Goal: Task Accomplishment & Management: Use online tool/utility

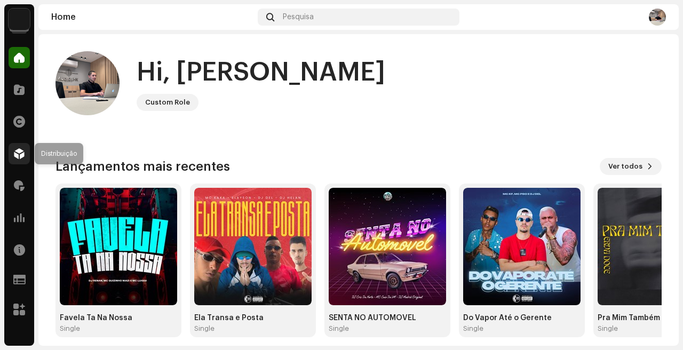
click at [17, 156] on span at bounding box center [19, 153] width 11 height 9
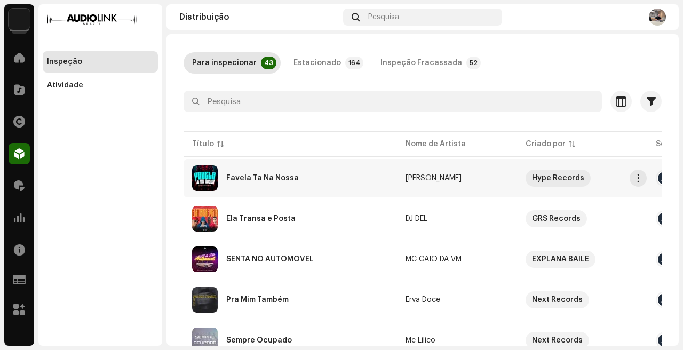
scroll to position [51, 0]
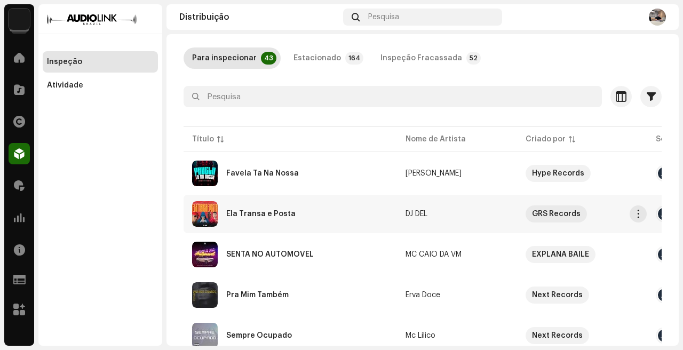
click at [338, 213] on div "Ela Transa e Posta" at bounding box center [290, 214] width 196 height 26
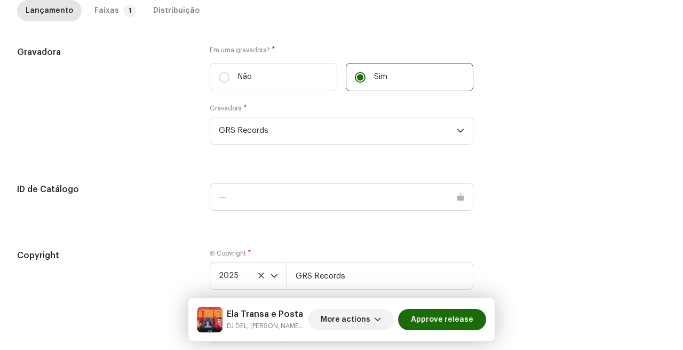
scroll to position [1221, 0]
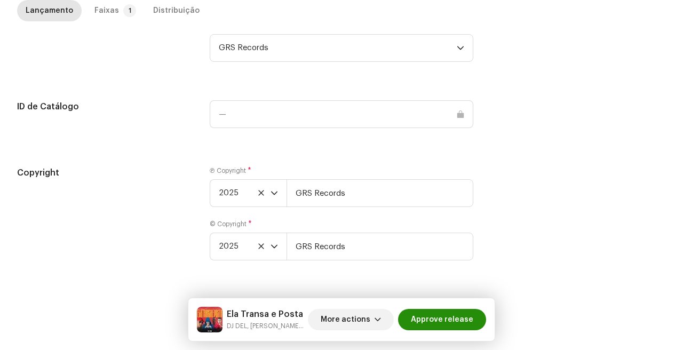
click at [469, 322] on span "Approve release" at bounding box center [442, 319] width 62 height 21
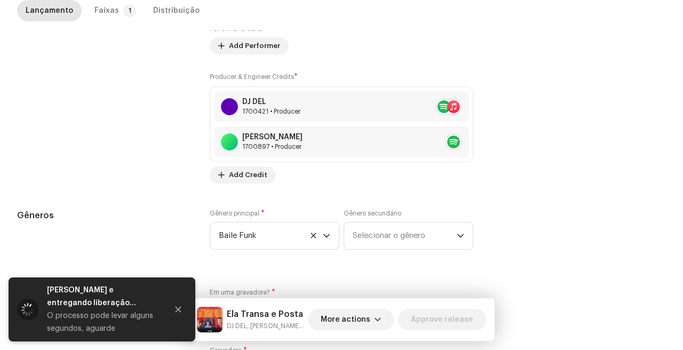
scroll to position [570, 0]
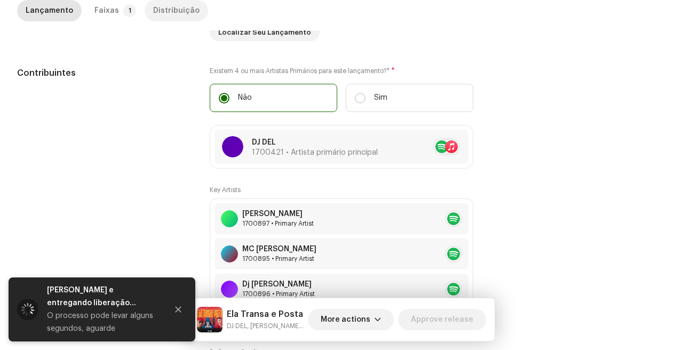
click at [169, 9] on div "Distribuição" at bounding box center [176, 10] width 46 height 21
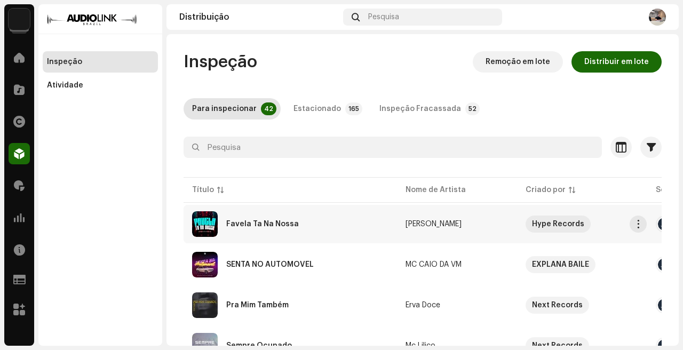
click at [365, 218] on div "Favela Ta Na Nossa" at bounding box center [290, 224] width 196 height 26
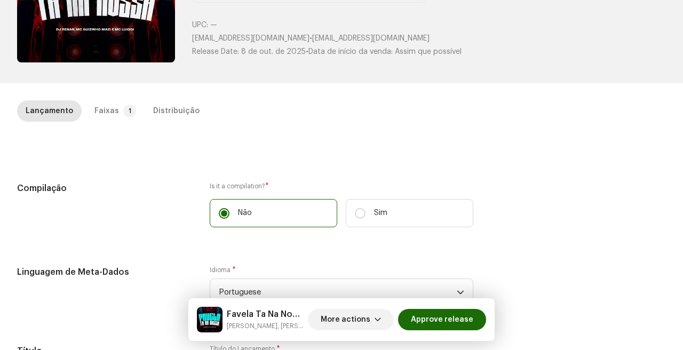
scroll to position [219, 0]
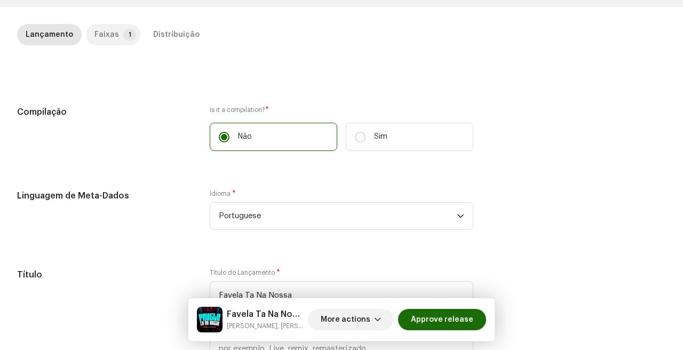
click at [124, 29] on p-badge "1" at bounding box center [129, 34] width 13 height 13
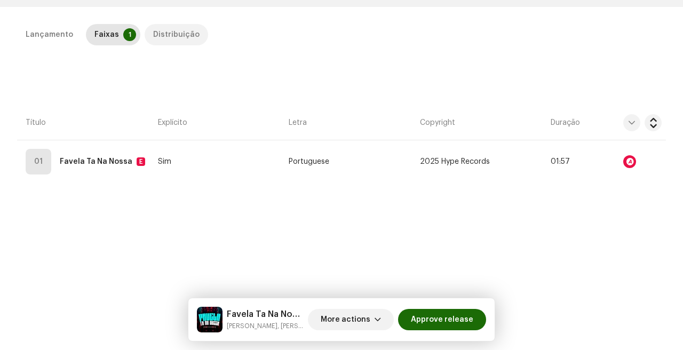
click at [174, 28] on div "Distribuição" at bounding box center [176, 34] width 46 height 21
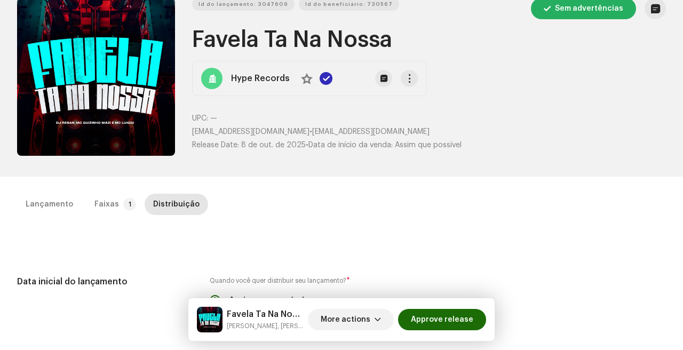
scroll to position [0, 0]
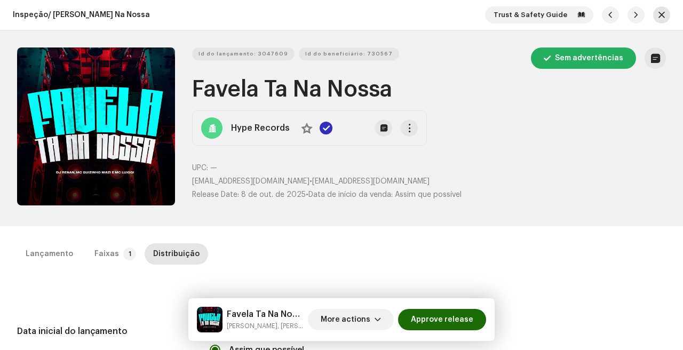
click at [663, 10] on button "button" at bounding box center [661, 14] width 17 height 17
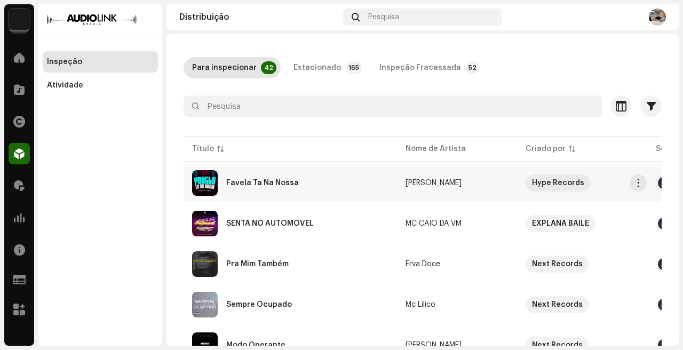
scroll to position [55, 0]
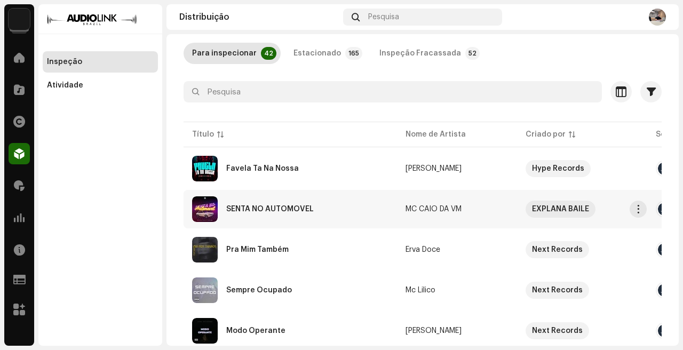
click at [356, 217] on div "SENTA NO AUTOMÓVEL" at bounding box center [290, 209] width 196 height 26
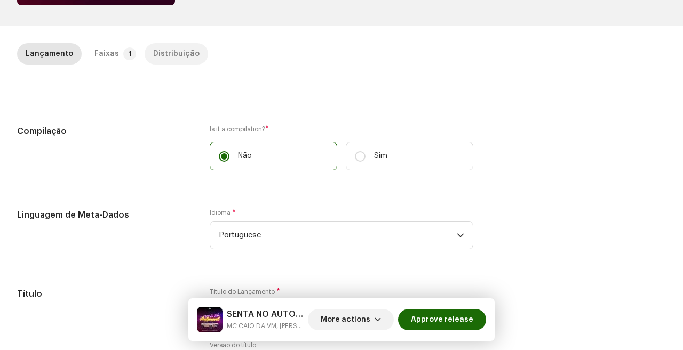
scroll to position [185, 0]
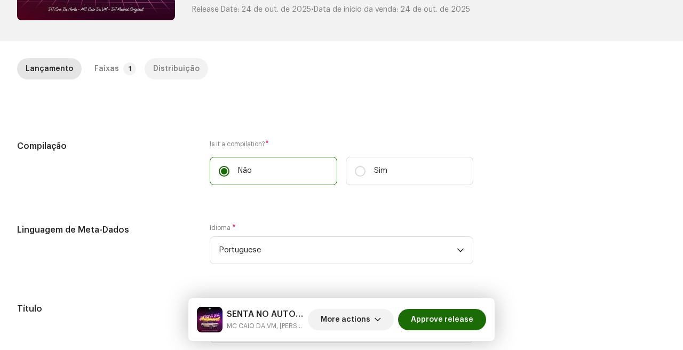
click at [176, 65] on div "Distribuição" at bounding box center [176, 68] width 46 height 21
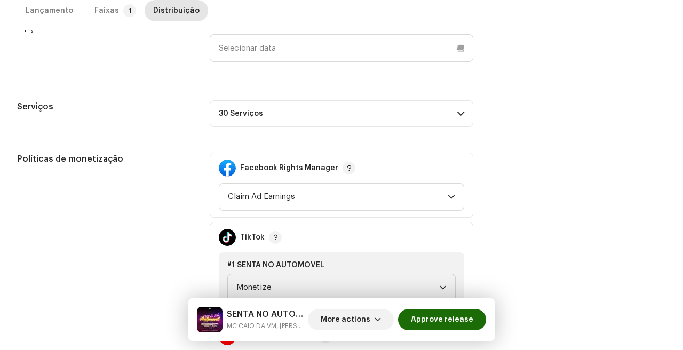
scroll to position [0, 0]
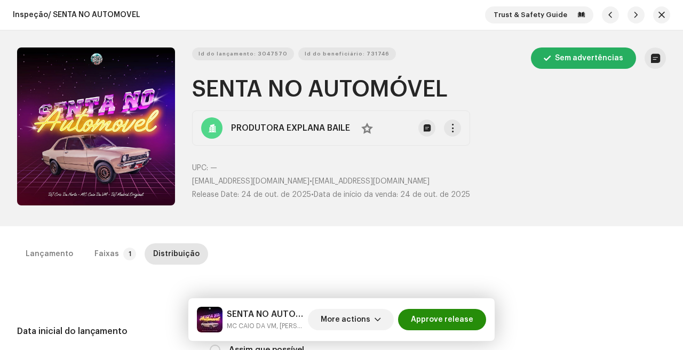
click at [451, 322] on span "Approve release" at bounding box center [442, 319] width 62 height 21
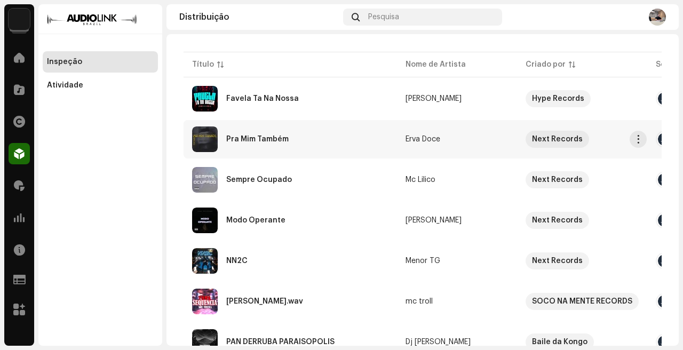
scroll to position [134, 0]
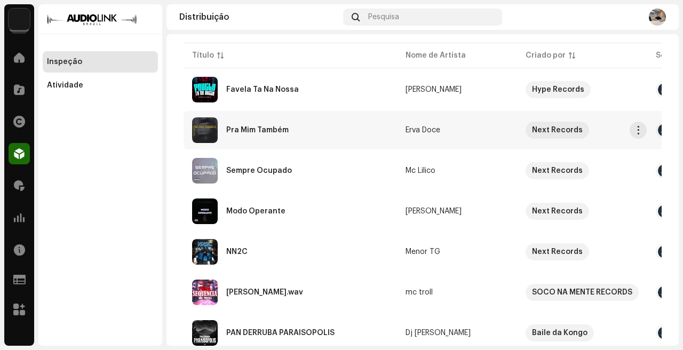
click at [332, 127] on div "Pra Mim Também" at bounding box center [290, 130] width 196 height 26
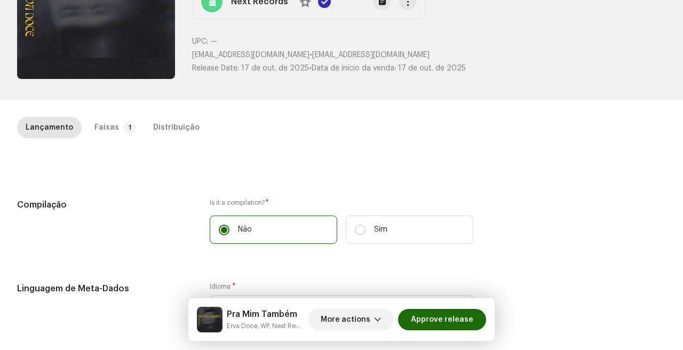
scroll to position [144, 0]
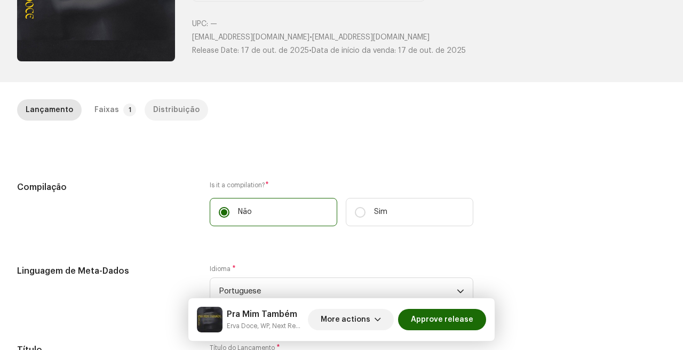
click at [180, 103] on div "Distribuição" at bounding box center [176, 109] width 46 height 21
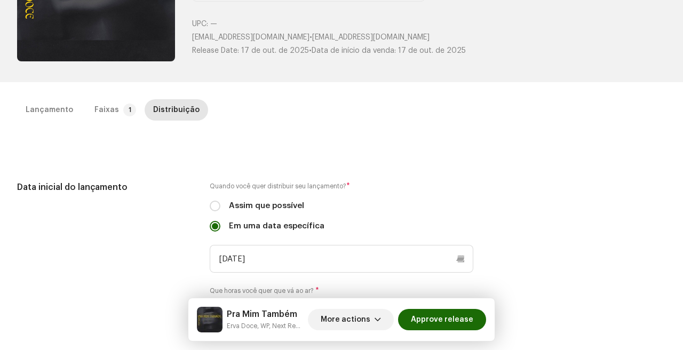
scroll to position [234, 0]
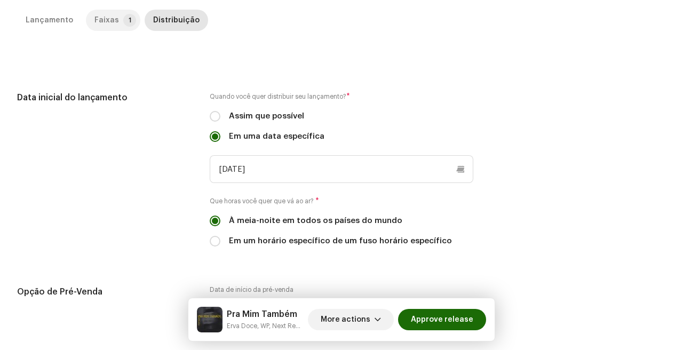
click at [117, 26] on p-tab "Faixas 1" at bounding box center [113, 20] width 54 height 21
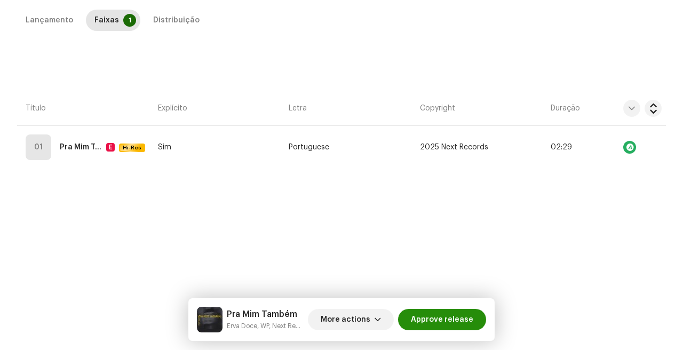
click at [447, 326] on span "Approve release" at bounding box center [442, 319] width 62 height 21
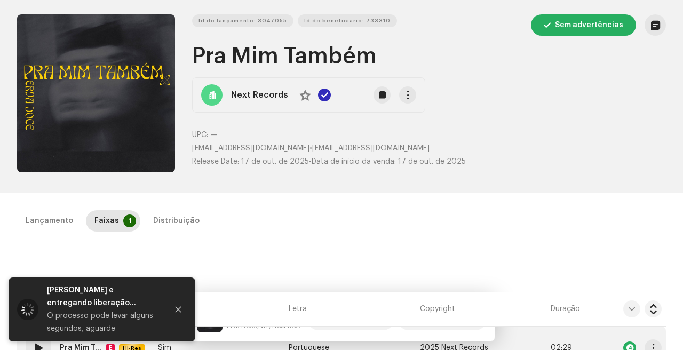
scroll to position [0, 0]
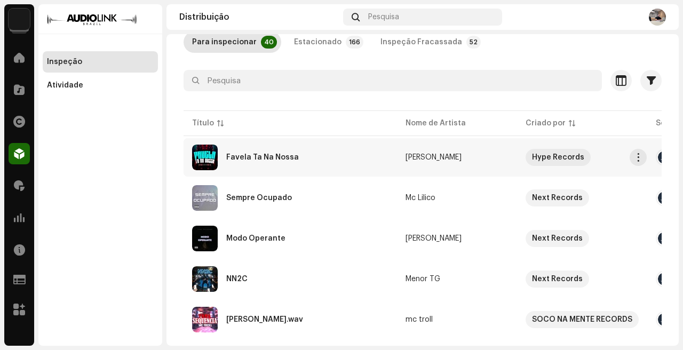
scroll to position [68, 0]
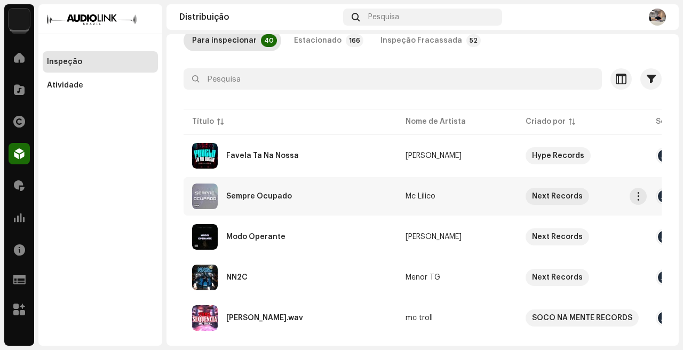
click at [355, 194] on div "Sempre Ocupado" at bounding box center [290, 196] width 196 height 26
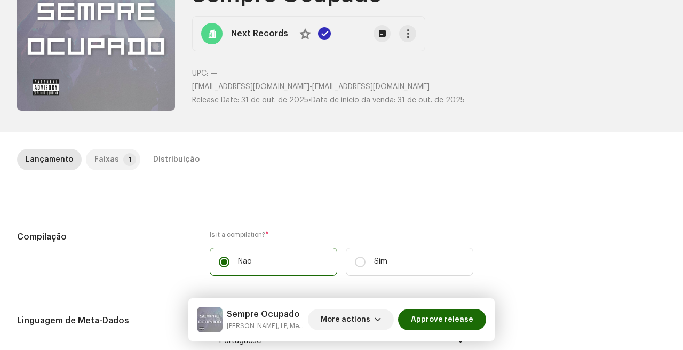
click at [117, 158] on p-tab "Faixas 1" at bounding box center [113, 159] width 54 height 21
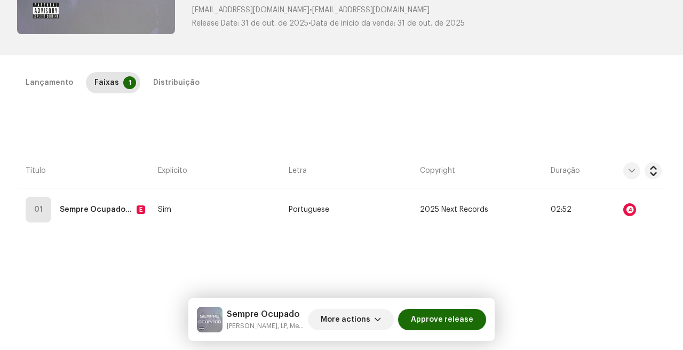
scroll to position [182, 0]
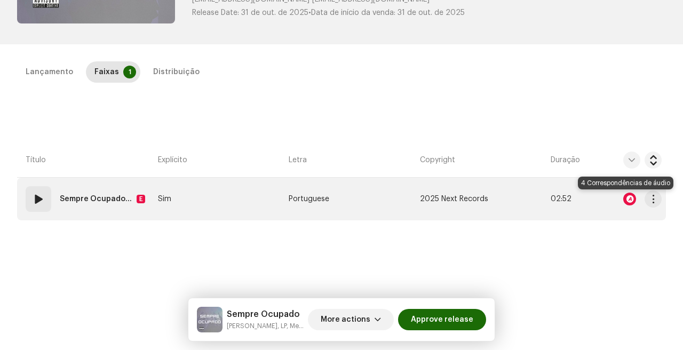
click at [623, 201] on div at bounding box center [629, 199] width 13 height 13
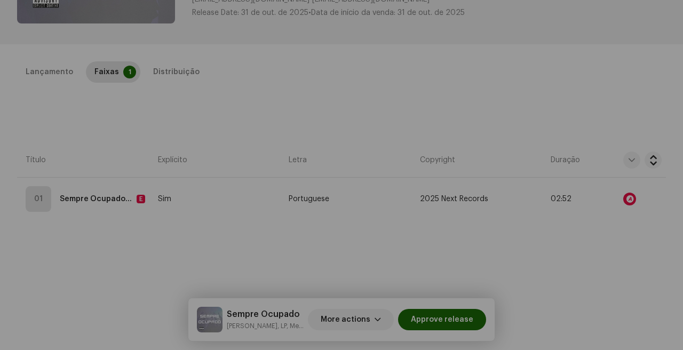
click at [138, 164] on div "Audio Recognition by Remix/Sample 4 All results require review/listening to avo…" at bounding box center [341, 175] width 683 height 350
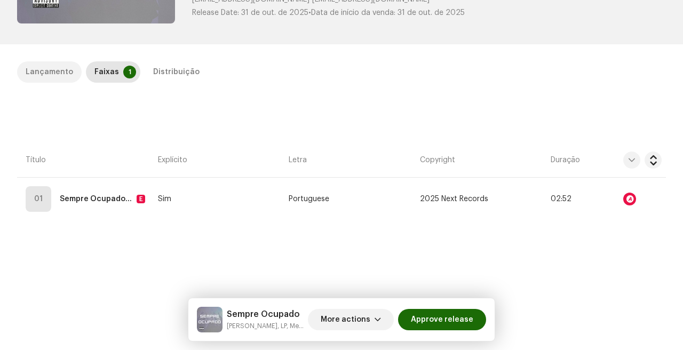
click at [61, 63] on div "Lançamento" at bounding box center [49, 71] width 47 height 21
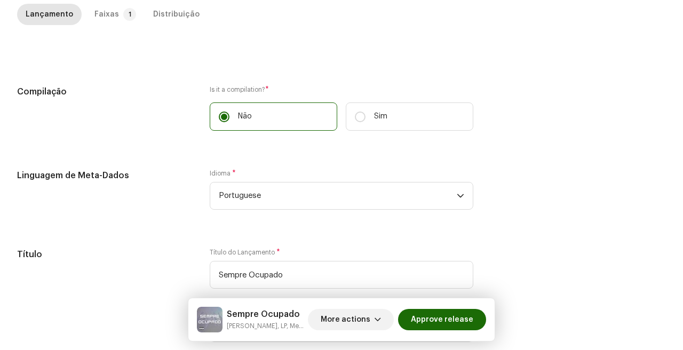
scroll to position [0, 0]
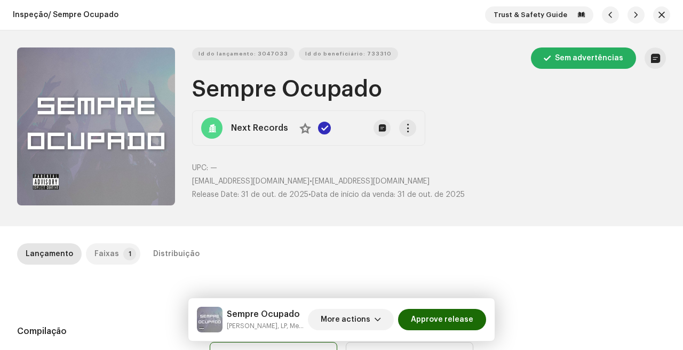
click at [111, 249] on div "Faixas" at bounding box center [106, 253] width 25 height 21
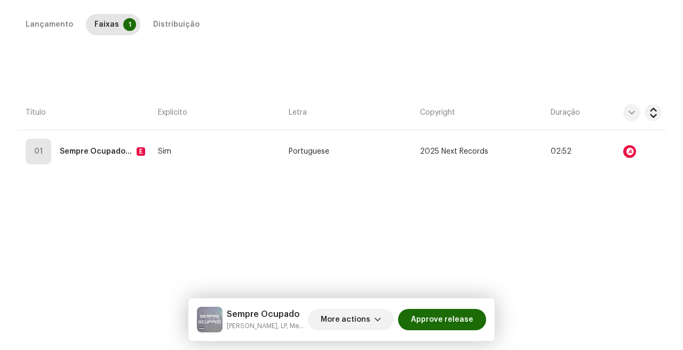
scroll to position [243, 0]
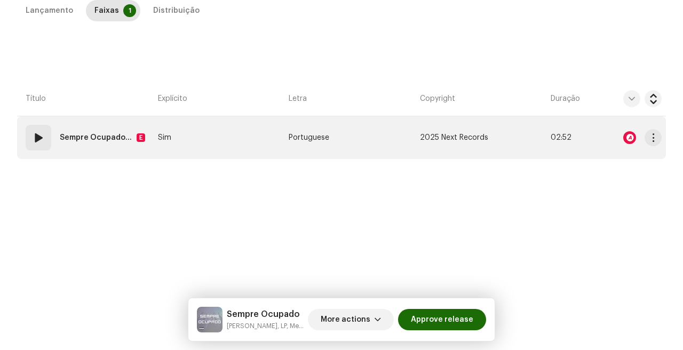
click at [629, 138] on div at bounding box center [629, 137] width 13 height 13
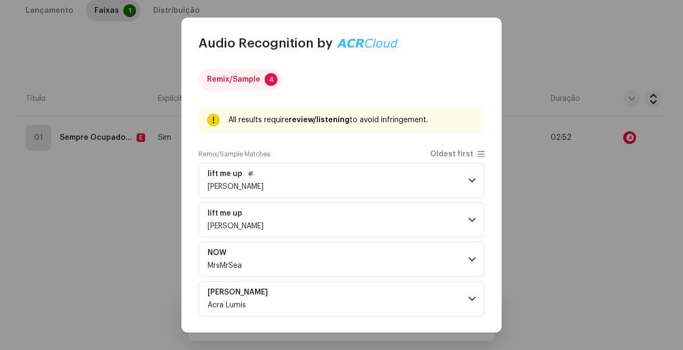
click at [349, 196] on p-accordion-header "lift me up Øle Petterson" at bounding box center [341, 180] width 286 height 35
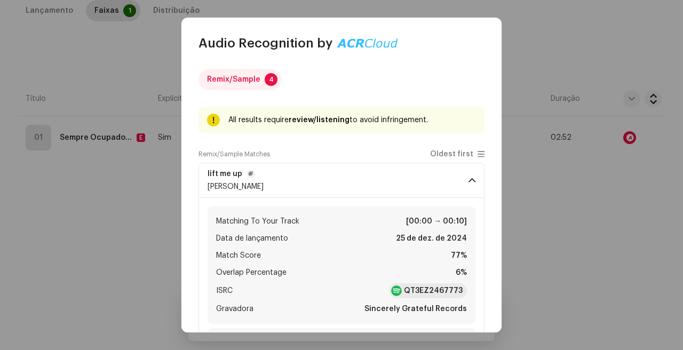
click at [350, 185] on p-accordion-header "lift me up Øle Petterson" at bounding box center [341, 180] width 286 height 35
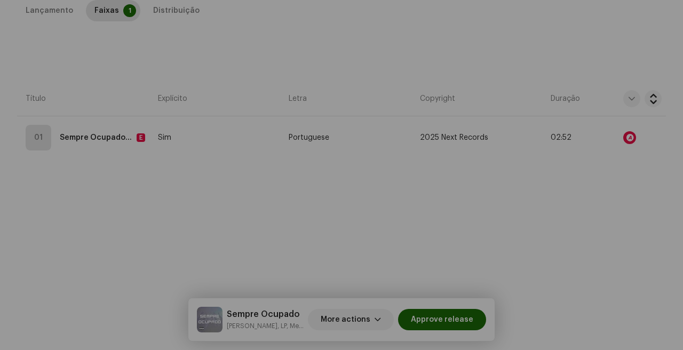
click at [620, 213] on div "Audio Recognition by Remix/Sample 4 All results require review/listening to avo…" at bounding box center [341, 175] width 683 height 350
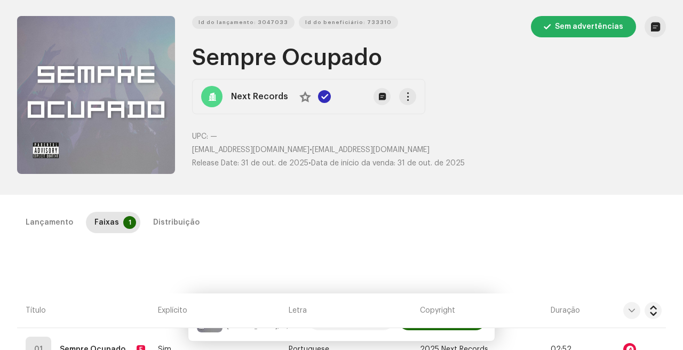
scroll to position [0, 0]
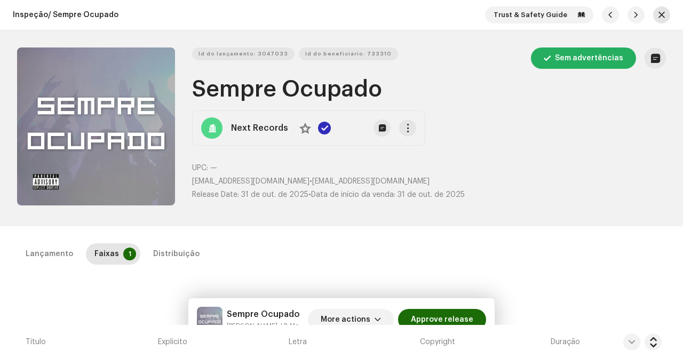
click at [662, 15] on button "button" at bounding box center [661, 14] width 17 height 17
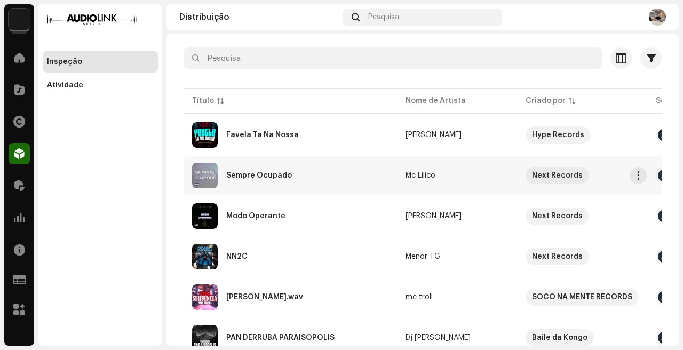
scroll to position [128, 0]
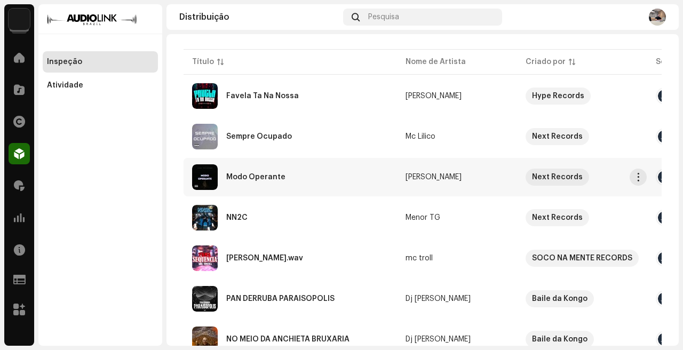
click at [353, 181] on div "Modo Operante" at bounding box center [290, 177] width 196 height 26
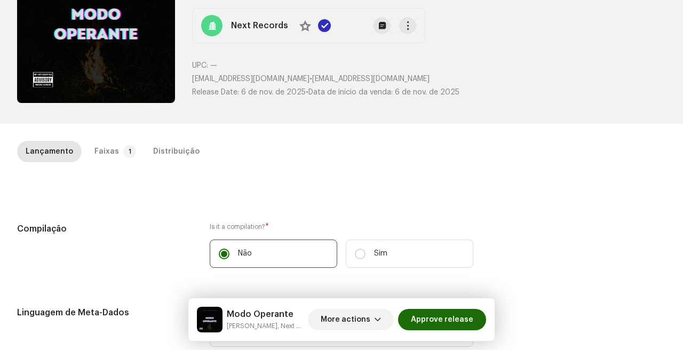
scroll to position [156, 0]
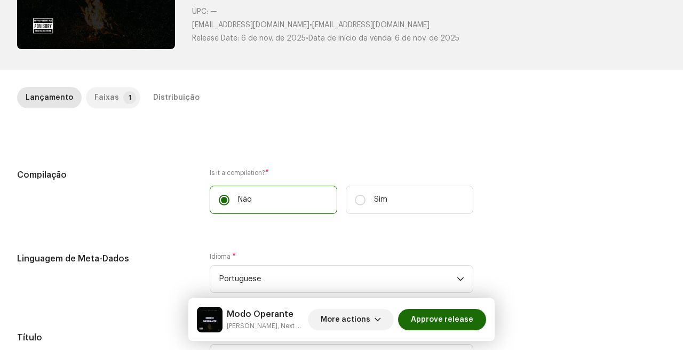
click at [101, 93] on div "Faixas" at bounding box center [106, 97] width 25 height 21
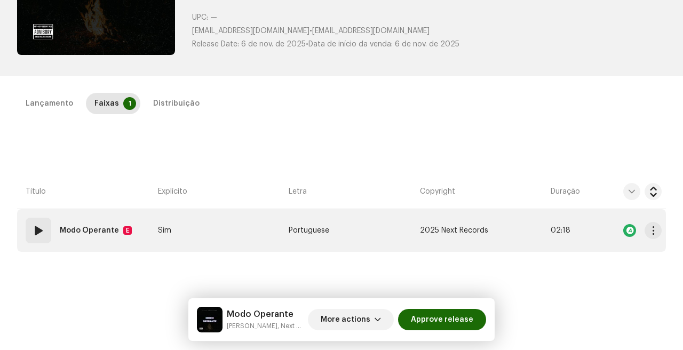
scroll to position [169, 0]
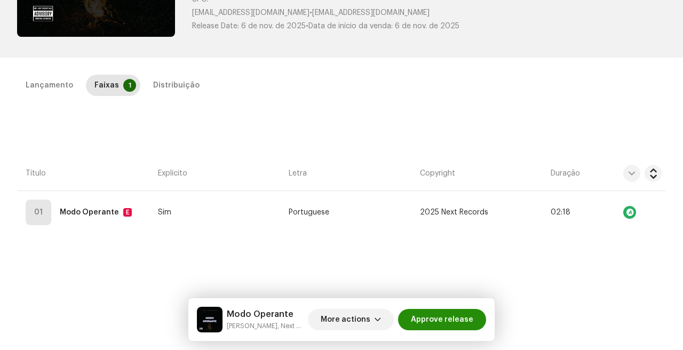
click at [443, 318] on span "Approve release" at bounding box center [442, 319] width 62 height 21
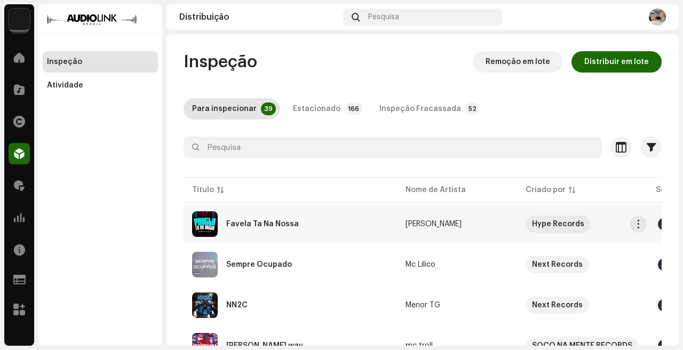
click at [335, 213] on div "Favela Ta Na Nossa" at bounding box center [290, 224] width 196 height 26
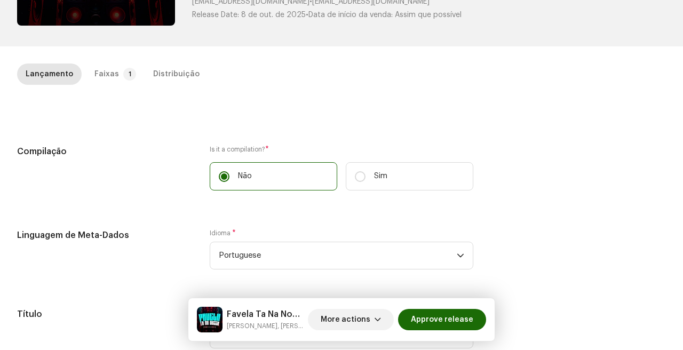
scroll to position [185, 0]
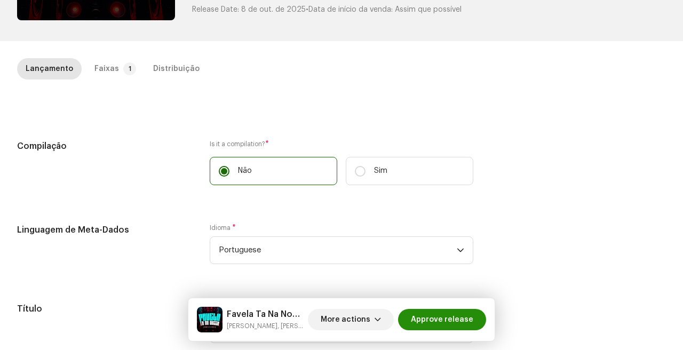
click at [447, 325] on span "Approve release" at bounding box center [442, 319] width 62 height 21
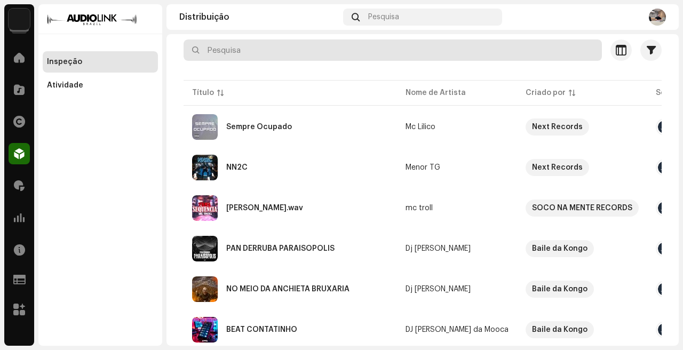
scroll to position [102, 0]
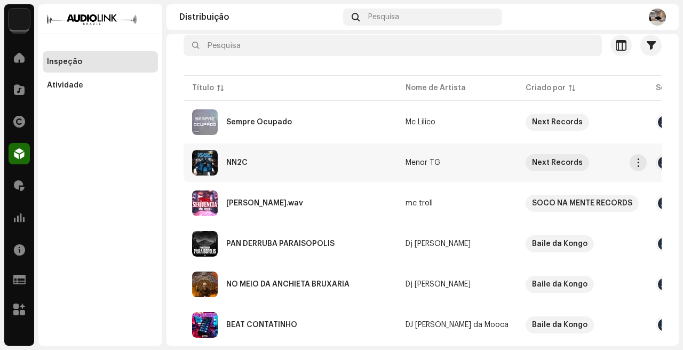
click at [321, 161] on div "NN2C" at bounding box center [290, 163] width 196 height 26
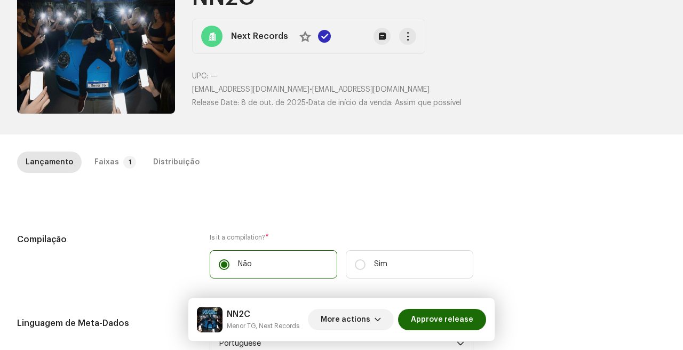
scroll to position [110, 0]
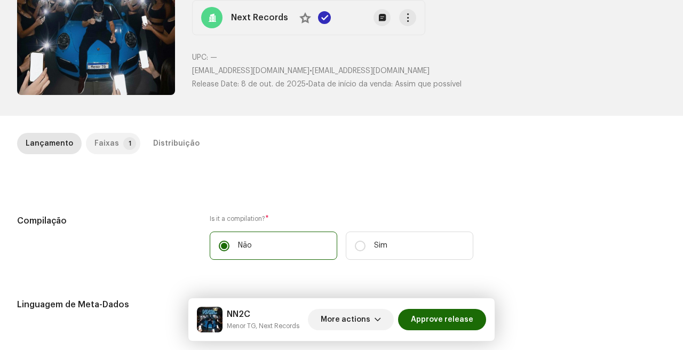
click at [109, 148] on div "Faixas" at bounding box center [106, 143] width 25 height 21
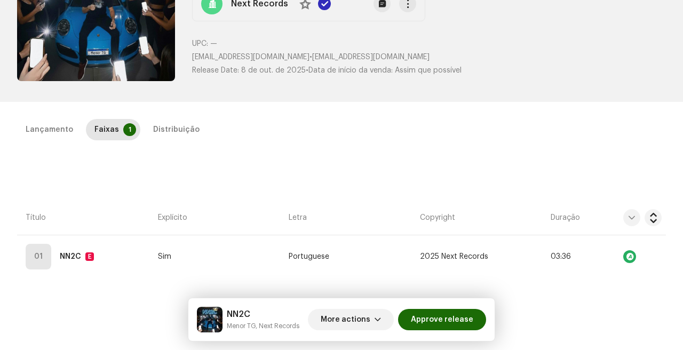
scroll to position [155, 0]
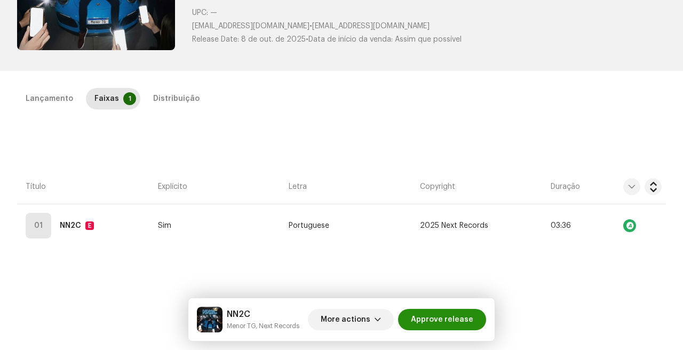
click at [436, 311] on span "Approve release" at bounding box center [442, 319] width 62 height 21
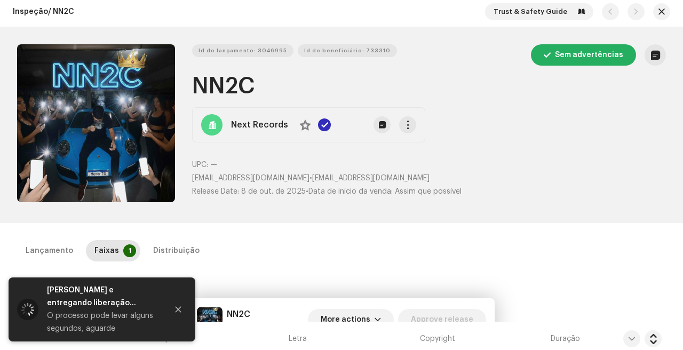
scroll to position [0, 0]
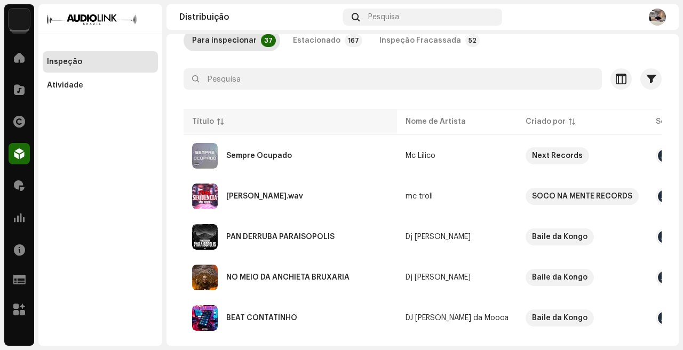
scroll to position [81, 0]
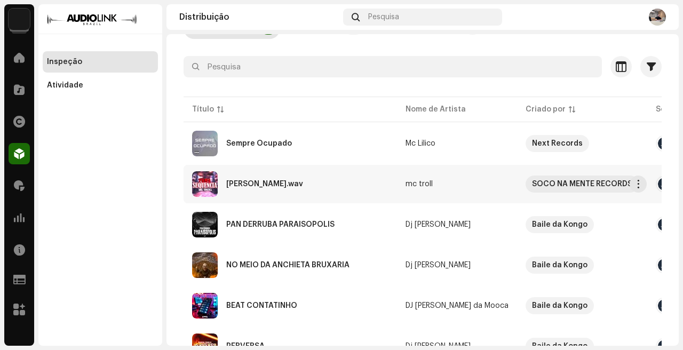
click at [346, 186] on div "Toma Sequencia.wav" at bounding box center [290, 184] width 196 height 26
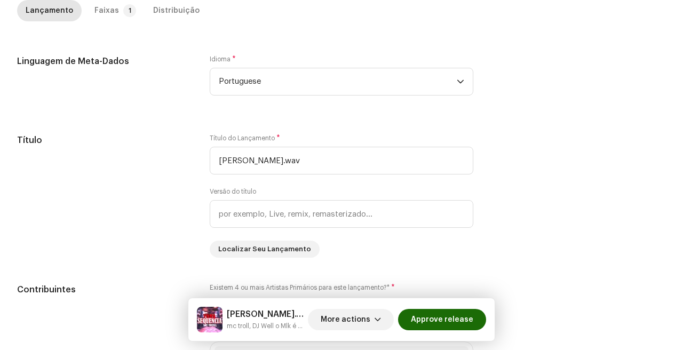
scroll to position [402, 0]
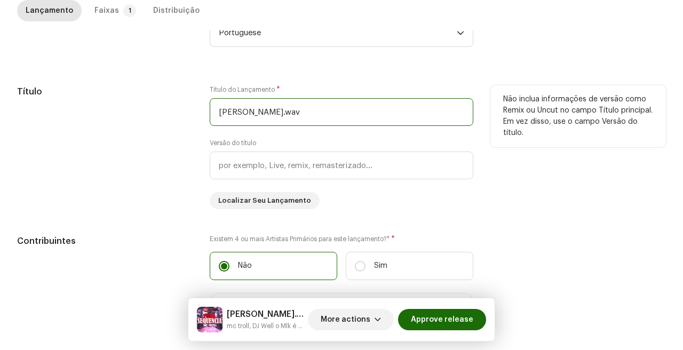
drag, startPoint x: 299, startPoint y: 113, endPoint x: 280, endPoint y: 113, distance: 18.7
click at [280, 113] on input "Toma Sequencia.wav" at bounding box center [341, 112] width 263 height 28
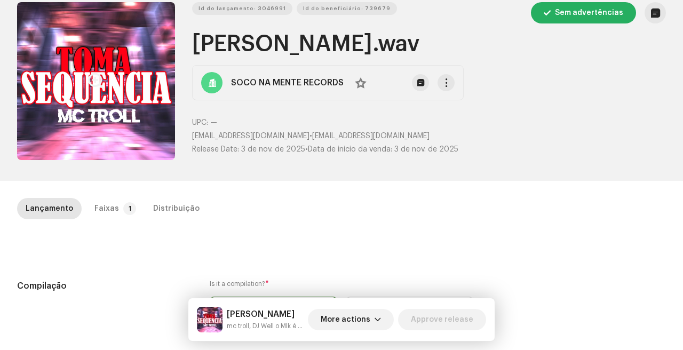
scroll to position [0, 0]
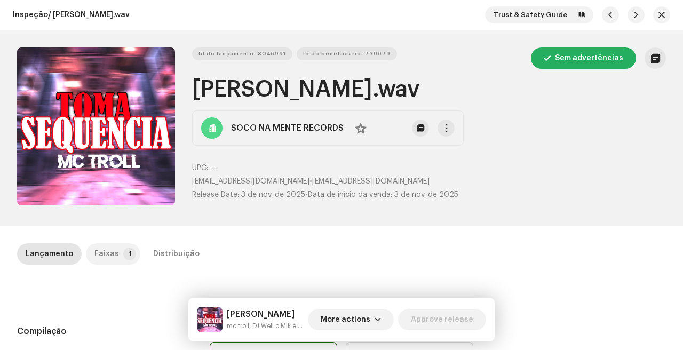
type input "Toma Sequencia"
click at [122, 246] on p-tab "Faixas 1" at bounding box center [113, 253] width 54 height 21
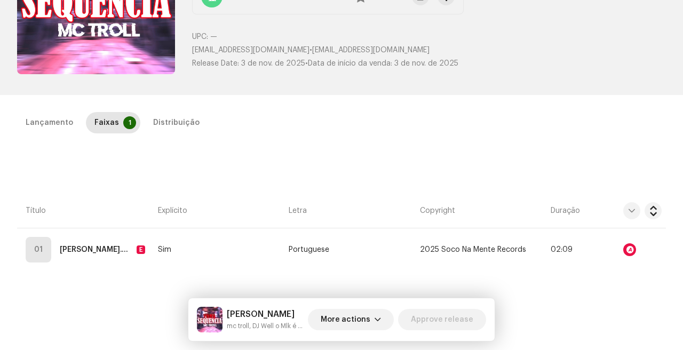
scroll to position [154, 0]
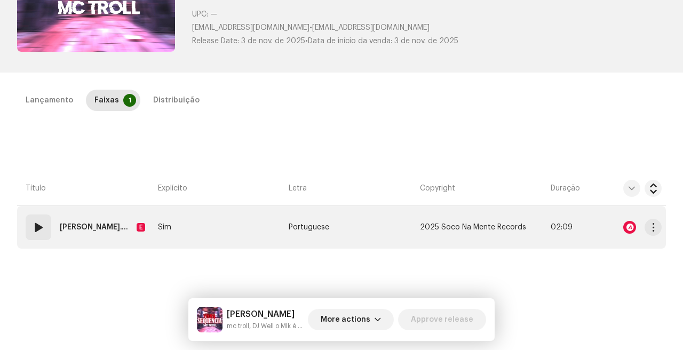
click at [251, 212] on td "Sim" at bounding box center [219, 227] width 131 height 43
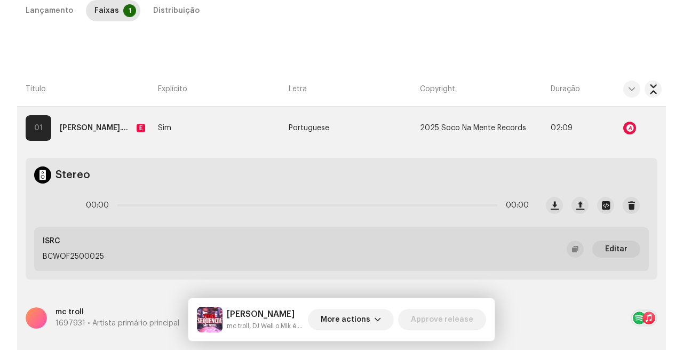
scroll to position [268, 0]
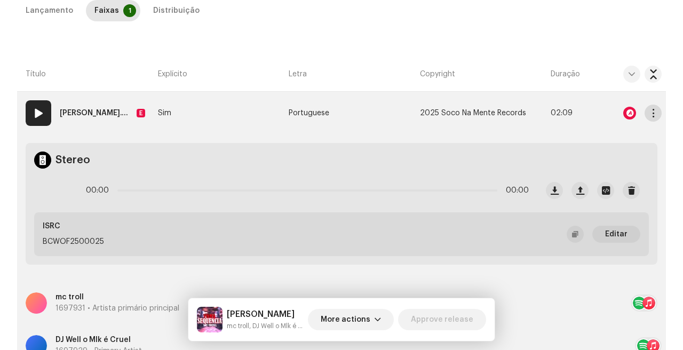
click at [644, 112] on button "button" at bounding box center [652, 113] width 17 height 17
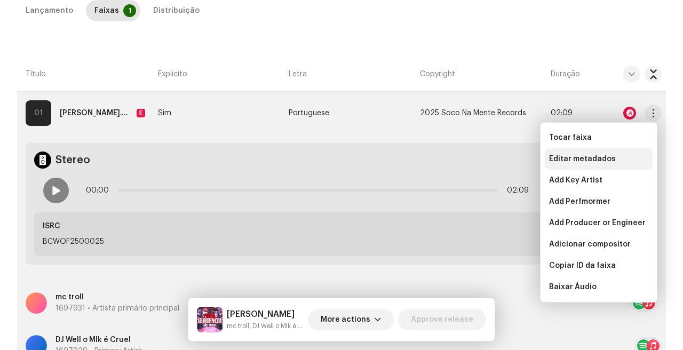
click at [591, 156] on span "Editar metadados" at bounding box center [582, 159] width 67 height 9
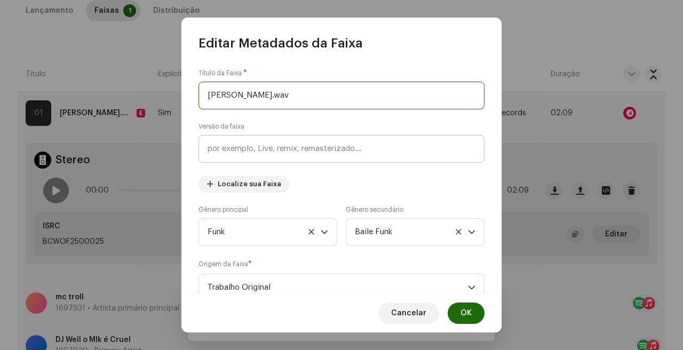
drag, startPoint x: 279, startPoint y: 97, endPoint x: 466, endPoint y: 138, distance: 191.1
click at [374, 122] on div "Título da Faixa * Toma Sequencia.wav Versão da faixa Localize sua Faixa Gênero …" at bounding box center [341, 173] width 320 height 242
type input "Toma Sequencia"
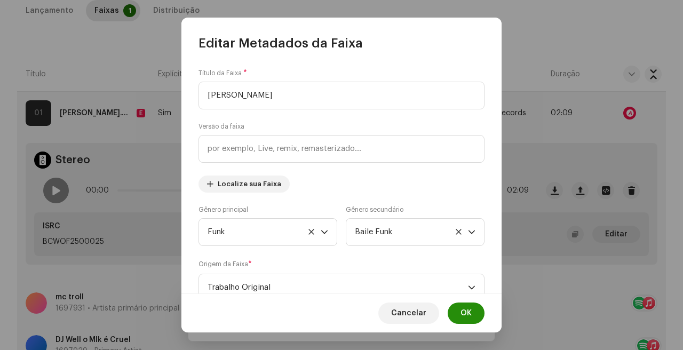
click at [467, 304] on span "OK" at bounding box center [465, 312] width 11 height 21
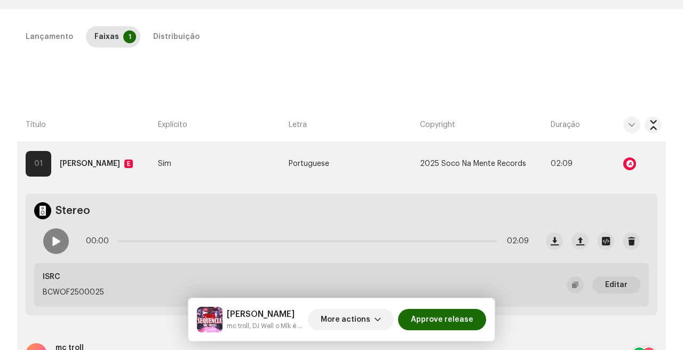
scroll to position [0, 0]
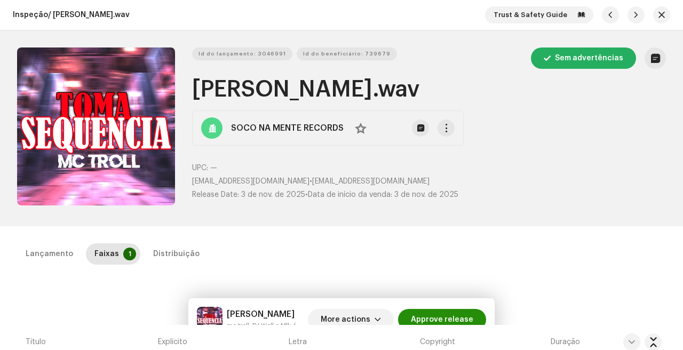
click at [443, 313] on span "Approve release" at bounding box center [442, 319] width 62 height 21
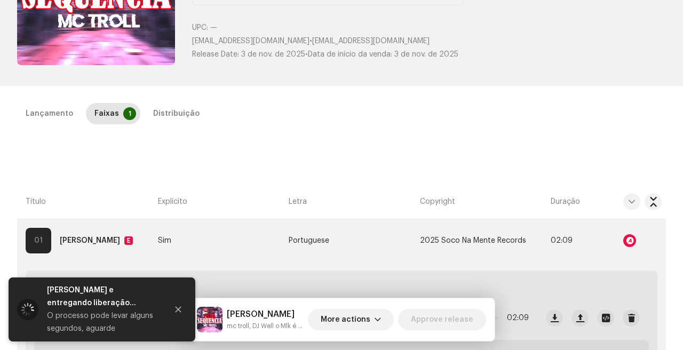
scroll to position [196, 0]
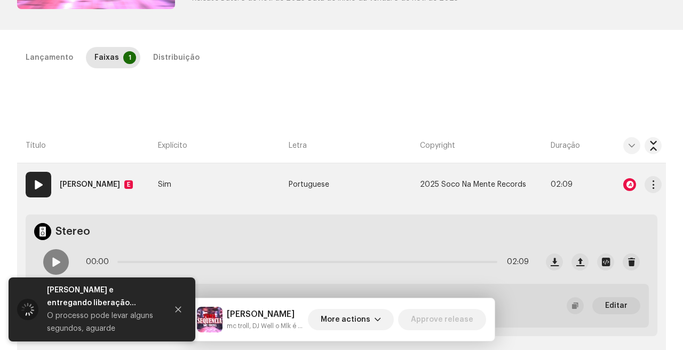
click at [628, 183] on div at bounding box center [629, 184] width 13 height 13
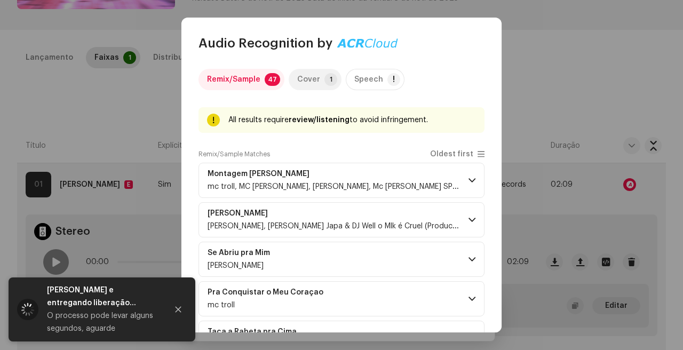
click at [324, 81] on p-badge "1" at bounding box center [330, 79] width 13 height 13
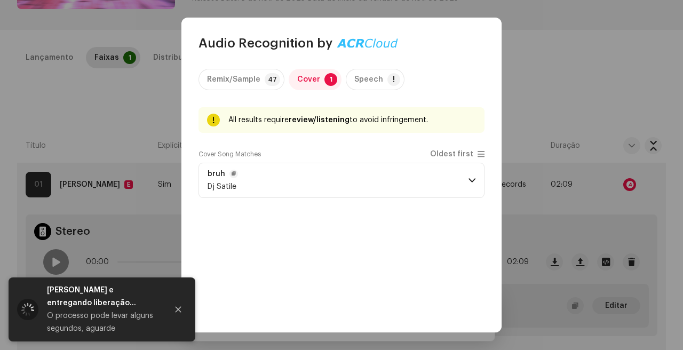
click at [413, 171] on p-accordion-header "bruh Dj Satile" at bounding box center [341, 180] width 286 height 35
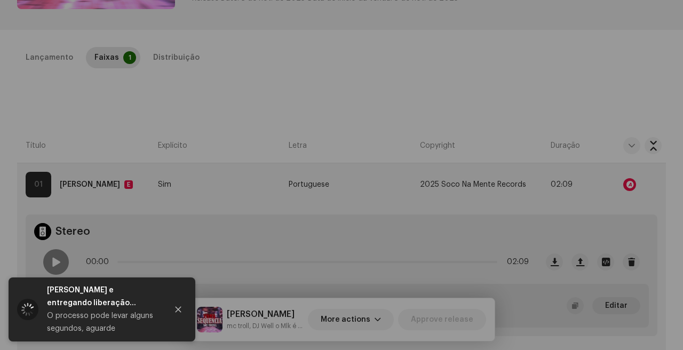
click at [525, 118] on div "Audio Recognition by Remix/Sample 47 Cover 1 Speech ! All results require revie…" at bounding box center [341, 175] width 683 height 350
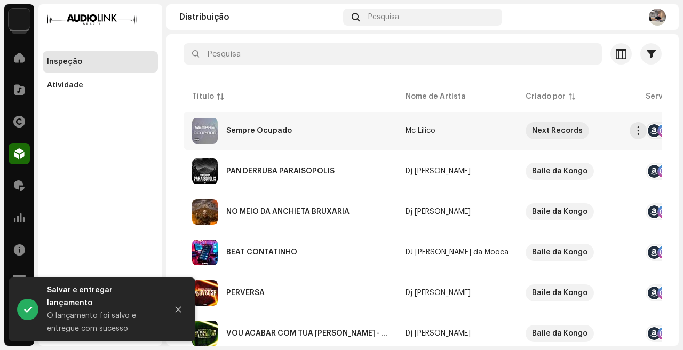
scroll to position [100, 0]
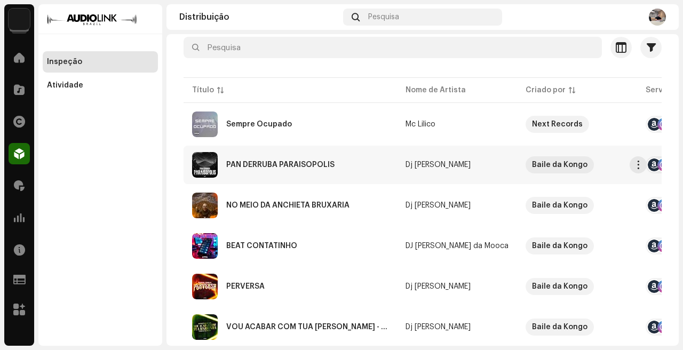
click at [366, 164] on div "PAN DERRUBA PARAISOPOLIS" at bounding box center [290, 165] width 196 height 26
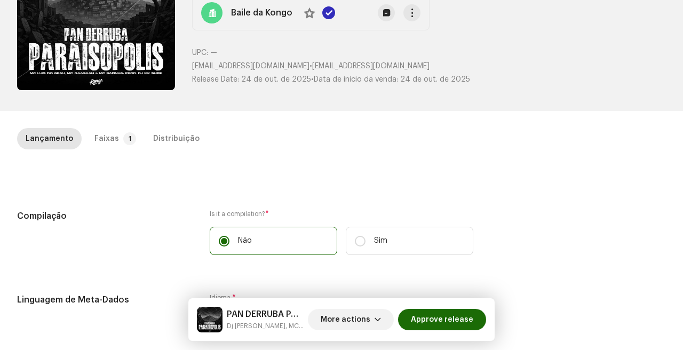
scroll to position [126, 0]
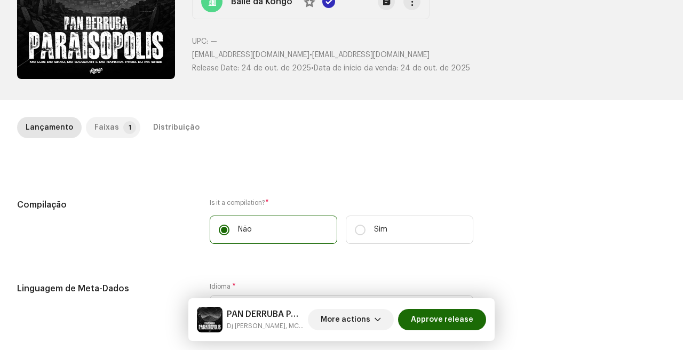
click at [123, 124] on p-badge "1" at bounding box center [129, 127] width 13 height 13
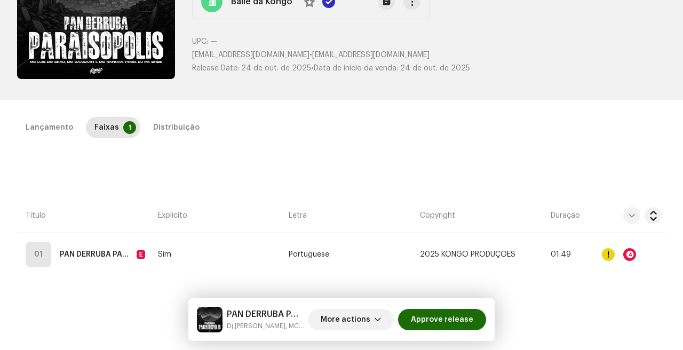
scroll to position [156, 0]
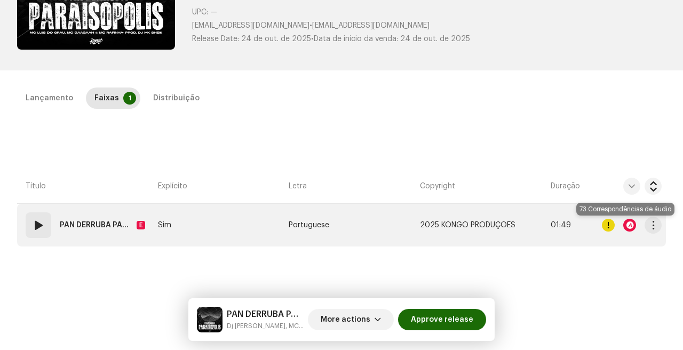
click at [626, 226] on div at bounding box center [629, 225] width 13 height 13
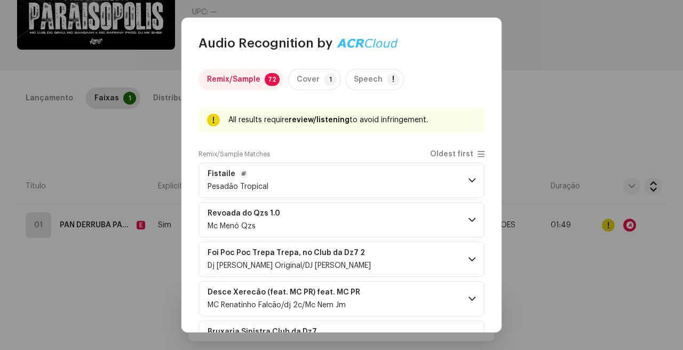
scroll to position [22, 0]
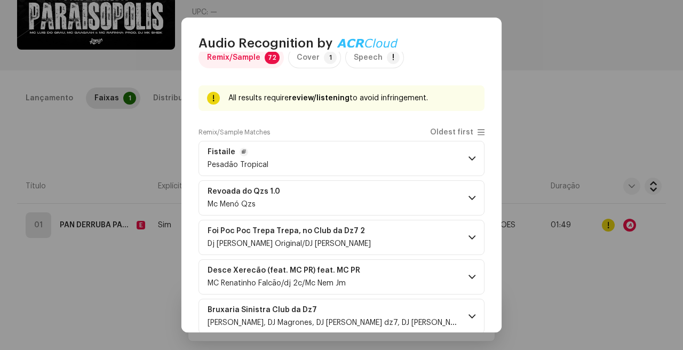
click at [448, 165] on p-accordion-header "Fistaile Pesadão Tropical" at bounding box center [341, 158] width 286 height 35
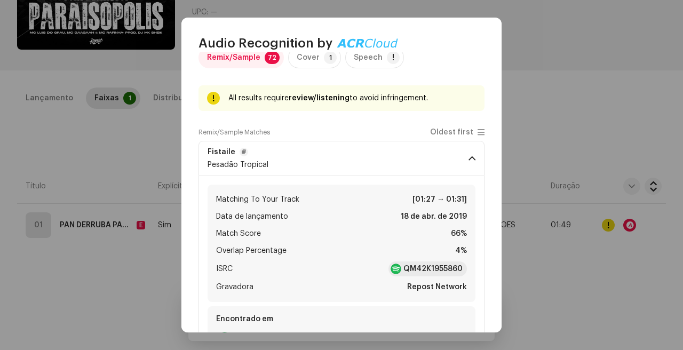
click at [448, 165] on p-accordion-header "Fistaile Pesadão Tropical" at bounding box center [341, 158] width 286 height 35
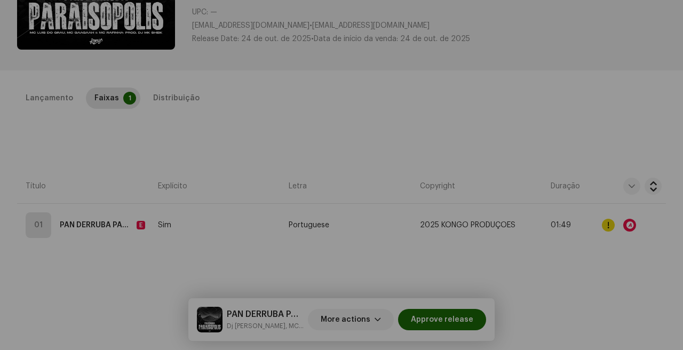
click at [551, 325] on div "Audio Recognition by Remix/Sample 72 Cover 1 Speech ! All results require revie…" at bounding box center [341, 175] width 683 height 350
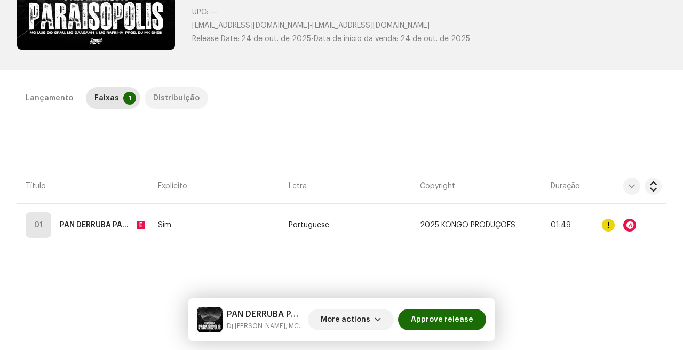
click at [178, 89] on div "Distribuição" at bounding box center [176, 97] width 46 height 21
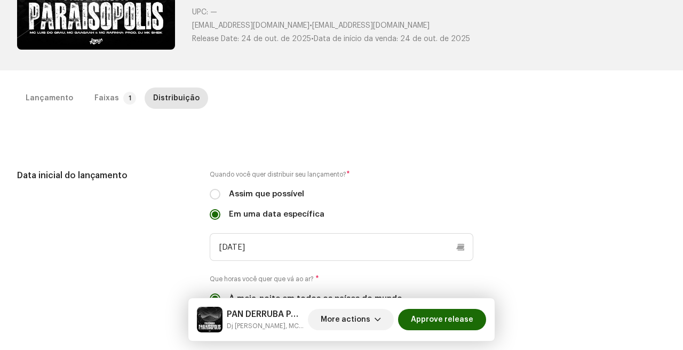
scroll to position [246, 0]
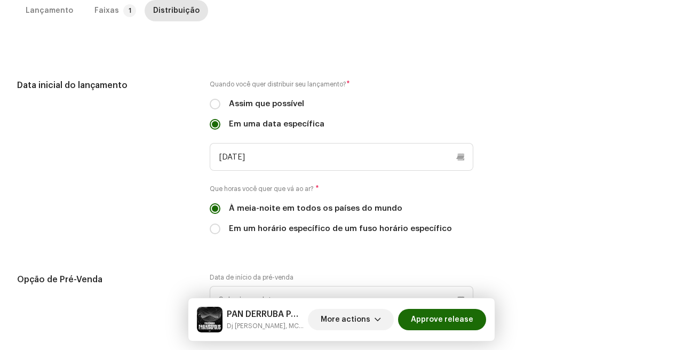
click at [435, 308] on div "More actions Approve release" at bounding box center [397, 320] width 178 height 26
click at [435, 313] on span "Approve release" at bounding box center [442, 319] width 62 height 21
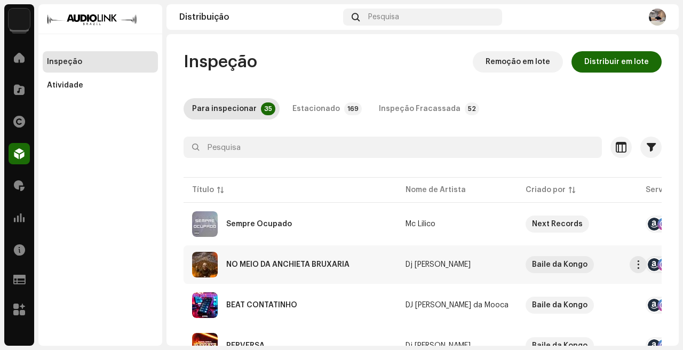
scroll to position [40, 0]
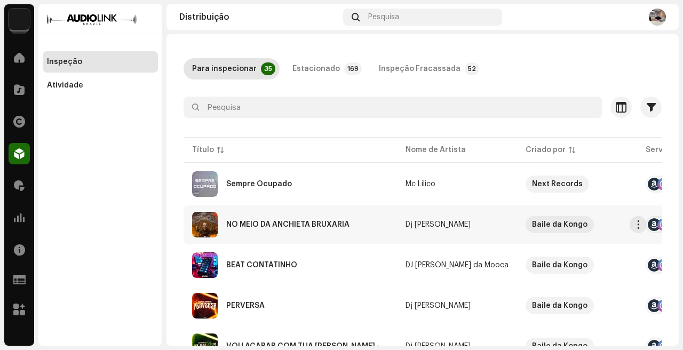
click at [380, 230] on div "NO MEIO DA ANCHIETA BRUXARIA" at bounding box center [290, 225] width 196 height 26
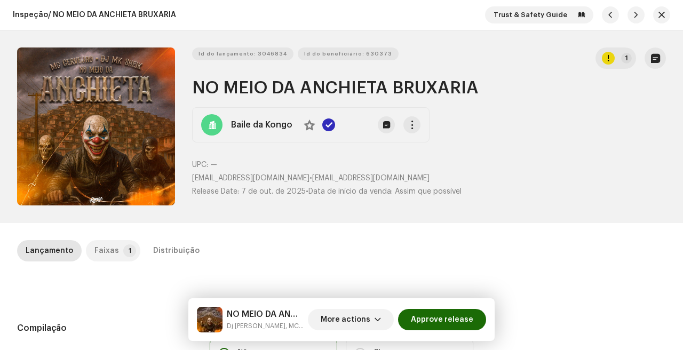
click at [114, 247] on p-tab "Faixas 1" at bounding box center [113, 250] width 54 height 21
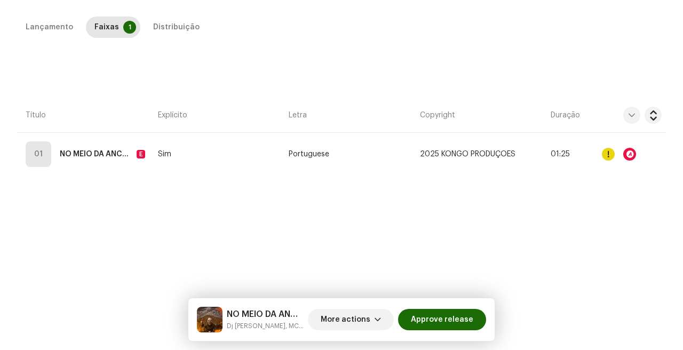
scroll to position [240, 0]
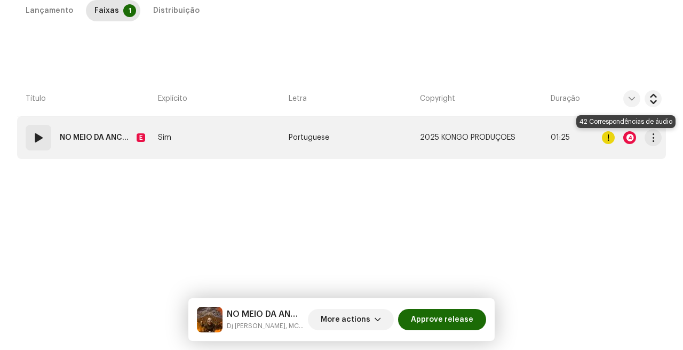
click at [624, 137] on div at bounding box center [629, 137] width 13 height 13
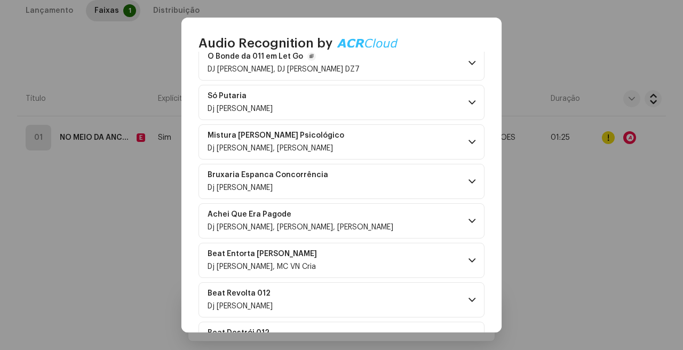
scroll to position [0, 0]
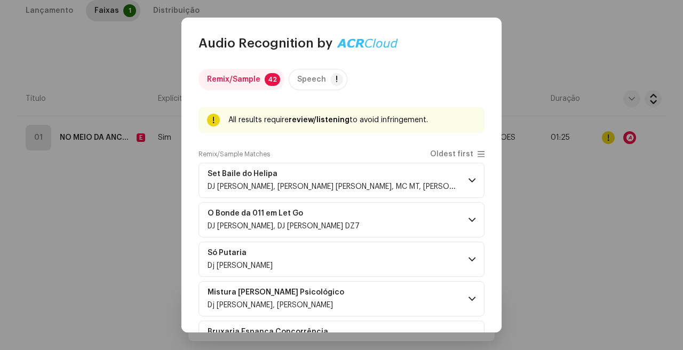
click at [496, 199] on div "Remix/Sample 42 Speech ! All results require review/listening to avoid infringe…" at bounding box center [341, 192] width 320 height 281
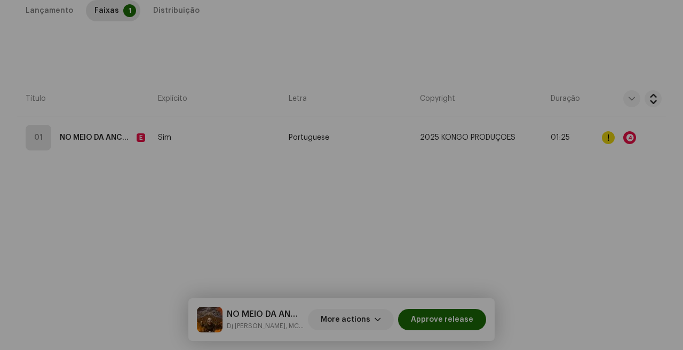
click at [105, 170] on div "Audio Recognition by Remix/Sample 42 Speech ! All results require review/listen…" at bounding box center [341, 175] width 683 height 350
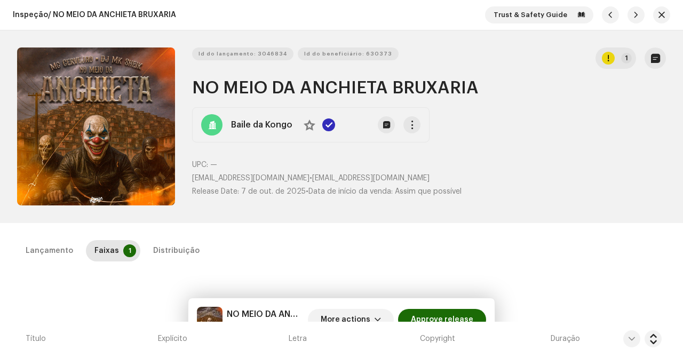
scroll to position [155, 0]
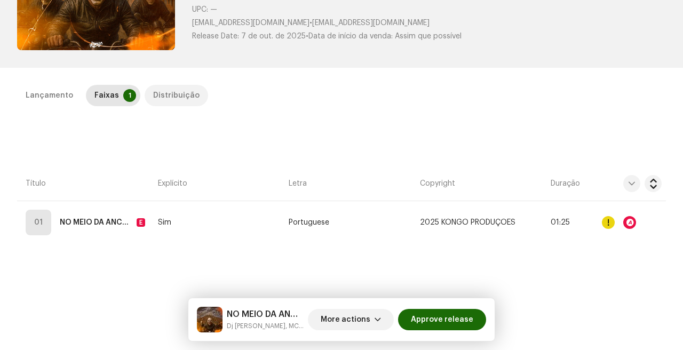
click at [177, 93] on div "Distribuição" at bounding box center [176, 95] width 46 height 21
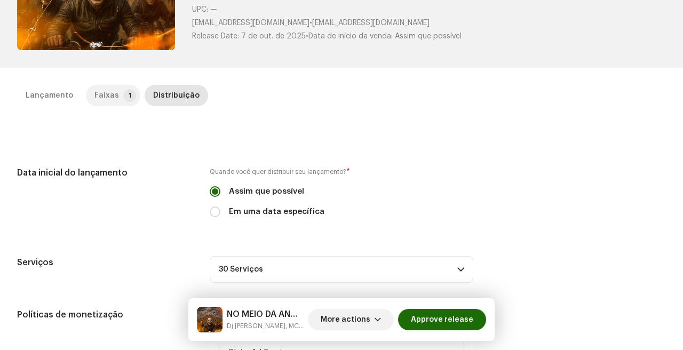
click at [94, 93] on div "Faixas" at bounding box center [106, 95] width 25 height 21
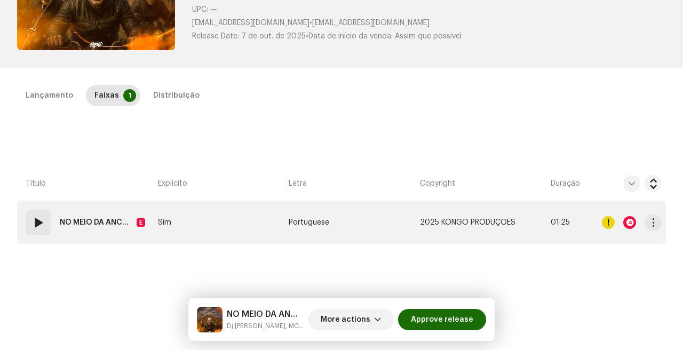
click at [626, 218] on div at bounding box center [629, 222] width 13 height 13
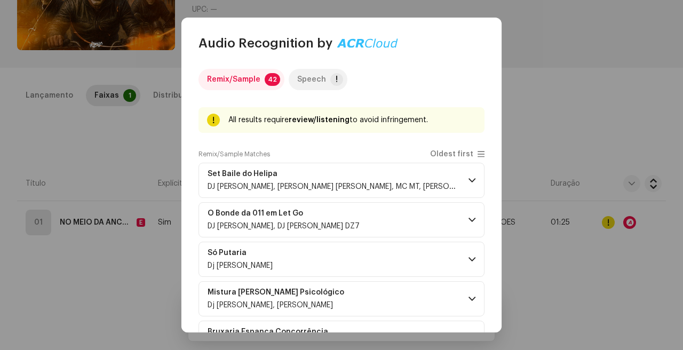
click at [330, 84] on p-badge "!" at bounding box center [336, 79] width 13 height 13
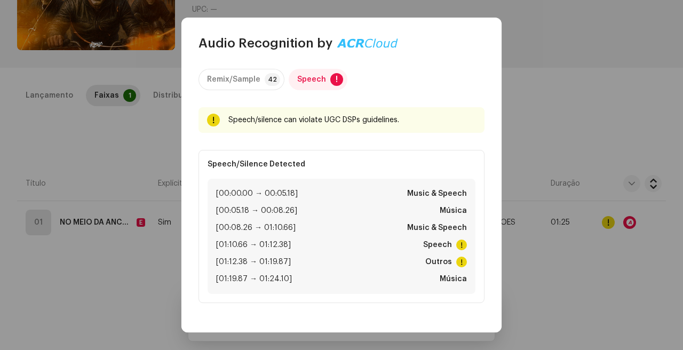
click at [309, 191] on li "[00:00.00 → 00:05.18] Music & Speech" at bounding box center [341, 193] width 251 height 13
click at [486, 253] on div "Remix/Sample 42 Speech ! Speech/silence can violate UGC DSPs guidelines. Remix/…" at bounding box center [341, 192] width 320 height 281
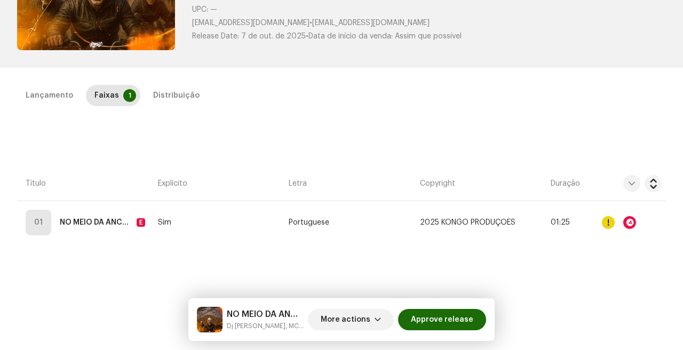
click at [555, 261] on div "Audio Recognition by Remix/Sample 42 Speech ! Speech/silence can violate UGC DS…" at bounding box center [341, 175] width 683 height 350
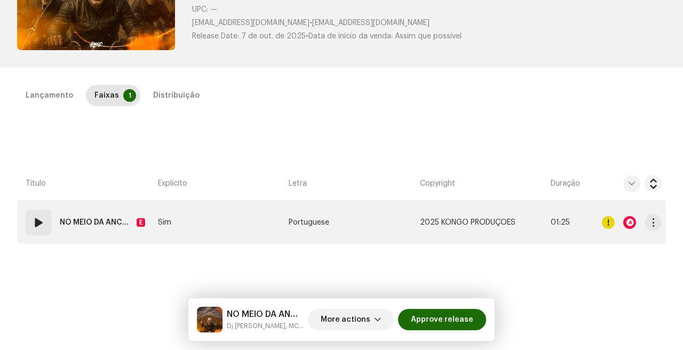
click at [41, 221] on span at bounding box center [38, 222] width 13 height 13
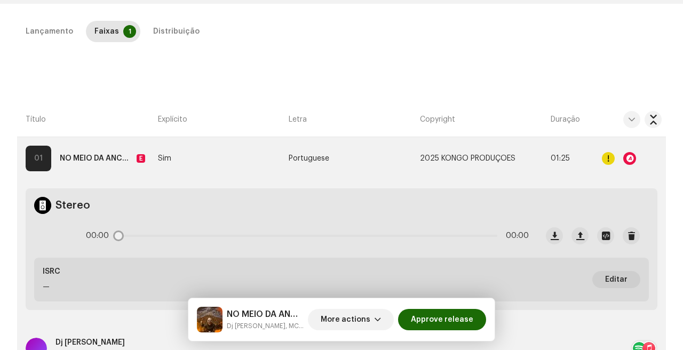
scroll to position [221, 0]
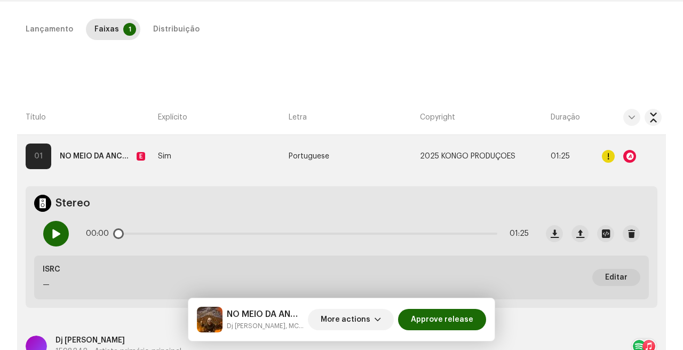
click at [52, 235] on span at bounding box center [55, 233] width 9 height 9
click at [53, 234] on span at bounding box center [55, 233] width 9 height 9
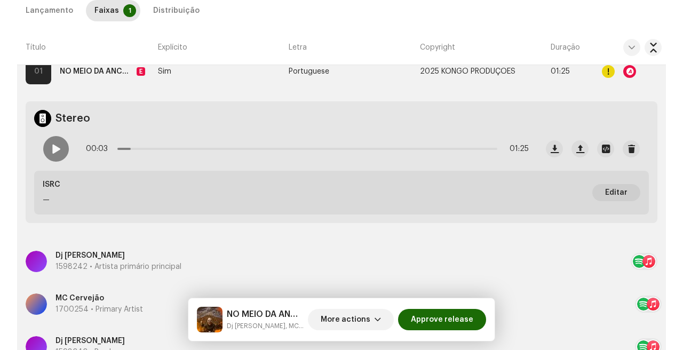
scroll to position [347, 0]
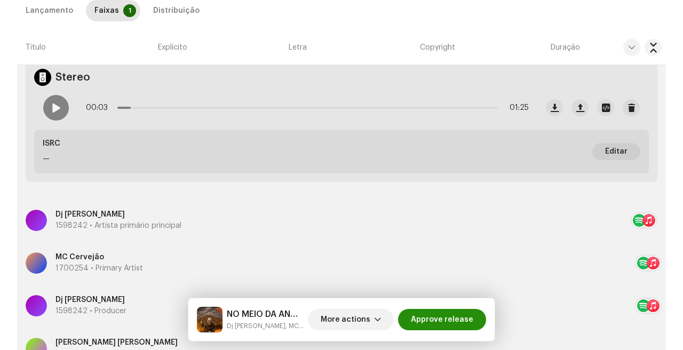
click at [437, 317] on span "Approve release" at bounding box center [442, 319] width 62 height 21
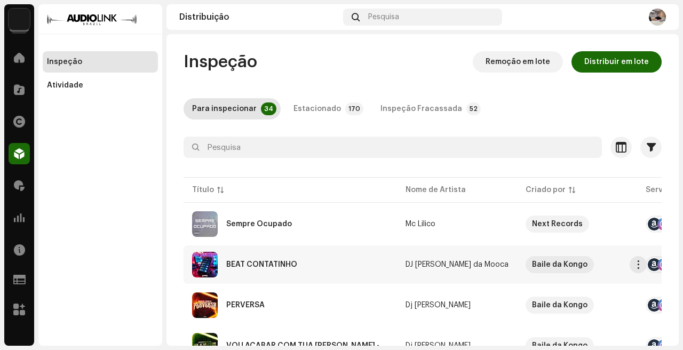
click at [350, 261] on div "BEAT CONTATINHO" at bounding box center [290, 265] width 196 height 26
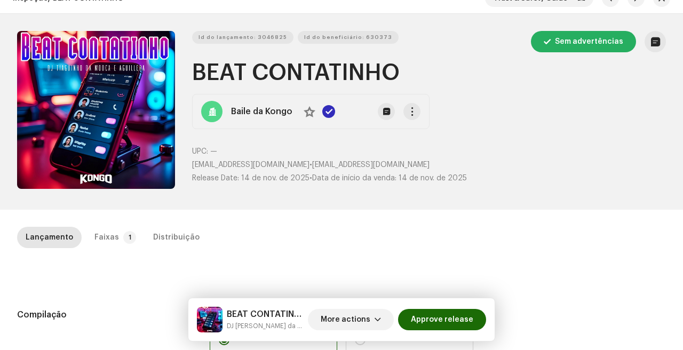
scroll to position [17, 0]
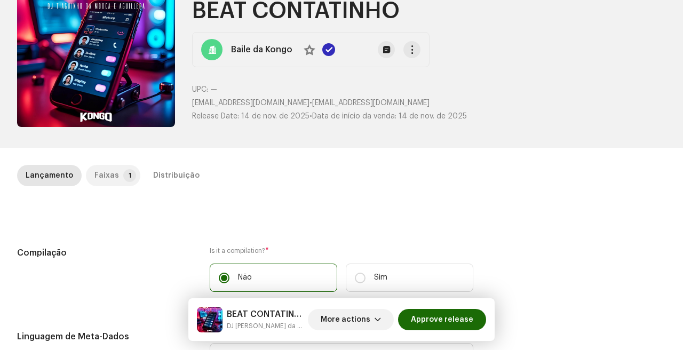
click at [116, 177] on p-tab "Faixas 1" at bounding box center [113, 175] width 54 height 21
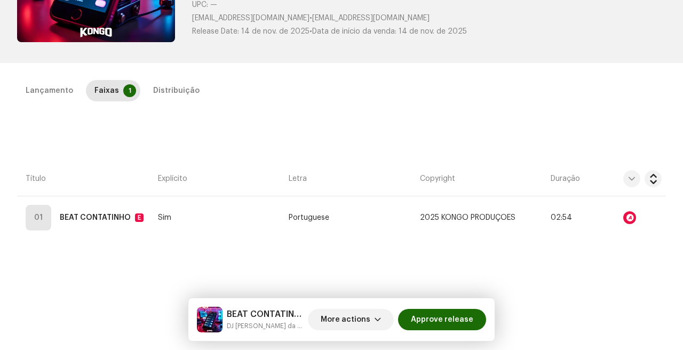
scroll to position [165, 0]
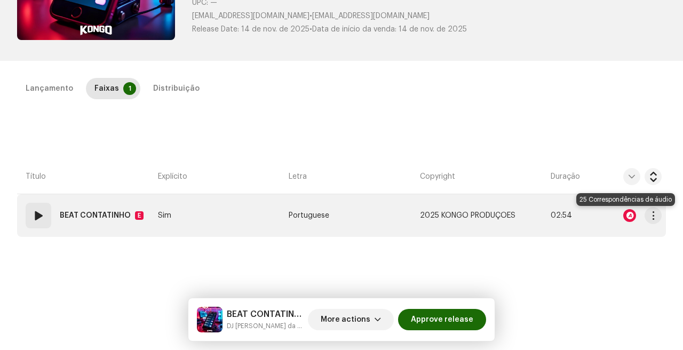
click at [623, 216] on div at bounding box center [629, 215] width 13 height 13
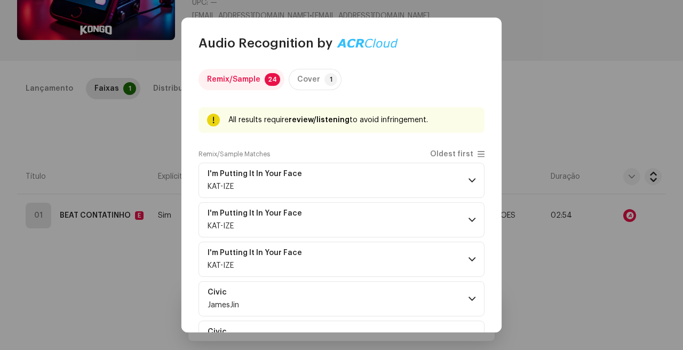
scroll to position [41, 0]
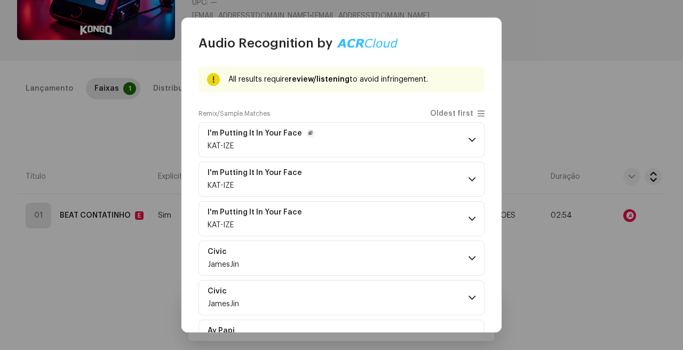
click at [388, 147] on p-accordion-header "I'm Putting It In Your Face KAT-IZE" at bounding box center [341, 139] width 286 height 35
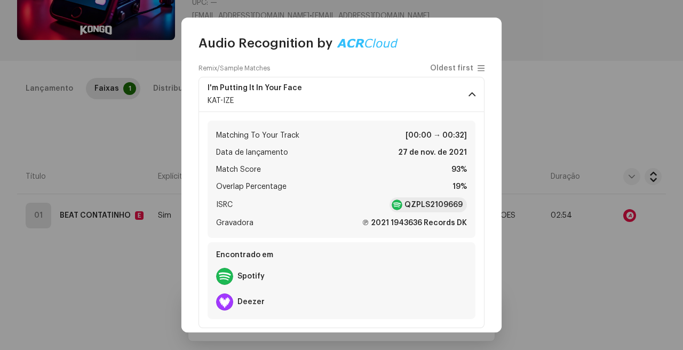
scroll to position [96, 0]
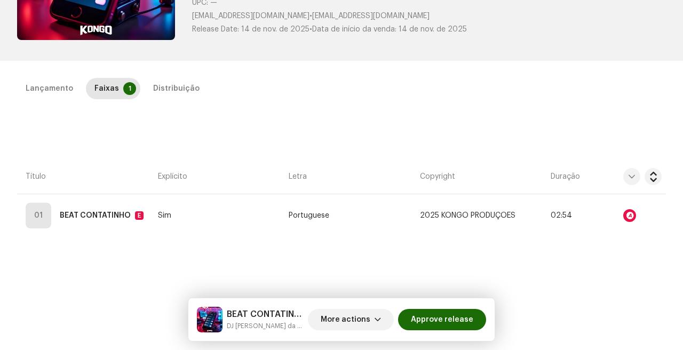
click at [557, 129] on div "Audio Recognition by Remix/Sample 24 Cover 1 All results require review/listeni…" at bounding box center [341, 175] width 683 height 350
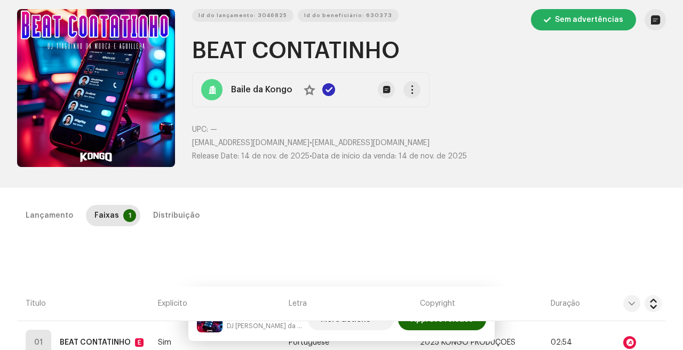
scroll to position [0, 0]
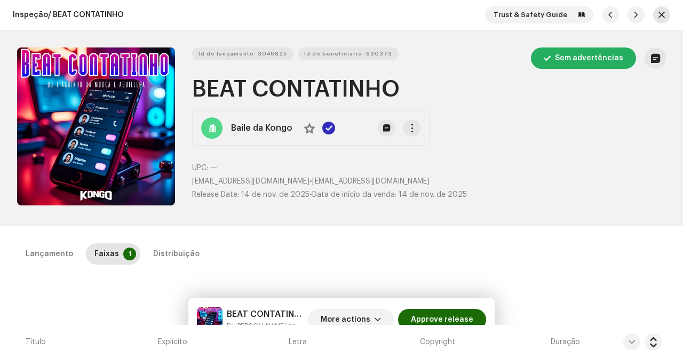
click at [658, 15] on span "button" at bounding box center [661, 15] width 6 height 9
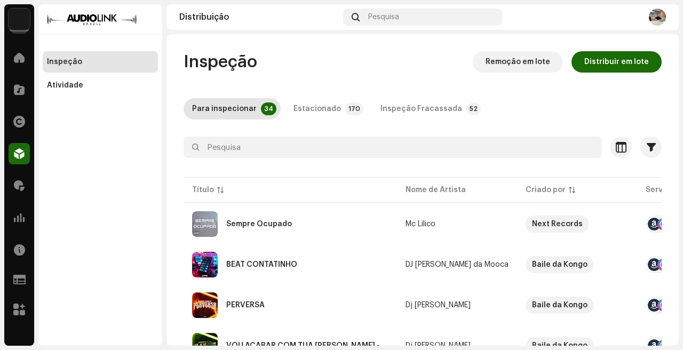
scroll to position [864, 0]
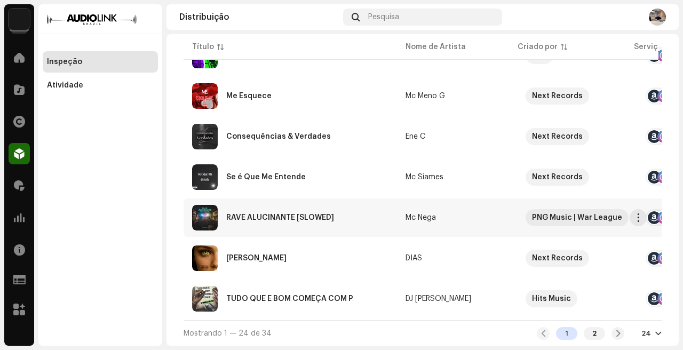
click at [354, 226] on td "RAVE ALUCINANTE [SLOWED]" at bounding box center [289, 217] width 213 height 38
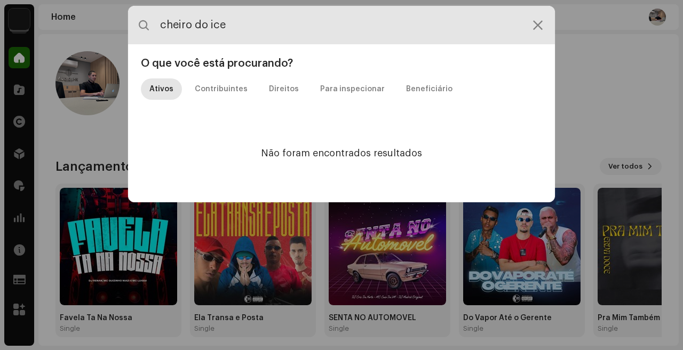
click at [331, 22] on input "cheiro do ice" at bounding box center [341, 25] width 427 height 38
type input "o cheiro"
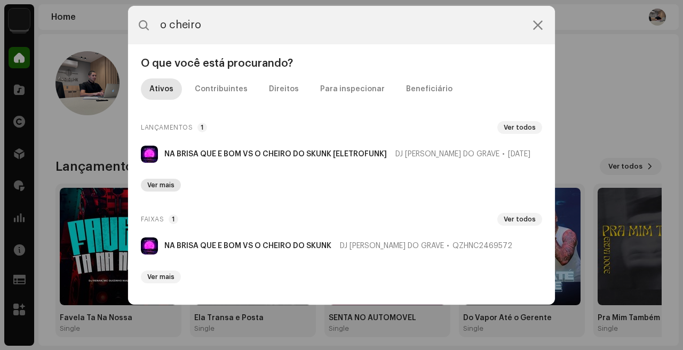
click at [169, 183] on span "Ver mais" at bounding box center [160, 185] width 27 height 9
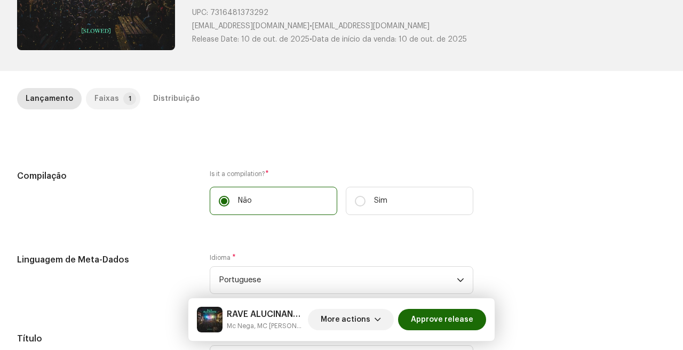
click at [106, 95] on div "Faixas" at bounding box center [106, 98] width 25 height 21
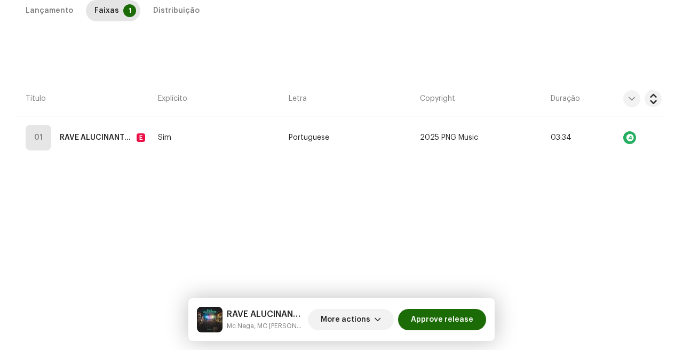
scroll to position [241, 0]
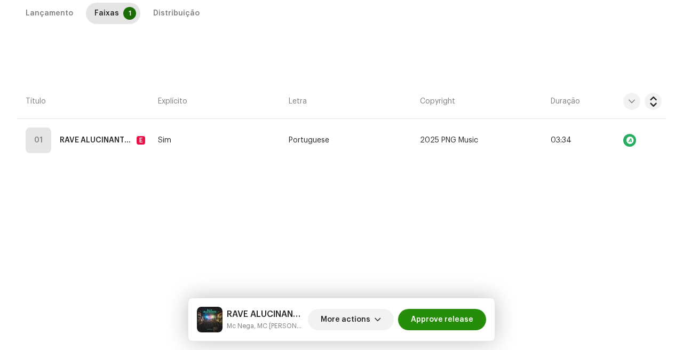
click at [462, 323] on span "Approve release" at bounding box center [442, 319] width 62 height 21
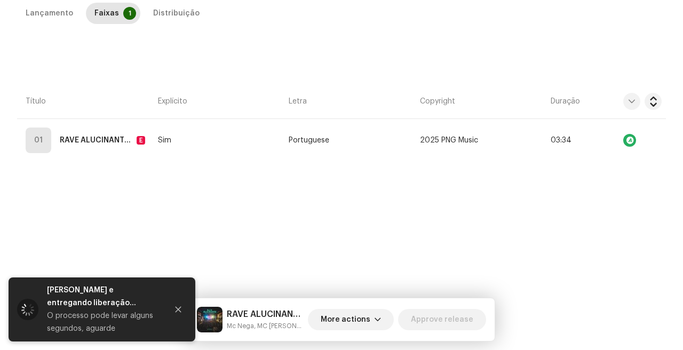
scroll to position [50, 0]
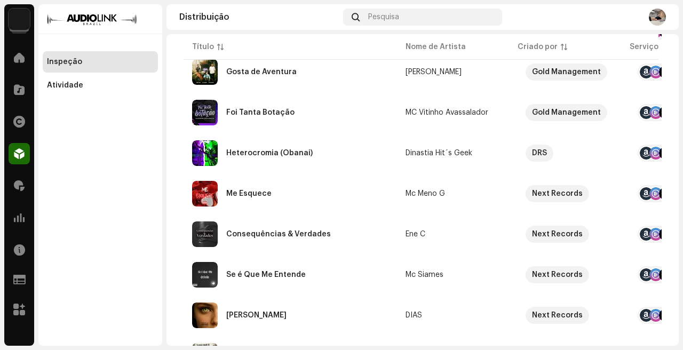
scroll to position [864, 0]
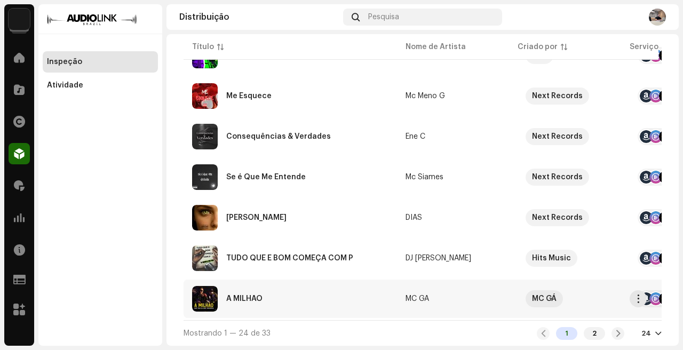
click at [379, 292] on div "A MILHÃO" at bounding box center [290, 299] width 196 height 26
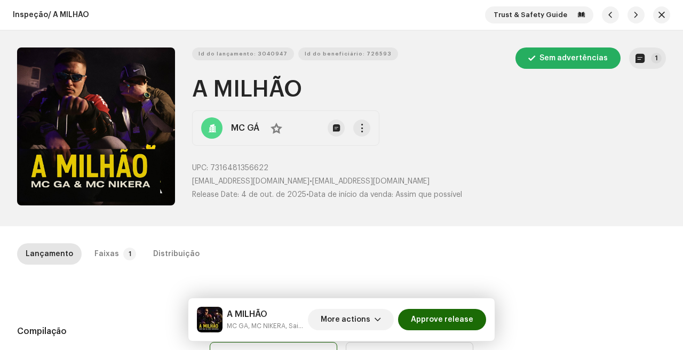
scroll to position [28, 0]
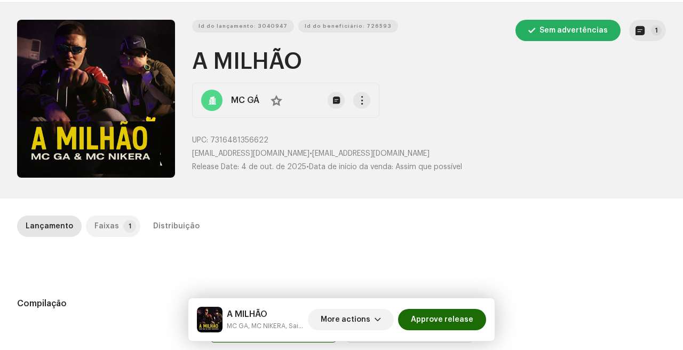
click at [115, 219] on p-tab "Faixas 1" at bounding box center [113, 225] width 54 height 21
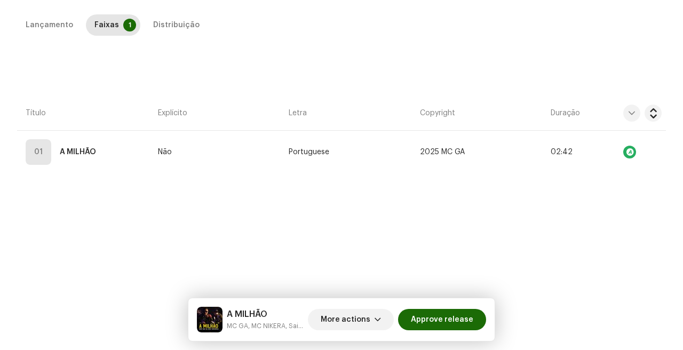
scroll to position [243, 0]
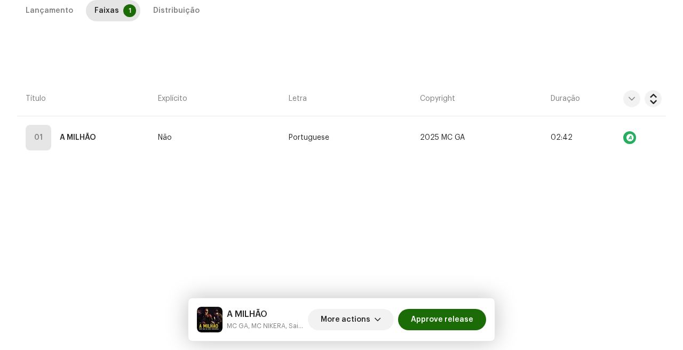
click at [482, 301] on div "A MILHÃO MC GA, MC NIKERA, Saiyan DJ More actions Approve release" at bounding box center [341, 319] width 306 height 43
click at [462, 318] on span "Approve release" at bounding box center [442, 319] width 62 height 21
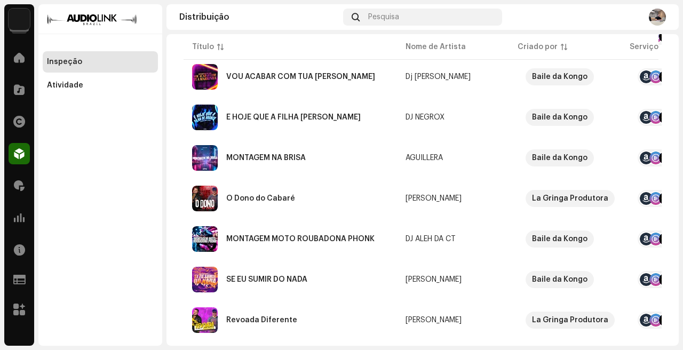
scroll to position [864, 0]
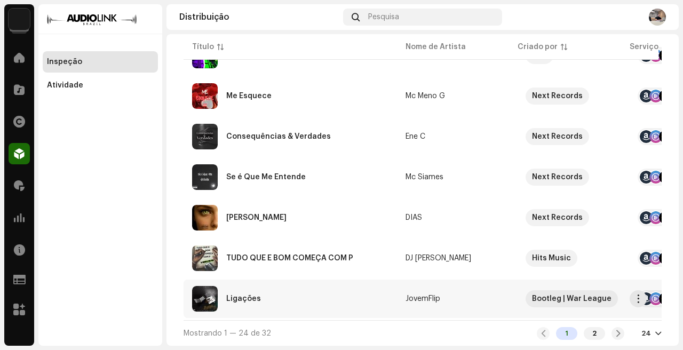
click at [356, 293] on div "Ligações" at bounding box center [290, 299] width 196 height 26
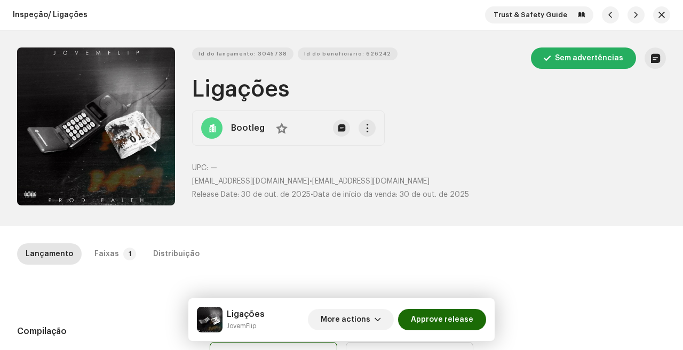
scroll to position [38, 0]
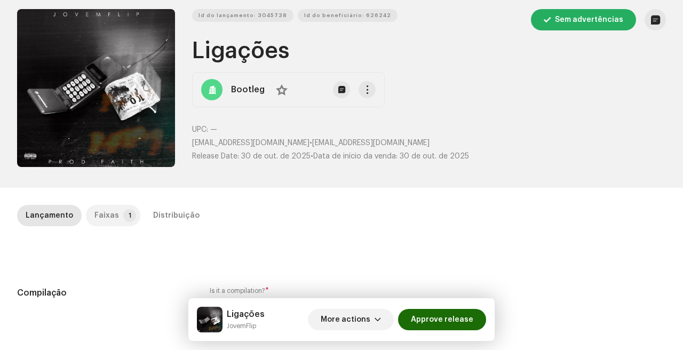
click at [110, 217] on div "Faixas" at bounding box center [106, 215] width 25 height 21
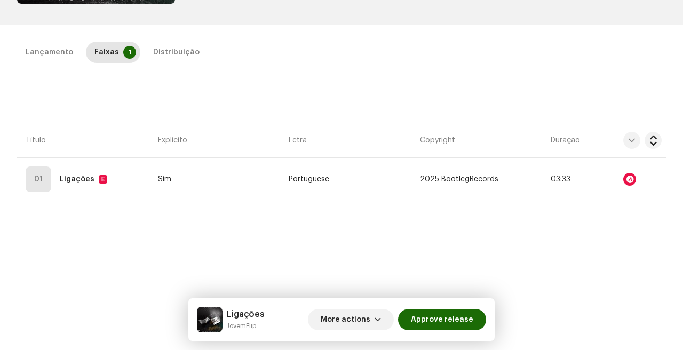
scroll to position [214, 0]
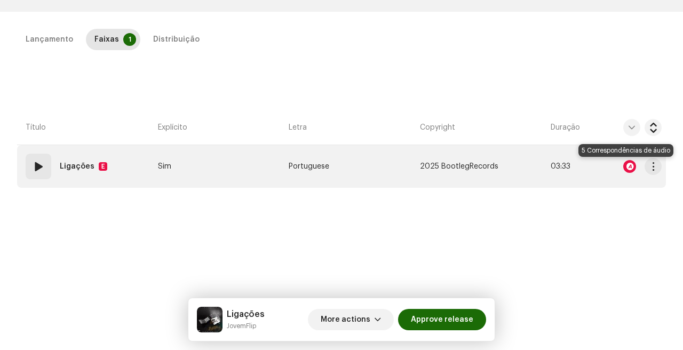
click at [625, 169] on div at bounding box center [629, 166] width 13 height 13
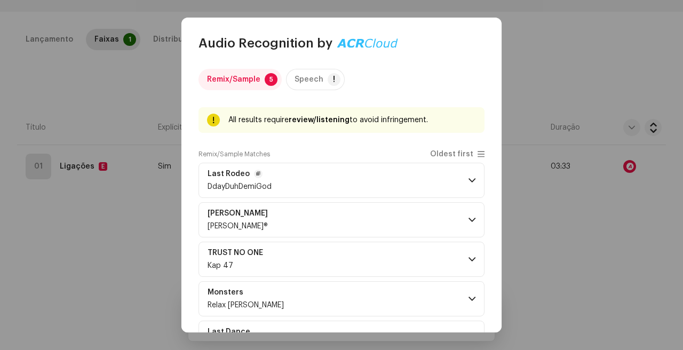
click at [417, 173] on p-accordion-header "Last Rodeo DdayDuhDemiGod" at bounding box center [341, 180] width 286 height 35
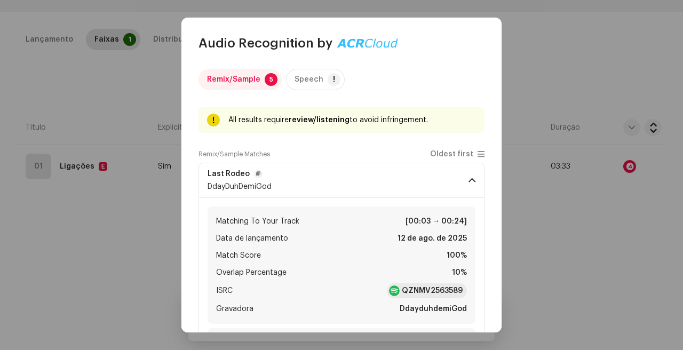
click at [442, 175] on p-accordion-header "Last Rodeo DdayDuhDemiGod" at bounding box center [341, 180] width 286 height 35
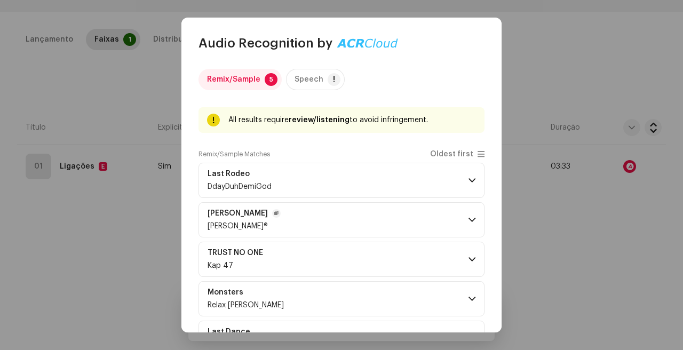
click at [439, 221] on p-accordion-header "Henry Thorne WESLEY®" at bounding box center [341, 219] width 286 height 35
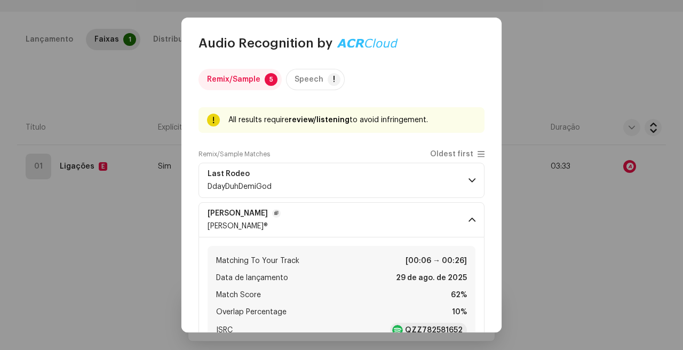
click at [447, 215] on p-accordion-header "Henry Thorne WESLEY®" at bounding box center [341, 219] width 286 height 35
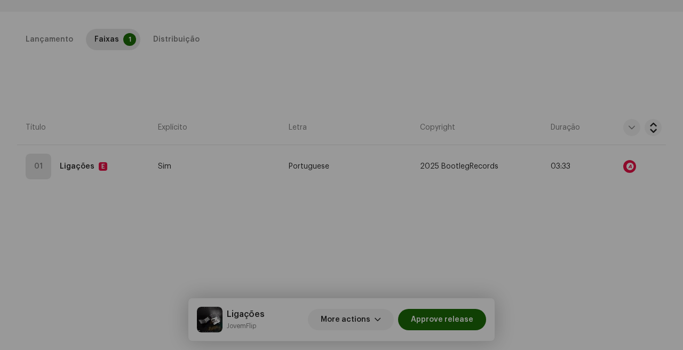
click at [554, 237] on div "Audio Recognition by Remix/Sample 5 Speech ! All results require review/listeni…" at bounding box center [341, 175] width 683 height 350
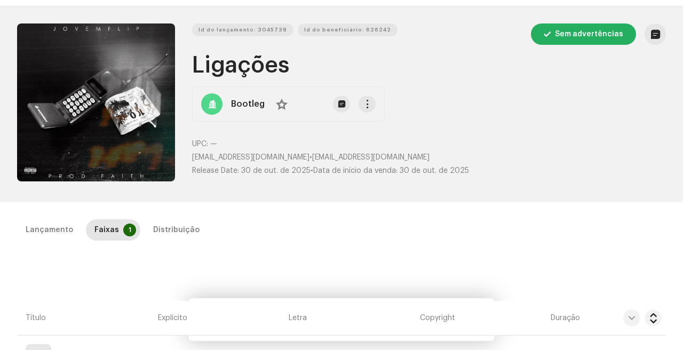
scroll to position [0, 0]
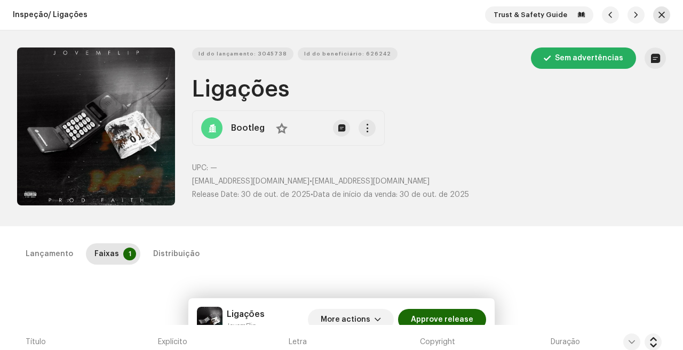
click at [658, 18] on span "button" at bounding box center [661, 15] width 6 height 9
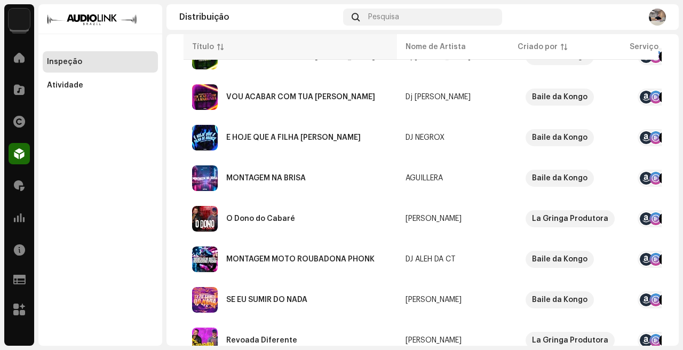
scroll to position [864, 0]
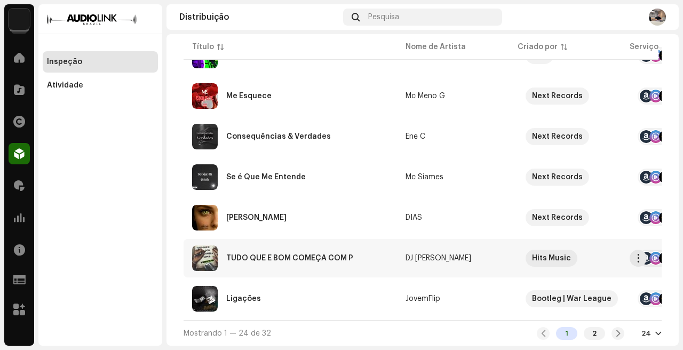
click at [375, 265] on div "TUDO QUE É BOM COMEÇA COM P" at bounding box center [290, 258] width 196 height 26
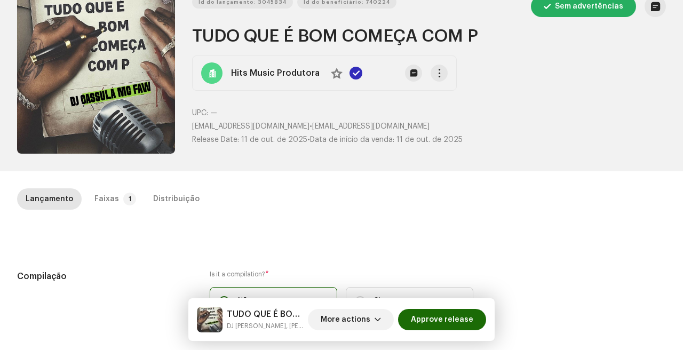
scroll to position [55, 0]
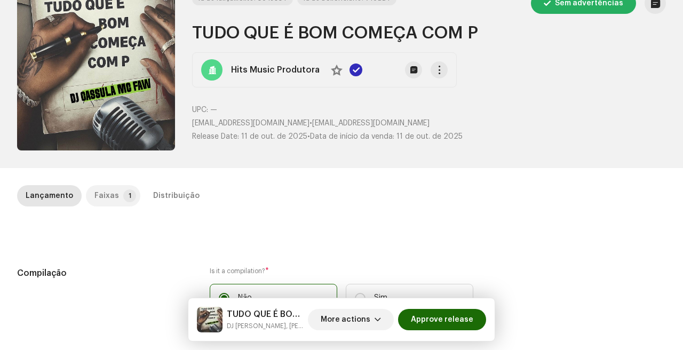
click at [116, 196] on p-tab "Faixas 1" at bounding box center [113, 195] width 54 height 21
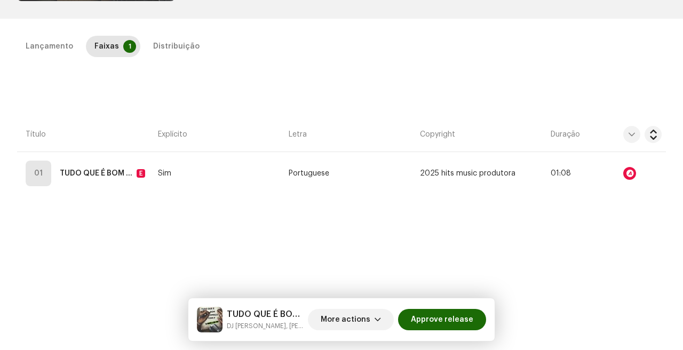
scroll to position [205, 0]
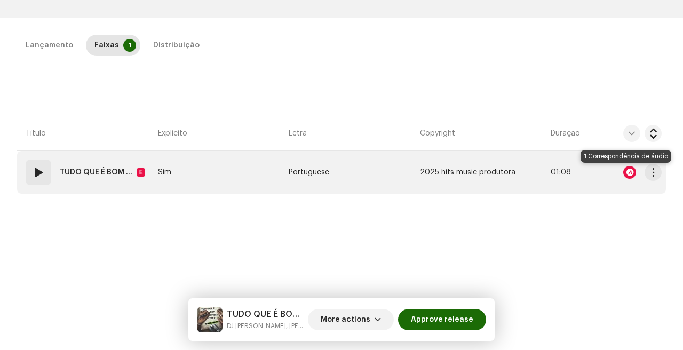
click at [623, 171] on div at bounding box center [629, 172] width 13 height 13
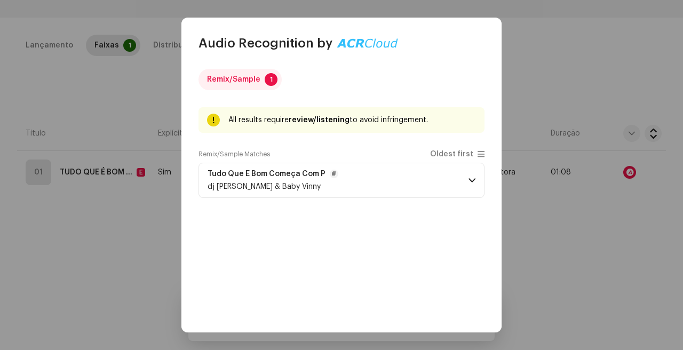
click at [452, 190] on p-accordion-header "Tudo Que É Bom Começa Com P dj vinicius de macabu & Baby Vinny" at bounding box center [341, 180] width 286 height 35
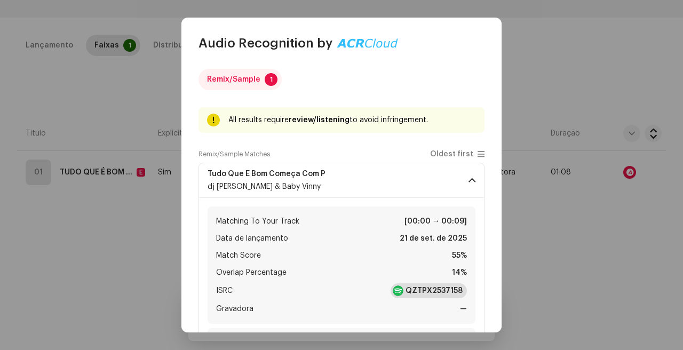
click at [437, 287] on strong "QZTPX2537158" at bounding box center [433, 290] width 57 height 11
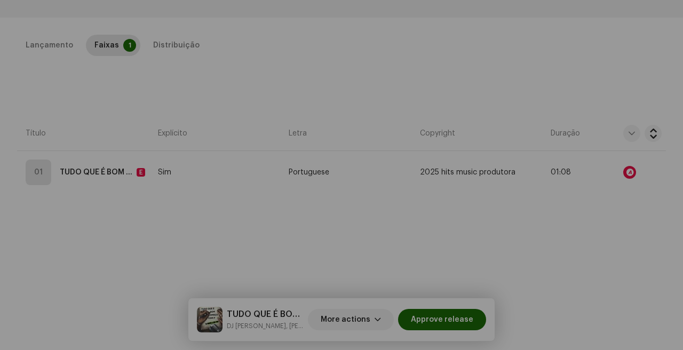
click at [538, 218] on div "Audio Recognition by Remix/Sample 1 All results require review/listening to avo…" at bounding box center [341, 175] width 683 height 350
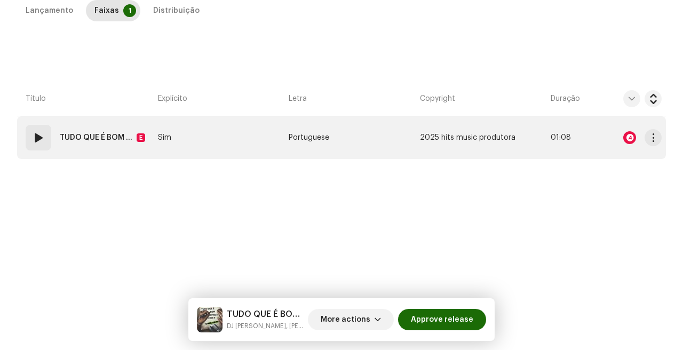
scroll to position [238, 0]
click at [631, 139] on div at bounding box center [629, 139] width 13 height 13
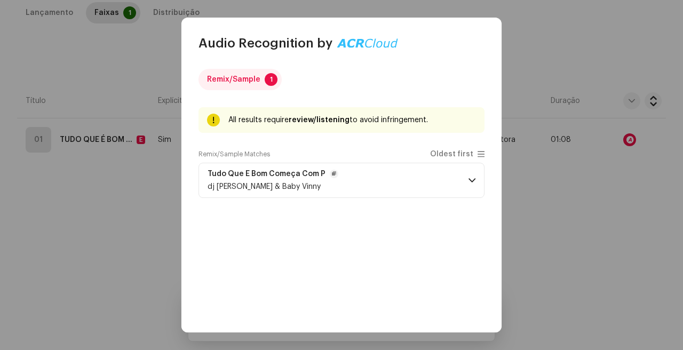
click at [425, 188] on p-accordion-header "Tudo Que É Bom Começa Com P dj vinicius de macabu & Baby Vinny" at bounding box center [341, 180] width 286 height 35
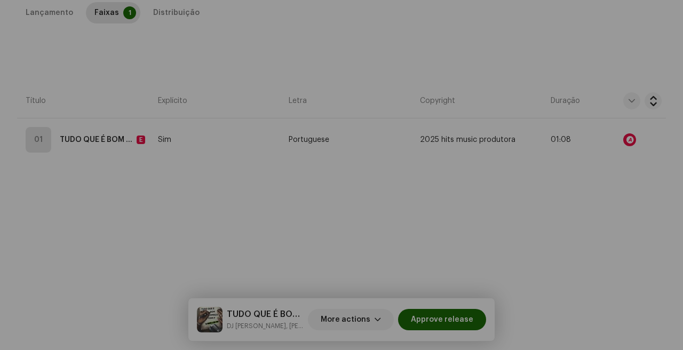
click at [528, 258] on div "Audio Recognition by Remix/Sample 1 All results require review/listening to avo…" at bounding box center [341, 175] width 683 height 350
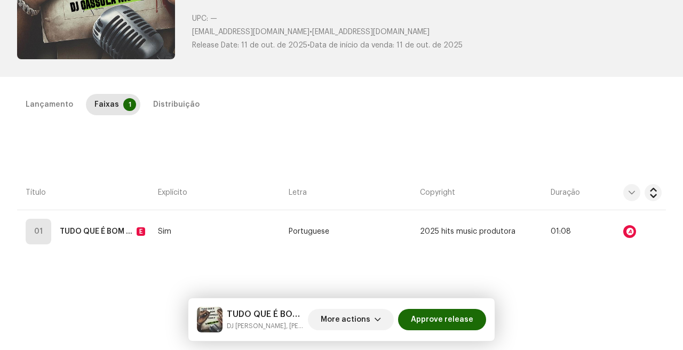
scroll to position [178, 0]
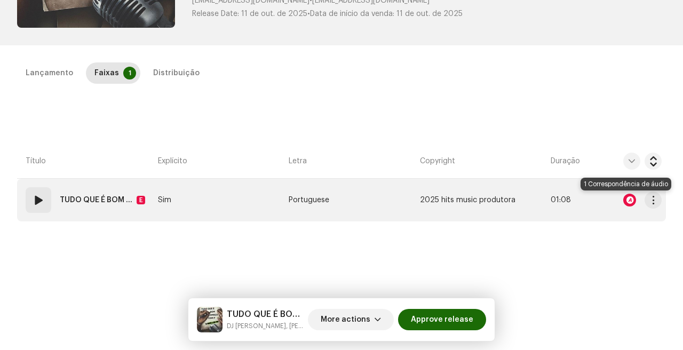
click at [623, 199] on div at bounding box center [629, 200] width 13 height 13
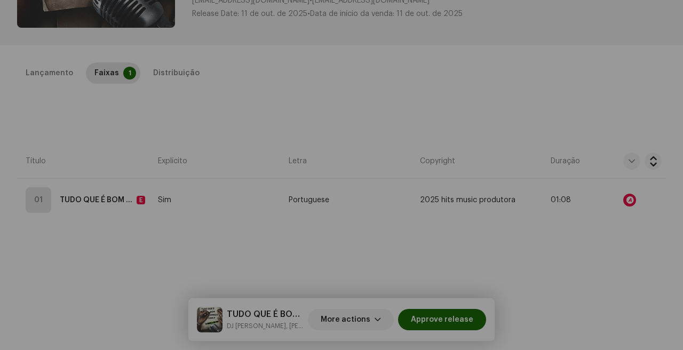
click at [535, 244] on div "Audio Recognition by Remix/Sample 1 All results require review/listening to avo…" at bounding box center [341, 175] width 683 height 350
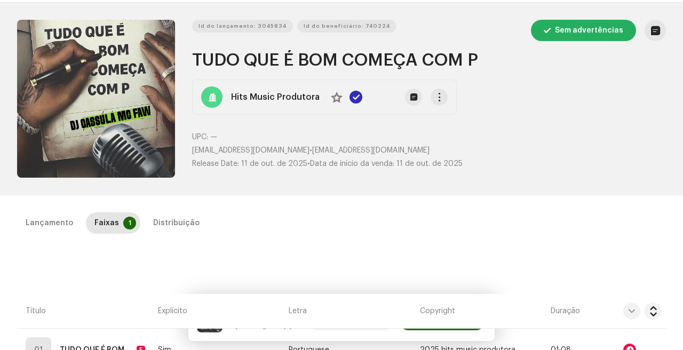
scroll to position [0, 0]
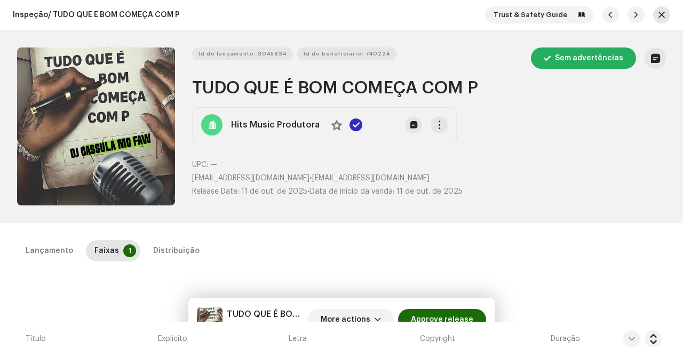
click at [661, 14] on button "button" at bounding box center [661, 14] width 17 height 17
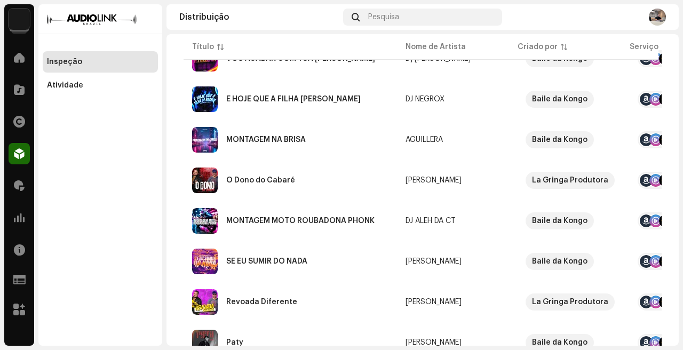
scroll to position [864, 0]
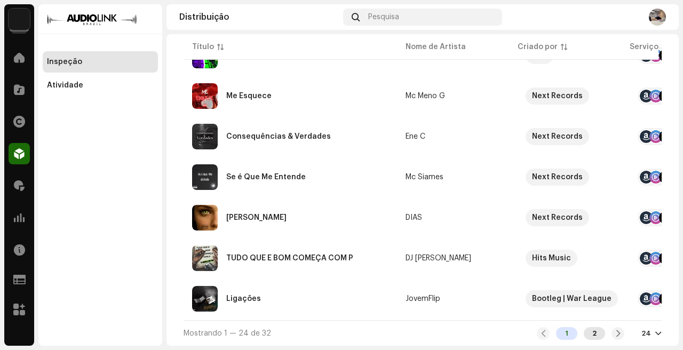
click at [584, 327] on div "2" at bounding box center [593, 333] width 21 height 13
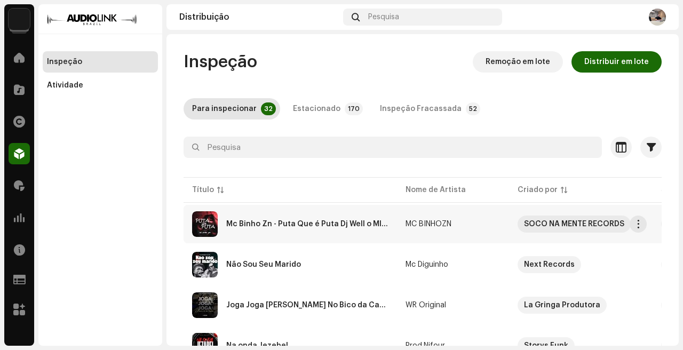
scroll to position [42, 0]
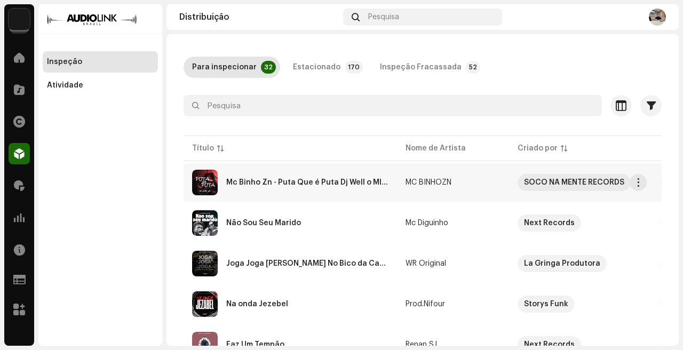
click at [340, 193] on div "Mc Binho Zn - Puta Que é Puta Dj Well o Mlk é Cruel.wav" at bounding box center [290, 183] width 196 height 26
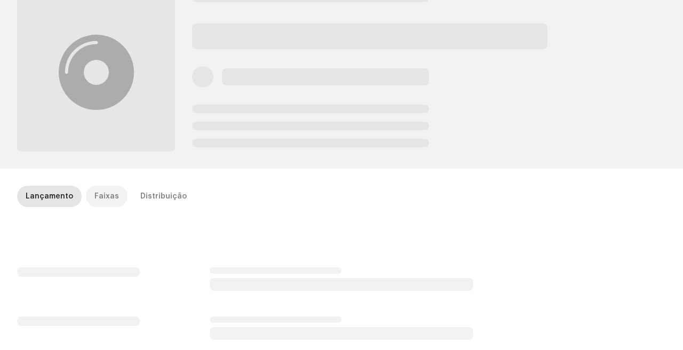
scroll to position [60, 0]
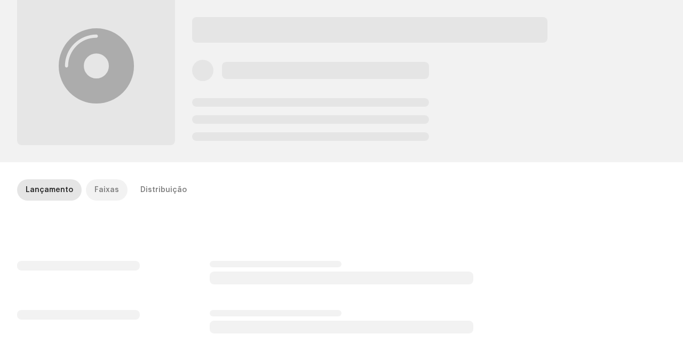
click at [102, 187] on div "Faixas" at bounding box center [106, 189] width 25 height 21
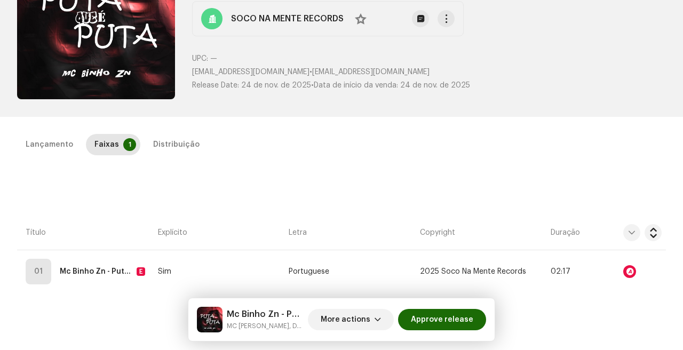
scroll to position [209, 0]
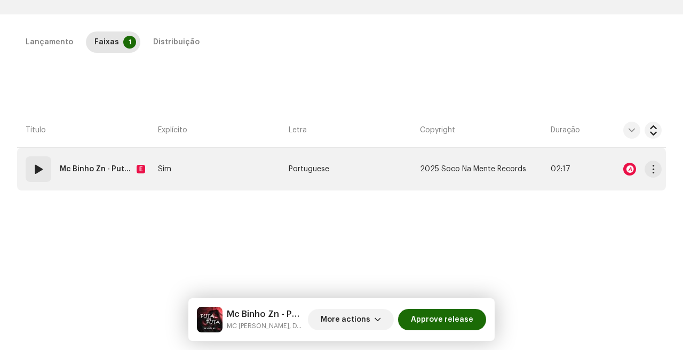
click at [200, 172] on td "Sim" at bounding box center [219, 169] width 131 height 43
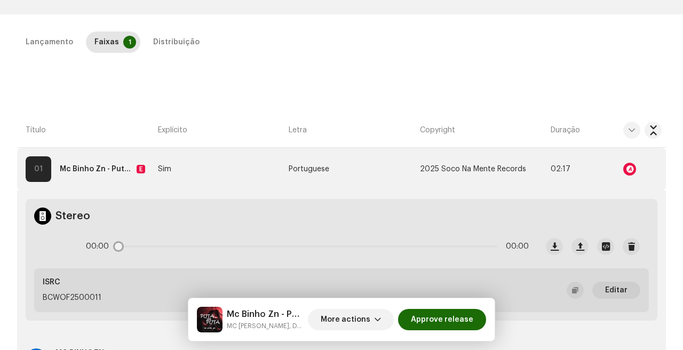
scroll to position [276, 0]
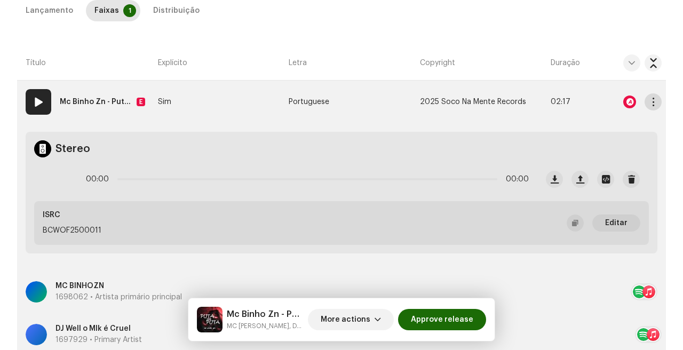
click at [650, 102] on span "button" at bounding box center [653, 102] width 8 height 9
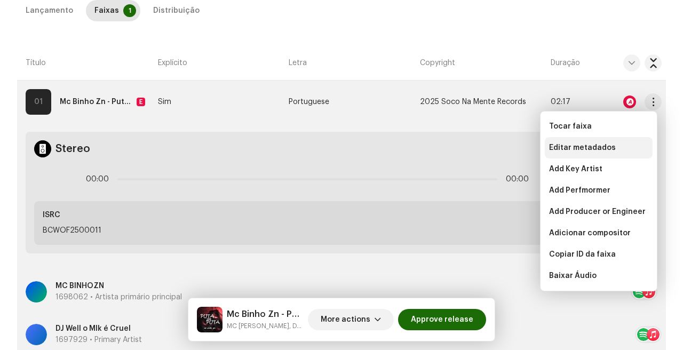
click at [596, 148] on span "Editar metadados" at bounding box center [582, 147] width 67 height 9
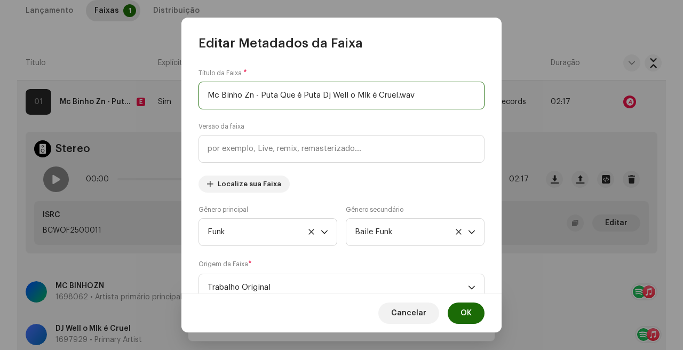
drag, startPoint x: 261, startPoint y: 95, endPoint x: 99, endPoint y: 111, distance: 162.3
click at [99, 111] on div "Editar Metadados da Faixa Título da Faixa * Mc Binho Zn - Puta Que é Puta Dj We…" at bounding box center [341, 175] width 683 height 350
click at [311, 102] on input "Mc Binho Zn - Puta Que é Puta Dj Well o Mlk é Cruel.wav" at bounding box center [341, 96] width 286 height 28
drag, startPoint x: 261, startPoint y: 94, endPoint x: 320, endPoint y: 94, distance: 58.7
click at [320, 94] on input "Mc Binho Zn - Puta Que é Puta Dj Well o Mlk é Cruel.wav" at bounding box center [341, 96] width 286 height 28
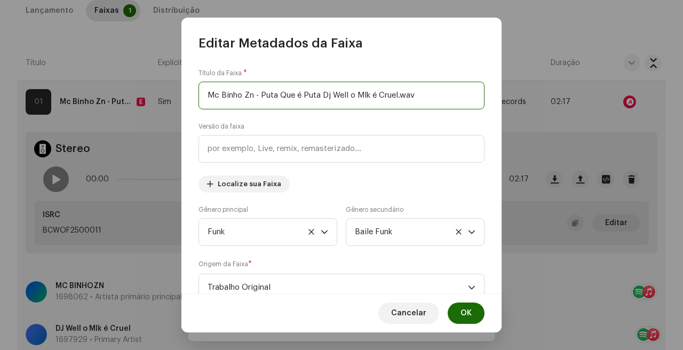
paste input "Puta Que é Puta"
type input "Puta Que é Puta"
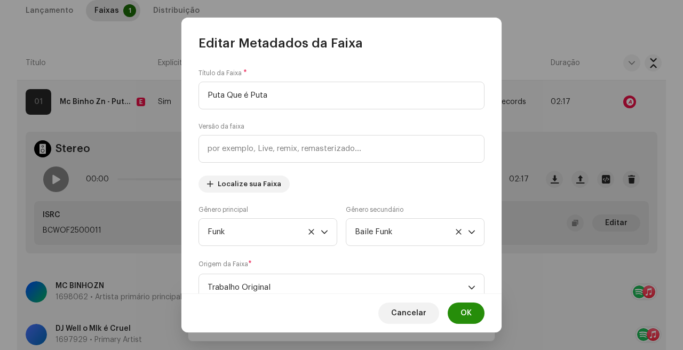
click at [471, 315] on span "OK" at bounding box center [465, 312] width 11 height 21
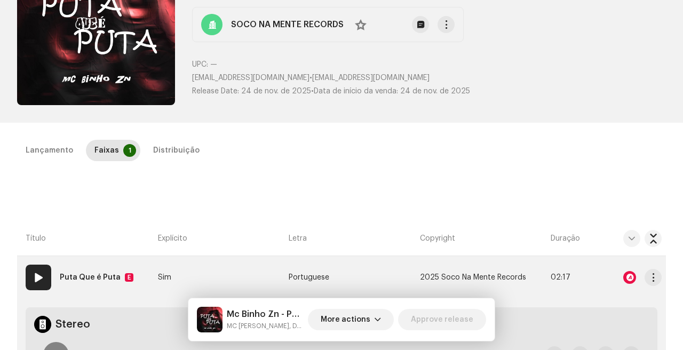
scroll to position [0, 0]
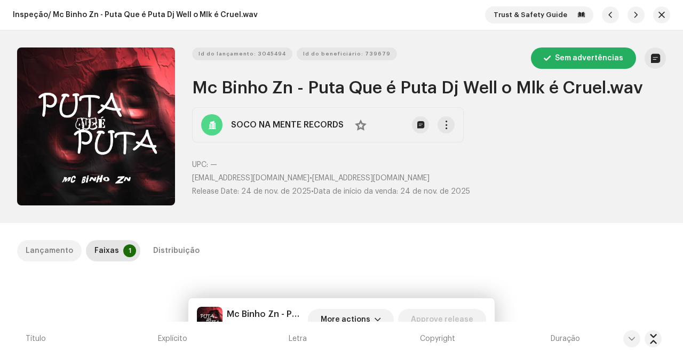
click at [72, 245] on p-tab "Lançamento" at bounding box center [49, 250] width 65 height 21
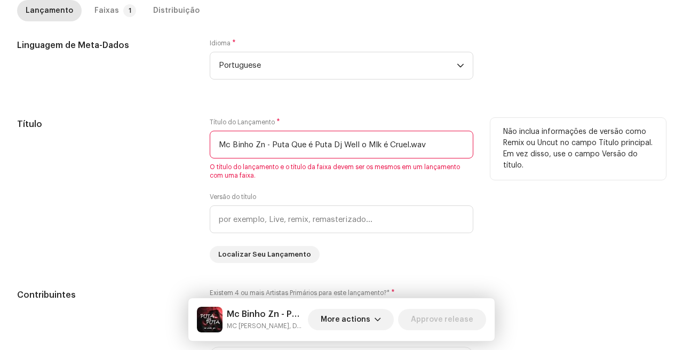
scroll to position [371, 0]
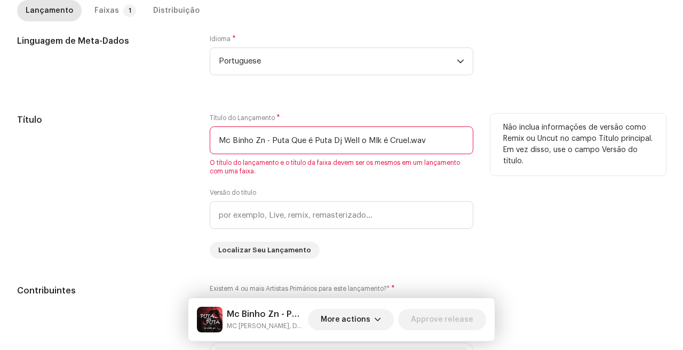
click at [333, 145] on input "Mc Binho Zn - Puta Que é Puta Dj Well o Mlk é Cruel.wav" at bounding box center [341, 140] width 263 height 28
paste input "Puta Que é Puta"
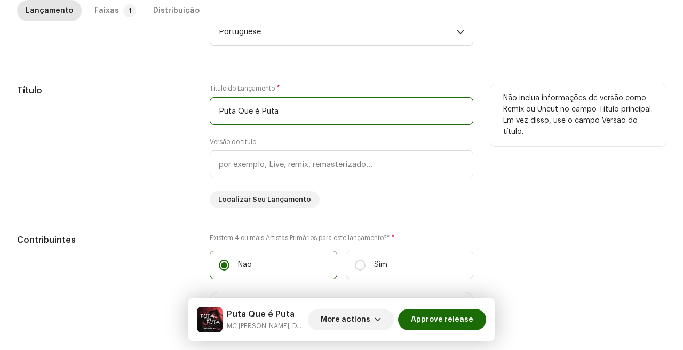
scroll to position [0, 0]
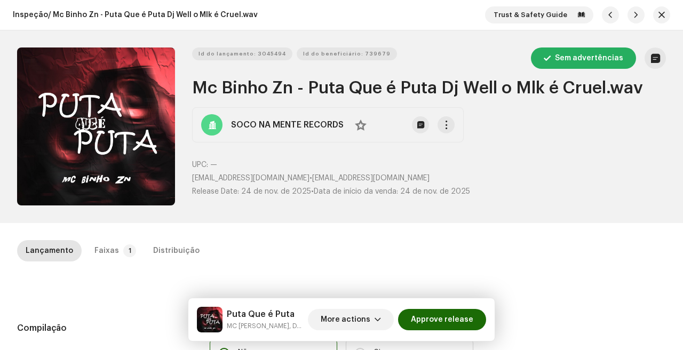
type input "Puta Que é Puta"
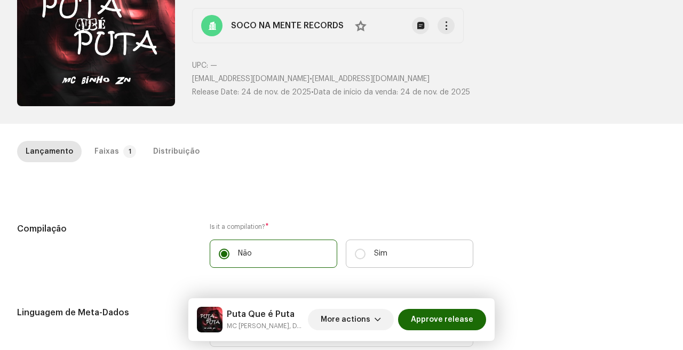
scroll to position [121, 0]
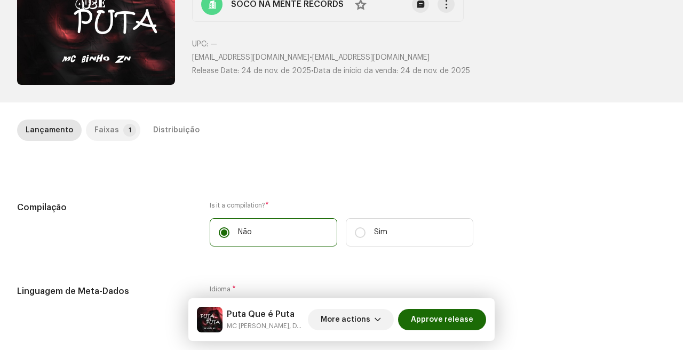
click at [107, 140] on div "Faixas" at bounding box center [106, 129] width 25 height 21
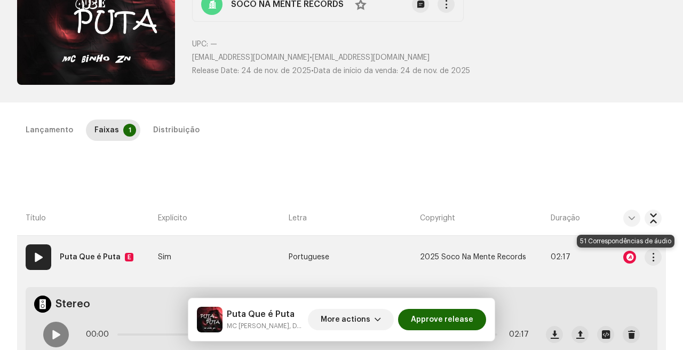
click at [628, 255] on div at bounding box center [629, 257] width 13 height 13
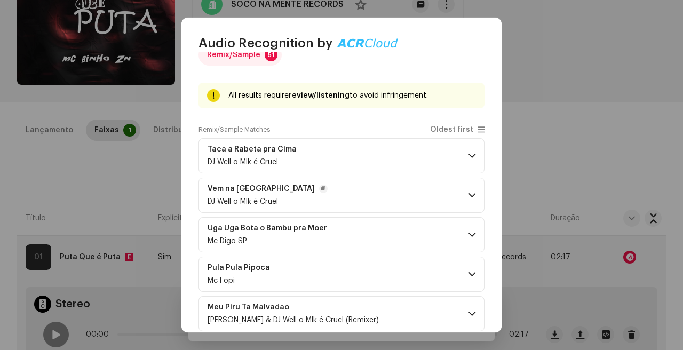
scroll to position [2, 0]
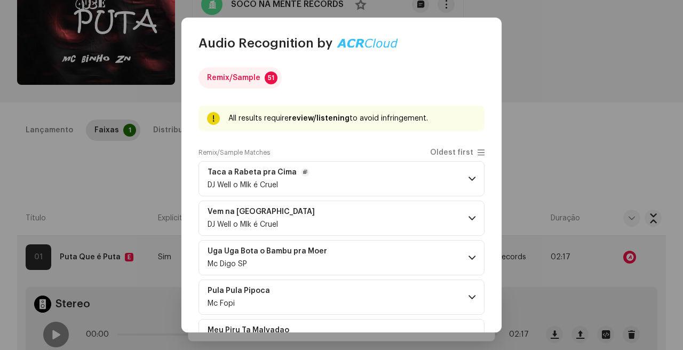
click at [351, 189] on p-accordion-header "Taca a Rabeta pra Cima DJ Well o Mlk é Cruel" at bounding box center [341, 178] width 286 height 35
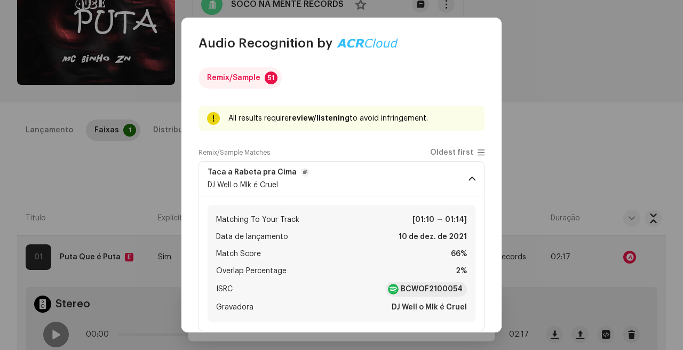
click at [353, 182] on p-accordion-header "Taca a Rabeta pra Cima DJ Well o Mlk é Cruel" at bounding box center [341, 178] width 286 height 35
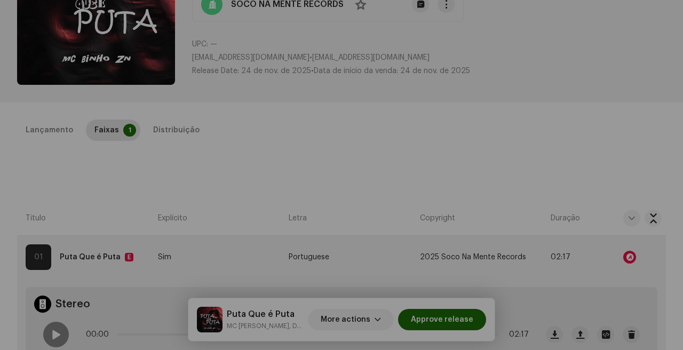
click at [561, 197] on div "Audio Recognition by Remix/Sample 51 All results require review/listening to av…" at bounding box center [341, 175] width 683 height 350
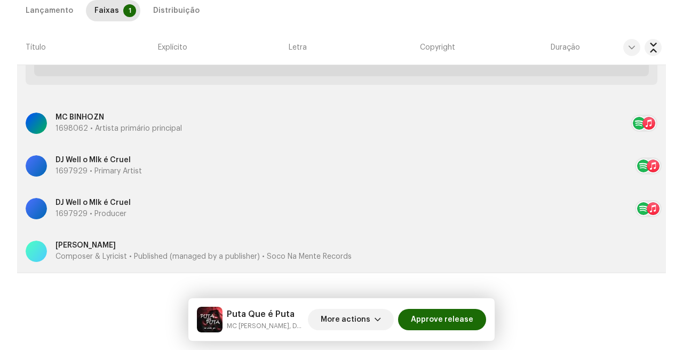
scroll to position [0, 0]
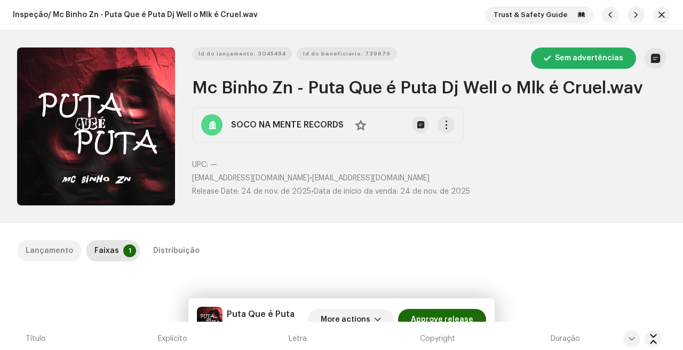
click at [28, 259] on div "Lançamento" at bounding box center [49, 250] width 47 height 21
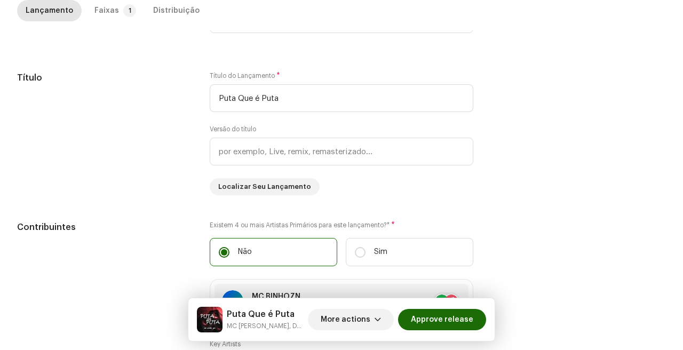
scroll to position [419, 0]
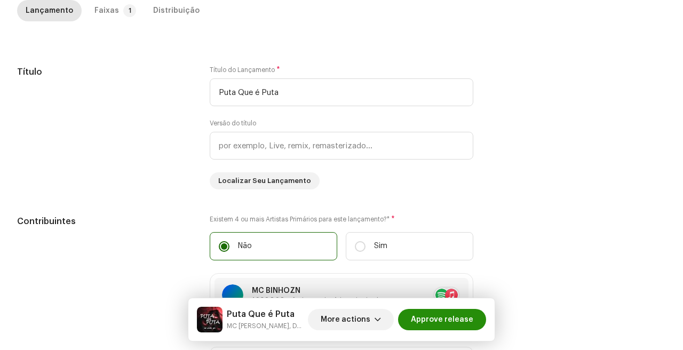
click at [435, 318] on span "Approve release" at bounding box center [442, 319] width 62 height 21
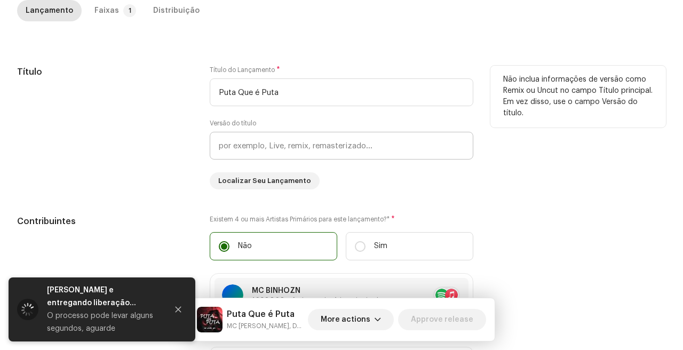
scroll to position [422, 0]
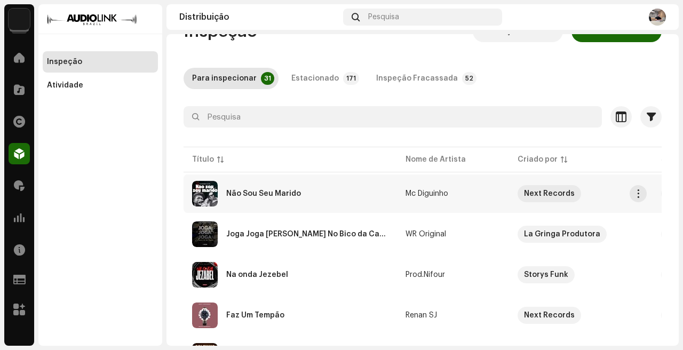
scroll to position [60, 0]
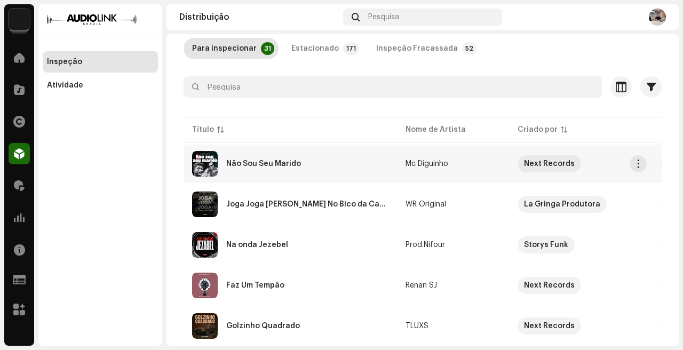
click at [358, 166] on div "Não Sou Seu Marido" at bounding box center [290, 164] width 196 height 26
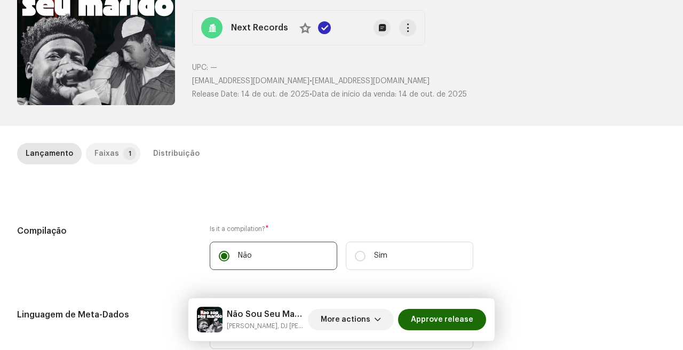
click at [123, 153] on p-badge "1" at bounding box center [129, 153] width 13 height 13
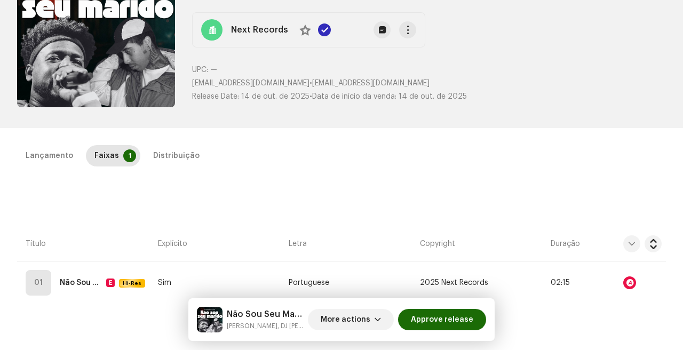
scroll to position [188, 0]
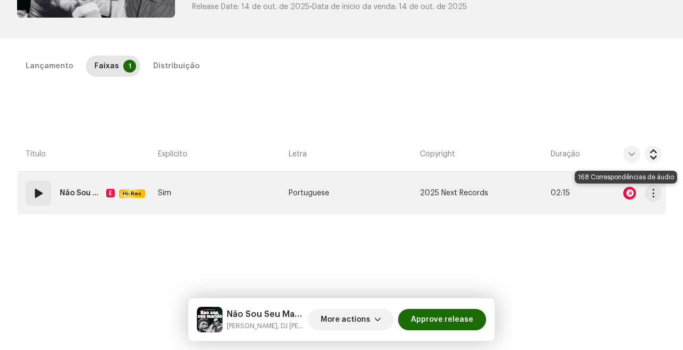
click at [623, 194] on div at bounding box center [629, 193] width 13 height 13
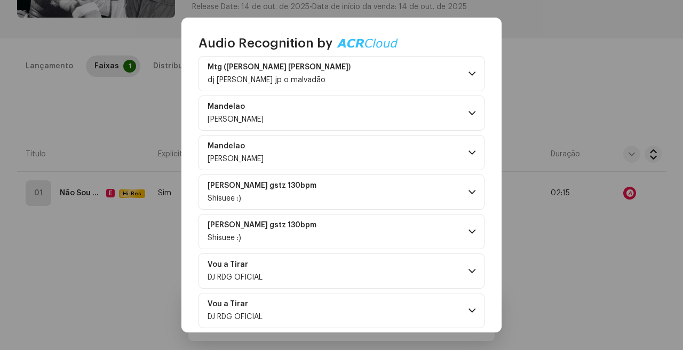
scroll to position [153, 0]
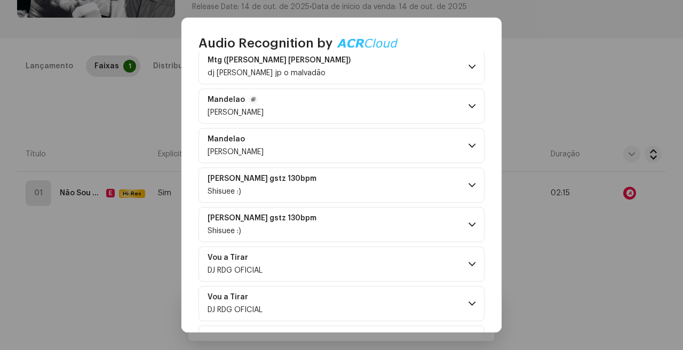
click at [392, 119] on p-accordion-header "Mandelao Dj Garfield" at bounding box center [341, 106] width 286 height 35
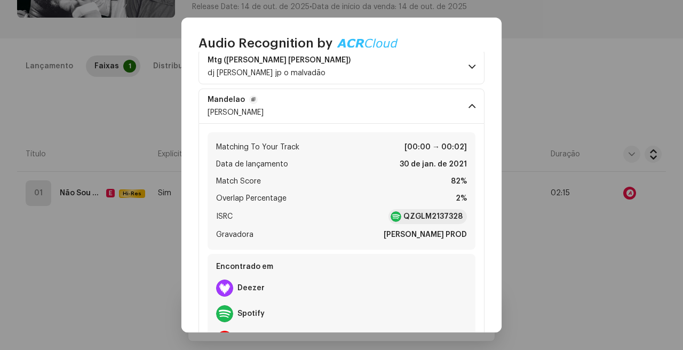
click at [393, 117] on p-accordion-header "Mandelao Dj Garfield" at bounding box center [341, 106] width 286 height 35
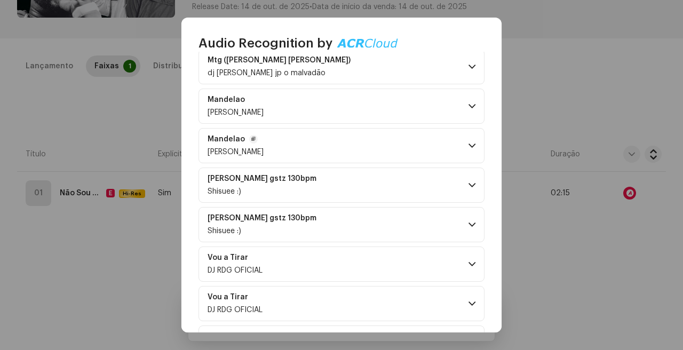
click at [401, 146] on p-accordion-header "Mandelao Dj Garfield" at bounding box center [341, 145] width 286 height 35
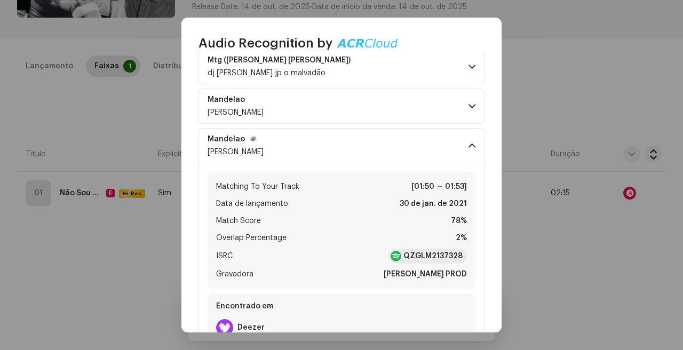
click at [401, 146] on p-accordion-header "Mandelao Dj Garfield" at bounding box center [341, 145] width 286 height 35
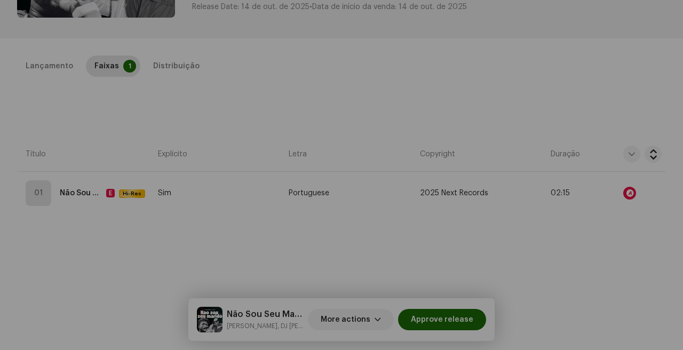
click at [56, 202] on div "Audio Recognition by Remix/Sample 168 All results require review/listening to a…" at bounding box center [341, 175] width 683 height 350
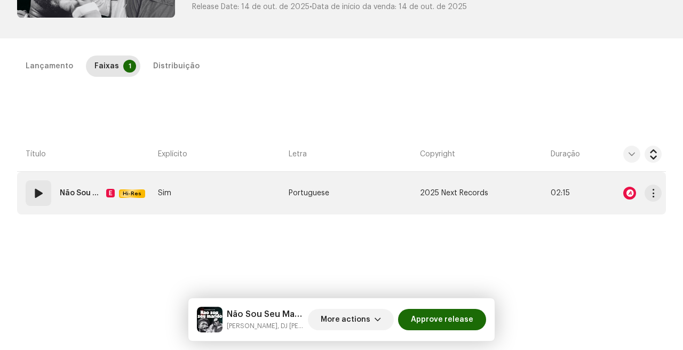
scroll to position [369, 0]
click at [39, 194] on span at bounding box center [38, 193] width 13 height 13
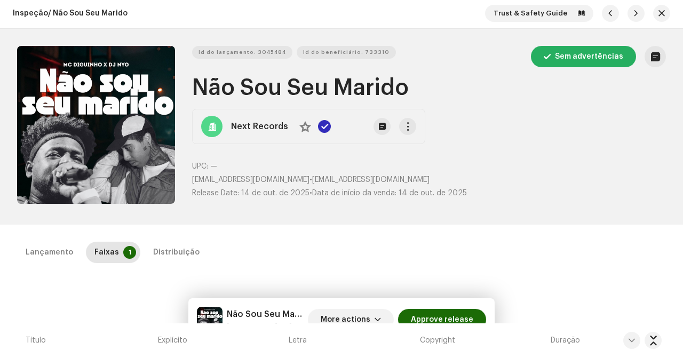
scroll to position [0, 0]
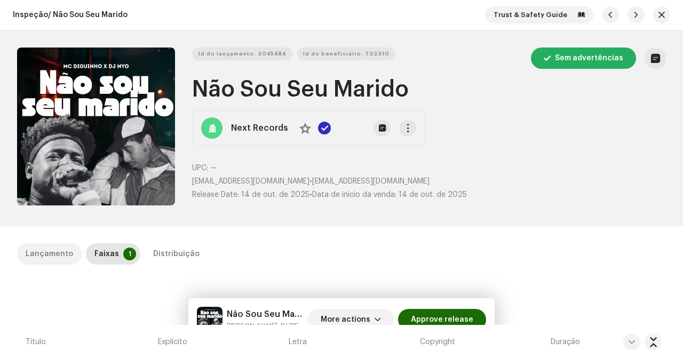
click at [58, 248] on div "Lançamento" at bounding box center [49, 253] width 47 height 21
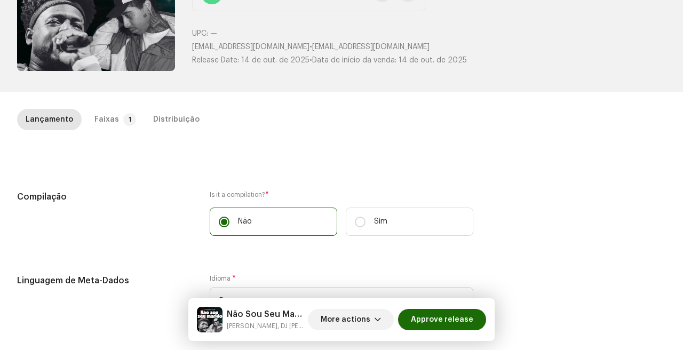
scroll to position [87, 0]
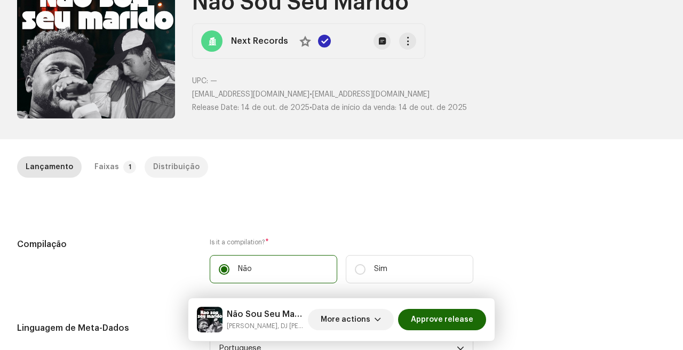
click at [164, 164] on div "Distribuição" at bounding box center [176, 166] width 46 height 21
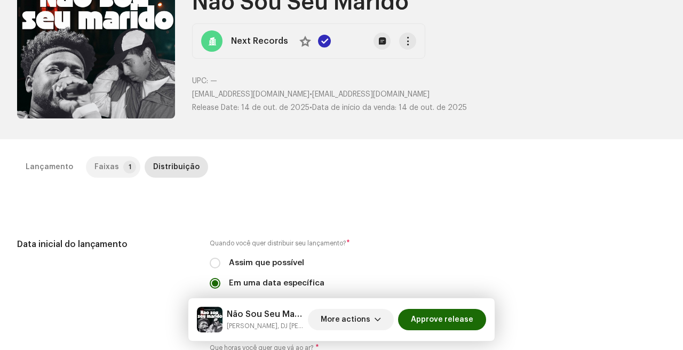
click at [102, 164] on div "Faixas" at bounding box center [106, 166] width 25 height 21
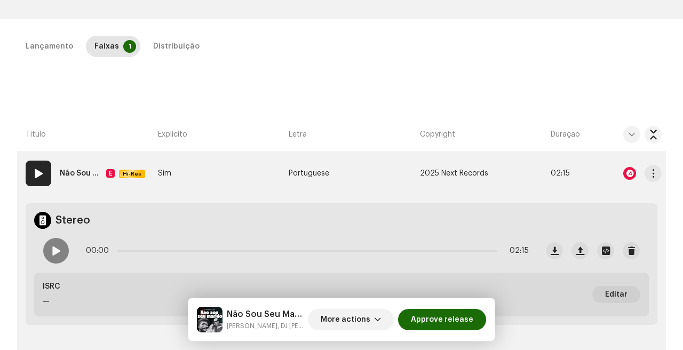
scroll to position [216, 0]
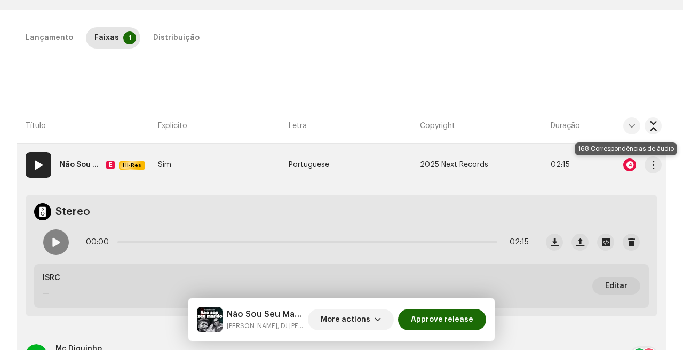
click at [624, 167] on div at bounding box center [629, 164] width 13 height 13
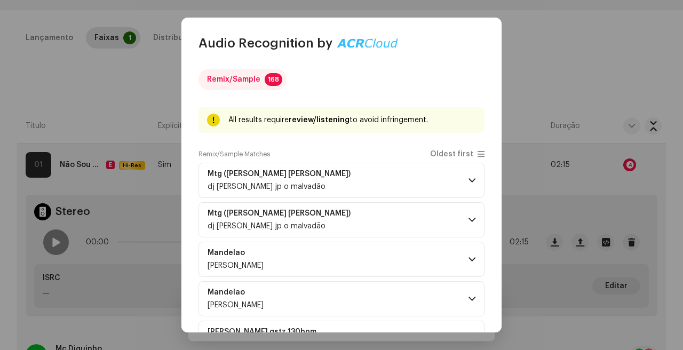
scroll to position [245, 0]
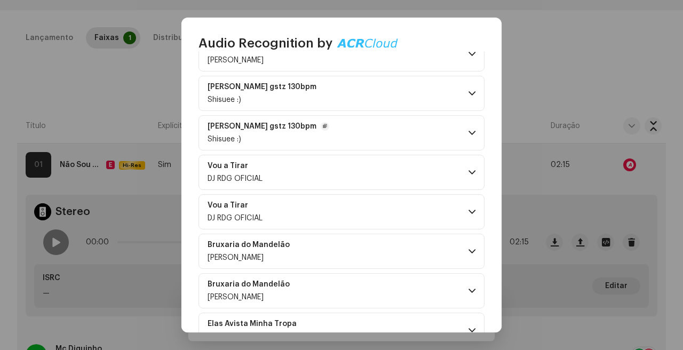
click at [351, 132] on p-accordion-header "Irmã gstz 130bpm Shisuee :)" at bounding box center [341, 132] width 286 height 35
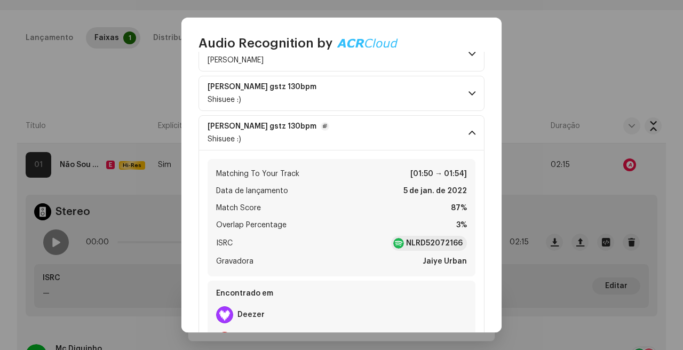
click at [351, 132] on p-accordion-header "Irmã gstz 130bpm Shisuee :)" at bounding box center [341, 132] width 286 height 35
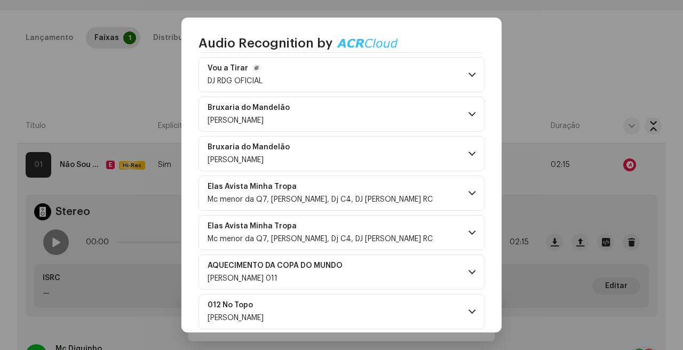
scroll to position [552, 0]
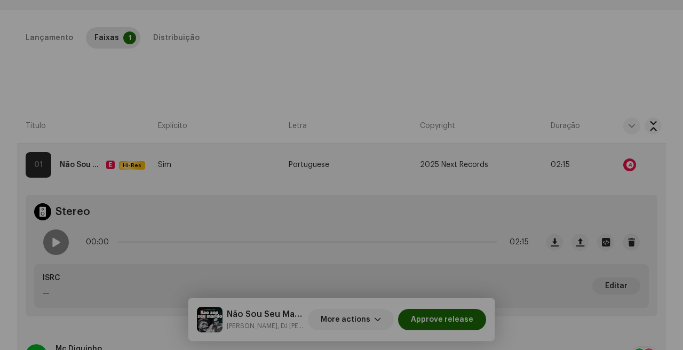
click at [574, 182] on div "Audio Recognition by Remix/Sample 168 All results require review/listening to a…" at bounding box center [341, 175] width 683 height 350
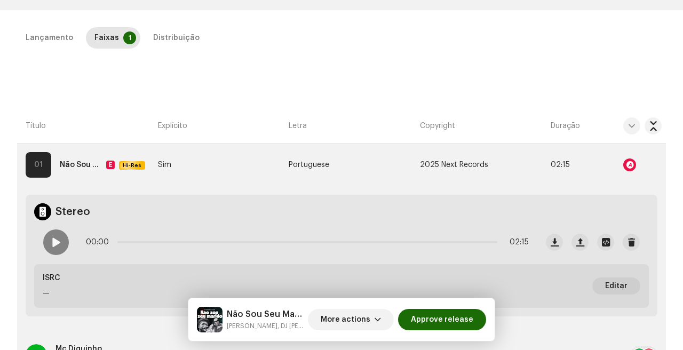
scroll to position [266, 0]
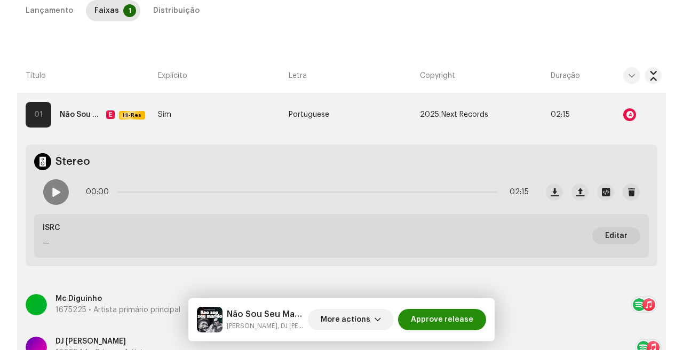
click at [441, 318] on span "Approve release" at bounding box center [442, 319] width 62 height 21
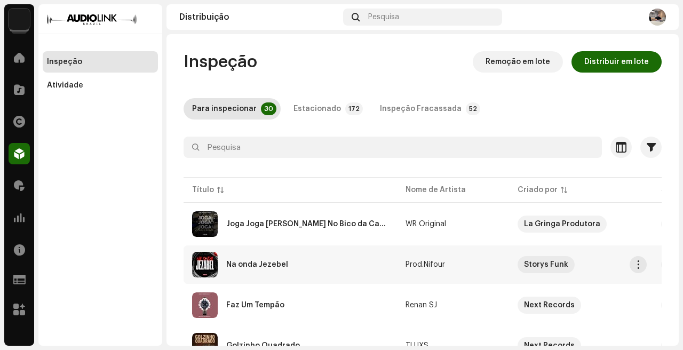
scroll to position [132, 0]
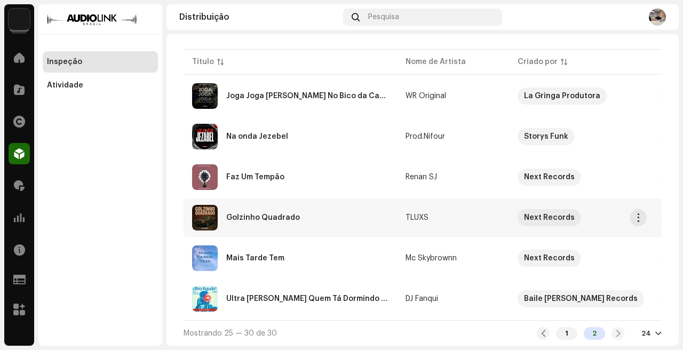
click at [361, 219] on div "Golzinho Quadrado" at bounding box center [290, 218] width 196 height 26
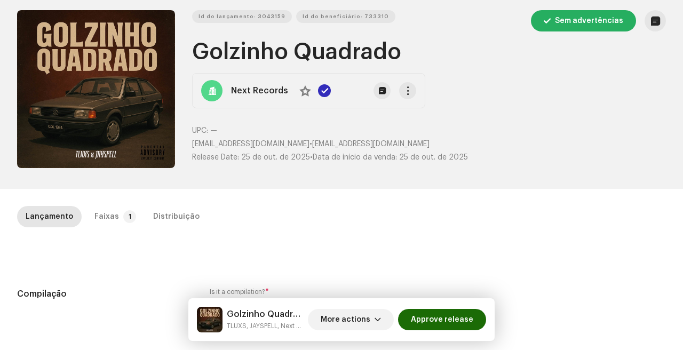
scroll to position [39, 0]
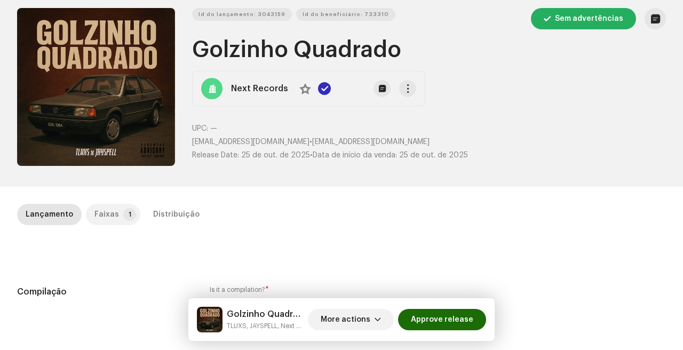
click at [104, 207] on div "Faixas" at bounding box center [106, 214] width 25 height 21
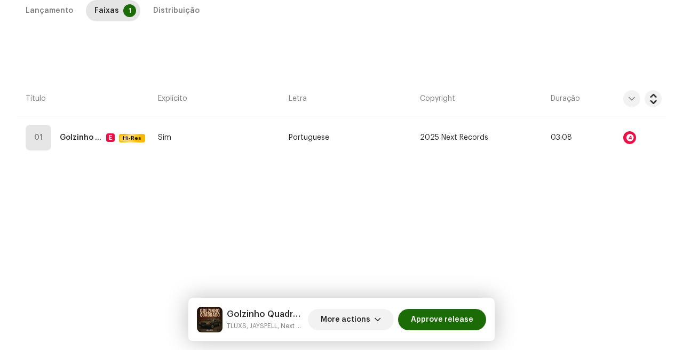
scroll to position [40, 0]
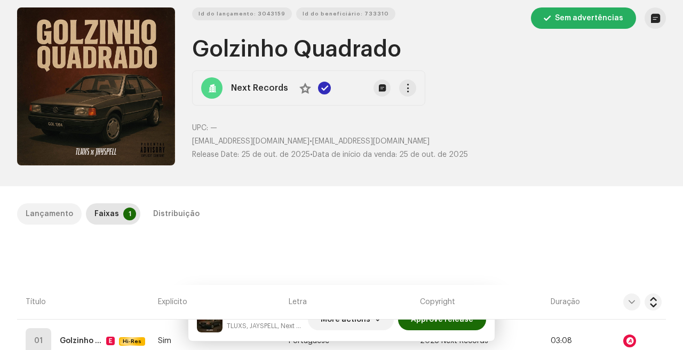
click at [59, 221] on div "Lançamento" at bounding box center [49, 213] width 47 height 21
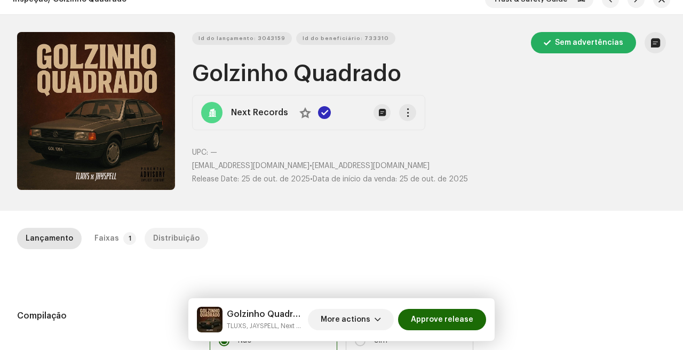
scroll to position [0, 0]
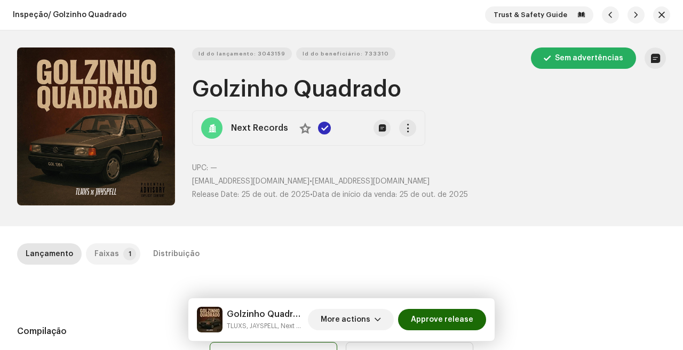
click at [102, 243] on div "Faixas" at bounding box center [106, 253] width 25 height 21
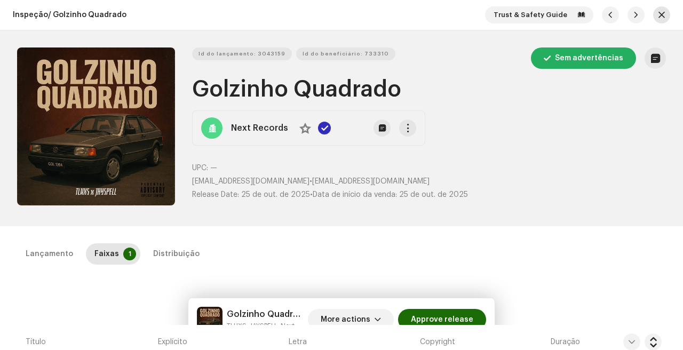
click at [658, 16] on span "button" at bounding box center [661, 15] width 6 height 9
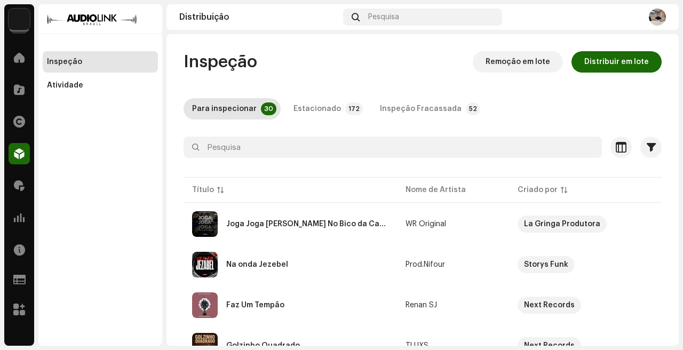
scroll to position [132, 0]
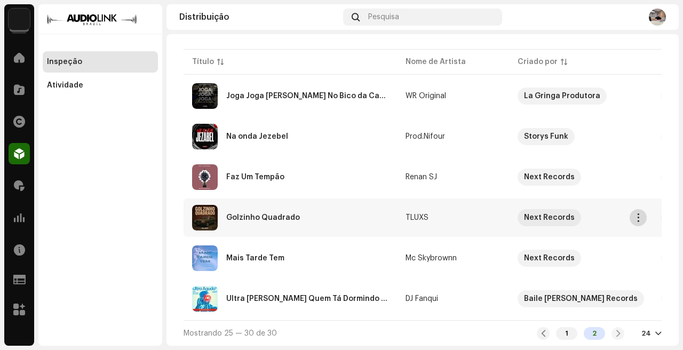
click at [641, 214] on span "button" at bounding box center [638, 217] width 8 height 9
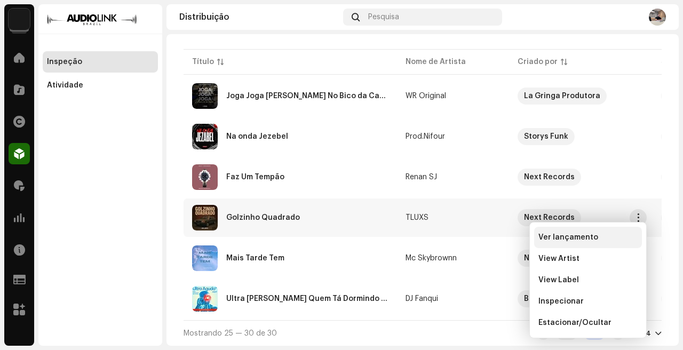
click at [570, 239] on span "Ver lançamento" at bounding box center [568, 237] width 60 height 9
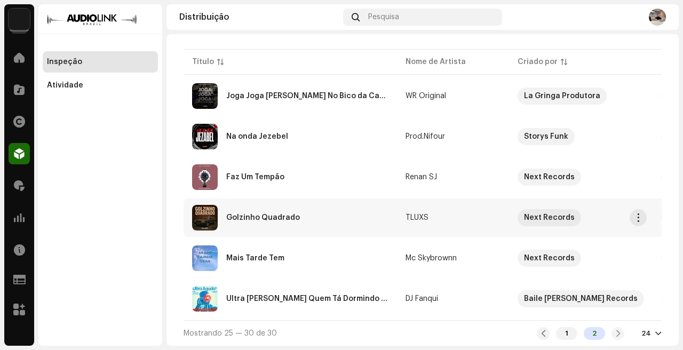
click at [356, 226] on div "Golzinho Quadrado" at bounding box center [290, 218] width 196 height 26
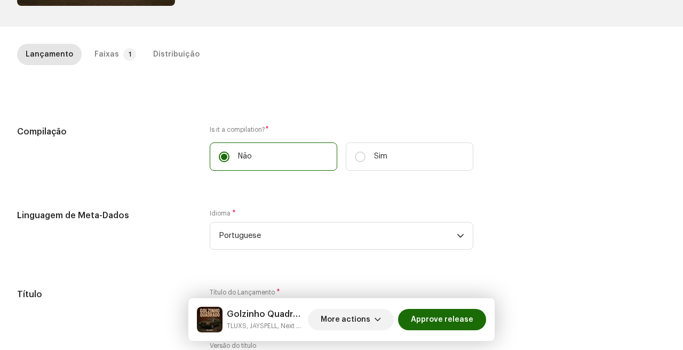
scroll to position [217, 0]
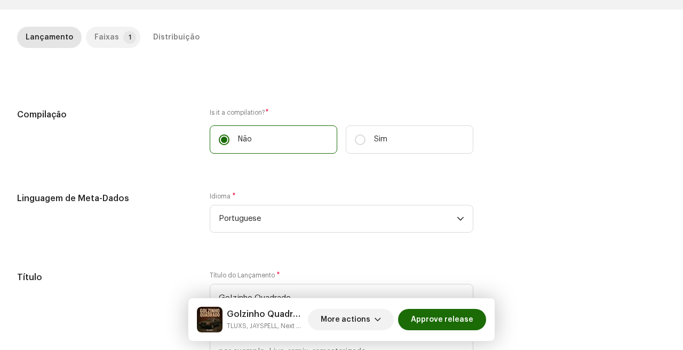
click at [113, 35] on div "Faixas" at bounding box center [106, 37] width 25 height 21
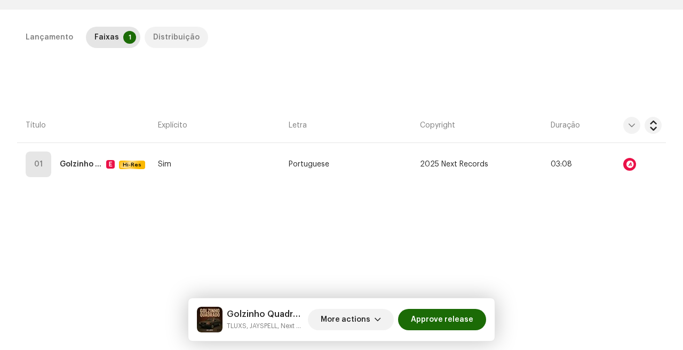
click at [164, 35] on div "Distribuição" at bounding box center [176, 37] width 46 height 21
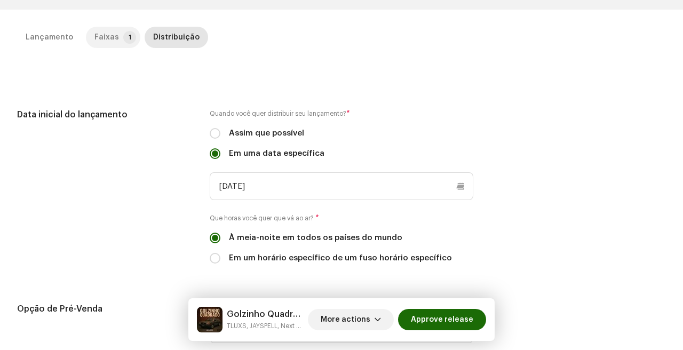
click at [98, 42] on div "Faixas" at bounding box center [106, 37] width 25 height 21
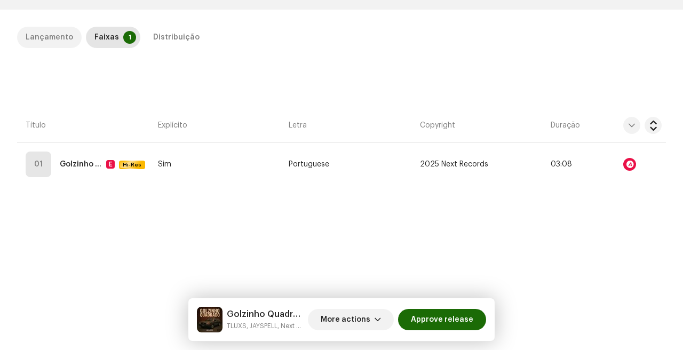
click at [63, 29] on div "Lançamento" at bounding box center [49, 37] width 47 height 21
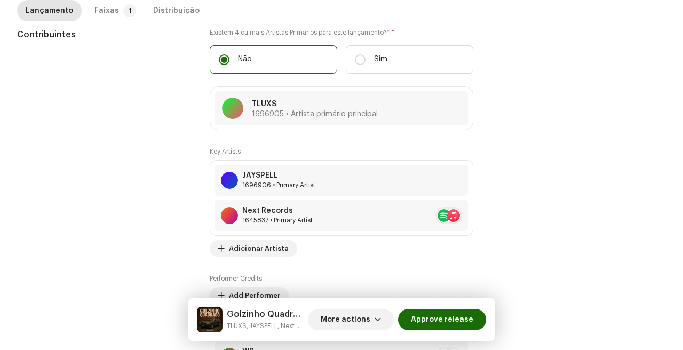
scroll to position [634, 0]
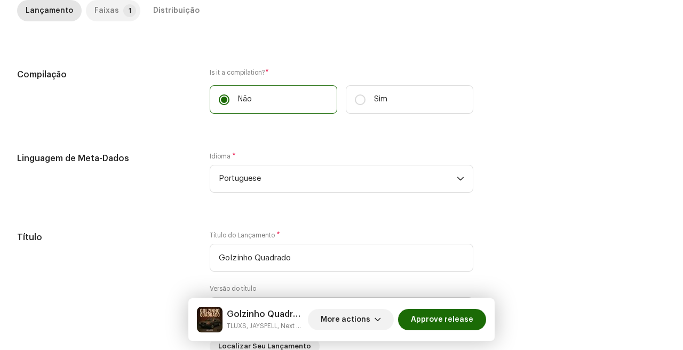
click at [97, 11] on div "Faixas" at bounding box center [106, 10] width 25 height 21
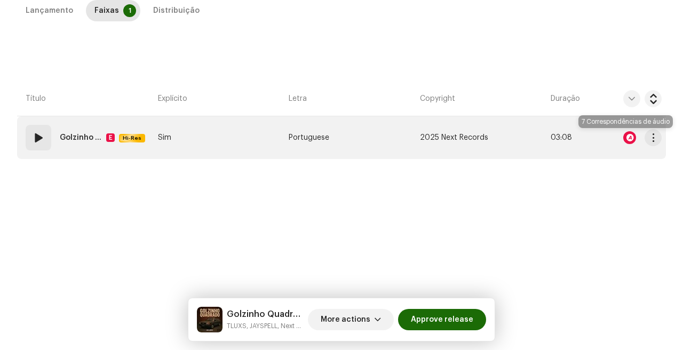
click at [625, 138] on div at bounding box center [629, 137] width 13 height 13
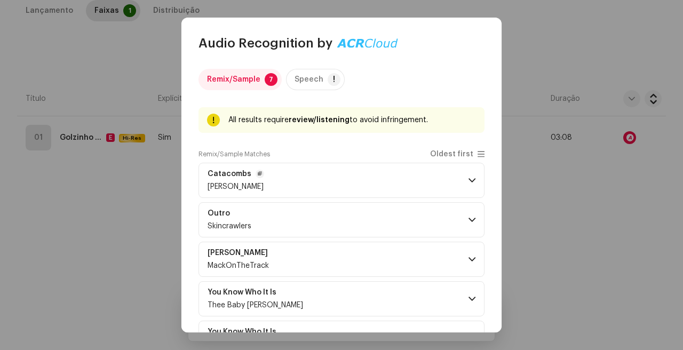
click at [355, 175] on p-accordion-header "Catacombs riley riggs" at bounding box center [341, 180] width 286 height 35
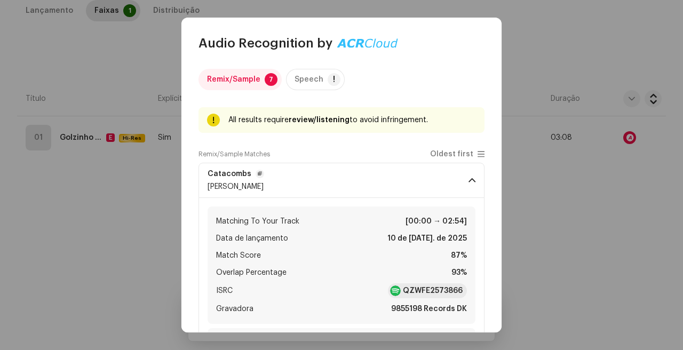
click at [355, 175] on p-accordion-header "Catacombs riley riggs" at bounding box center [341, 180] width 286 height 35
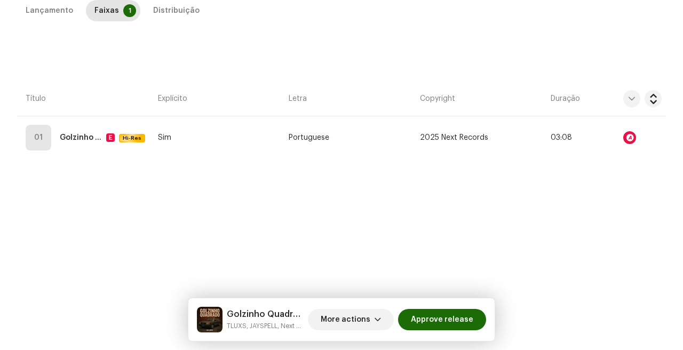
click at [599, 172] on div "Audio Recognition by Remix/Sample 7 Speech ! All results require review/listeni…" at bounding box center [341, 175] width 683 height 350
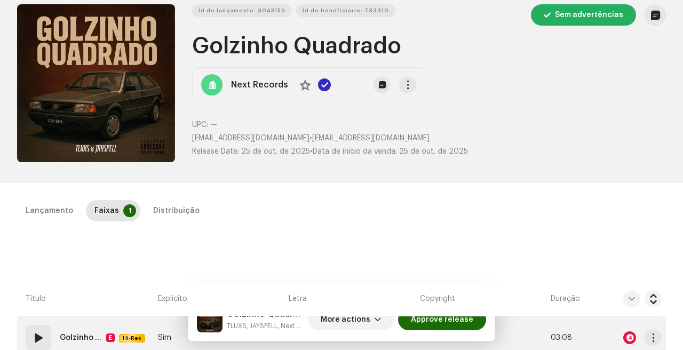
scroll to position [0, 0]
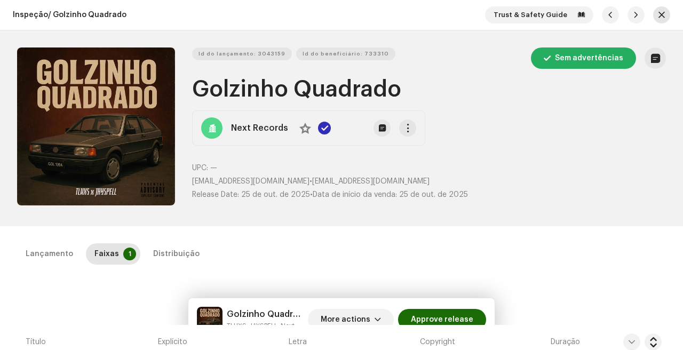
click at [658, 13] on span "button" at bounding box center [661, 15] width 6 height 9
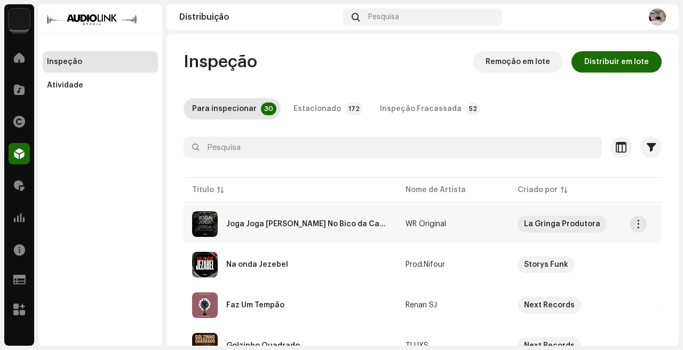
scroll to position [132, 0]
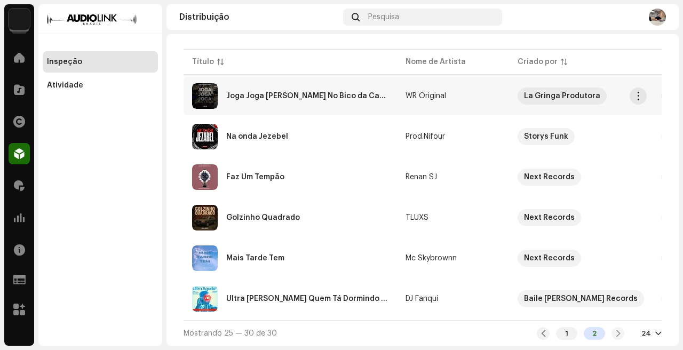
click at [353, 105] on td "Joga Joga Joga a Bunda No Bico da Camuflada" at bounding box center [289, 96] width 213 height 38
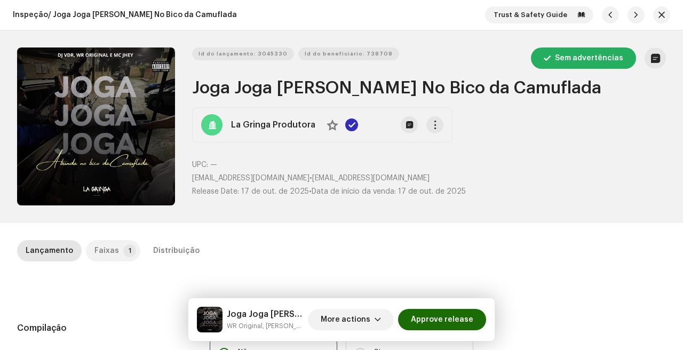
click at [101, 251] on div "Faixas" at bounding box center [106, 250] width 25 height 21
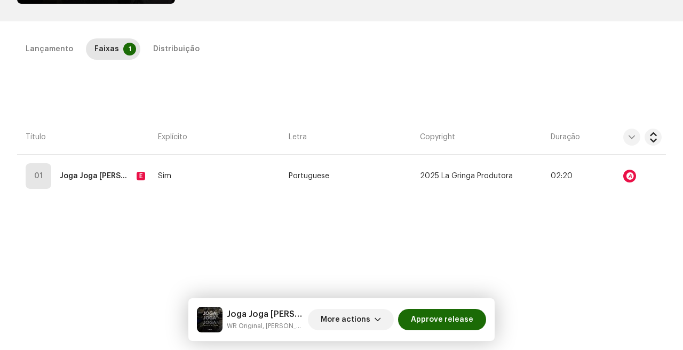
scroll to position [220, 0]
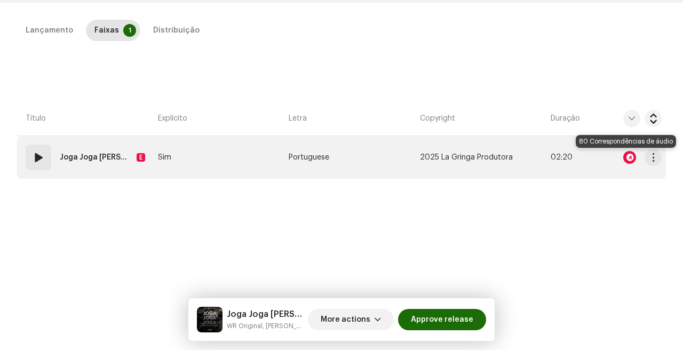
click at [623, 157] on div at bounding box center [629, 157] width 13 height 13
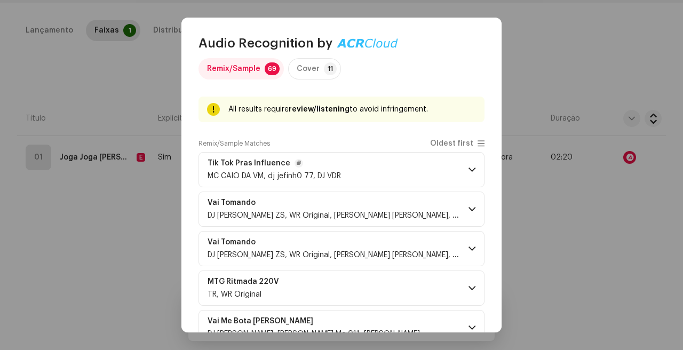
scroll to position [0, 0]
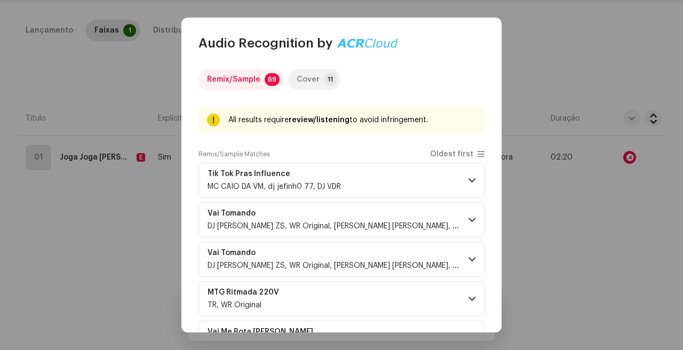
click at [313, 70] on div "Cover" at bounding box center [308, 79] width 23 height 21
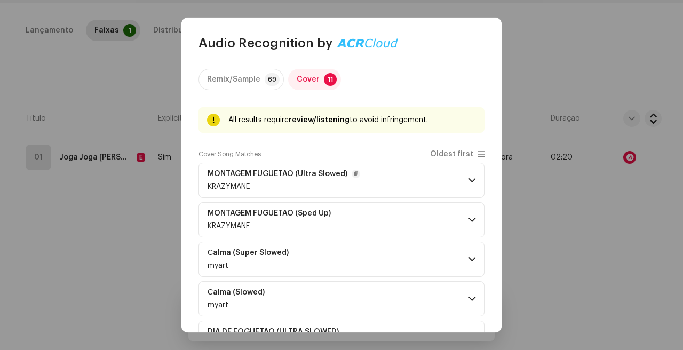
click at [355, 179] on div "MONTAGEM FUGUETAO (Ultra Slowed) KRAZYMANE" at bounding box center [283, 180] width 153 height 21
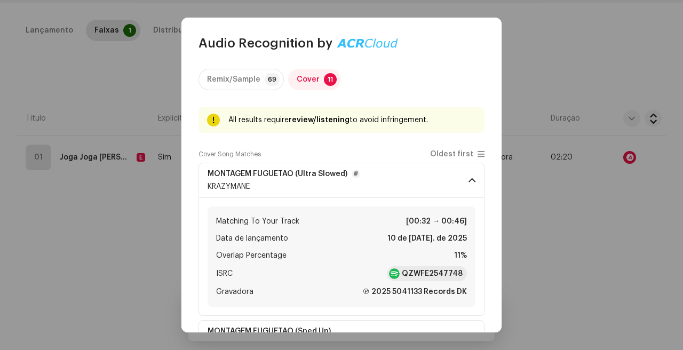
click at [363, 186] on p-accordion-header "MONTAGEM FUGUETAO (Ultra Slowed) KRAZYMANE" at bounding box center [341, 180] width 286 height 35
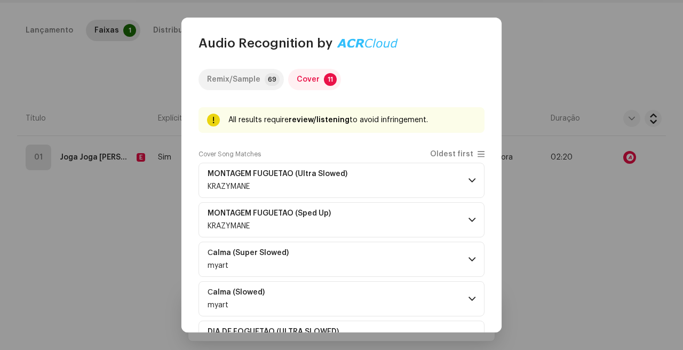
click at [247, 77] on div "Remix/Sample" at bounding box center [233, 79] width 53 height 21
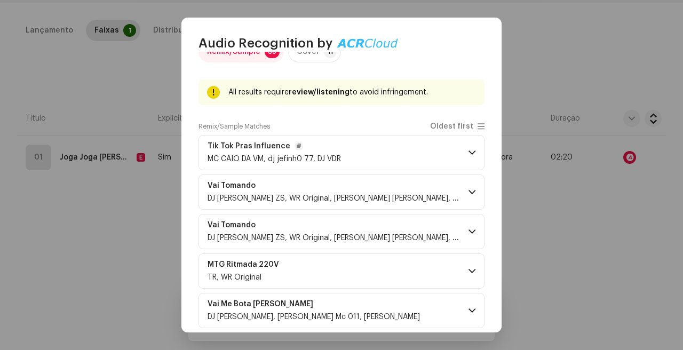
scroll to position [28, 0]
click at [358, 151] on p-accordion-header "Tik Tok Pras Influence MC CAIO DA VM, dj jefinh0 77, DJ VDR" at bounding box center [341, 151] width 286 height 35
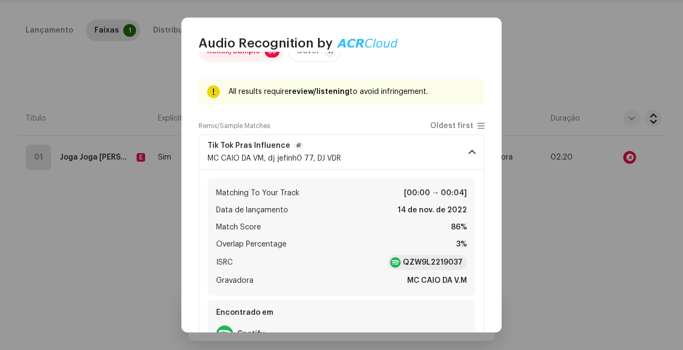
click at [358, 151] on p-accordion-header "Tik Tok Pras Influence MC CAIO DA VM, dj jefinh0 77, DJ VDR" at bounding box center [341, 151] width 286 height 35
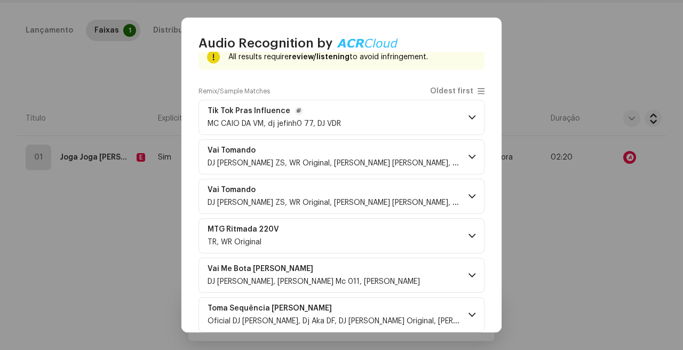
scroll to position [69, 0]
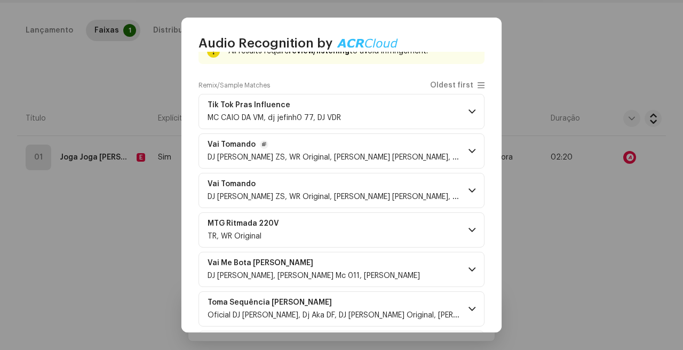
click at [358, 154] on span "DJ JHOW ZS, WR Original, Mc Pequeno Diamante, Yuri Redicopa, DJ Givenchy" at bounding box center [380, 157] width 347 height 7
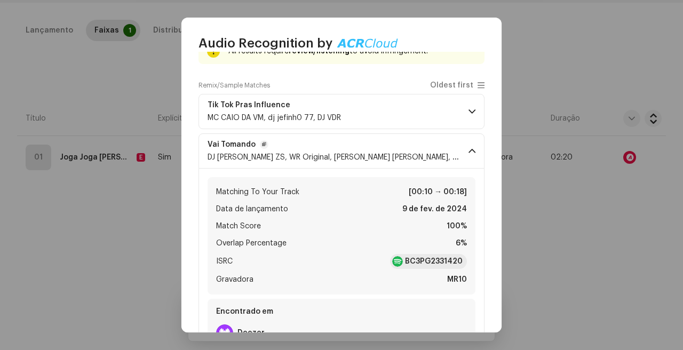
click at [358, 154] on span "DJ JHOW ZS, WR Original, Mc Pequeno Diamante, Yuri Redicopa, DJ Givenchy" at bounding box center [380, 157] width 347 height 7
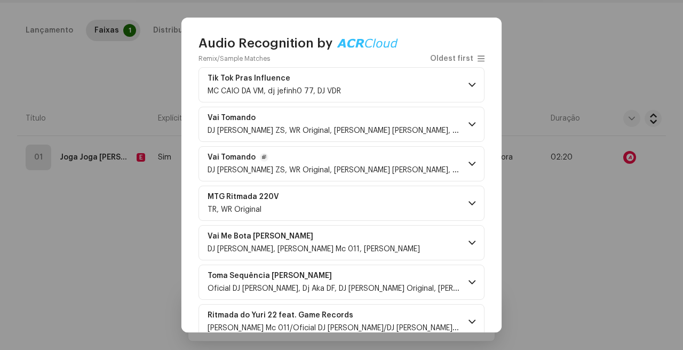
scroll to position [0, 0]
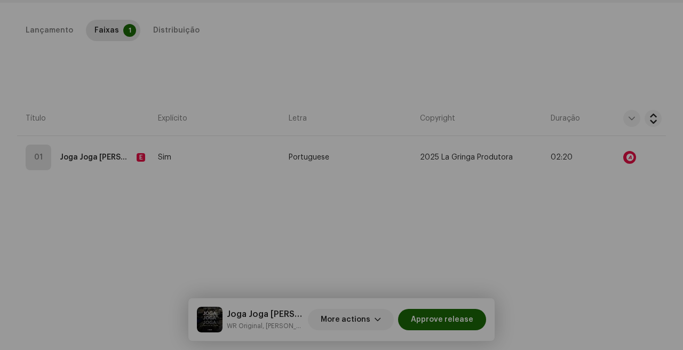
click at [67, 166] on div "Audio Recognition by Remix/Sample 69 Cover 11 All results require review/listen…" at bounding box center [341, 175] width 683 height 350
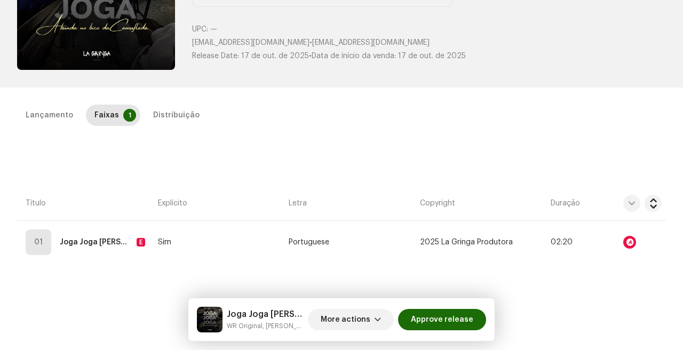
scroll to position [141, 0]
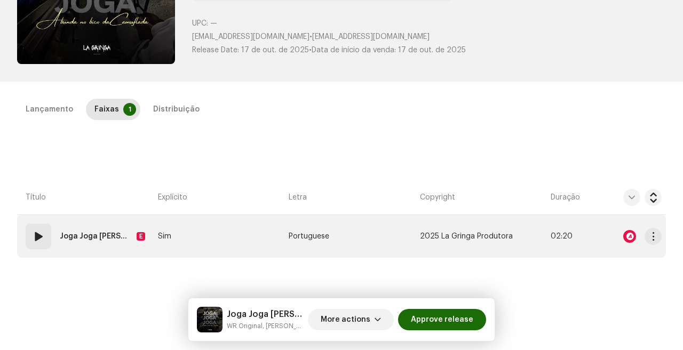
click at [245, 236] on td "Sim" at bounding box center [219, 236] width 131 height 43
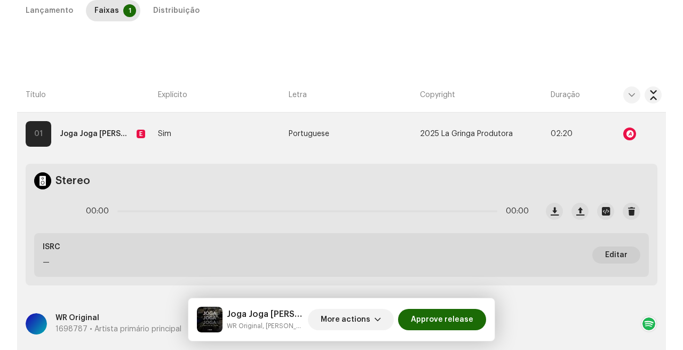
scroll to position [253, 0]
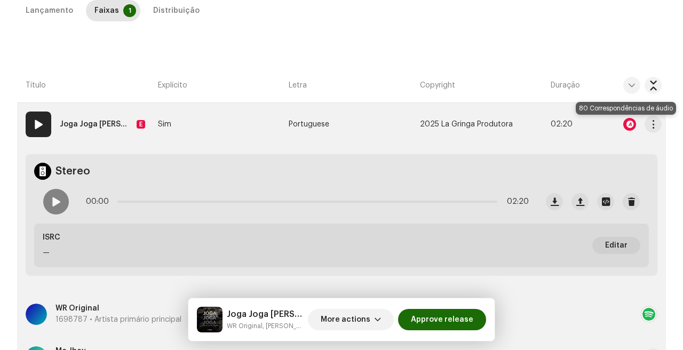
click at [625, 124] on div at bounding box center [629, 124] width 13 height 13
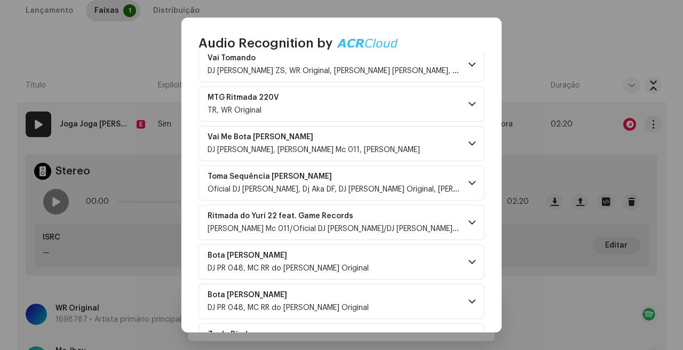
scroll to position [195, 0]
click at [293, 262] on div "Bota na Chapa DJ PR 048, MC RR do Campos, WR Original" at bounding box center [287, 261] width 161 height 21
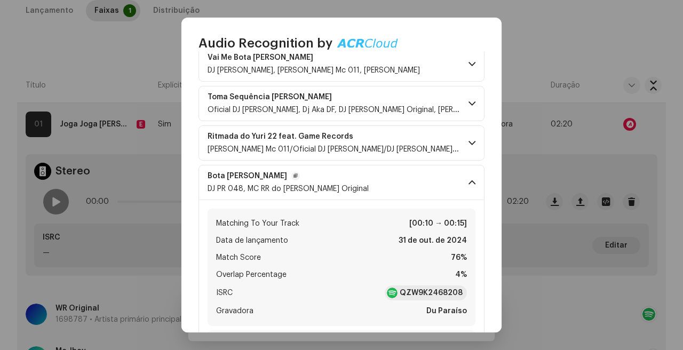
scroll to position [275, 0]
click at [333, 181] on div "Bota na Chapa DJ PR 048, MC RR do Campos, WR Original" at bounding box center [287, 181] width 161 height 21
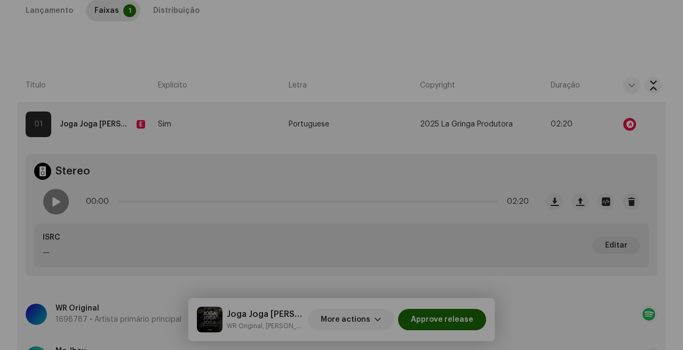
click at [611, 222] on div "Audio Recognition by Remix/Sample 69 Cover 11 All results require review/listen…" at bounding box center [341, 175] width 683 height 350
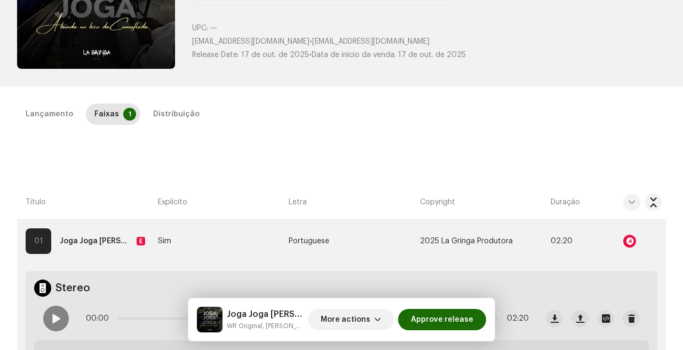
scroll to position [0, 0]
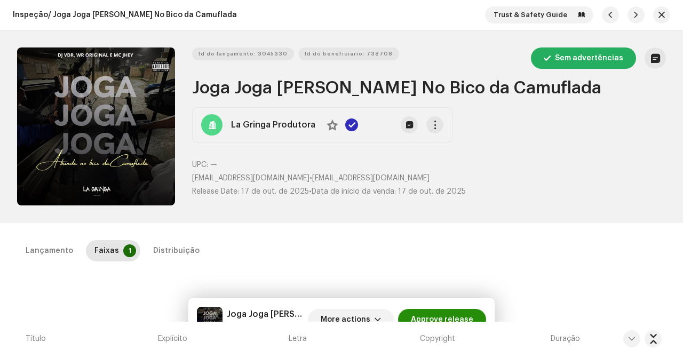
click at [446, 316] on span "Approve release" at bounding box center [442, 319] width 62 height 21
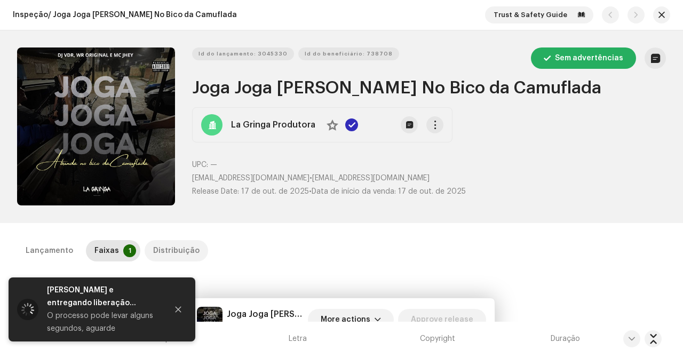
click at [182, 243] on div "Distribuição" at bounding box center [176, 250] width 46 height 21
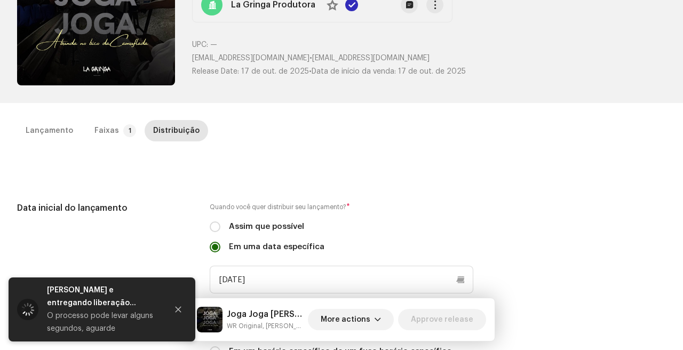
scroll to position [133, 0]
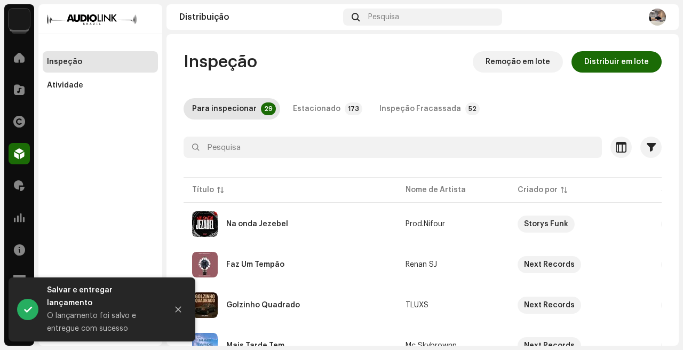
scroll to position [92, 0]
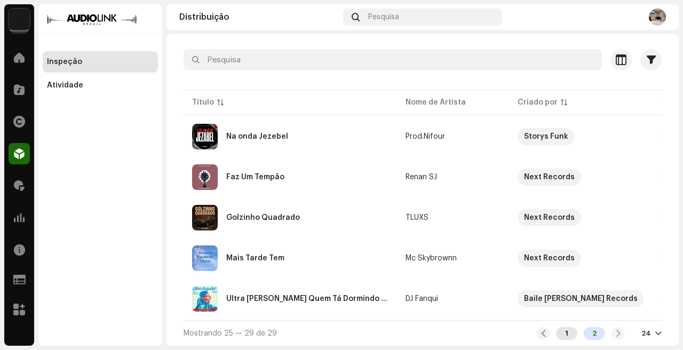
click at [559, 330] on div "1" at bounding box center [566, 333] width 21 height 13
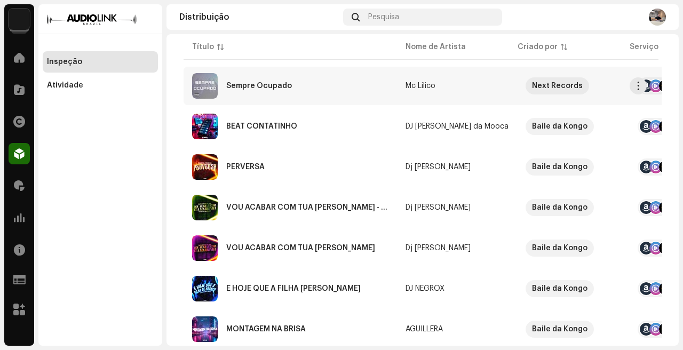
scroll to position [864, 0]
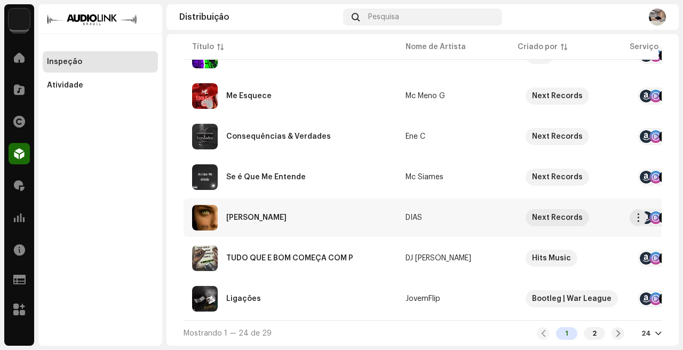
click at [366, 221] on div "Olhar De Felina" at bounding box center [290, 218] width 196 height 26
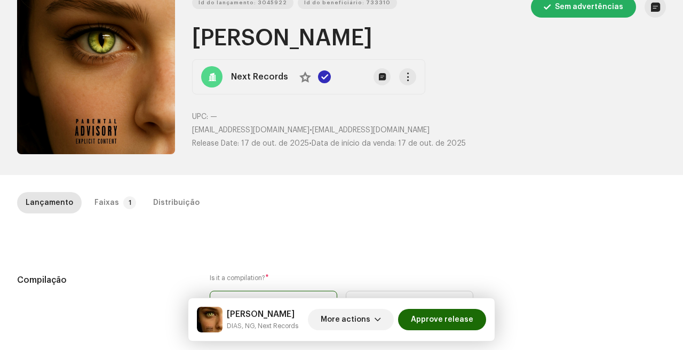
scroll to position [81, 0]
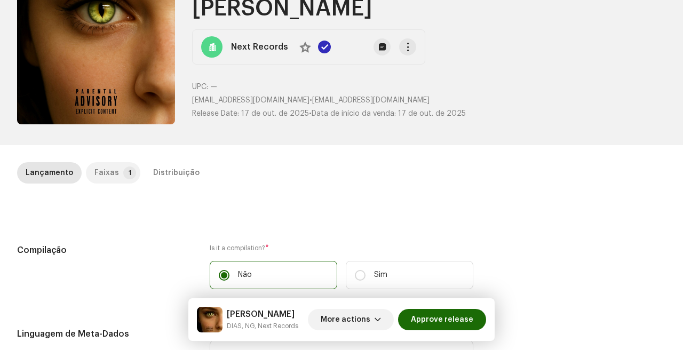
click at [89, 170] on p-tab "Faixas 1" at bounding box center [113, 172] width 54 height 21
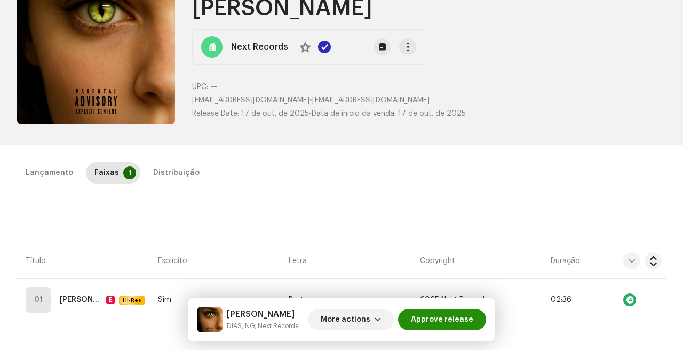
click at [429, 318] on span "Approve release" at bounding box center [442, 319] width 62 height 21
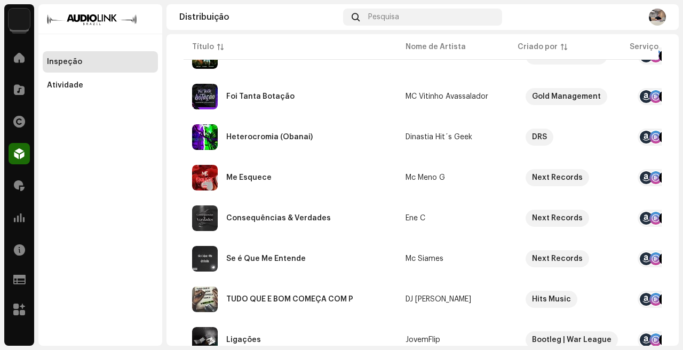
scroll to position [864, 0]
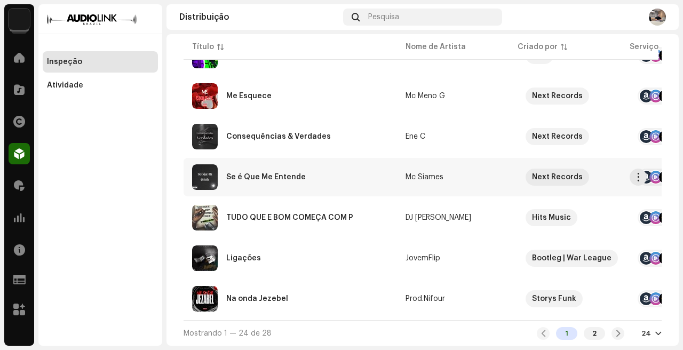
click at [340, 177] on div "Se é Que Me Entende" at bounding box center [290, 177] width 196 height 26
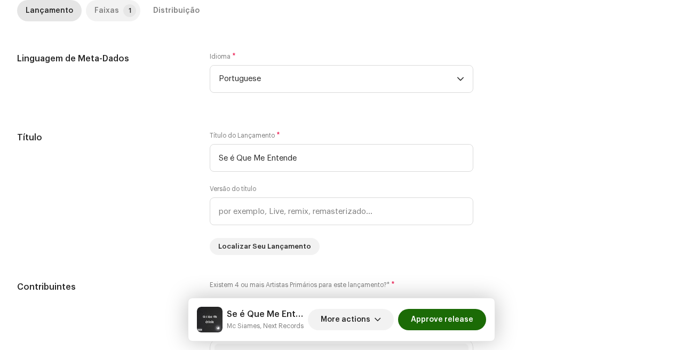
click at [114, 11] on p-tab "Faixas 1" at bounding box center [113, 10] width 54 height 21
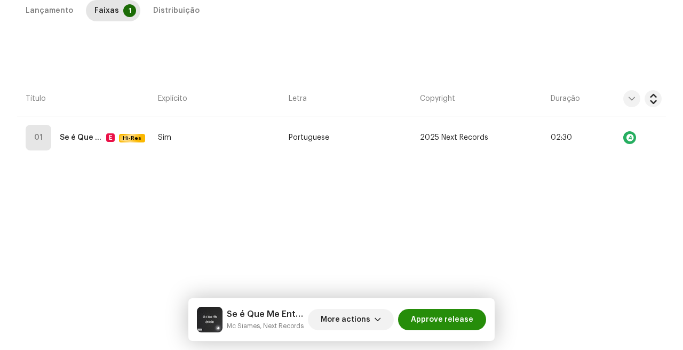
click at [463, 319] on span "Approve release" at bounding box center [442, 319] width 62 height 21
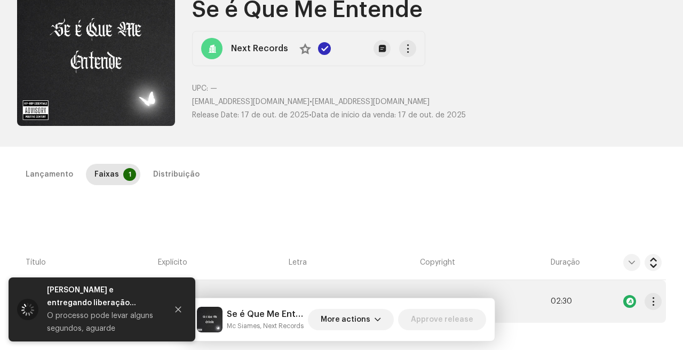
scroll to position [0, 0]
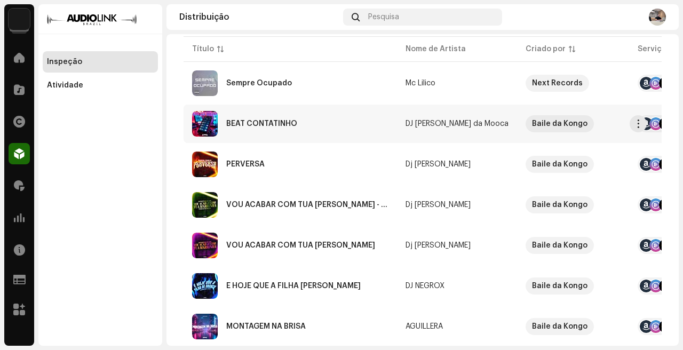
scroll to position [149, 0]
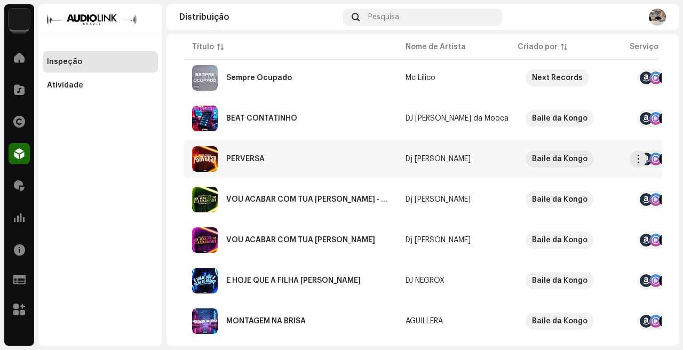
click at [347, 162] on div "PERVERSA" at bounding box center [290, 159] width 196 height 26
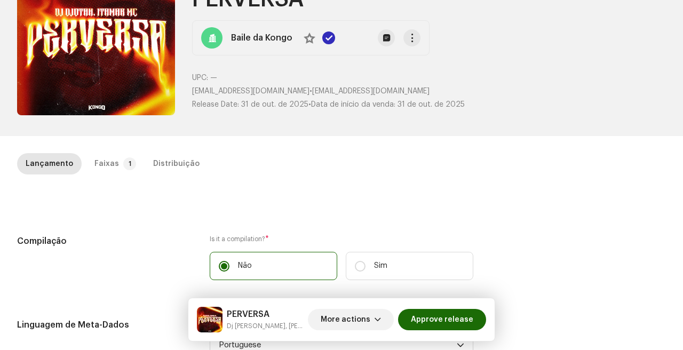
scroll to position [106, 0]
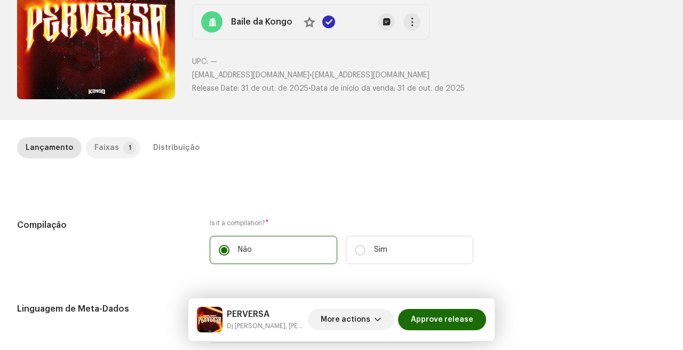
click at [116, 147] on p-tab "Faixas 1" at bounding box center [113, 147] width 54 height 21
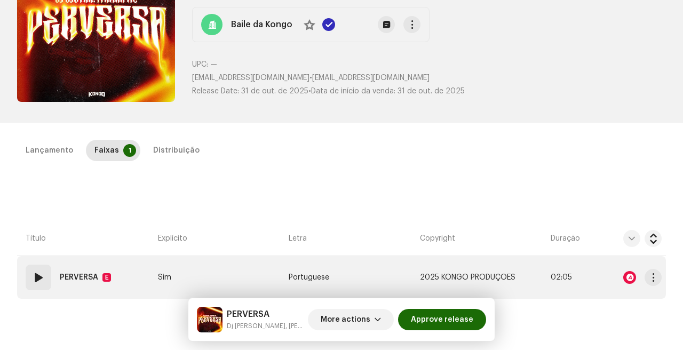
scroll to position [156, 0]
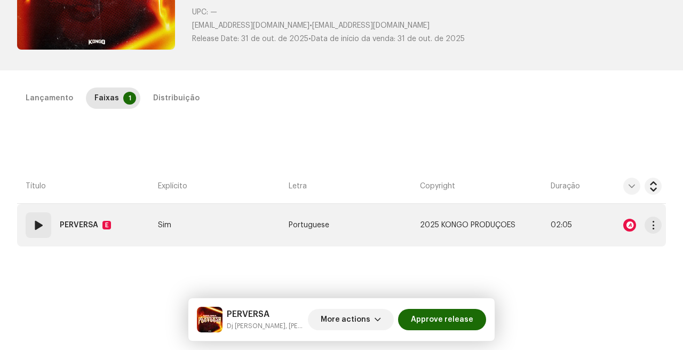
click at [623, 219] on div at bounding box center [629, 225] width 13 height 13
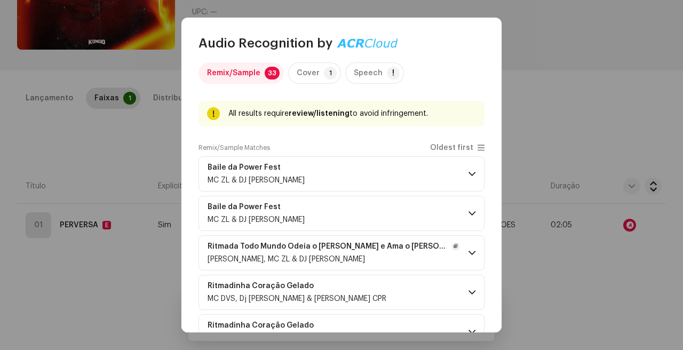
scroll to position [0, 0]
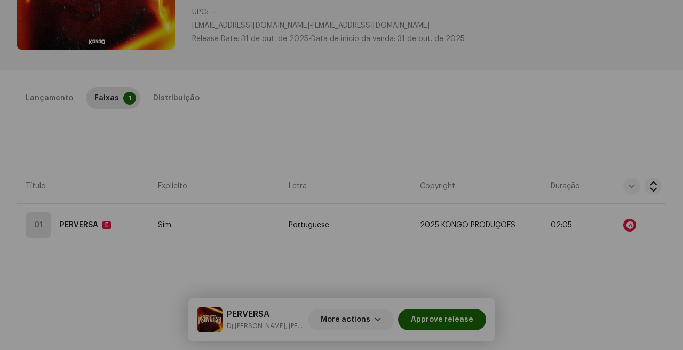
click at [538, 121] on div "Audio Recognition by Remix/Sample 33 Cover 1 Speech ! All results require revie…" at bounding box center [341, 175] width 683 height 350
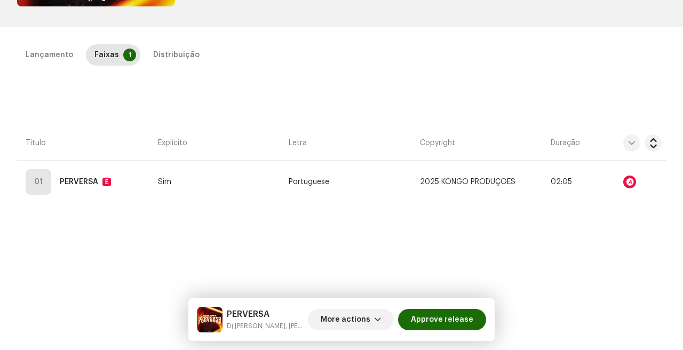
scroll to position [243, 0]
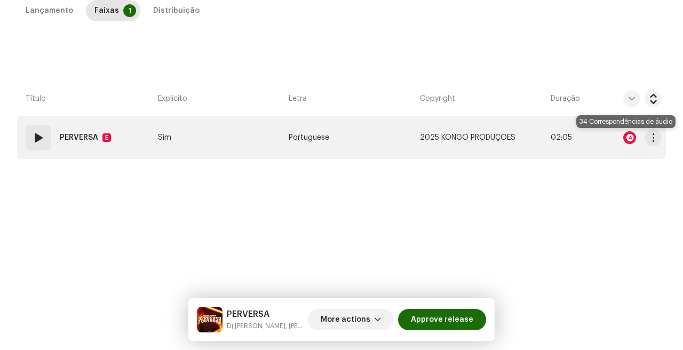
click at [624, 140] on div at bounding box center [629, 137] width 13 height 13
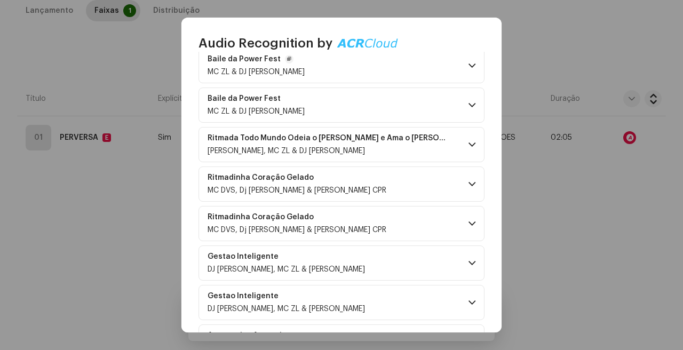
scroll to position [134, 0]
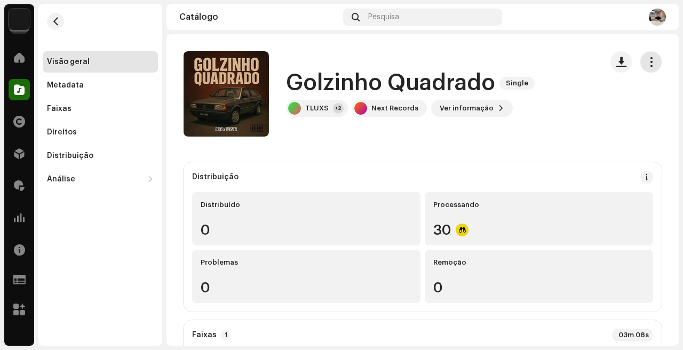
click at [651, 62] on button "button" at bounding box center [650, 61] width 21 height 21
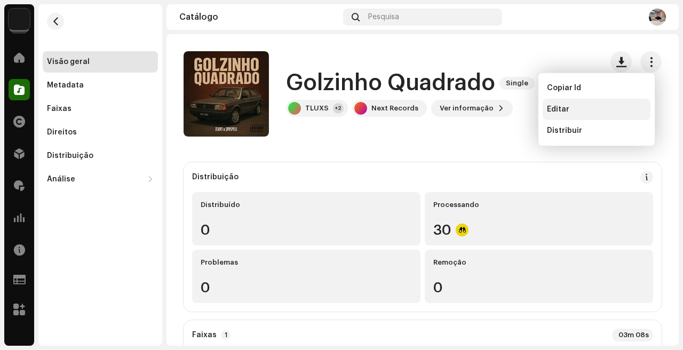
click at [587, 111] on div "Editar" at bounding box center [596, 109] width 99 height 9
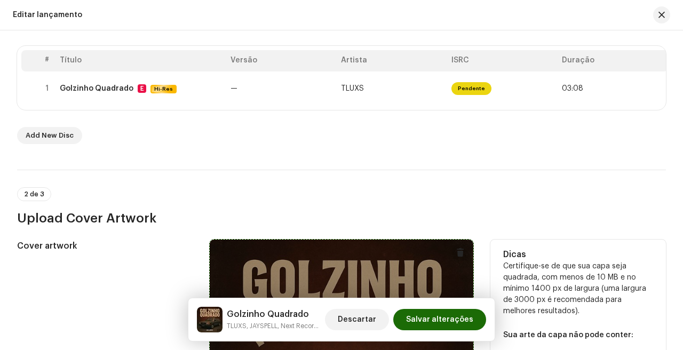
scroll to position [514, 0]
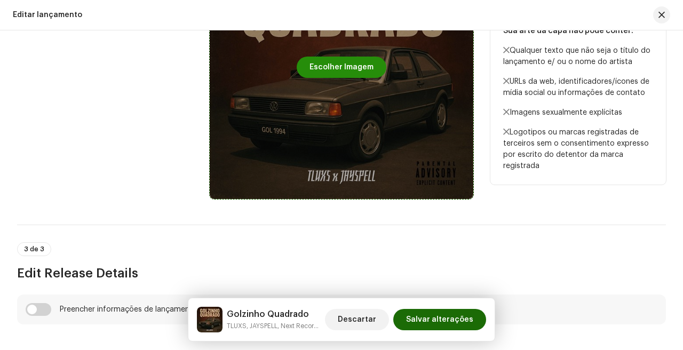
click at [353, 74] on span "Escolher Imagem" at bounding box center [341, 67] width 64 height 21
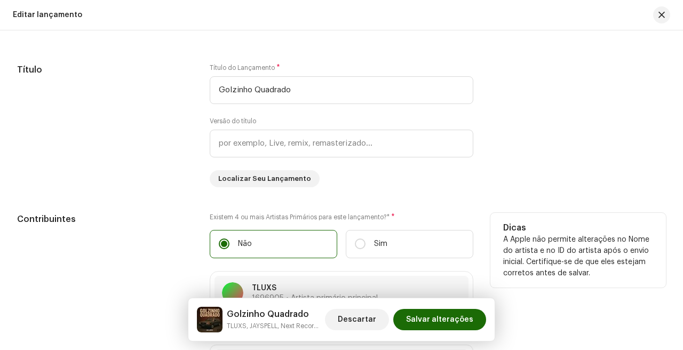
scroll to position [979, 0]
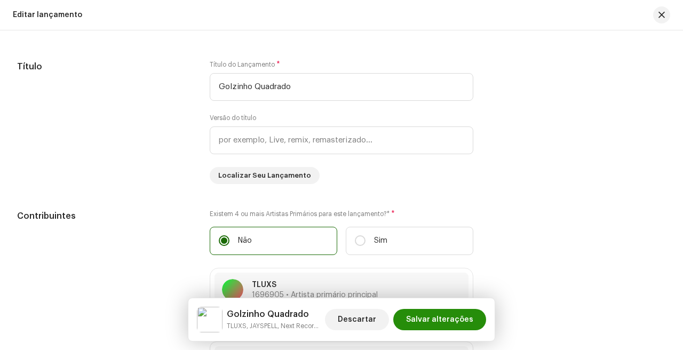
click at [431, 314] on span "Salvar alterações" at bounding box center [439, 319] width 67 height 21
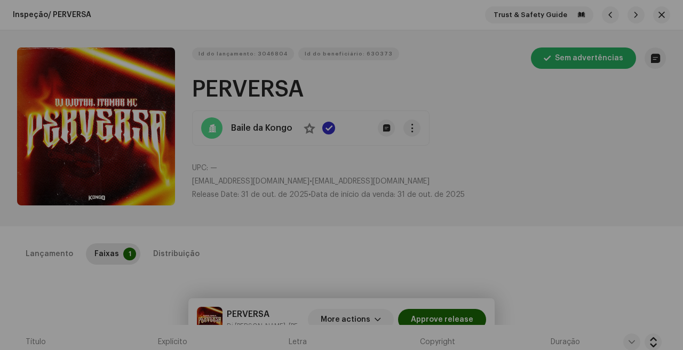
click at [527, 204] on div "Audio Recognition by Remix/Sample 33 Cover 1 Speech ! All results require revie…" at bounding box center [341, 175] width 683 height 350
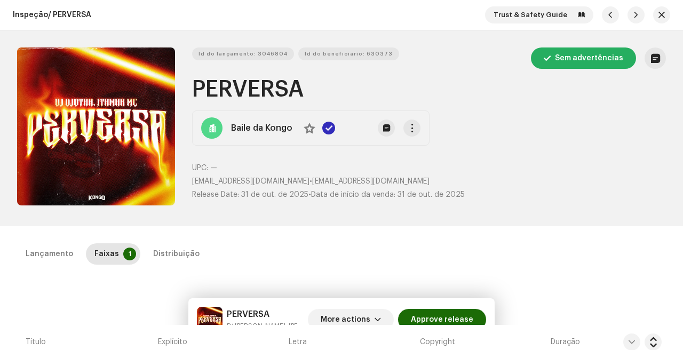
scroll to position [243, 0]
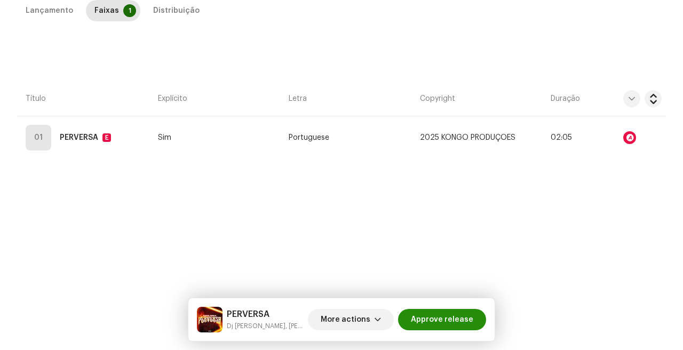
click at [449, 312] on span "Approve release" at bounding box center [442, 319] width 62 height 21
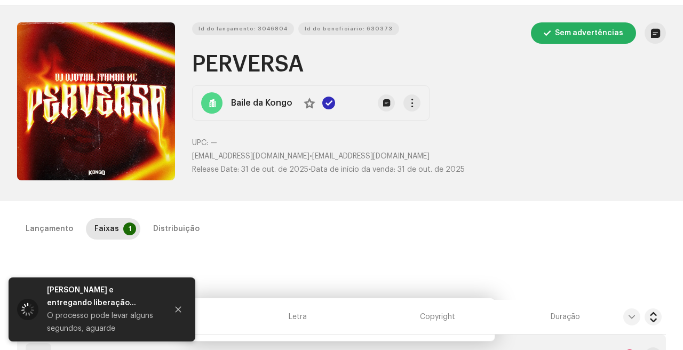
scroll to position [0, 0]
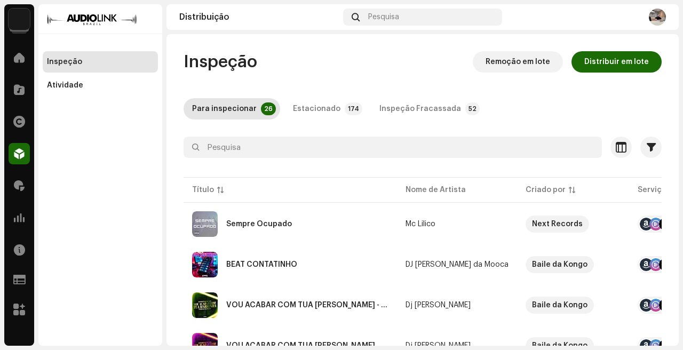
scroll to position [108, 0]
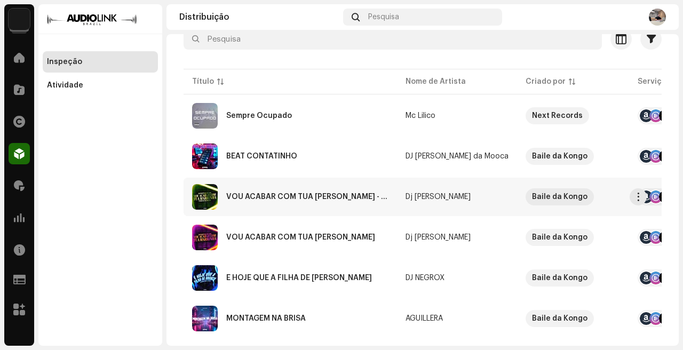
click at [359, 210] on td "VOU ACABAR COM TUA MARRINHA - VERSÃO SLOWED" at bounding box center [289, 197] width 213 height 38
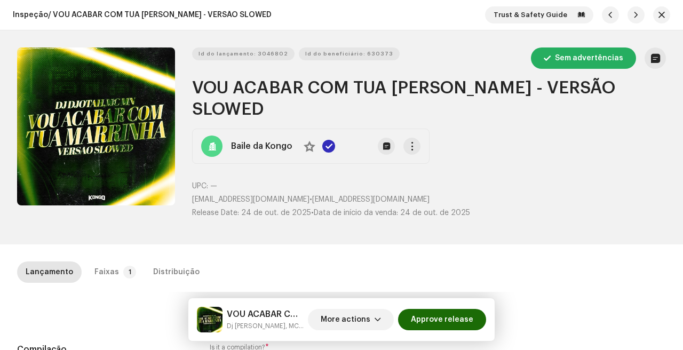
scroll to position [33, 0]
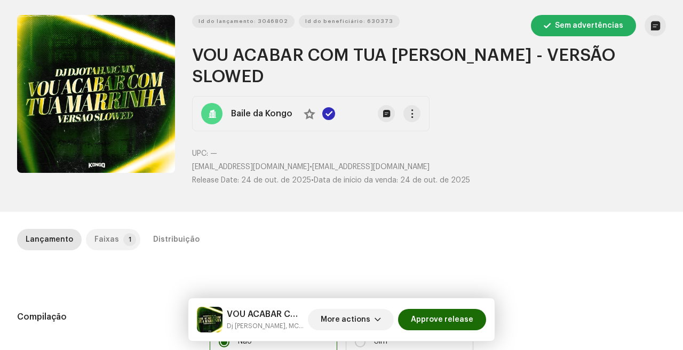
click at [113, 229] on div "Faixas" at bounding box center [106, 239] width 25 height 21
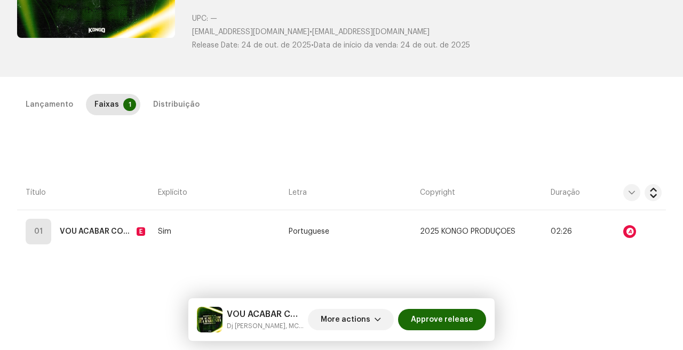
scroll to position [168, 0]
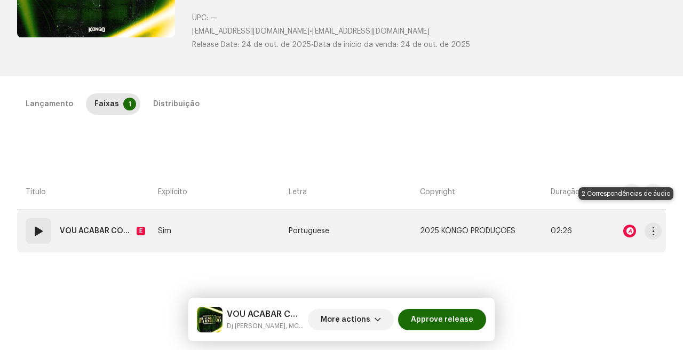
click at [625, 225] on div at bounding box center [629, 231] width 13 height 13
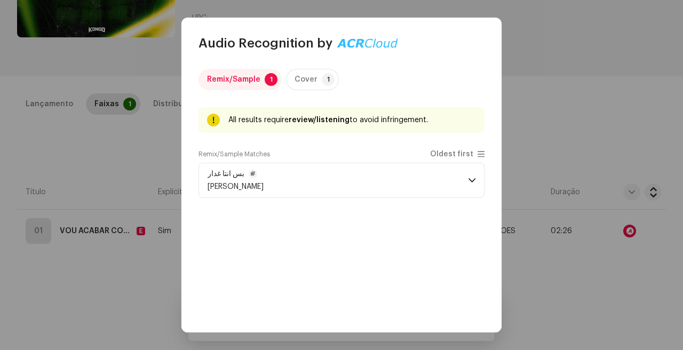
click at [448, 187] on p-accordion-header "بس انتا غدار Mona Al Rayyan" at bounding box center [341, 180] width 286 height 35
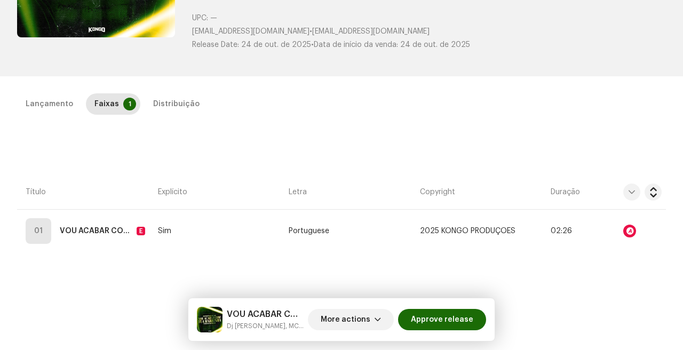
click at [545, 244] on div "Audio Recognition by Remix/Sample 1 Cover 1 All results require review/listenin…" at bounding box center [341, 175] width 683 height 350
click at [466, 319] on span "Approve release" at bounding box center [442, 319] width 62 height 21
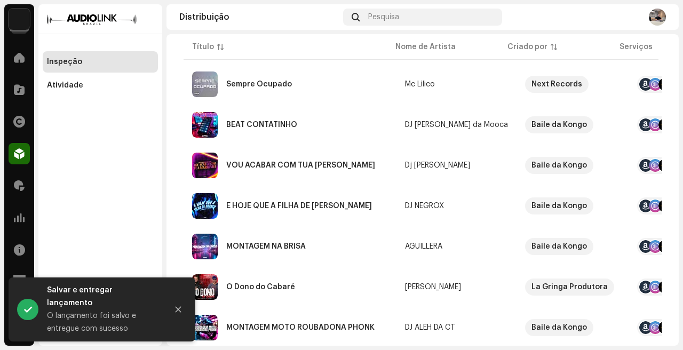
scroll to position [161, 0]
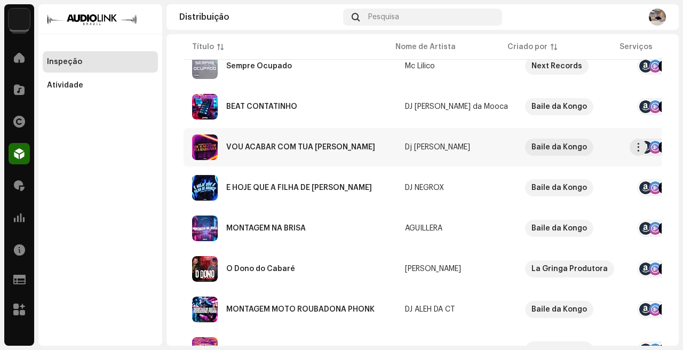
click at [355, 161] on td "VOU ACABAR COM TUA MARRINHA" at bounding box center [289, 147] width 213 height 38
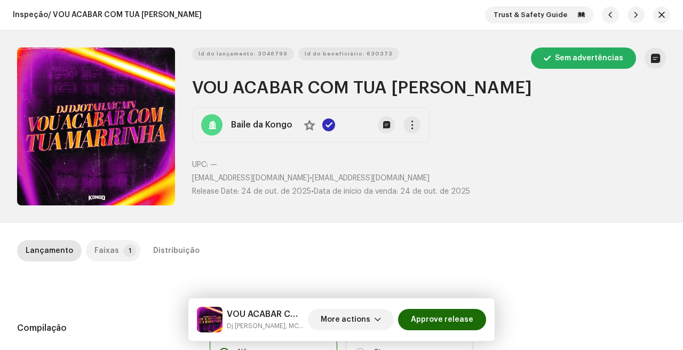
click at [98, 261] on div "Faixas" at bounding box center [106, 250] width 25 height 21
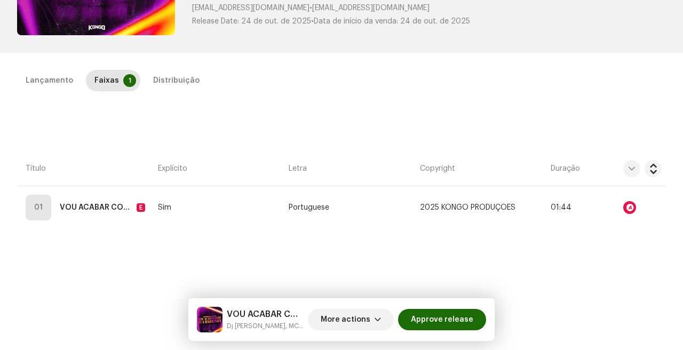
scroll to position [189, 0]
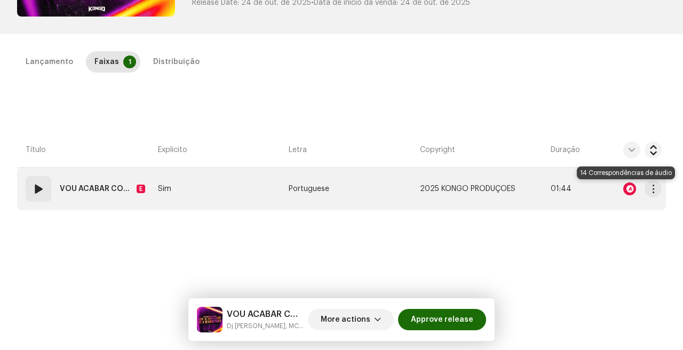
click at [625, 187] on div at bounding box center [629, 188] width 13 height 13
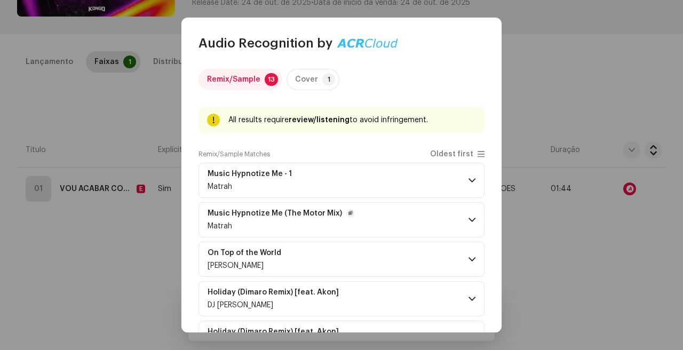
scroll to position [23, 0]
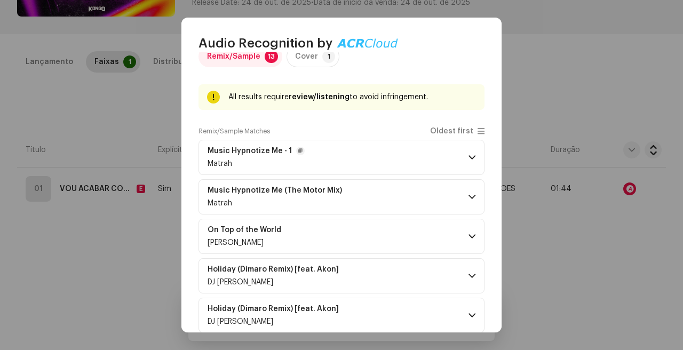
click at [419, 156] on p-accordion-header "Music Hypnotize Me - 1 Matrah" at bounding box center [341, 157] width 286 height 35
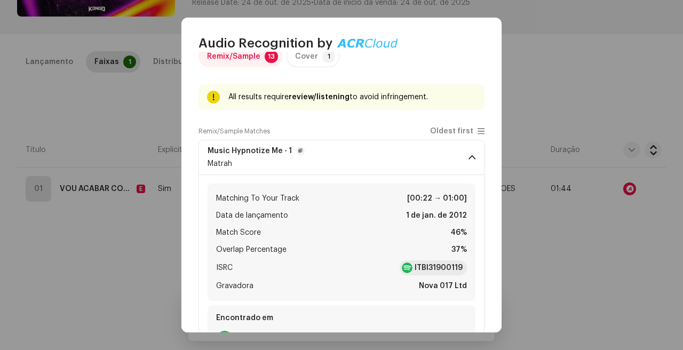
click at [419, 156] on p-accordion-header "Music Hypnotize Me - 1 Matrah" at bounding box center [341, 157] width 286 height 35
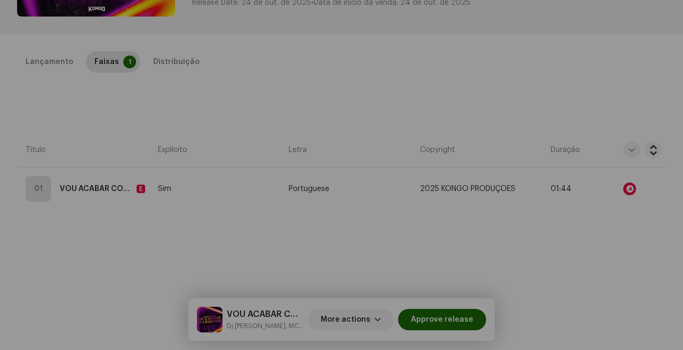
click at [577, 266] on div "Audio Recognition by Remix/Sample 13 Cover 1 All results require review/listeni…" at bounding box center [341, 175] width 683 height 350
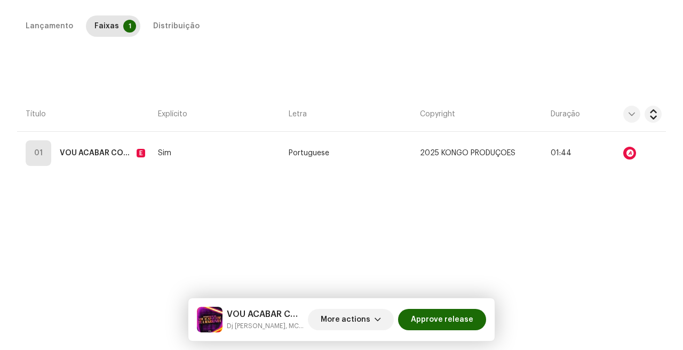
scroll to position [227, 0]
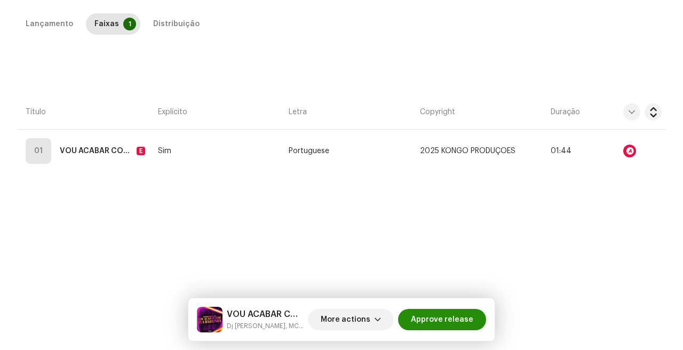
click at [455, 318] on span "Approve release" at bounding box center [442, 319] width 62 height 21
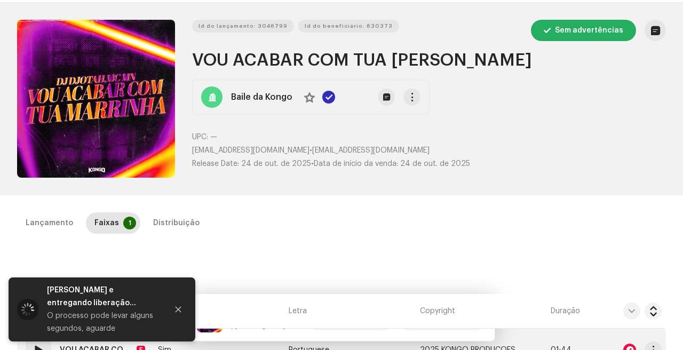
scroll to position [0, 0]
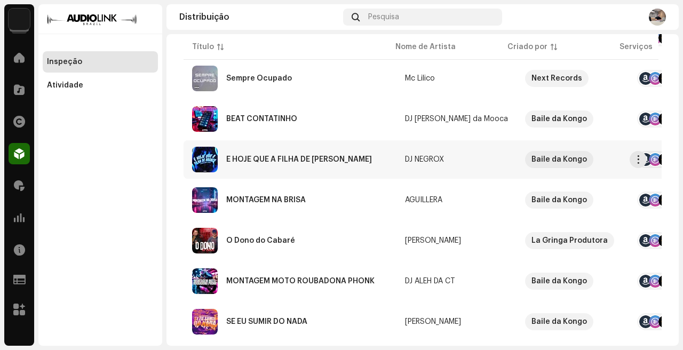
scroll to position [199, 0]
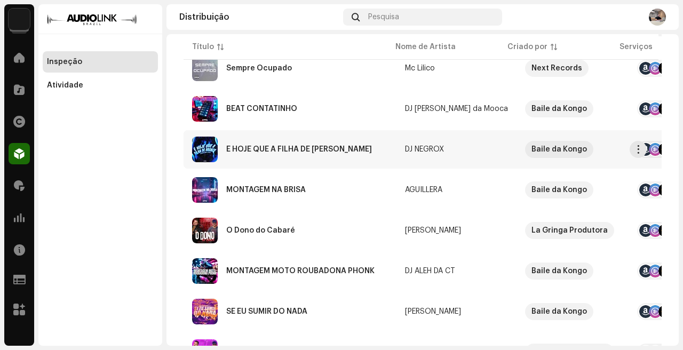
click at [364, 159] on div "É HOJE QUE A FILHA DE BRANCO" at bounding box center [290, 150] width 196 height 26
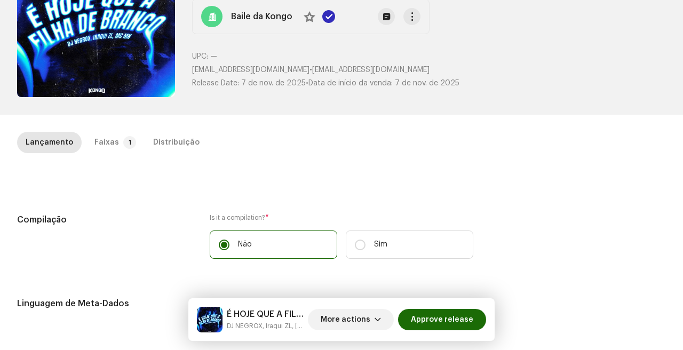
scroll to position [109, 0]
click at [110, 141] on div "Faixas" at bounding box center [106, 141] width 25 height 21
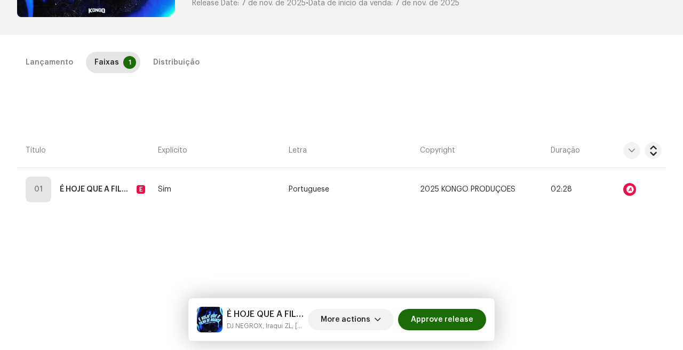
scroll to position [207, 0]
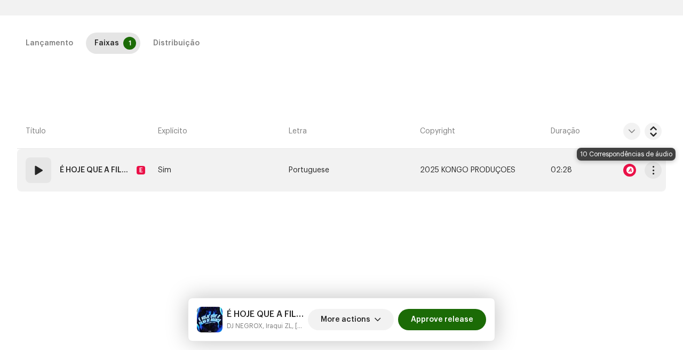
click at [626, 169] on div at bounding box center [629, 170] width 13 height 13
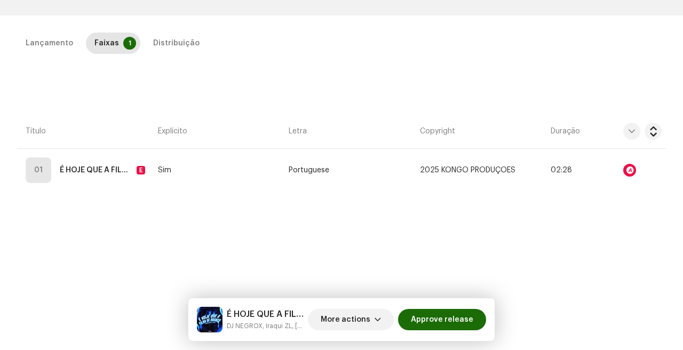
scroll to position [911, 0]
click at [598, 253] on div "Audio Recognition by Remix/Sample 10 Speech ! All results require review/listen…" at bounding box center [341, 175] width 683 height 350
click at [441, 323] on span "Approve release" at bounding box center [442, 319] width 62 height 21
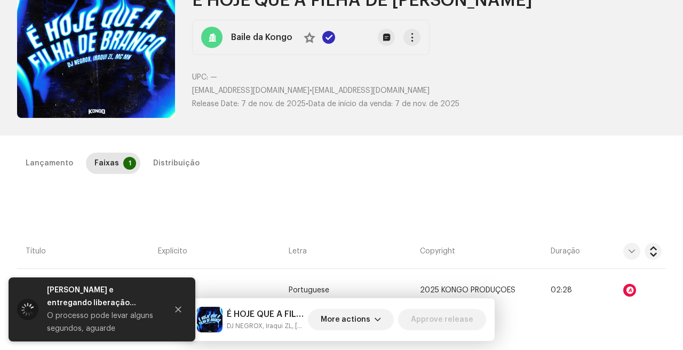
scroll to position [0, 0]
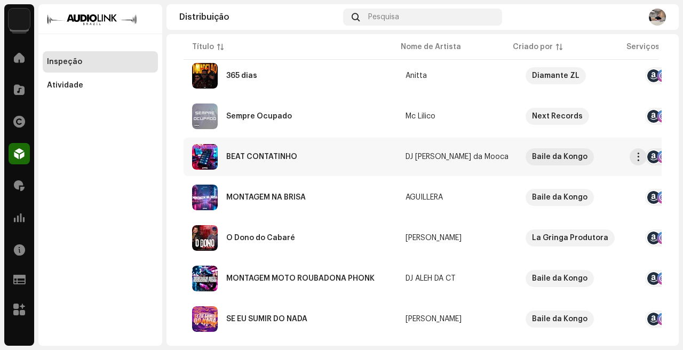
scroll to position [156, 0]
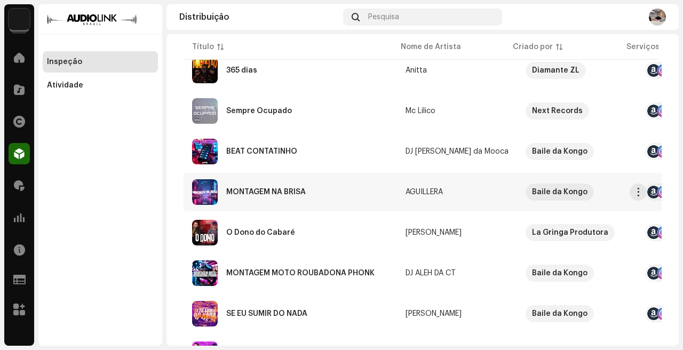
click at [358, 191] on div "MONTAGEM NA BRISA" at bounding box center [290, 192] width 196 height 26
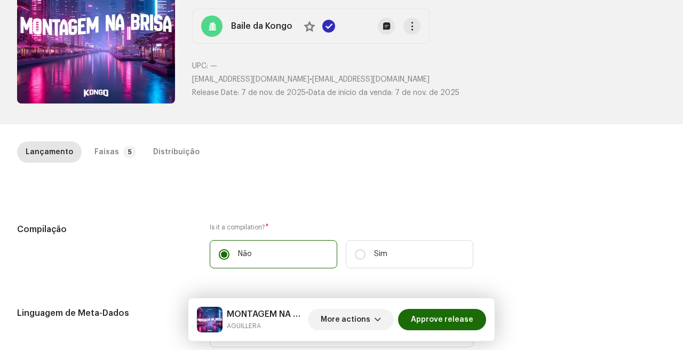
scroll to position [139, 0]
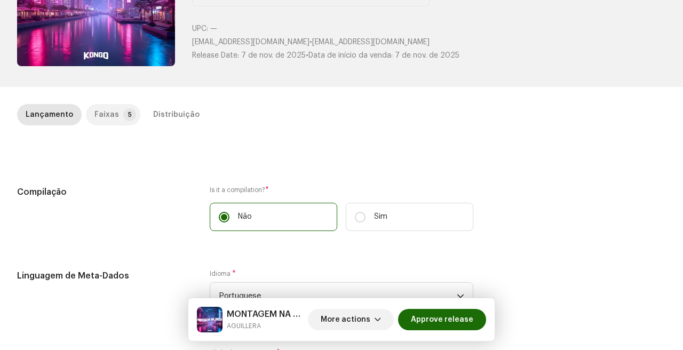
click at [117, 110] on p-tab "Faixas 5" at bounding box center [113, 114] width 54 height 21
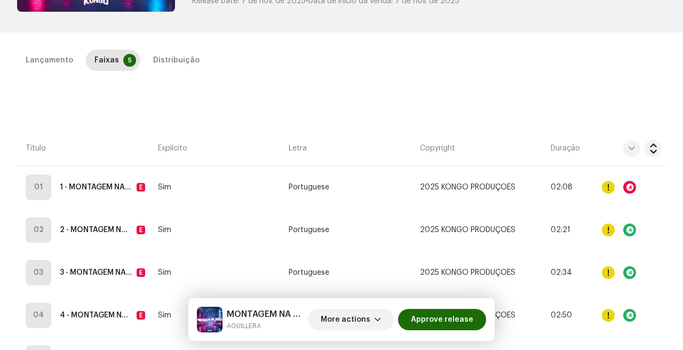
scroll to position [275, 0]
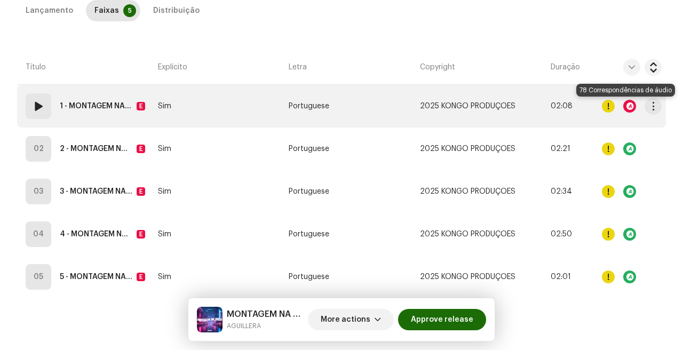
click at [624, 108] on div at bounding box center [629, 106] width 13 height 13
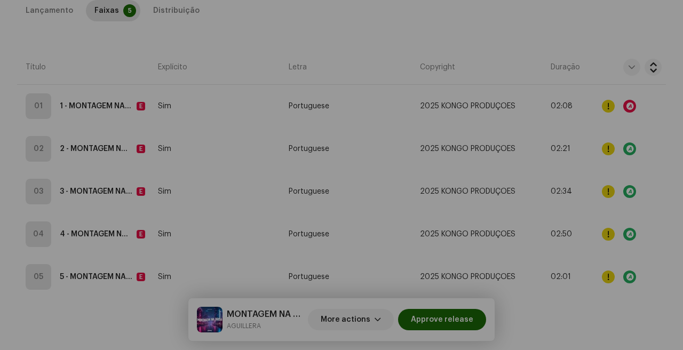
click at [570, 239] on div "Audio Recognition by Remix/Sample 78 All results require review/listening to av…" at bounding box center [341, 175] width 683 height 350
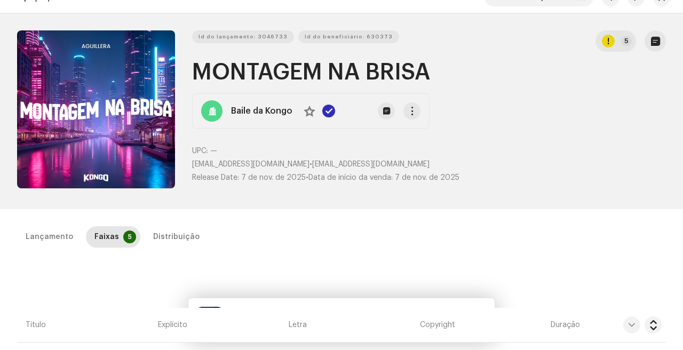
scroll to position [0, 0]
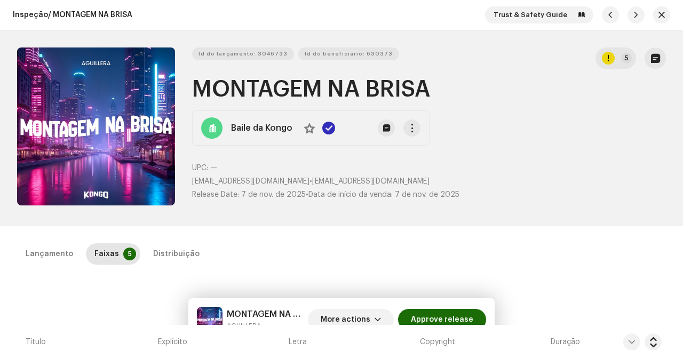
click at [81, 263] on div "Lançamento Faixas 5 Distribuição" at bounding box center [341, 253] width 648 height 21
click at [71, 258] on p-tab "Lançamento" at bounding box center [49, 253] width 65 height 21
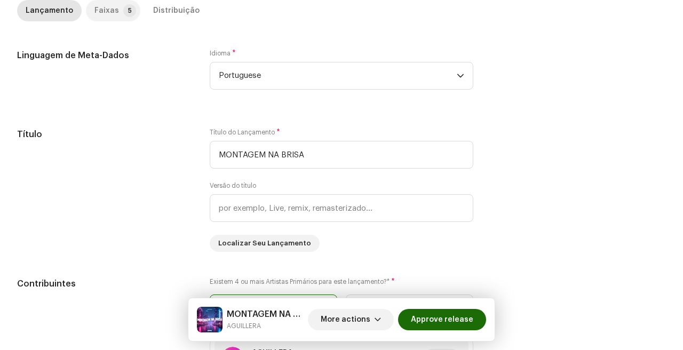
click at [94, 12] on div "Faixas" at bounding box center [106, 10] width 25 height 21
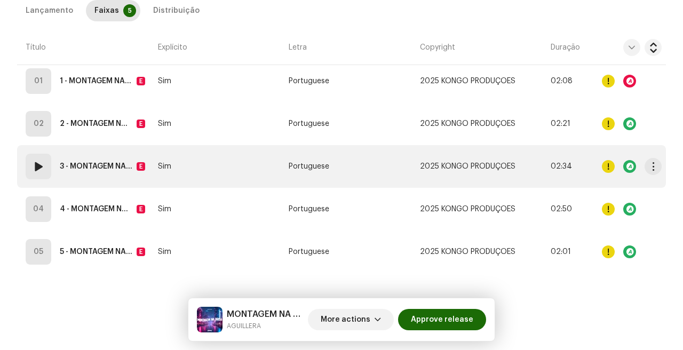
scroll to position [300, 0]
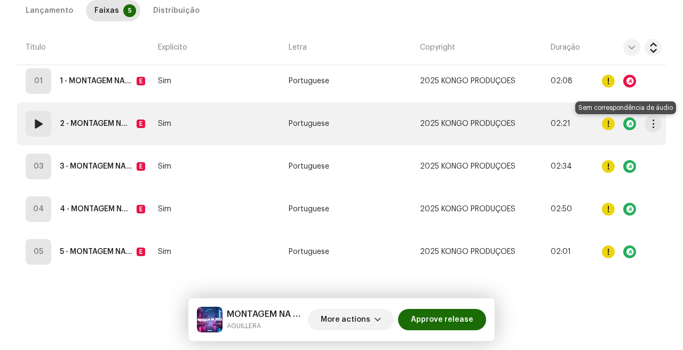
click at [625, 123] on div at bounding box center [629, 123] width 13 height 13
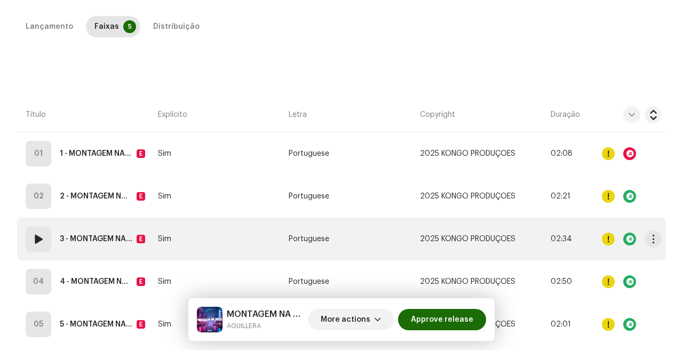
scroll to position [209, 0]
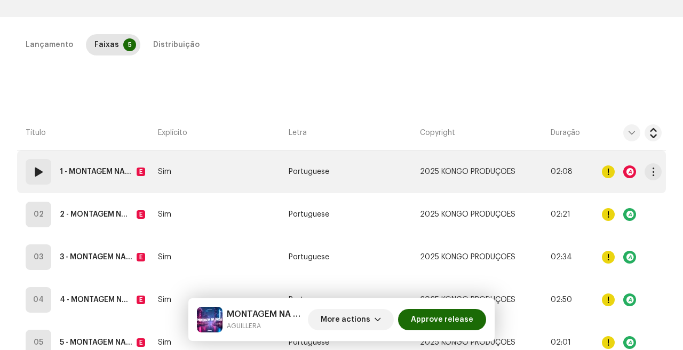
click at [632, 172] on div at bounding box center [632, 171] width 60 height 21
click at [623, 172] on div at bounding box center [629, 171] width 13 height 13
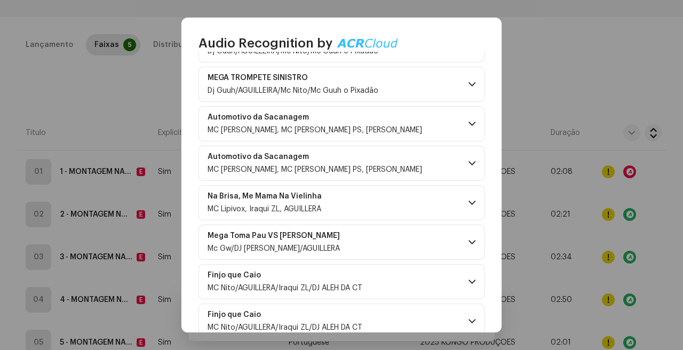
scroll to position [2921, 0]
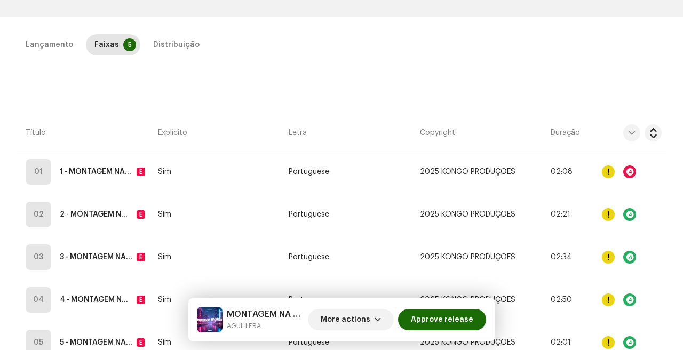
click at [552, 225] on div "Audio Recognition by Remix/Sample 78 All results require review/listening to av…" at bounding box center [341, 175] width 683 height 350
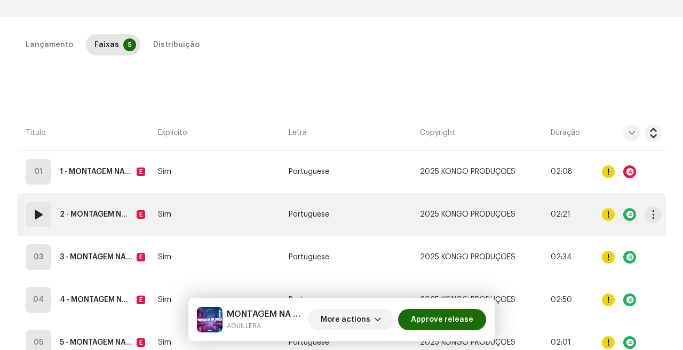
scroll to position [300, 0]
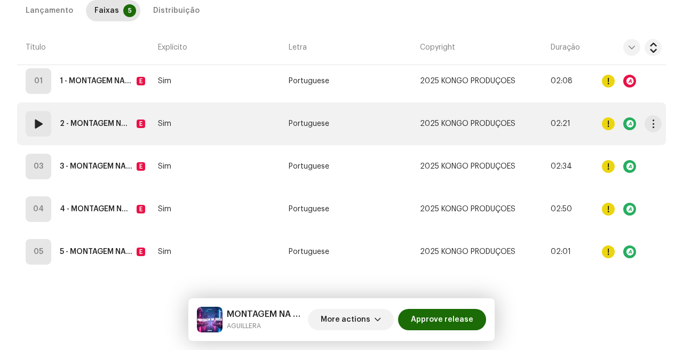
click at [127, 115] on strong "2 - MONTAGEM NA BRISA SLOWED" at bounding box center [96, 123] width 73 height 21
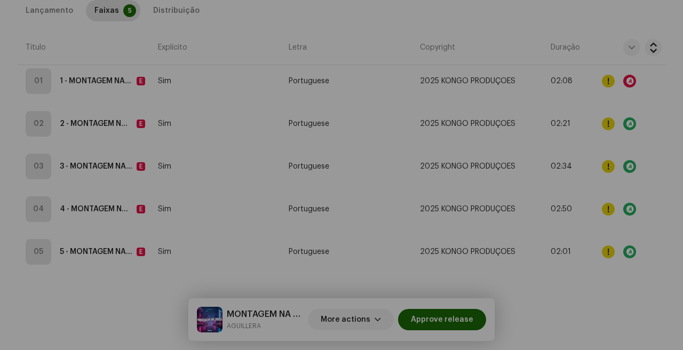
click at [69, 146] on div "Editar Metadados da Faixa Título da Faixa * 2 - MONTAGEM NA BRISA SLOWED Versão…" at bounding box center [341, 175] width 683 height 350
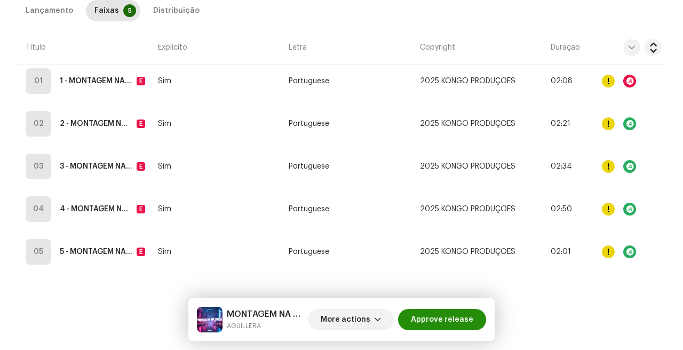
click at [446, 321] on span "Approve release" at bounding box center [442, 319] width 62 height 21
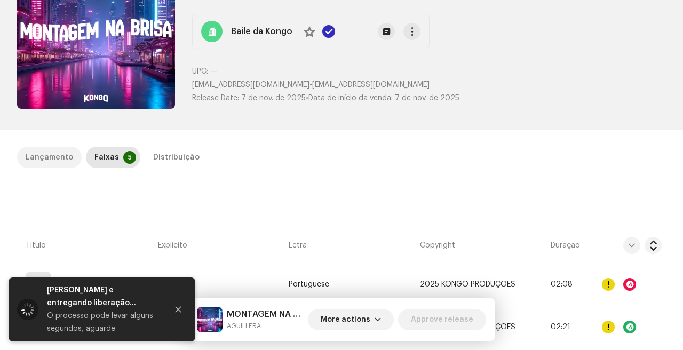
scroll to position [104, 0]
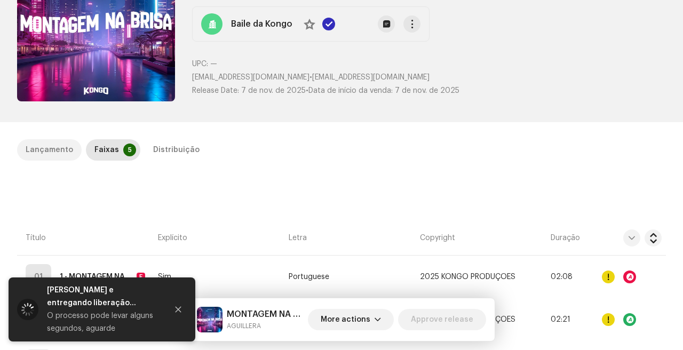
click at [61, 154] on div "Lançamento" at bounding box center [49, 149] width 47 height 21
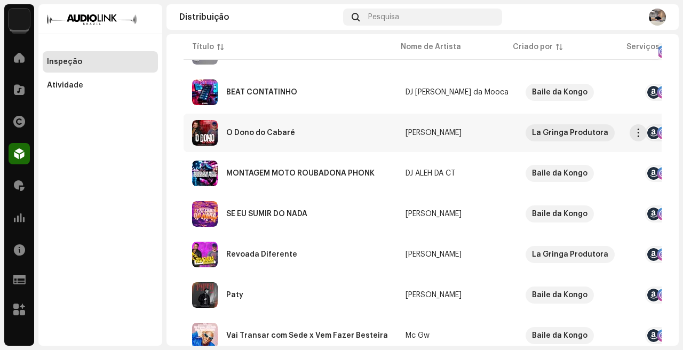
scroll to position [217, 0]
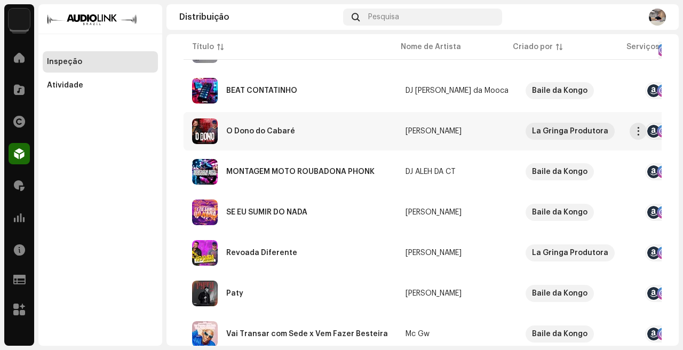
click at [358, 137] on div "O Dono do Cabaré" at bounding box center [290, 131] width 196 height 26
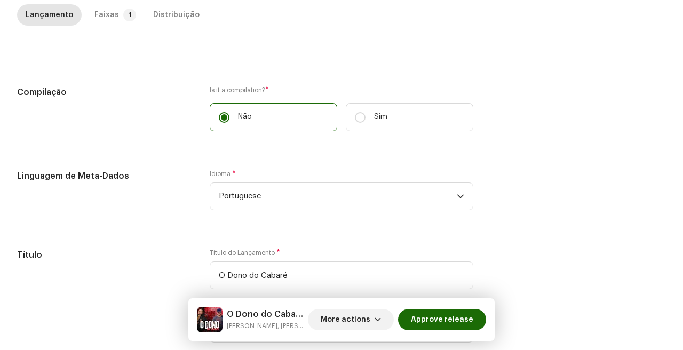
scroll to position [241, 0]
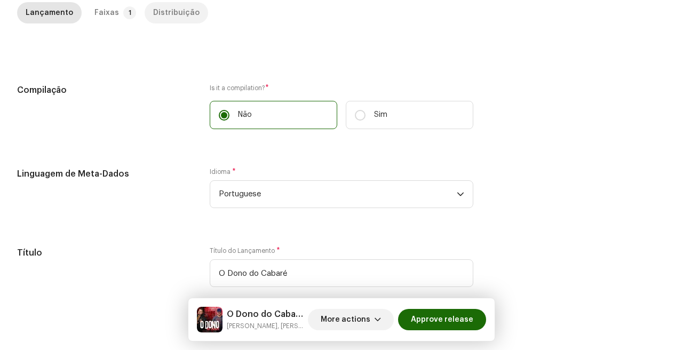
click at [156, 17] on div "Distribuição" at bounding box center [176, 12] width 46 height 21
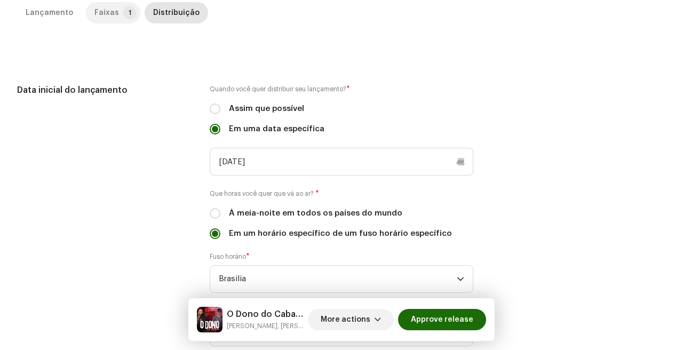
click at [113, 17] on div "Faixas" at bounding box center [106, 12] width 25 height 21
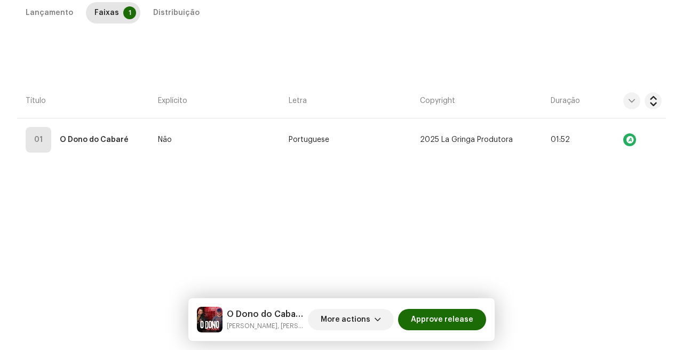
scroll to position [243, 0]
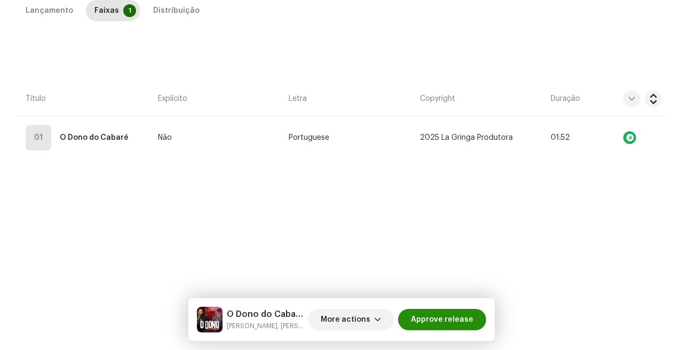
click at [455, 311] on span "Approve release" at bounding box center [442, 319] width 62 height 21
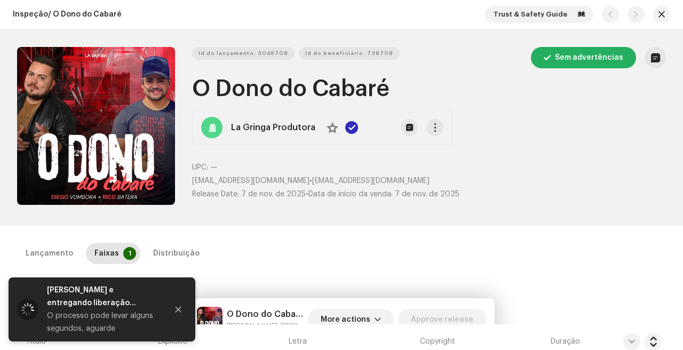
scroll to position [0, 0]
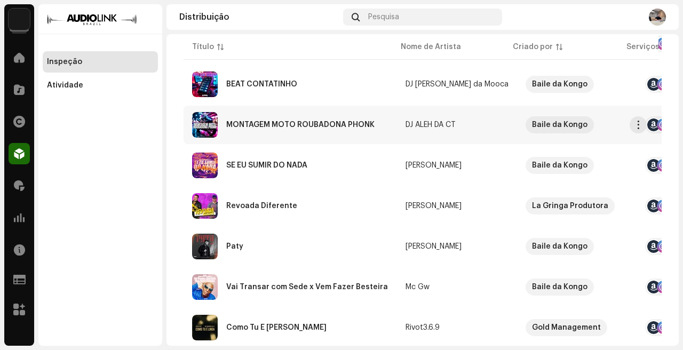
scroll to position [226, 0]
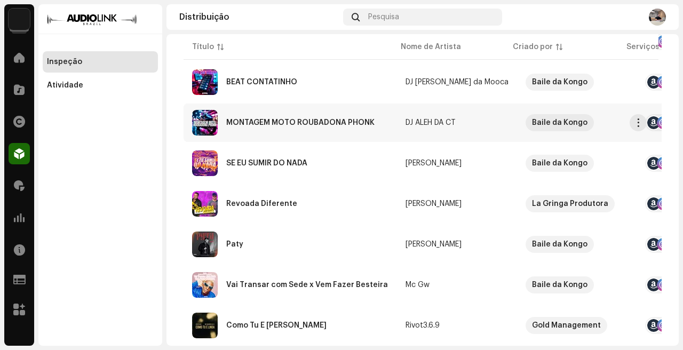
click at [367, 133] on div "MONTAGEM MOTO ROUBADONA PHONK" at bounding box center [290, 123] width 196 height 26
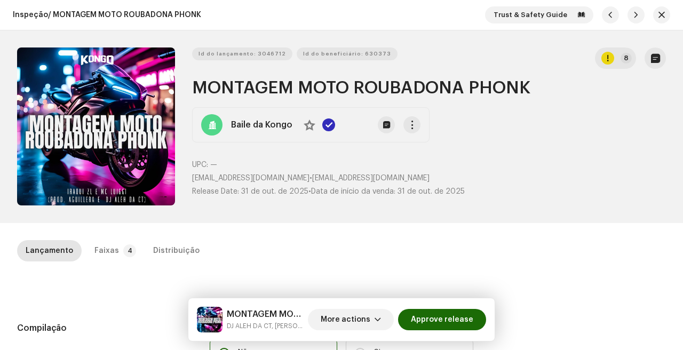
scroll to position [18, 0]
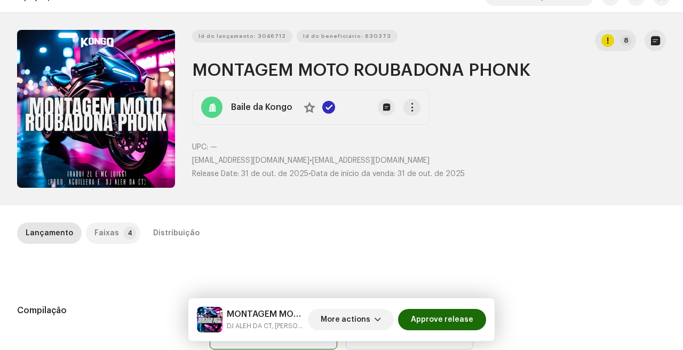
click at [111, 236] on div "Faixas" at bounding box center [106, 232] width 25 height 21
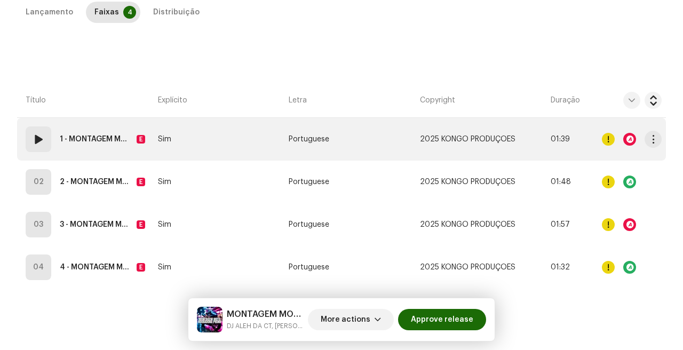
scroll to position [0, 0]
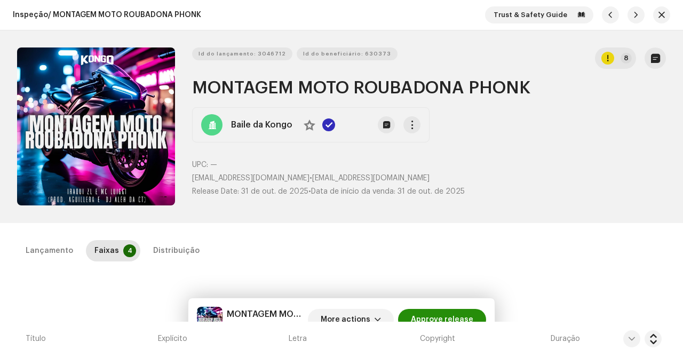
click at [445, 316] on span "Approve release" at bounding box center [442, 319] width 62 height 21
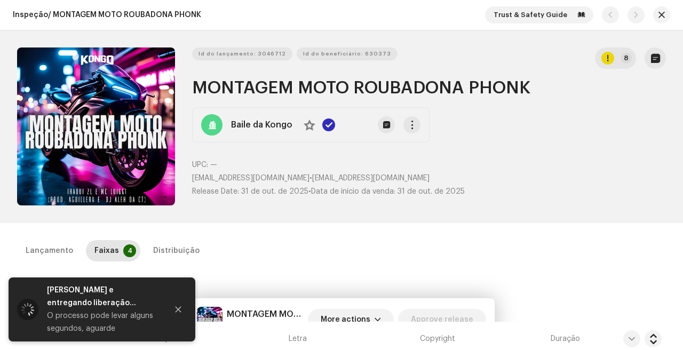
scroll to position [39, 0]
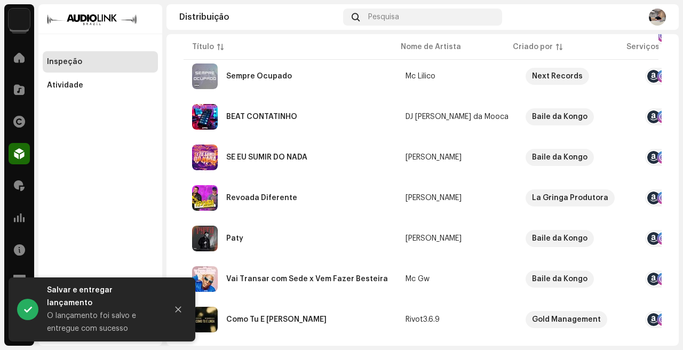
scroll to position [191, 0]
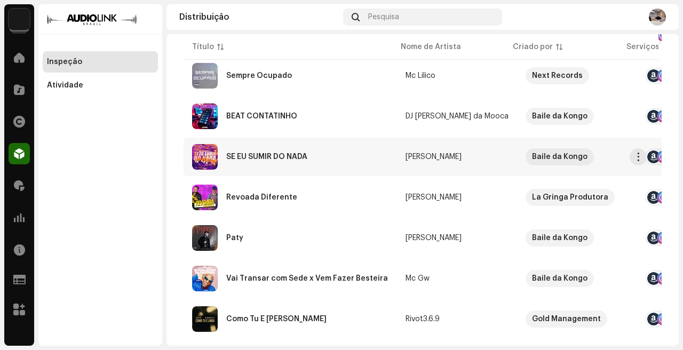
click at [339, 162] on div "SE EU SUMIR DO NADA" at bounding box center [290, 157] width 196 height 26
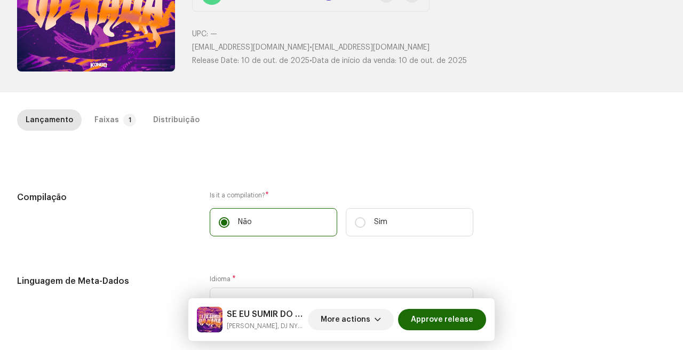
scroll to position [147, 0]
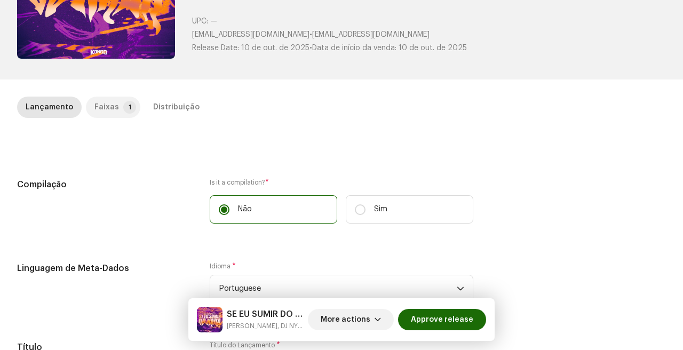
click at [107, 109] on div "Faixas" at bounding box center [106, 107] width 25 height 21
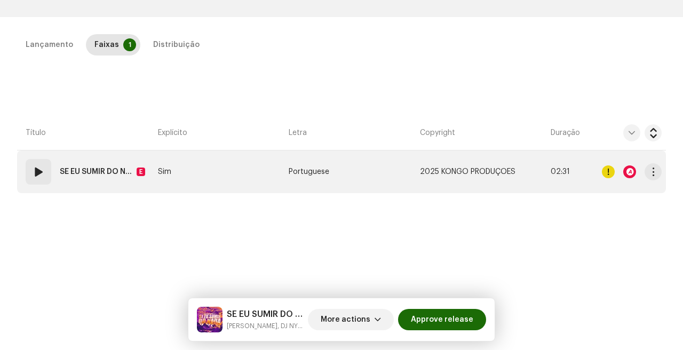
scroll to position [209, 0]
click at [627, 171] on div at bounding box center [629, 171] width 13 height 13
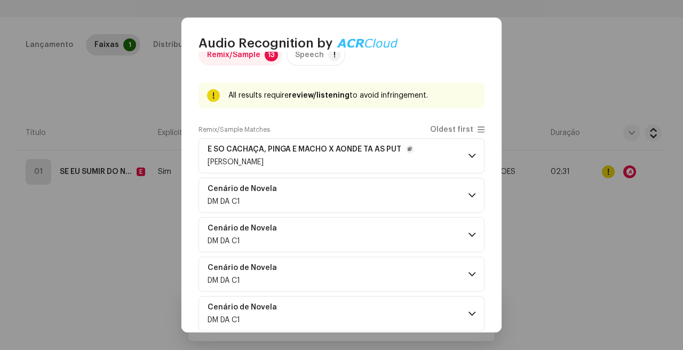
scroll to position [25, 0]
click at [354, 187] on p-accordion-header "Cenário de Novela DM DA C1" at bounding box center [341, 194] width 286 height 35
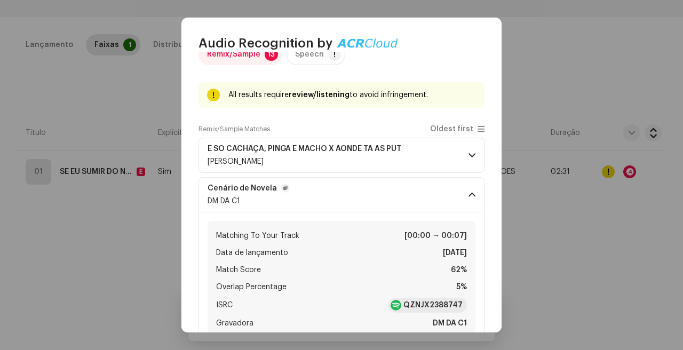
click at [354, 191] on p-accordion-header "Cenário de Novela DM DA C1" at bounding box center [341, 194] width 286 height 35
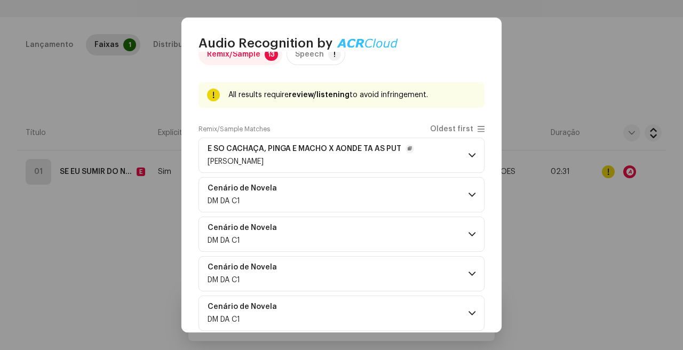
click at [365, 158] on div "mc souza" at bounding box center [310, 161] width 206 height 9
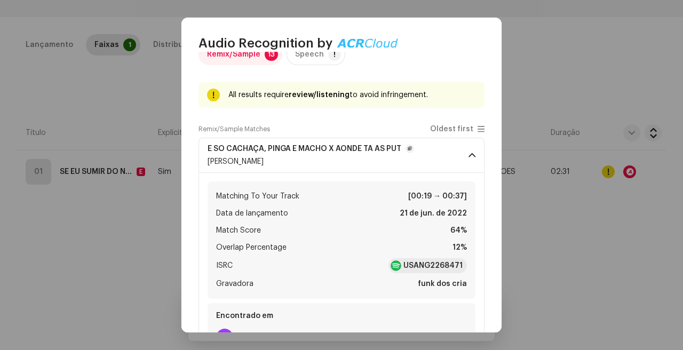
click at [365, 157] on div "mc souza" at bounding box center [310, 161] width 206 height 9
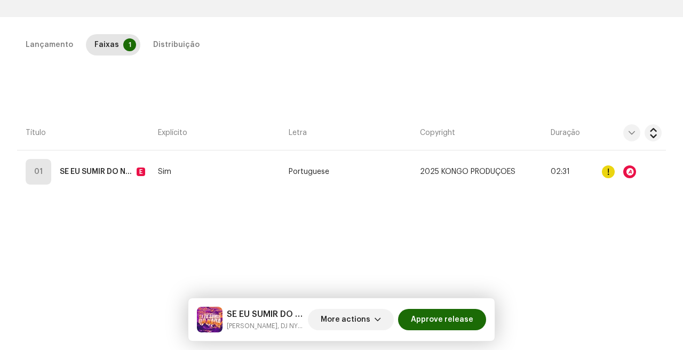
scroll to position [1408, 0]
click at [575, 237] on div "Audio Recognition by Remix/Sample 13 Speech ! All results require review/listen…" at bounding box center [341, 175] width 683 height 350
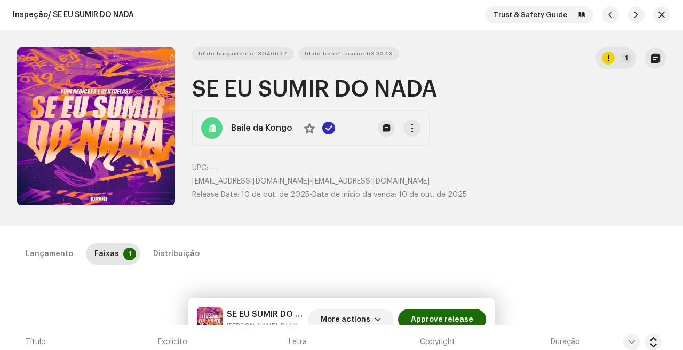
scroll to position [243, 0]
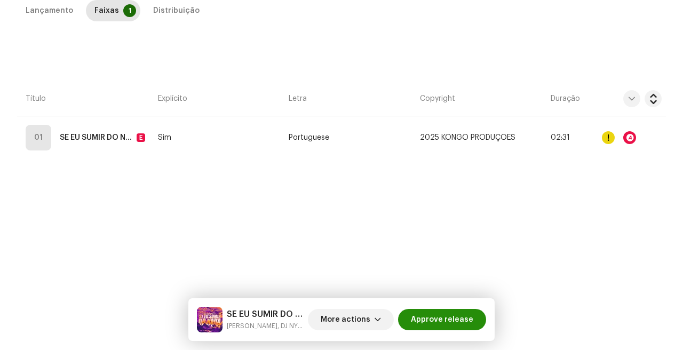
click at [455, 314] on span "Approve release" at bounding box center [442, 319] width 62 height 21
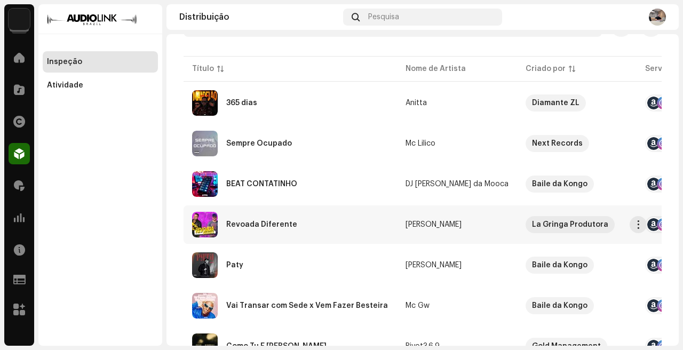
scroll to position [150, 0]
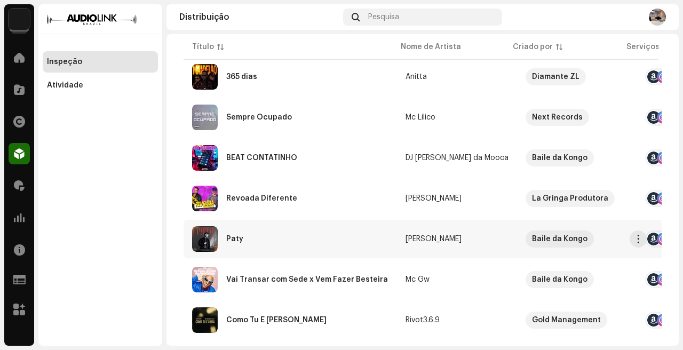
click at [364, 225] on td "Paty" at bounding box center [289, 239] width 213 height 38
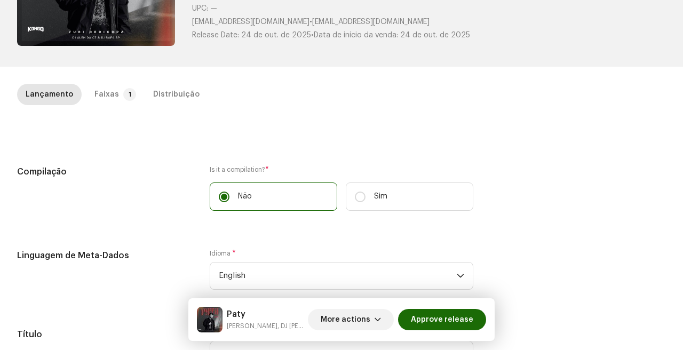
scroll to position [174, 0]
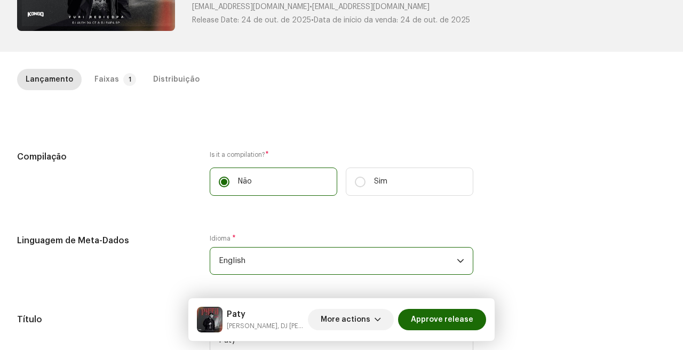
click at [293, 265] on span "English" at bounding box center [338, 260] width 238 height 27
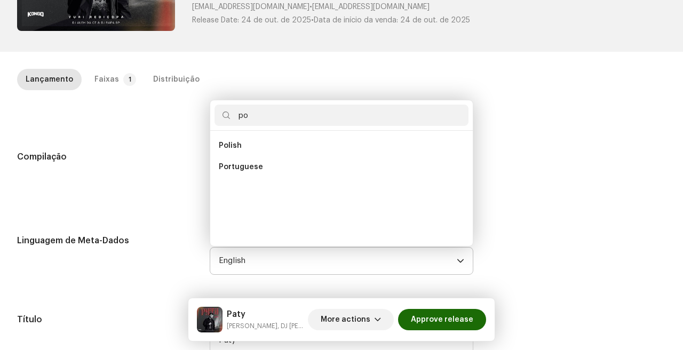
scroll to position [0, 0]
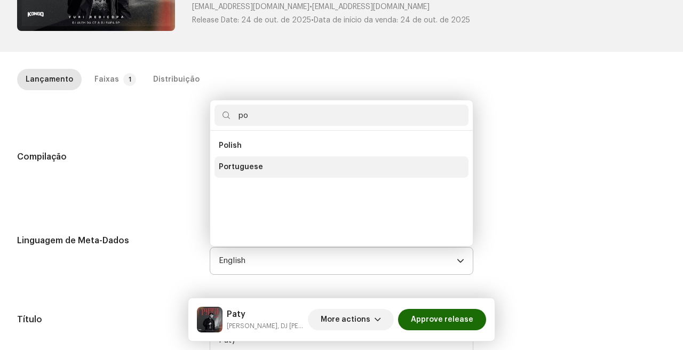
type input "po"
click at [316, 164] on li "Portuguese" at bounding box center [341, 166] width 254 height 21
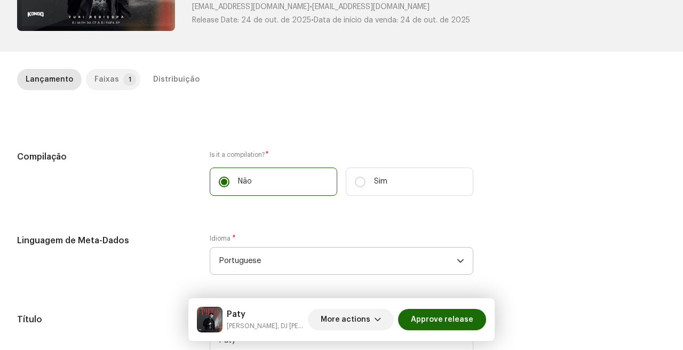
click at [107, 73] on div "Faixas" at bounding box center [106, 79] width 25 height 21
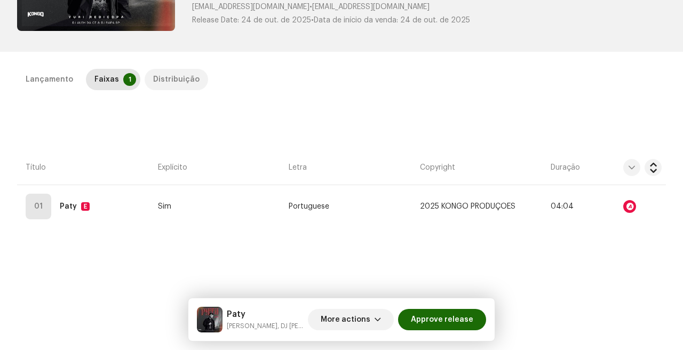
click at [167, 73] on div "Distribuição" at bounding box center [176, 79] width 46 height 21
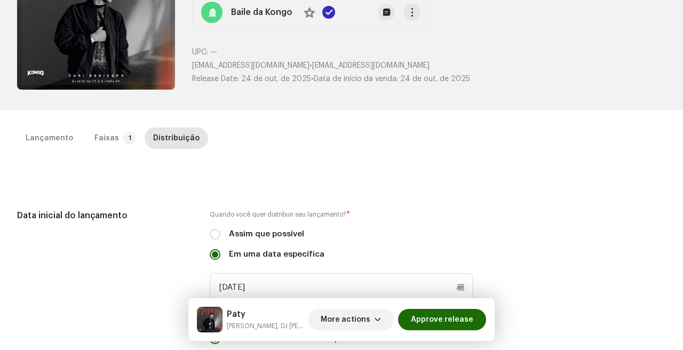
scroll to position [18, 0]
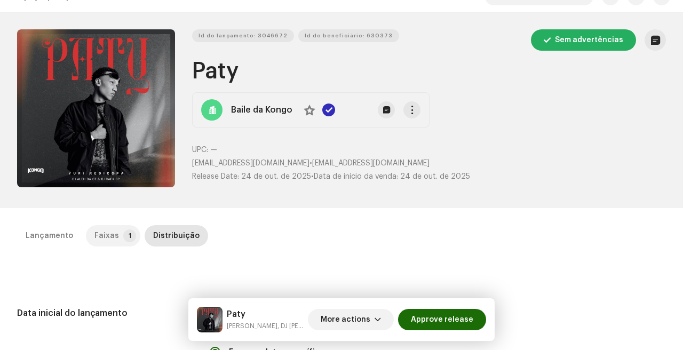
click at [123, 234] on p-badge "1" at bounding box center [129, 235] width 13 height 13
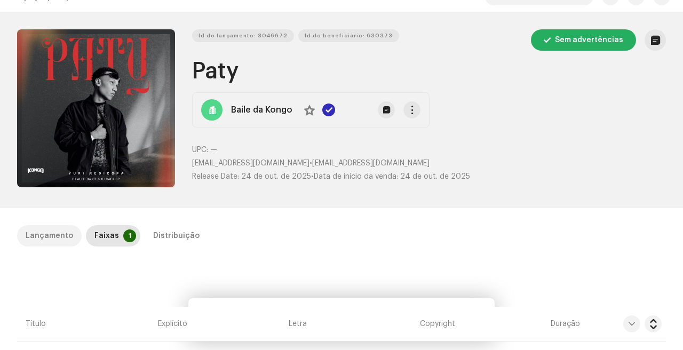
click at [20, 242] on p-tab "Lançamento" at bounding box center [49, 235] width 65 height 21
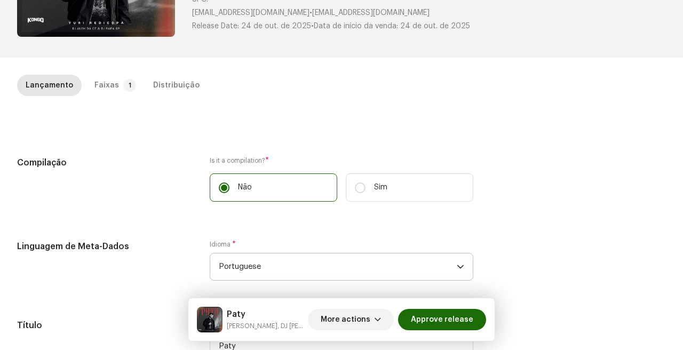
scroll to position [176, 0]
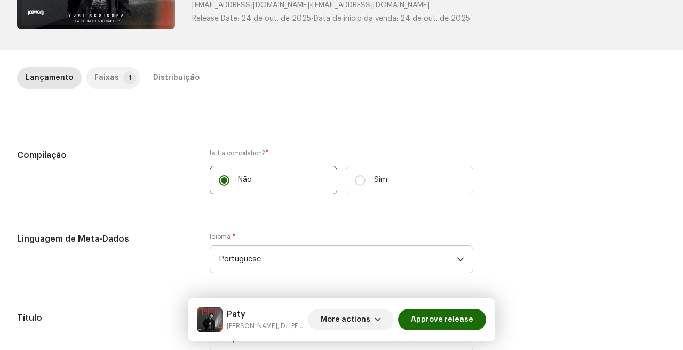
click at [117, 70] on p-tab "Faixas 1" at bounding box center [113, 77] width 54 height 21
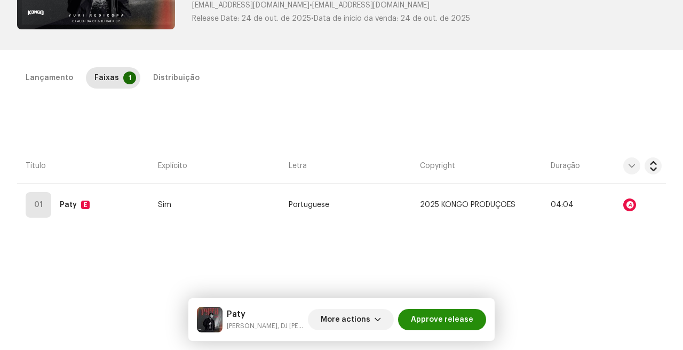
click at [446, 315] on span "Approve release" at bounding box center [442, 319] width 62 height 21
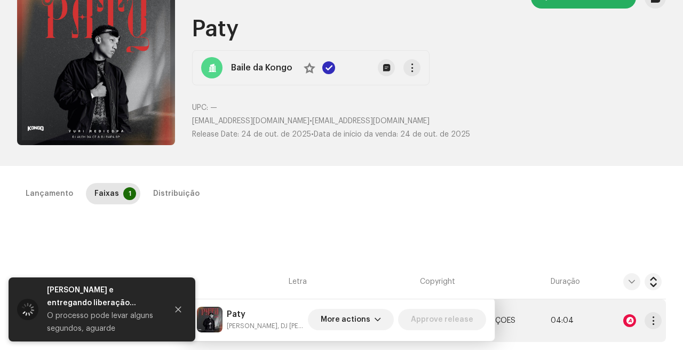
scroll to position [41, 0]
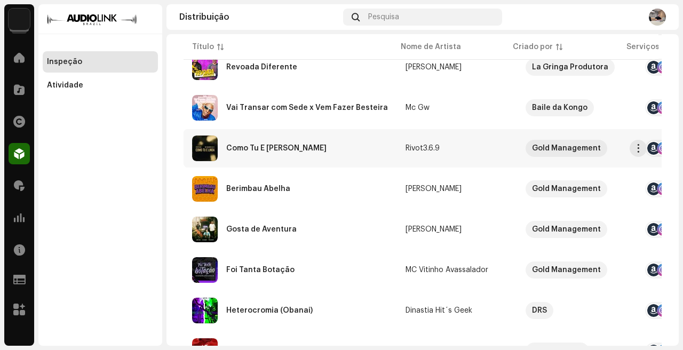
scroll to position [246, 0]
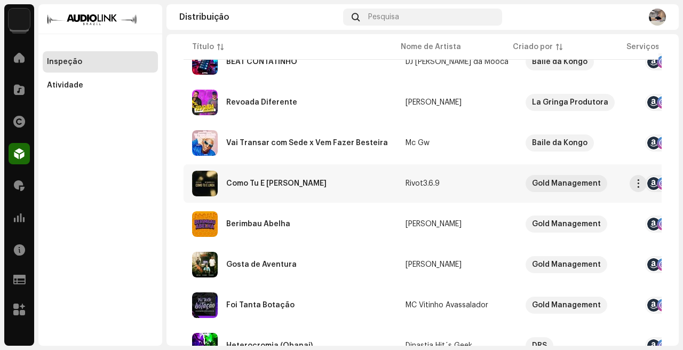
click at [351, 180] on div "Como Tu É Linda" at bounding box center [290, 184] width 196 height 26
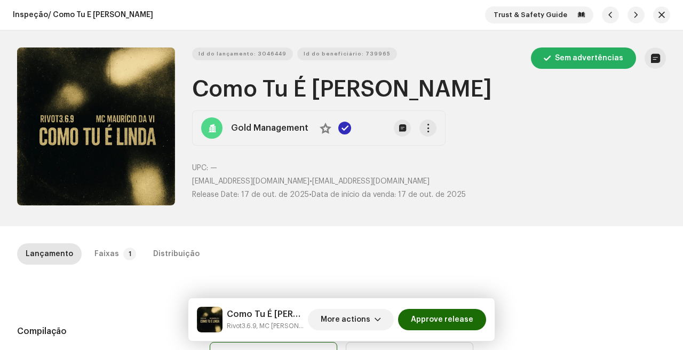
scroll to position [119, 0]
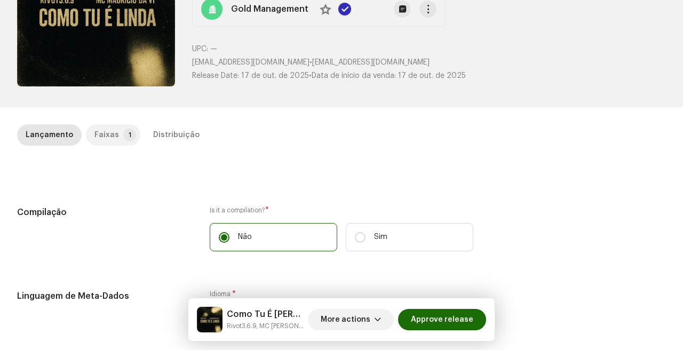
click at [123, 131] on p-badge "1" at bounding box center [129, 135] width 13 height 13
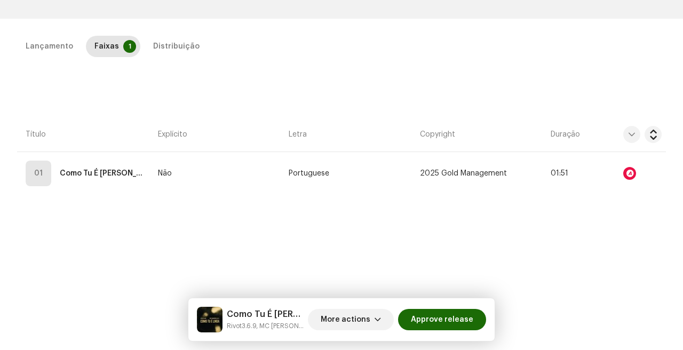
scroll to position [210, 0]
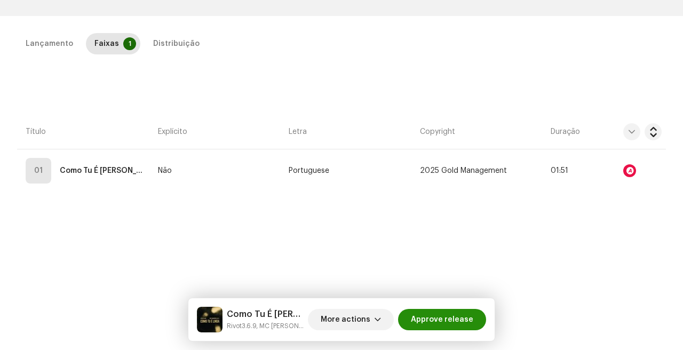
click at [441, 318] on span "Approve release" at bounding box center [442, 319] width 62 height 21
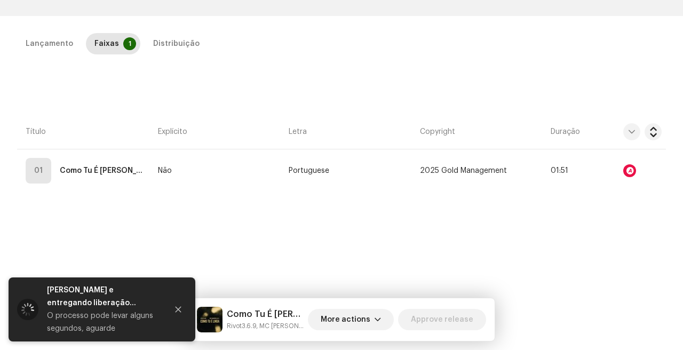
scroll to position [47, 0]
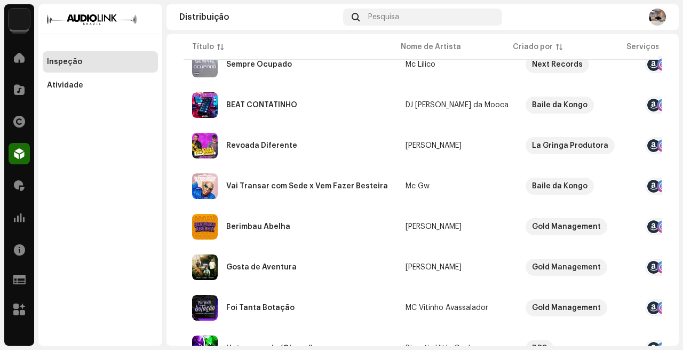
scroll to position [180, 0]
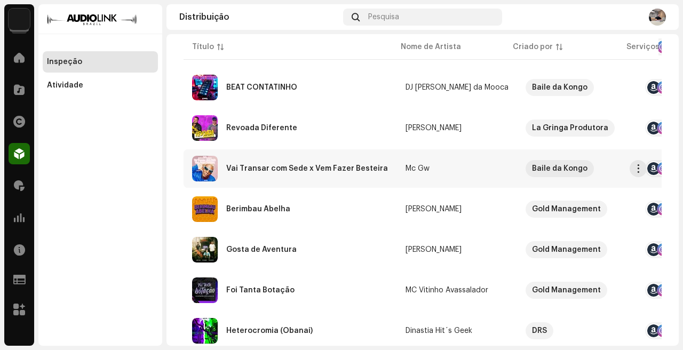
click at [348, 156] on div "Vai Transar com Sede x Vem Fazer Besteira" at bounding box center [290, 169] width 196 height 26
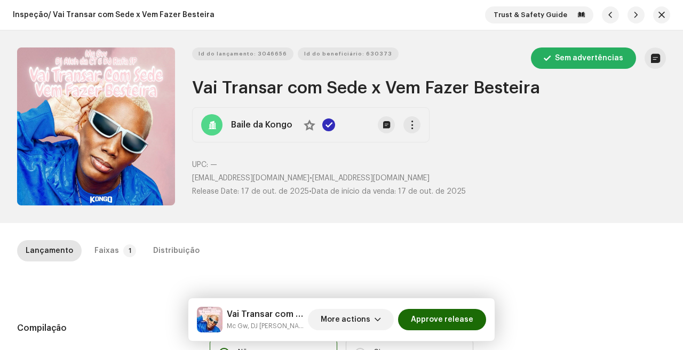
scroll to position [88, 0]
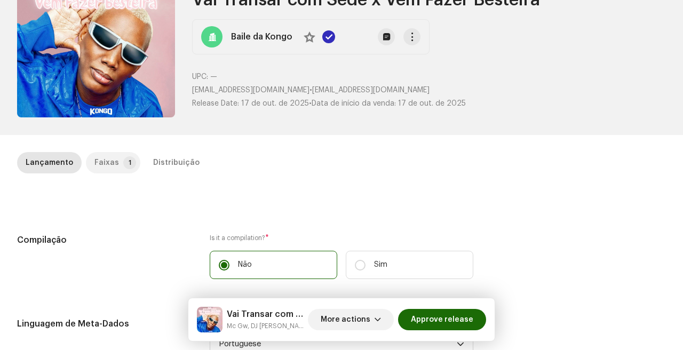
click at [117, 155] on p-tab "Faixas 1" at bounding box center [113, 162] width 54 height 21
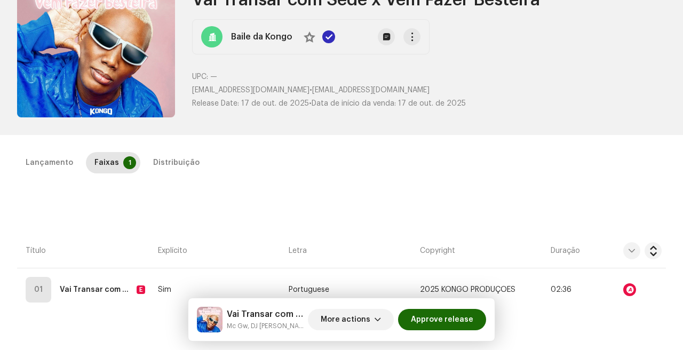
scroll to position [163, 0]
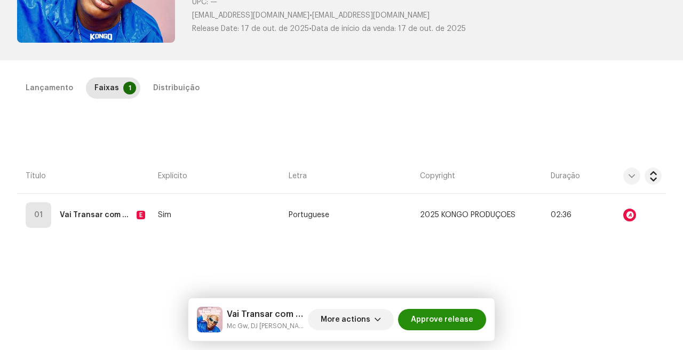
click at [446, 325] on span "Approve release" at bounding box center [442, 319] width 62 height 21
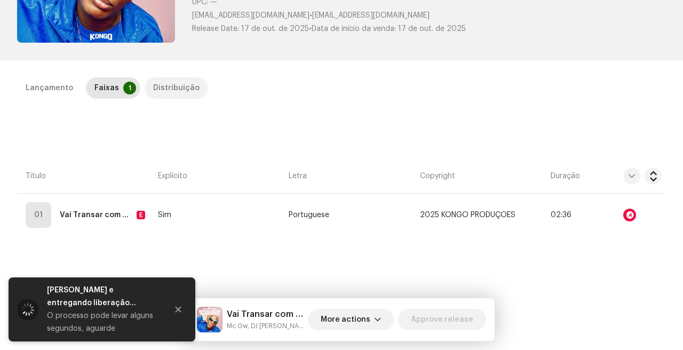
click at [171, 85] on div "Distribuição" at bounding box center [176, 87] width 46 height 21
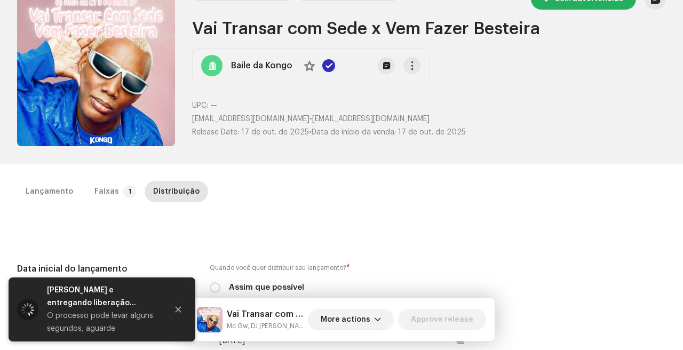
scroll to position [60, 0]
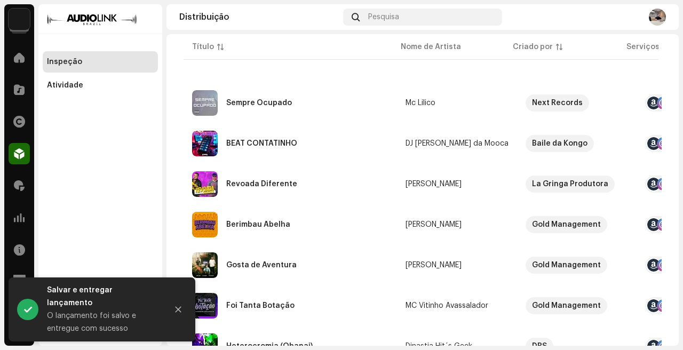
scroll to position [202, 0]
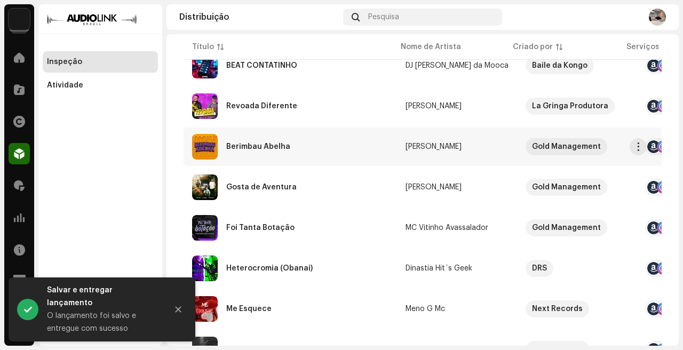
click at [349, 150] on div "Berimbau Abelha" at bounding box center [290, 147] width 196 height 26
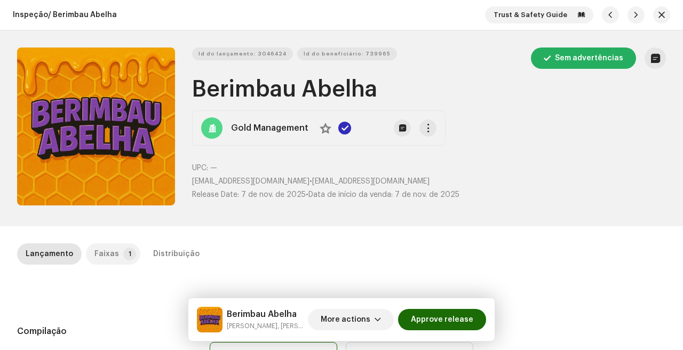
click at [104, 252] on div "Faixas" at bounding box center [106, 253] width 25 height 21
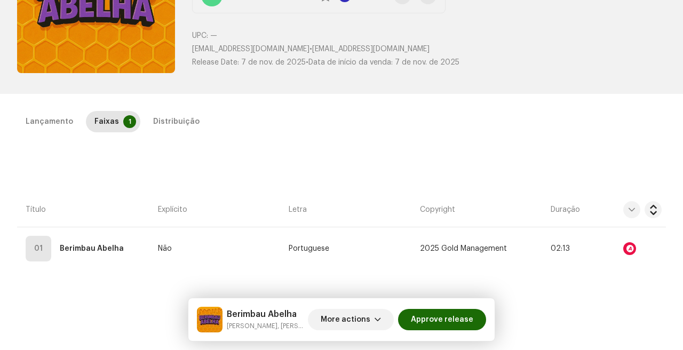
scroll to position [155, 0]
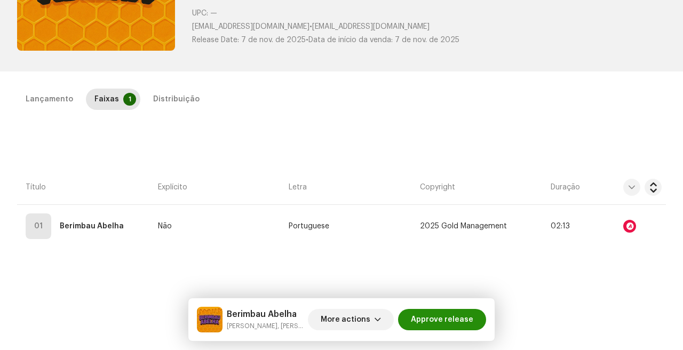
click at [462, 315] on span "Approve release" at bounding box center [442, 319] width 62 height 21
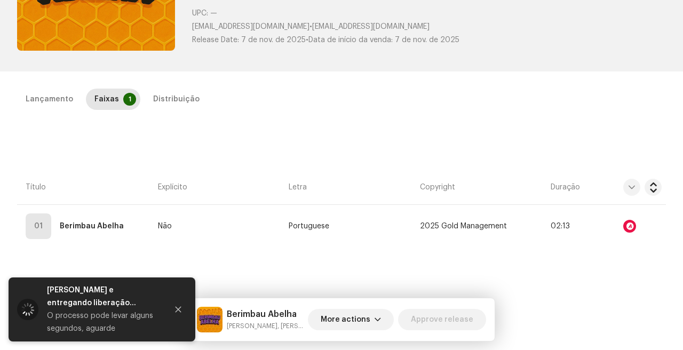
scroll to position [177, 0]
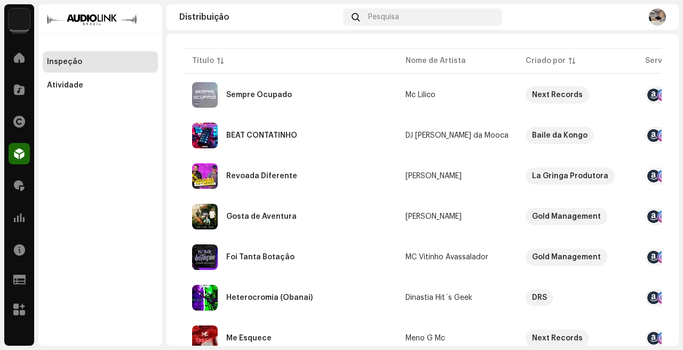
scroll to position [137, 0]
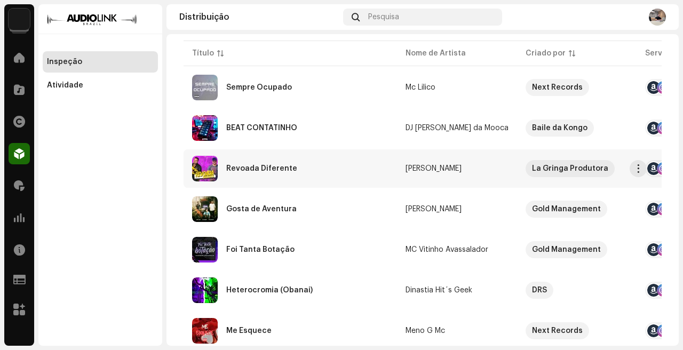
click at [348, 179] on div "Revoada Diferente" at bounding box center [290, 169] width 196 height 26
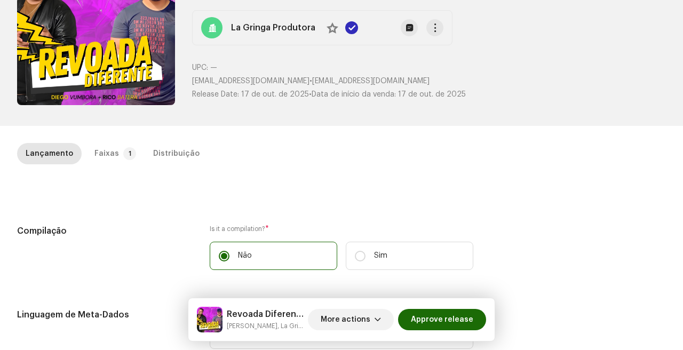
scroll to position [110, 0]
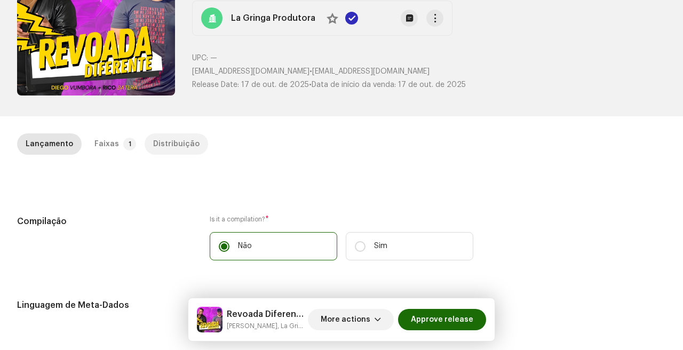
click at [175, 140] on div "Distribuição" at bounding box center [176, 143] width 46 height 21
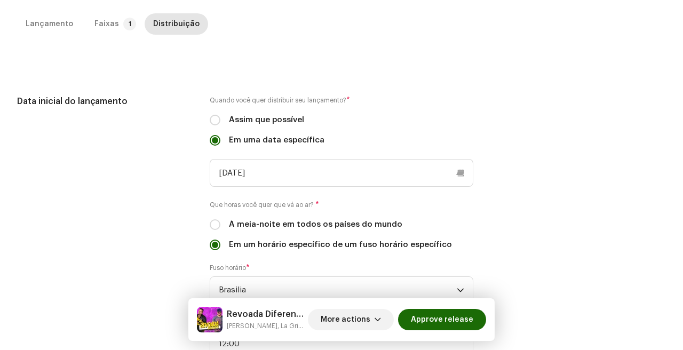
scroll to position [241, 0]
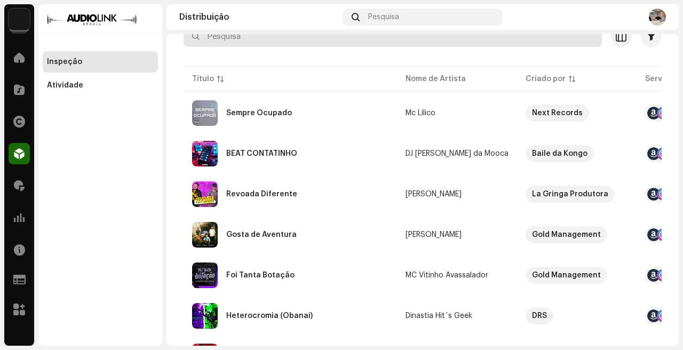
scroll to position [127, 0]
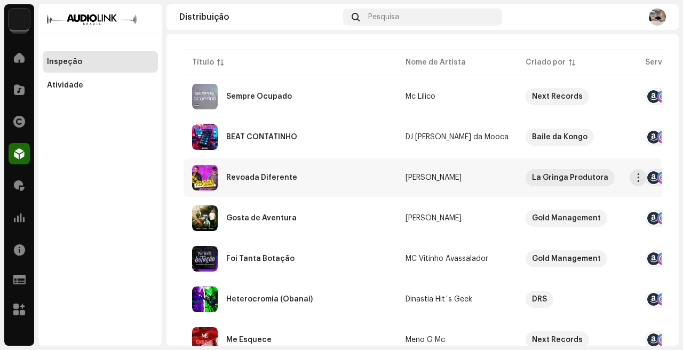
click at [332, 184] on div "Revoada Diferente" at bounding box center [290, 178] width 196 height 26
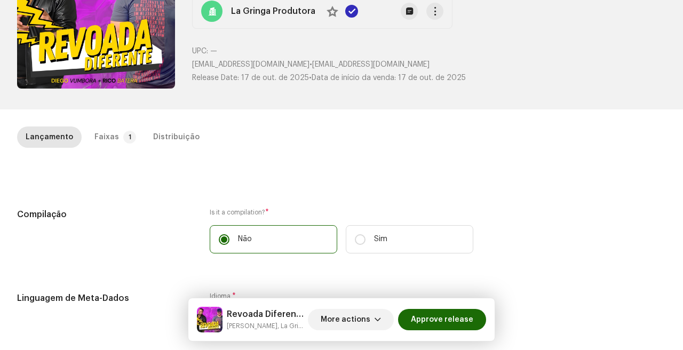
scroll to position [175, 0]
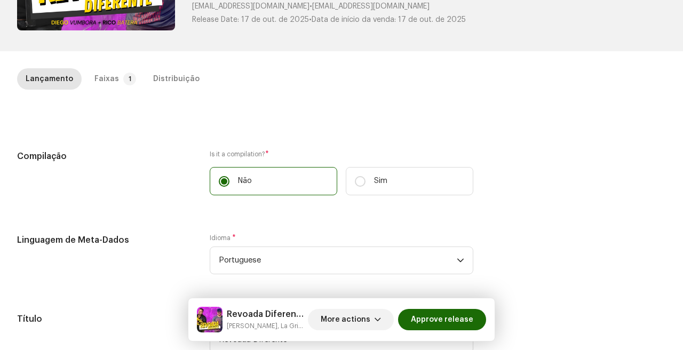
click at [81, 68] on div "Lançamento Faixas 1 Distribuição" at bounding box center [341, 78] width 648 height 21
click at [106, 75] on div "Faixas" at bounding box center [106, 78] width 25 height 21
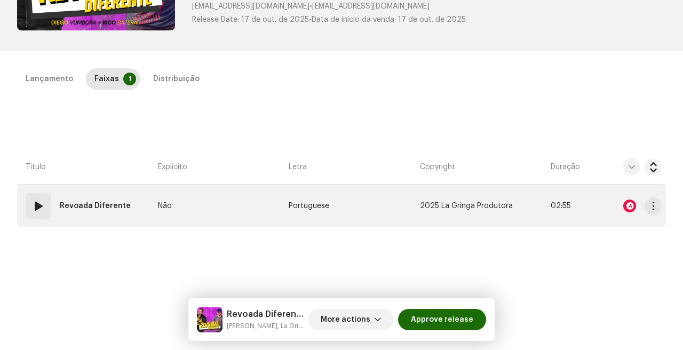
click at [629, 207] on div at bounding box center [629, 205] width 13 height 13
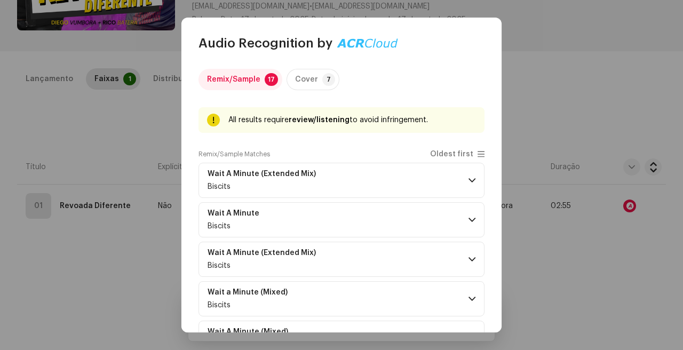
scroll to position [75, 0]
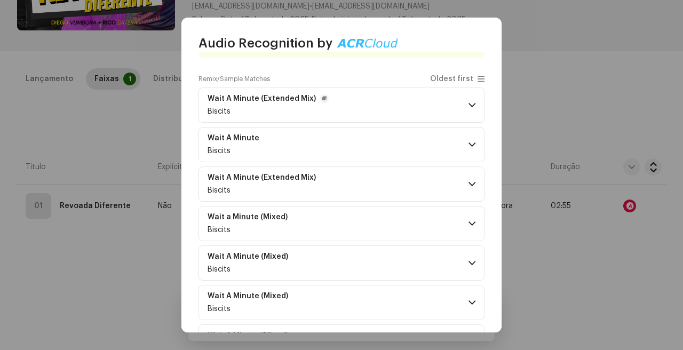
click at [411, 108] on p-accordion-header "Wait A Minute (Extended Mix) Biscits" at bounding box center [341, 104] width 286 height 35
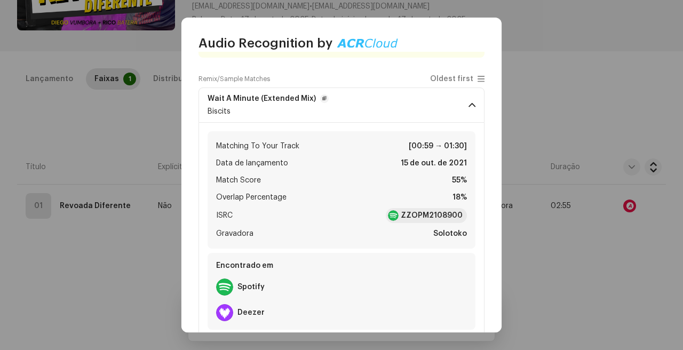
click at [411, 108] on p-accordion-header "Wait A Minute (Extended Mix) Biscits" at bounding box center [341, 104] width 286 height 35
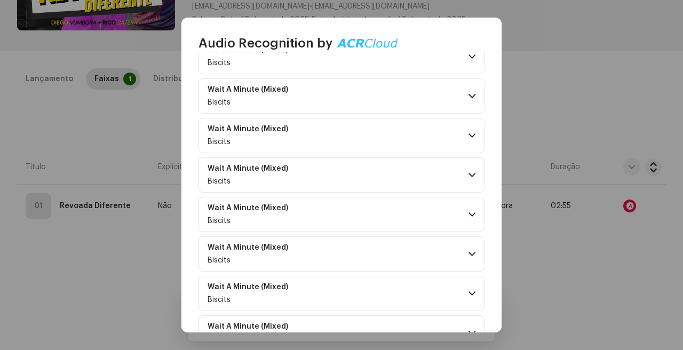
scroll to position [474, 0]
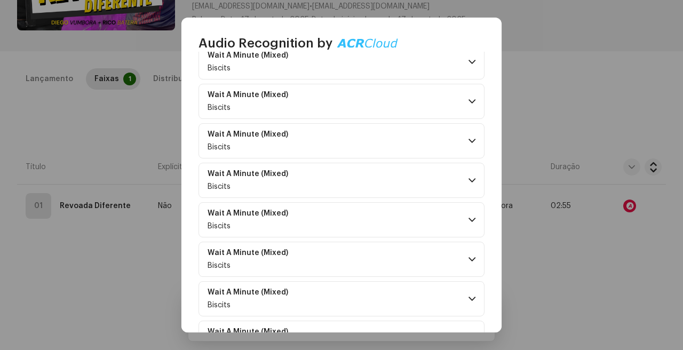
click at [390, 198] on p-accordion "Wait A Minute (Extended Mix) Biscits Matching To Your Track [00:59 → 01:30] Dat…" at bounding box center [341, 22] width 286 height 667
click at [394, 191] on p-accordion-header "Wait A Minute (Mixed) Biscits" at bounding box center [341, 180] width 286 height 35
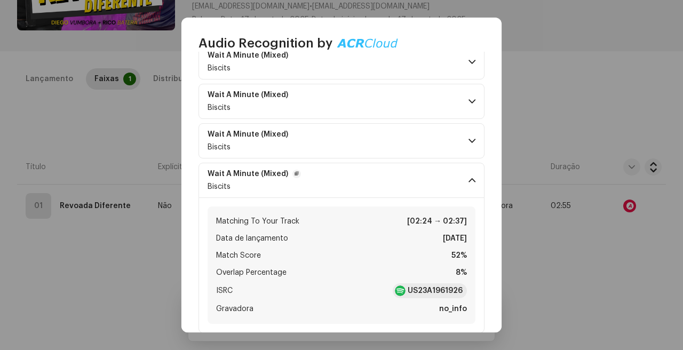
click at [394, 187] on p-accordion-header "Wait A Minute (Mixed) Biscits" at bounding box center [341, 180] width 286 height 35
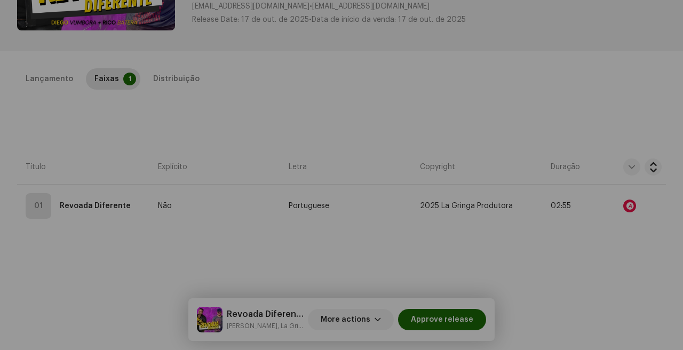
click at [573, 220] on div "Audio Recognition by Remix/Sample 17 Cover 7 All results require review/listeni…" at bounding box center [341, 175] width 683 height 350
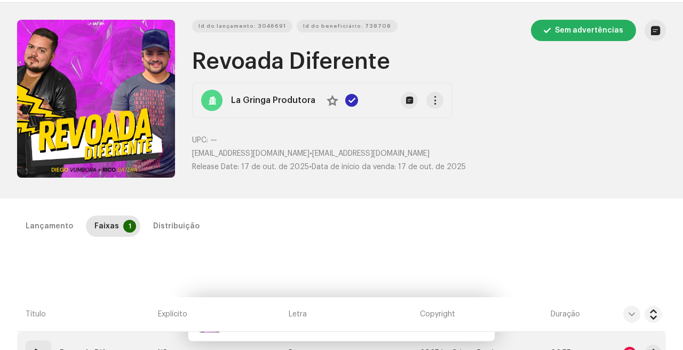
scroll to position [2, 0]
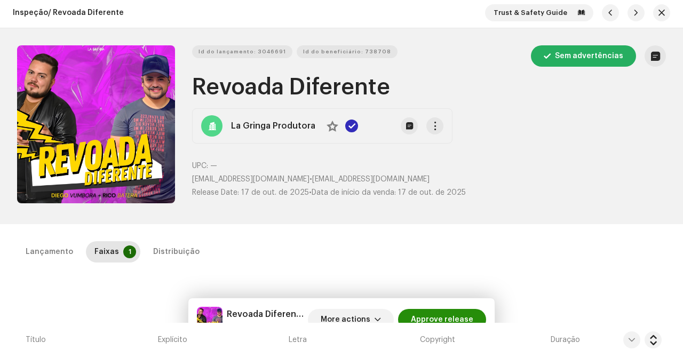
click at [441, 314] on span "Approve release" at bounding box center [442, 319] width 62 height 21
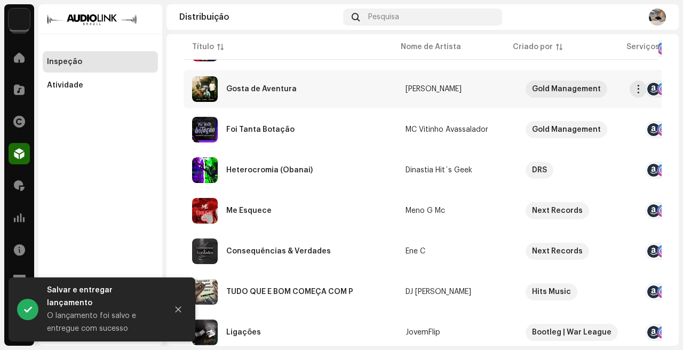
scroll to position [222, 0]
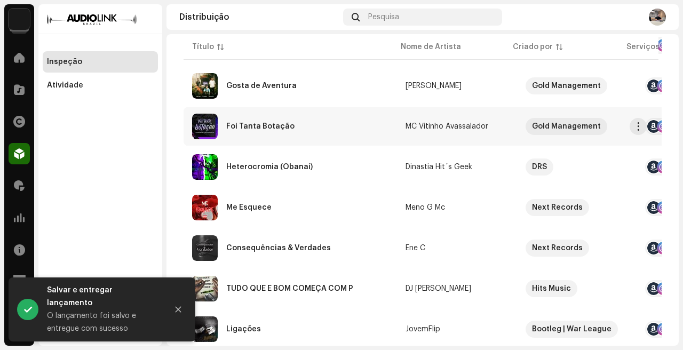
click at [323, 120] on div "Foi Tanta Botação" at bounding box center [290, 127] width 196 height 26
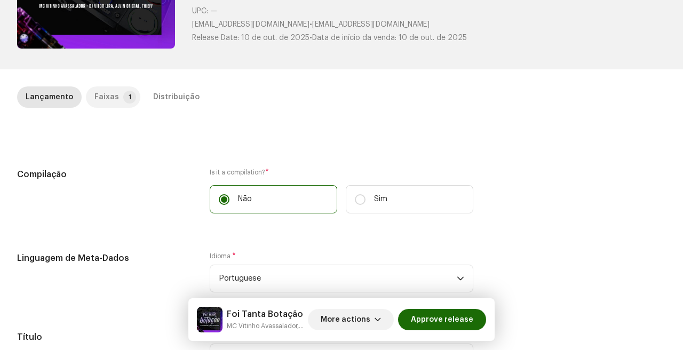
click at [129, 88] on p-tab "Faixas 1" at bounding box center [113, 96] width 54 height 21
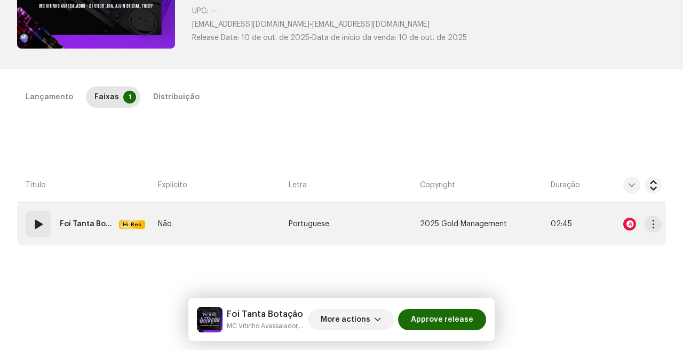
scroll to position [231, 0]
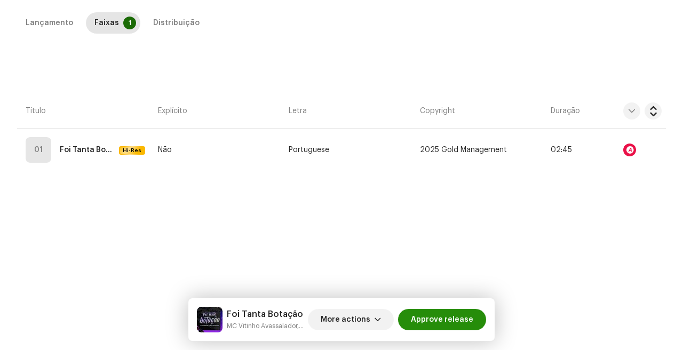
click at [452, 316] on span "Approve release" at bounding box center [442, 319] width 62 height 21
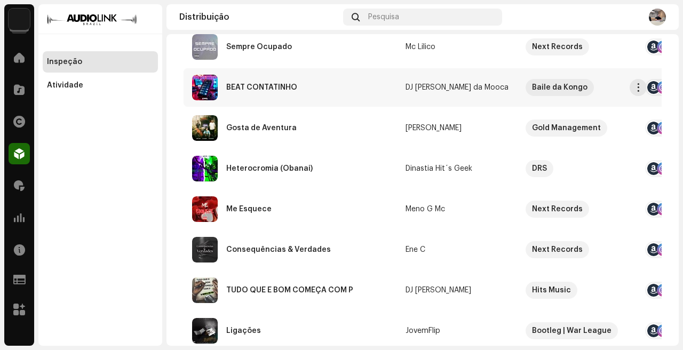
scroll to position [207, 0]
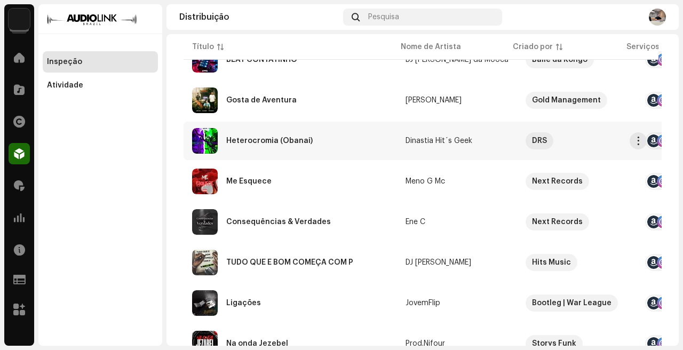
click at [337, 142] on div "Heterocromia (Obanai)" at bounding box center [290, 141] width 196 height 26
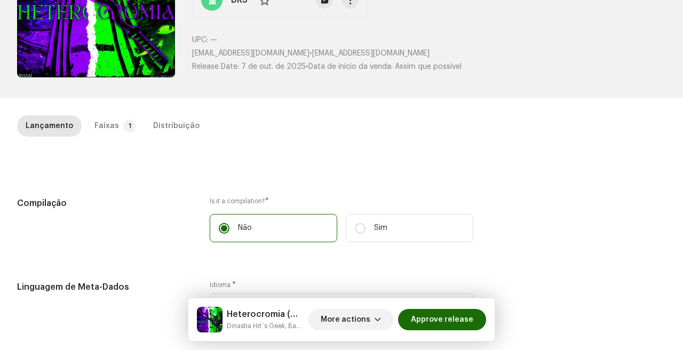
scroll to position [135, 0]
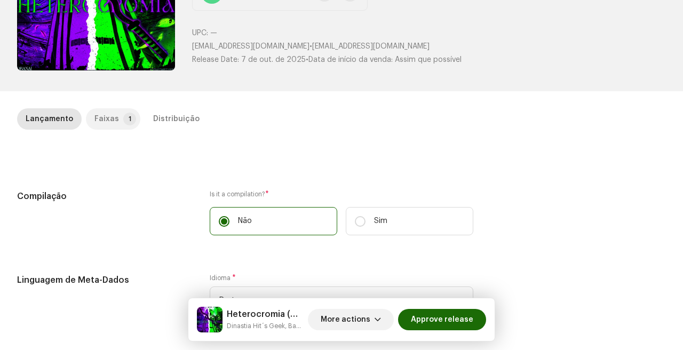
click at [110, 117] on div "Faixas" at bounding box center [106, 118] width 25 height 21
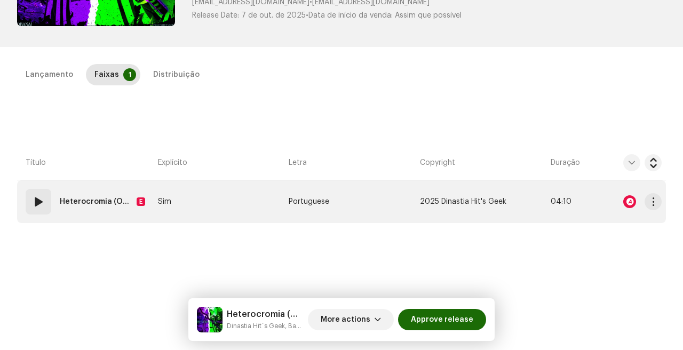
scroll to position [180, 0]
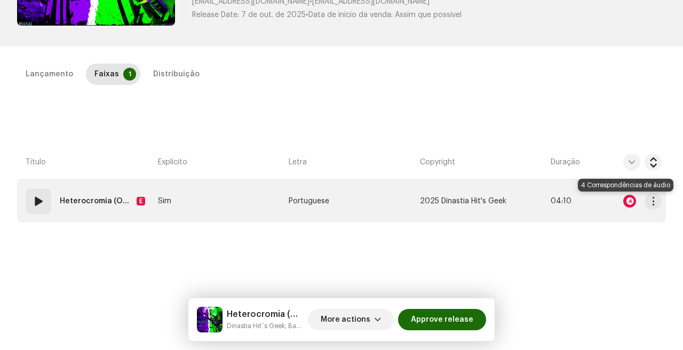
click at [627, 200] on div at bounding box center [629, 201] width 13 height 13
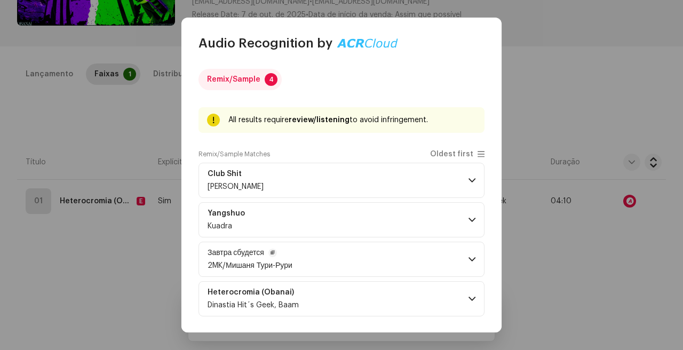
scroll to position [55, 0]
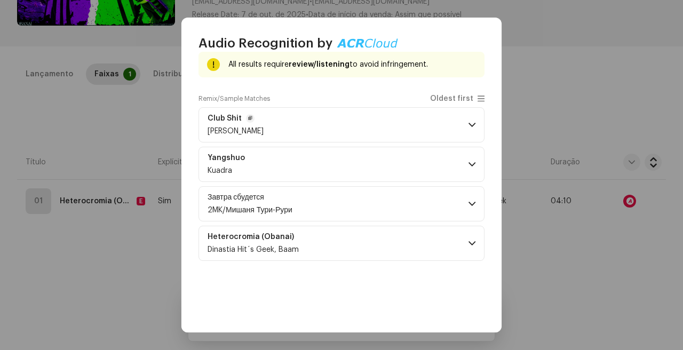
click at [333, 141] on p-accordion-header "Club Shit [PERSON_NAME]" at bounding box center [341, 124] width 286 height 35
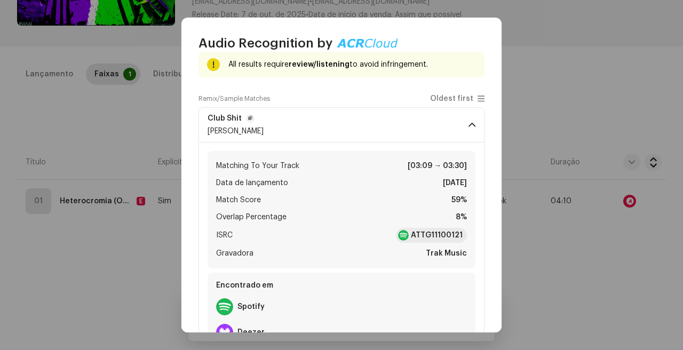
click at [344, 125] on p-accordion-header "Club Shit [PERSON_NAME]" at bounding box center [341, 124] width 286 height 35
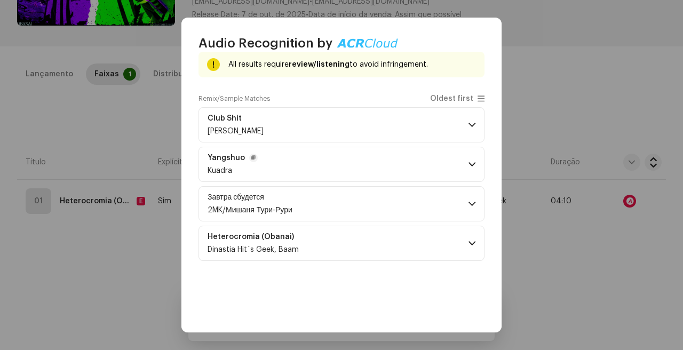
click at [343, 167] on p-accordion-header "[PERSON_NAME]" at bounding box center [341, 164] width 286 height 35
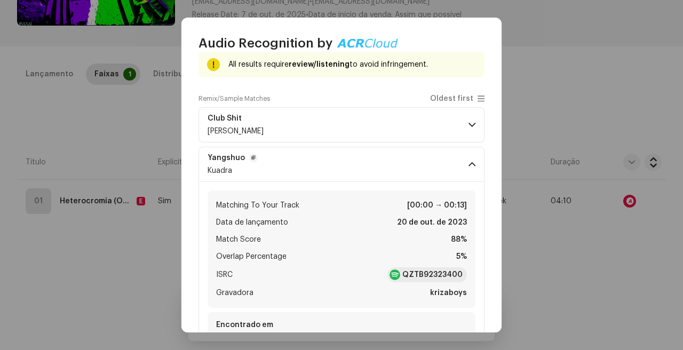
click at [343, 167] on p-accordion-header "[PERSON_NAME]" at bounding box center [341, 164] width 286 height 35
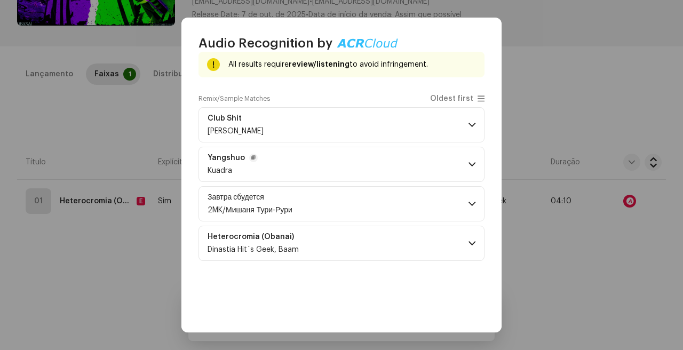
click at [343, 167] on p-accordion-header "[PERSON_NAME]" at bounding box center [341, 164] width 286 height 35
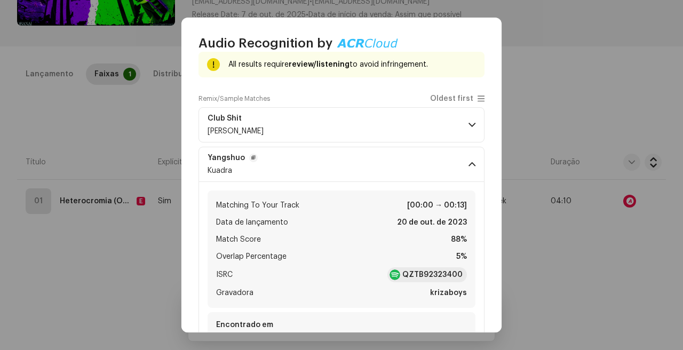
click at [343, 167] on p-accordion-header "[PERSON_NAME]" at bounding box center [341, 164] width 286 height 35
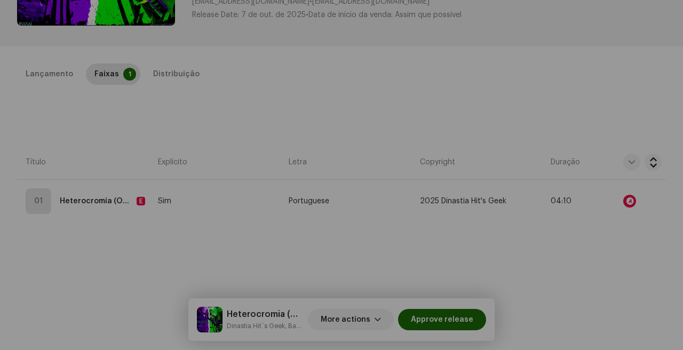
click at [531, 241] on div "Audio Recognition by Remix/Sample 4 All results require review/listening to avo…" at bounding box center [341, 175] width 683 height 350
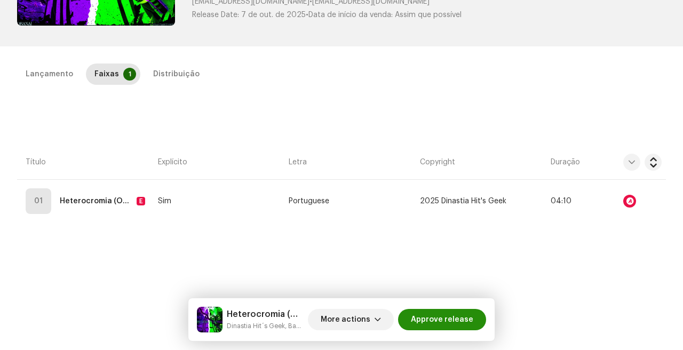
click at [445, 328] on span "Approve release" at bounding box center [442, 319] width 62 height 21
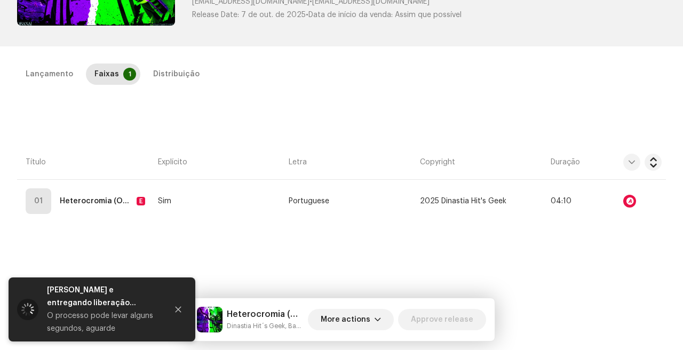
scroll to position [0, 0]
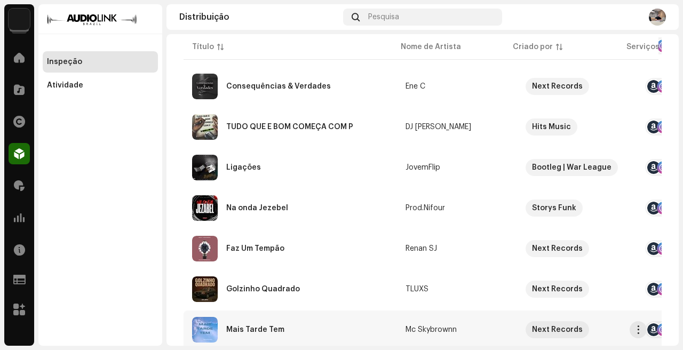
scroll to position [295, 0]
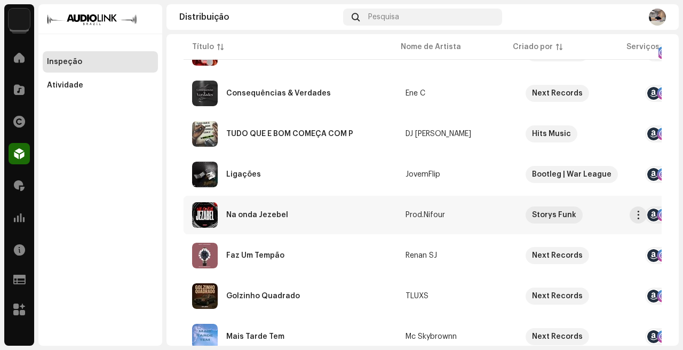
click at [332, 211] on div "Na onda Jezebel" at bounding box center [290, 215] width 196 height 26
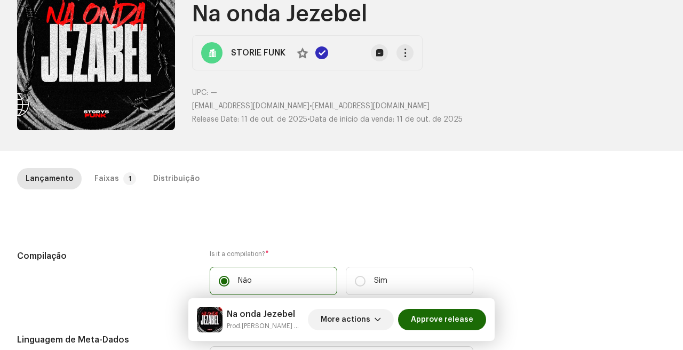
scroll to position [91, 0]
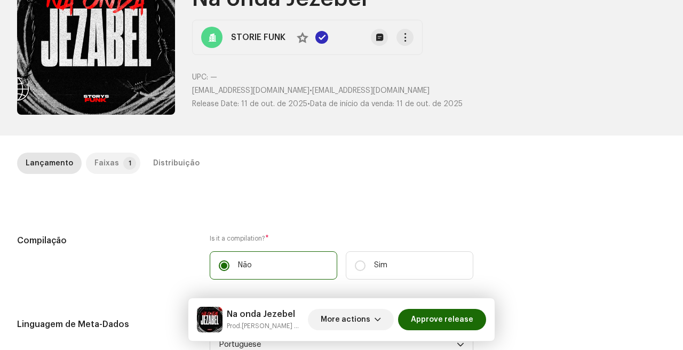
click at [118, 156] on p-tab "Faixas 1" at bounding box center [113, 163] width 54 height 21
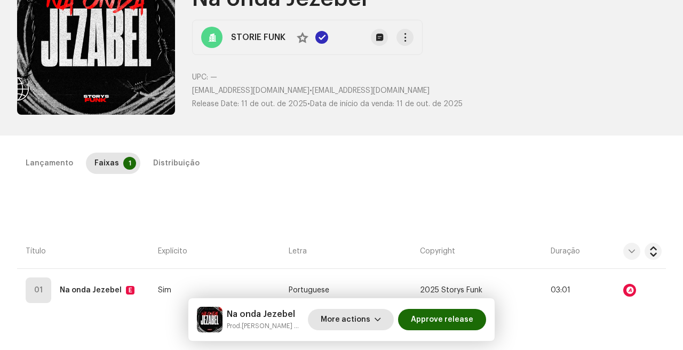
click at [362, 319] on span "More actions" at bounding box center [346, 319] width 50 height 21
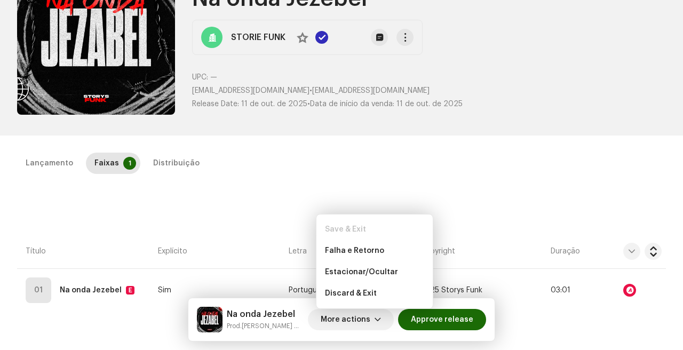
click at [281, 197] on div "Lançamento Faixas 1 Distribuição Compilação Is it a compilation? * Não Sim Ling…" at bounding box center [341, 302] width 683 height 299
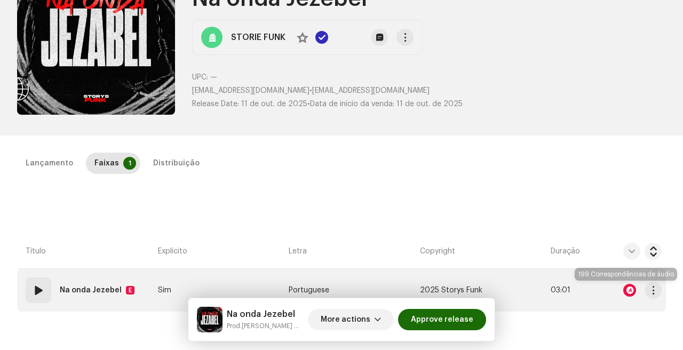
click at [627, 285] on div at bounding box center [629, 290] width 13 height 13
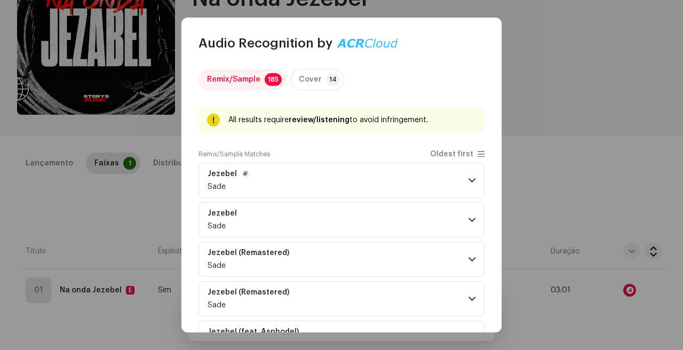
click at [283, 182] on p-accordion-header "[PERSON_NAME]" at bounding box center [341, 180] width 286 height 35
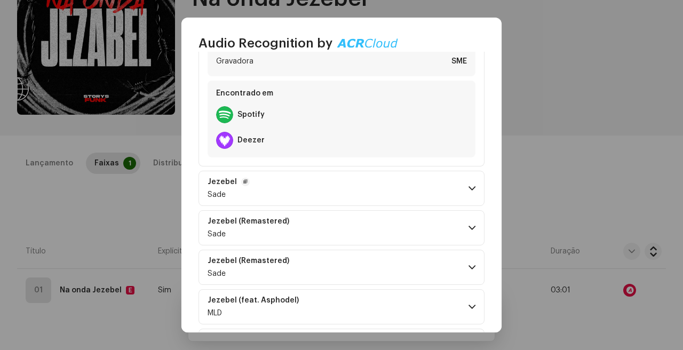
scroll to position [252, 0]
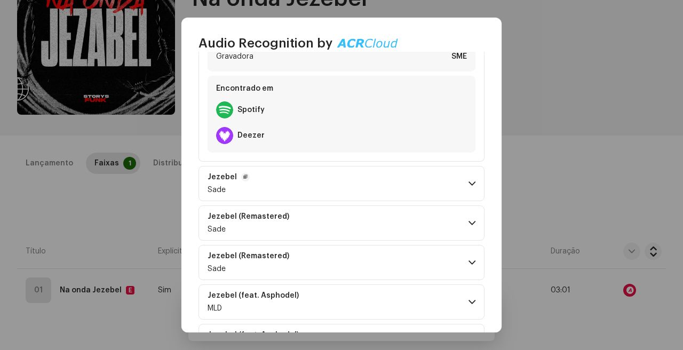
click at [326, 187] on p-accordion-header "[PERSON_NAME]" at bounding box center [341, 183] width 286 height 35
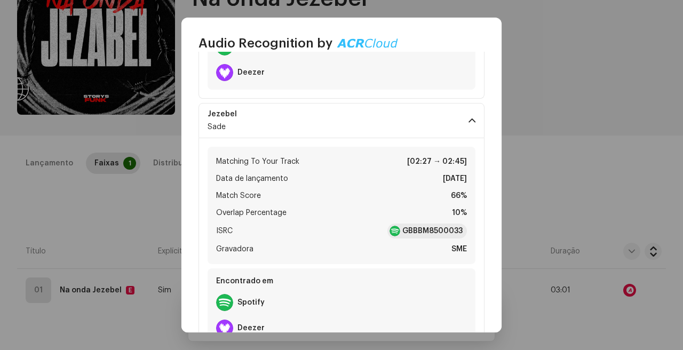
scroll to position [241, 0]
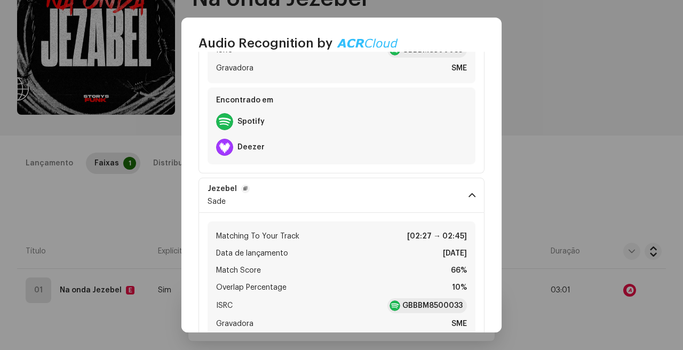
drag, startPoint x: 227, startPoint y: 204, endPoint x: 206, endPoint y: 186, distance: 27.6
click at [206, 186] on p-accordion-header "[PERSON_NAME]" at bounding box center [341, 195] width 286 height 35
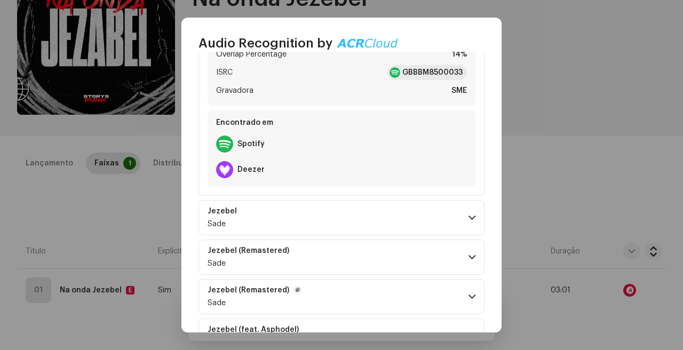
scroll to position [0, 0]
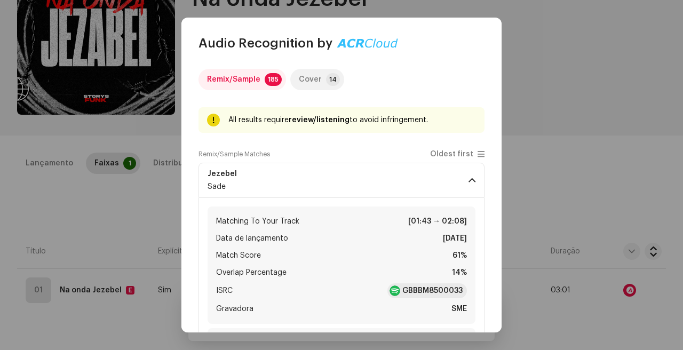
click at [323, 84] on p-tab "Cover 14" at bounding box center [317, 79] width 54 height 21
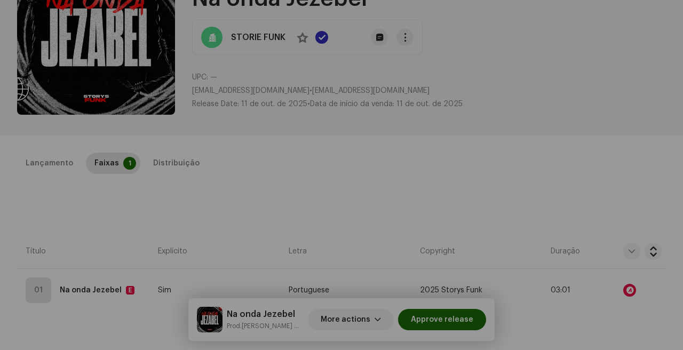
click at [556, 100] on div "Audio Recognition by Remix/Sample 185 Cover 14 All results require review/liste…" at bounding box center [341, 175] width 683 height 350
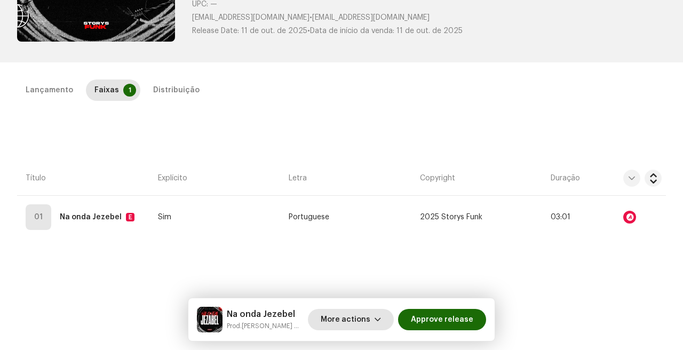
scroll to position [167, 0]
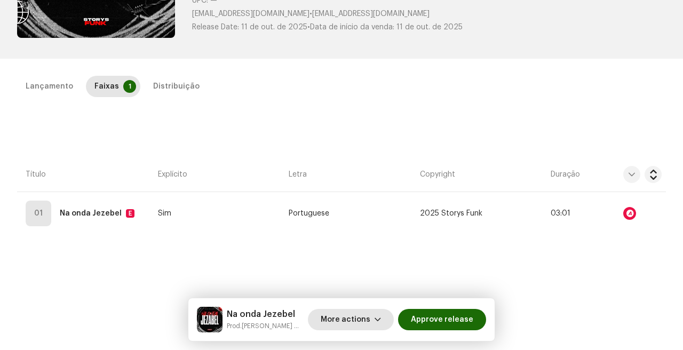
click at [381, 317] on span "button" at bounding box center [377, 319] width 6 height 9
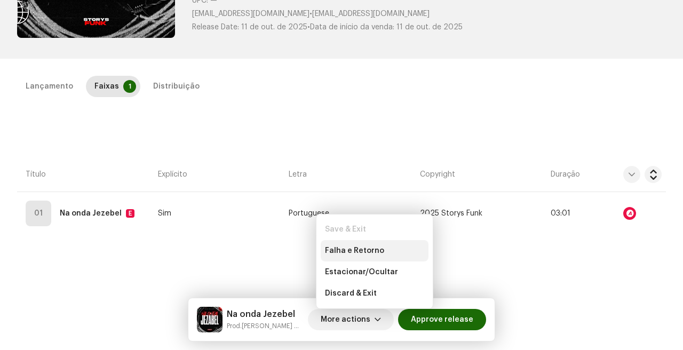
click at [379, 248] on span "Falha e Retorno" at bounding box center [354, 250] width 59 height 9
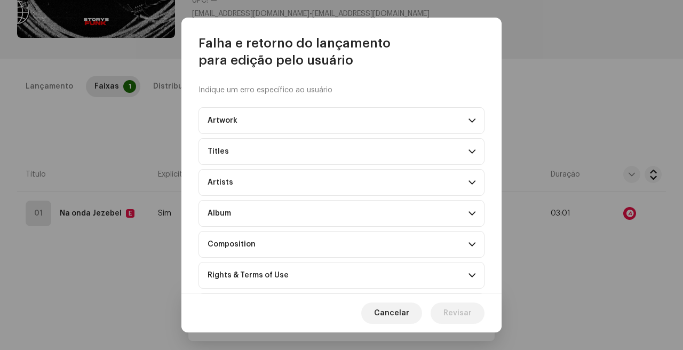
scroll to position [101, 0]
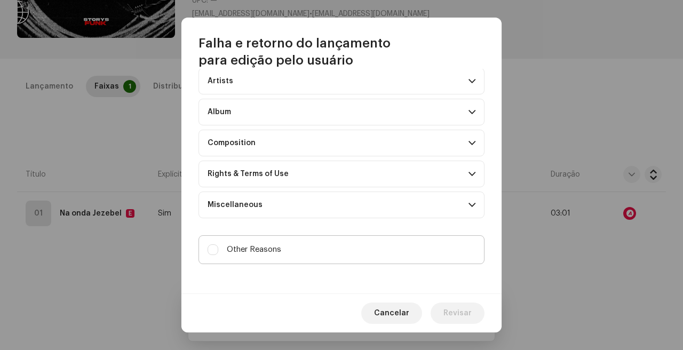
click at [276, 242] on label "Other Reasons" at bounding box center [341, 249] width 286 height 29
click at [218, 244] on input "Other Reasons" at bounding box center [212, 249] width 11 height 11
checkbox input "true"
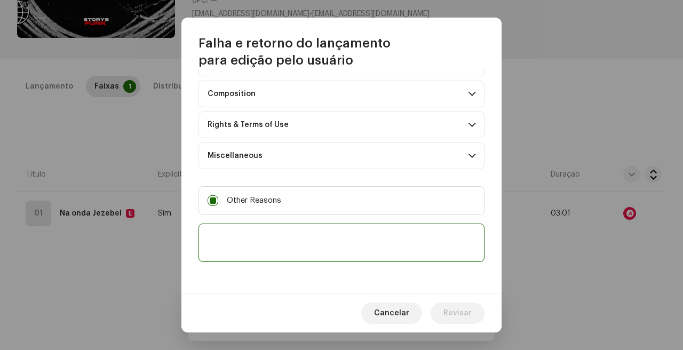
scroll to position [148, 0]
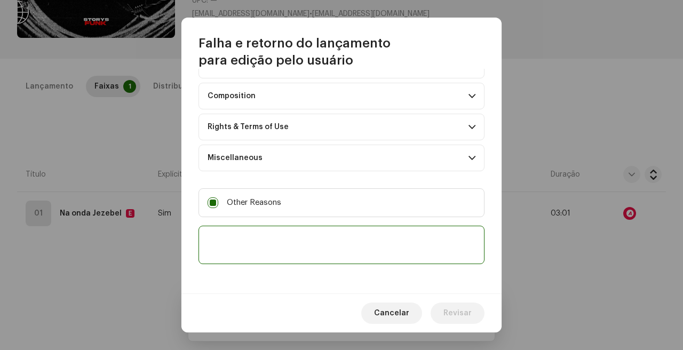
click at [309, 232] on textarea at bounding box center [341, 245] width 286 height 38
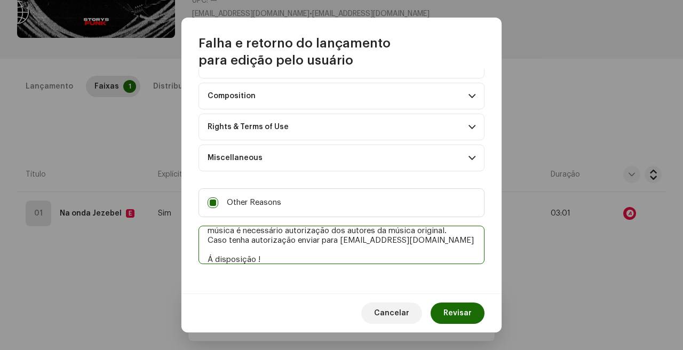
scroll to position [26, 0]
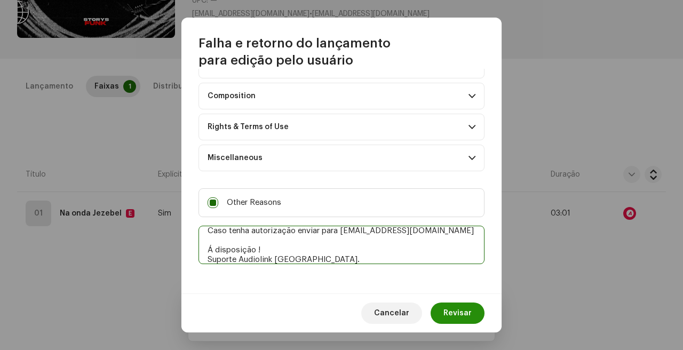
type textarea "Foi identificado o uso da [PERSON_NAME] ''Jezebel'', para aprovação da música é…"
click at [460, 308] on span "Revisar" at bounding box center [457, 312] width 28 height 21
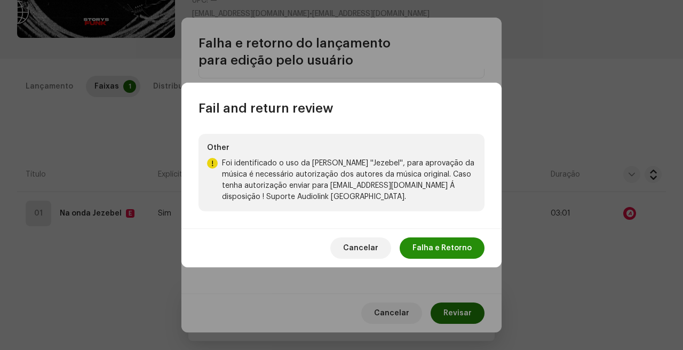
click at [431, 248] on span "Falha e Retorno" at bounding box center [441, 247] width 59 height 21
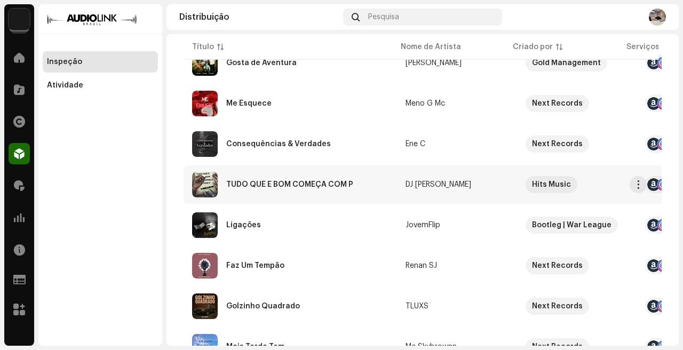
scroll to position [196, 0]
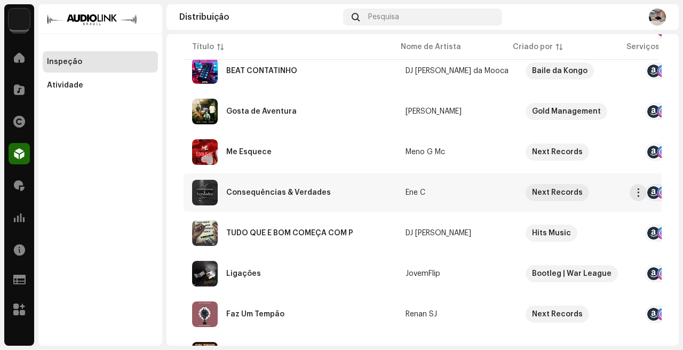
click at [356, 201] on div "Consequências & Verdades" at bounding box center [290, 193] width 196 height 26
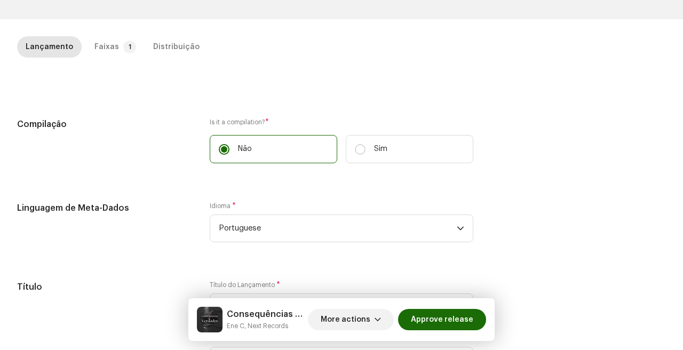
scroll to position [219, 0]
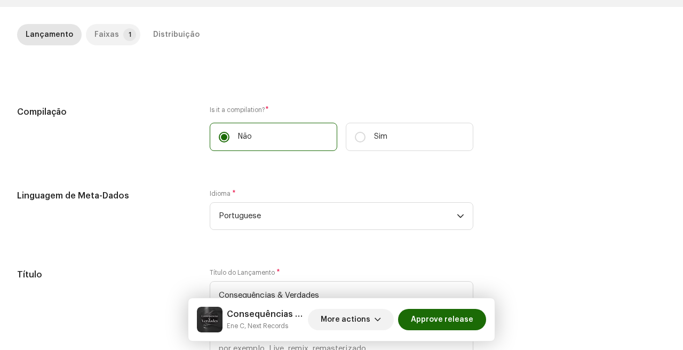
click at [115, 26] on p-tab "Faixas 1" at bounding box center [113, 34] width 54 height 21
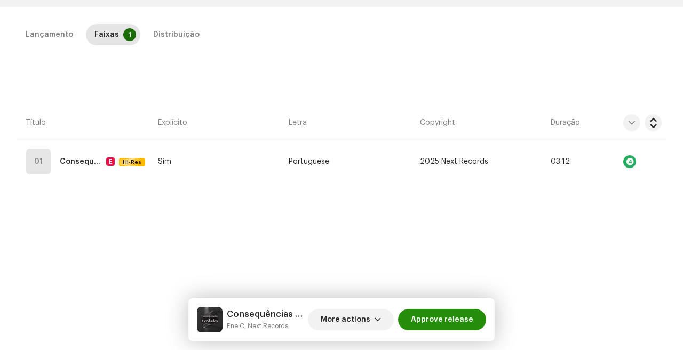
click at [472, 325] on span "Approve release" at bounding box center [442, 319] width 62 height 21
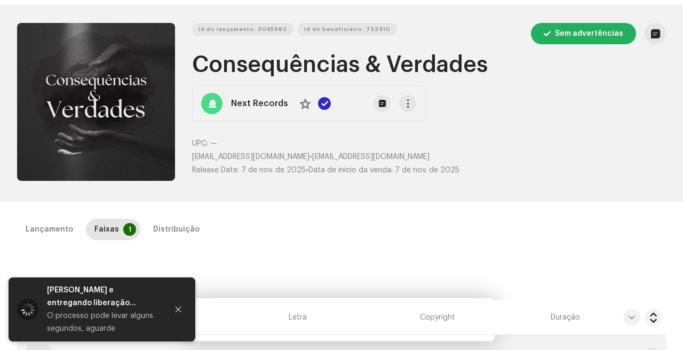
scroll to position [0, 0]
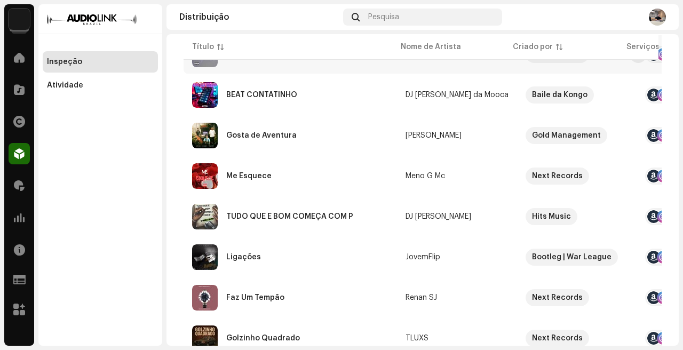
scroll to position [178, 0]
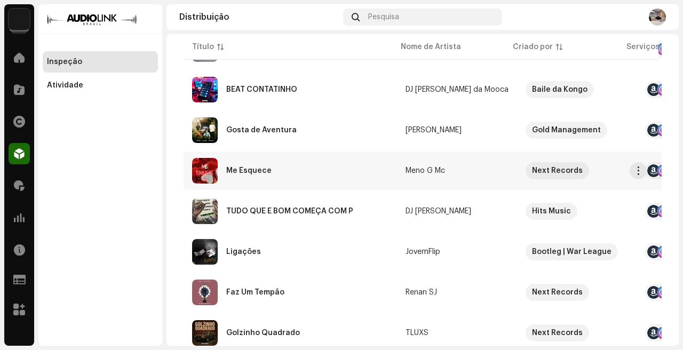
click at [333, 175] on div "Me Esquece" at bounding box center [290, 171] width 196 height 26
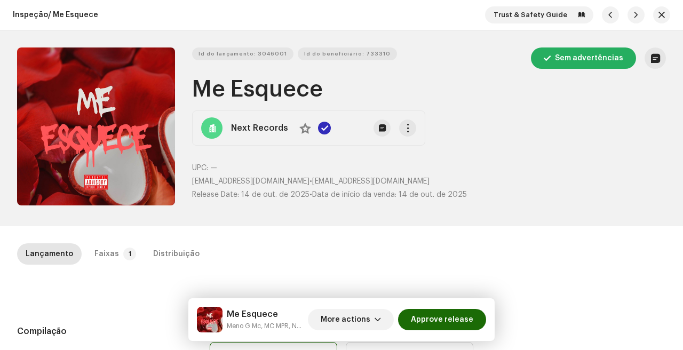
scroll to position [83, 0]
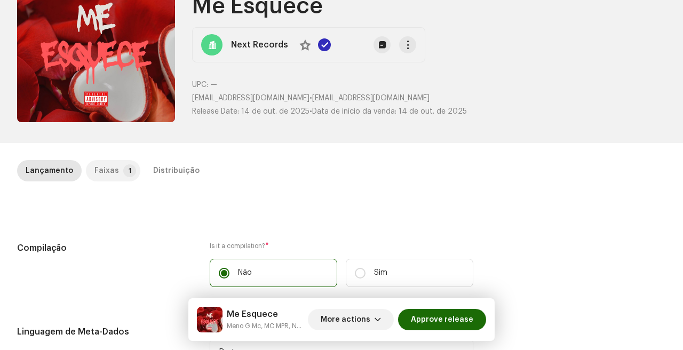
click at [109, 171] on div "Faixas" at bounding box center [106, 170] width 25 height 21
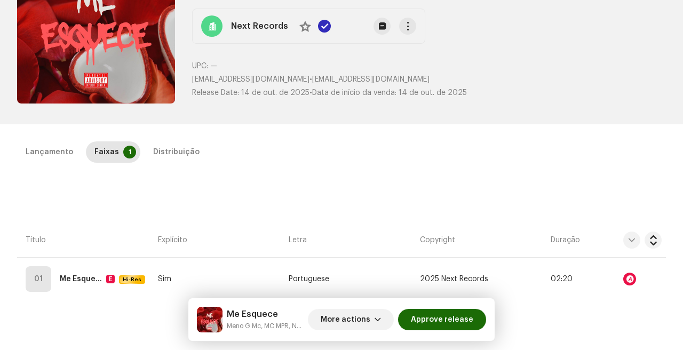
scroll to position [97, 0]
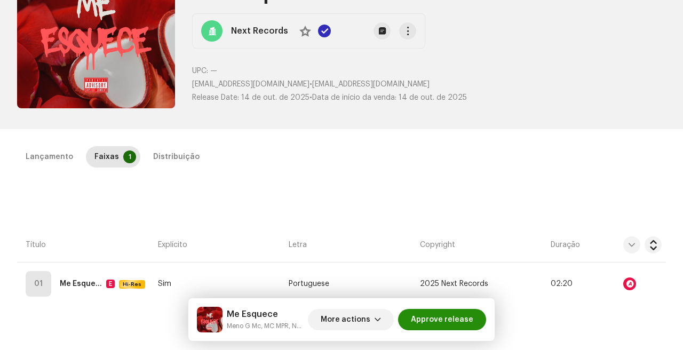
click at [428, 315] on span "Approve release" at bounding box center [442, 319] width 62 height 21
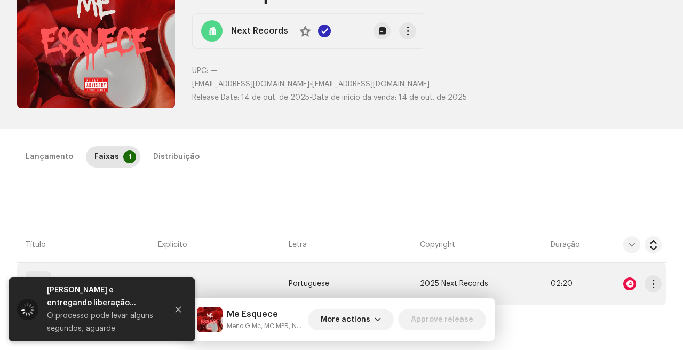
click at [629, 287] on div at bounding box center [629, 283] width 13 height 13
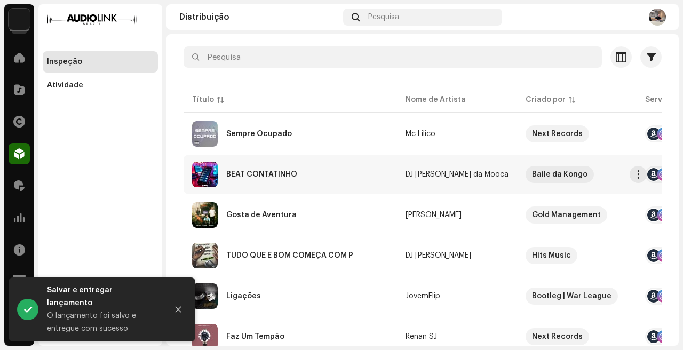
scroll to position [132, 0]
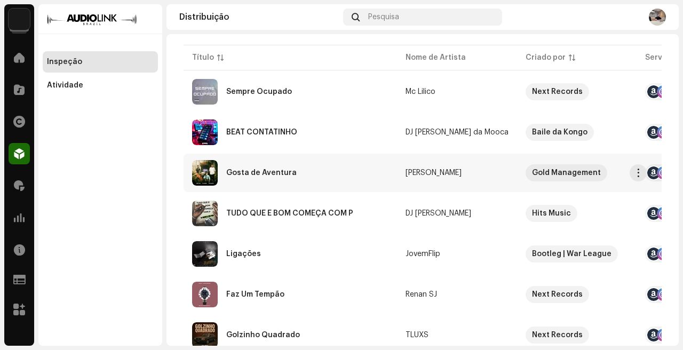
click at [344, 173] on div "Gosta de Aventura" at bounding box center [290, 173] width 196 height 26
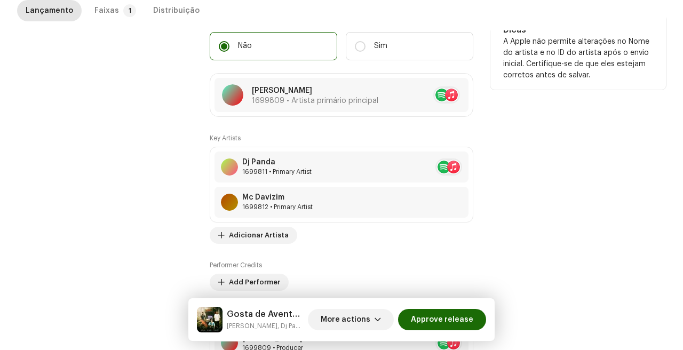
scroll to position [657, 0]
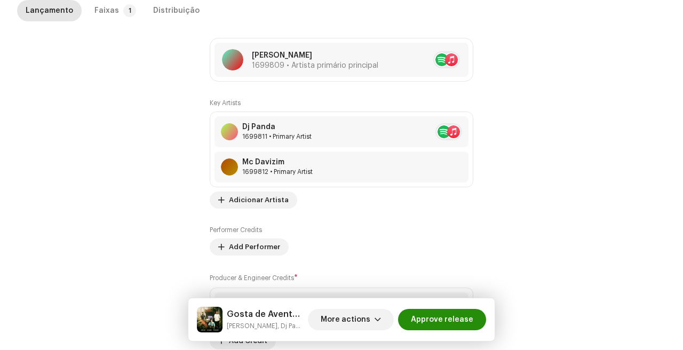
click at [455, 318] on span "Approve release" at bounding box center [442, 319] width 62 height 21
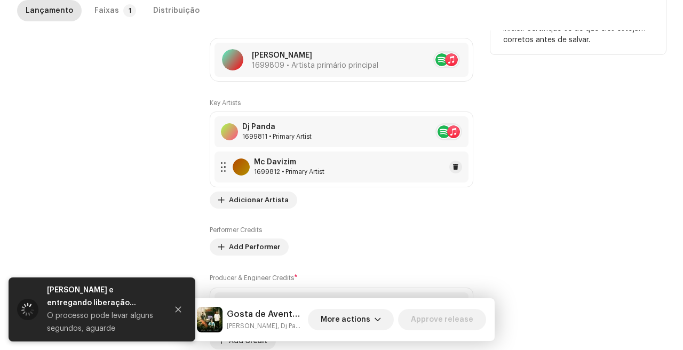
scroll to position [517, 0]
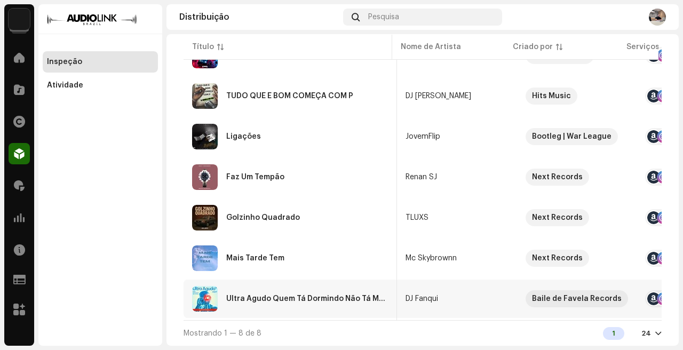
scroll to position [0, 519]
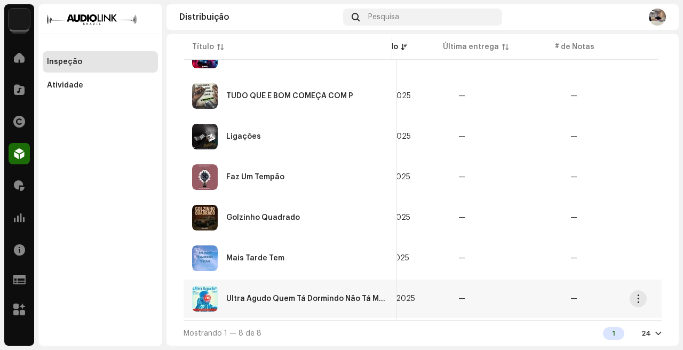
click at [562, 297] on td "—" at bounding box center [618, 298] width 112 height 38
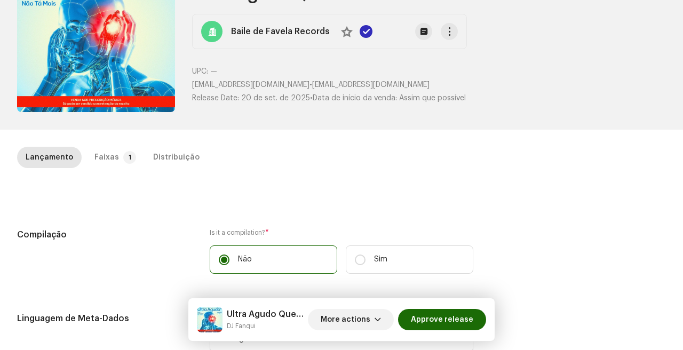
scroll to position [126, 0]
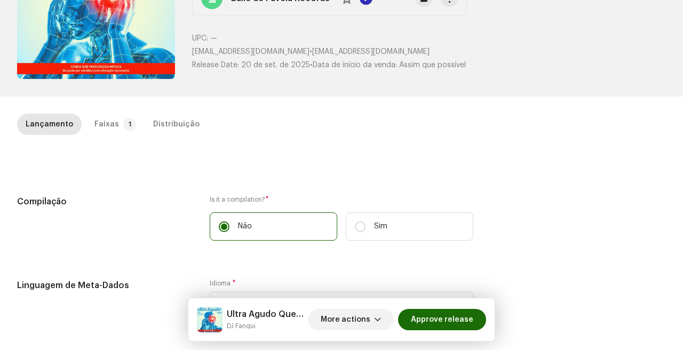
click at [356, 306] on div "Ultra Agudo Quem Tá Dormindo Não Tá Mais DJ Fanqui More actions Approve release" at bounding box center [341, 319] width 306 height 43
click at [357, 315] on span "More actions" at bounding box center [346, 319] width 50 height 21
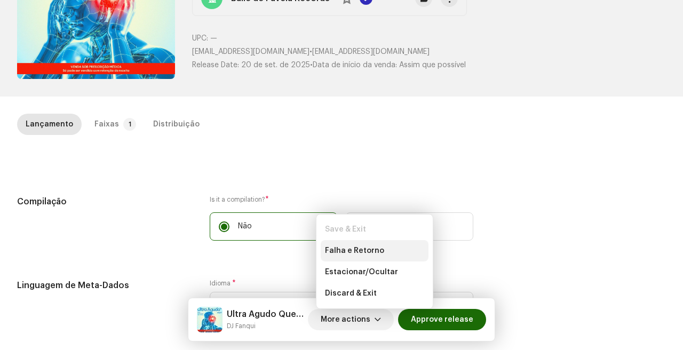
click at [361, 245] on div "Falha e Retorno" at bounding box center [375, 250] width 108 height 21
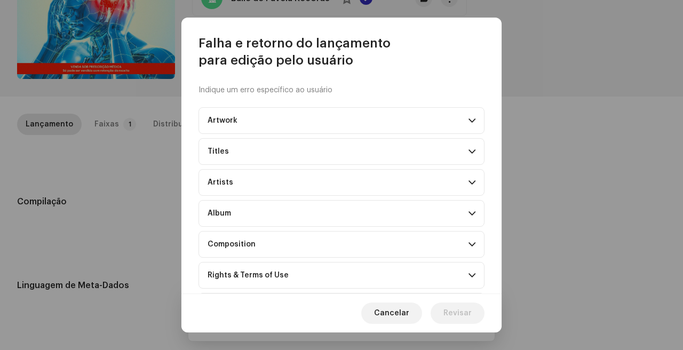
scroll to position [101, 0]
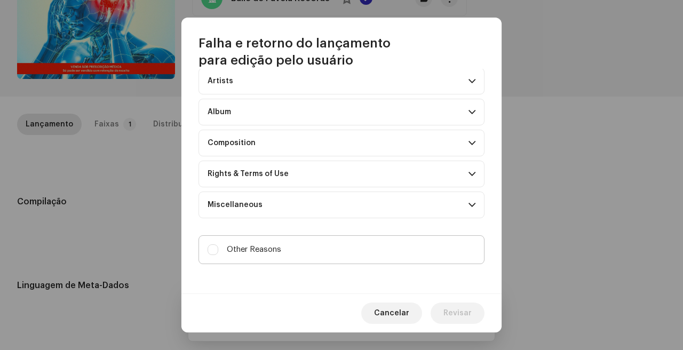
click at [214, 255] on label "Other Reasons" at bounding box center [341, 249] width 286 height 29
click at [214, 255] on input "Other Reasons" at bounding box center [212, 249] width 11 height 11
checkbox input "true"
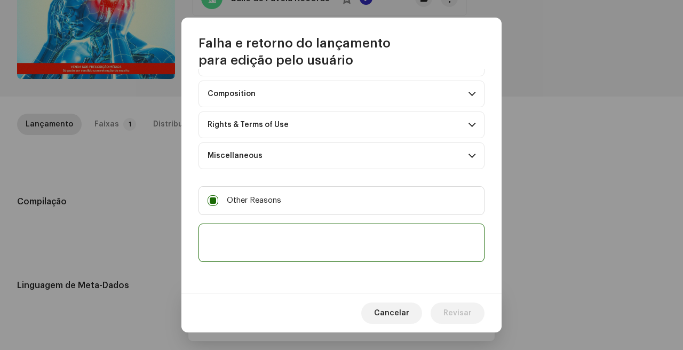
click at [301, 246] on textarea at bounding box center [341, 242] width 286 height 38
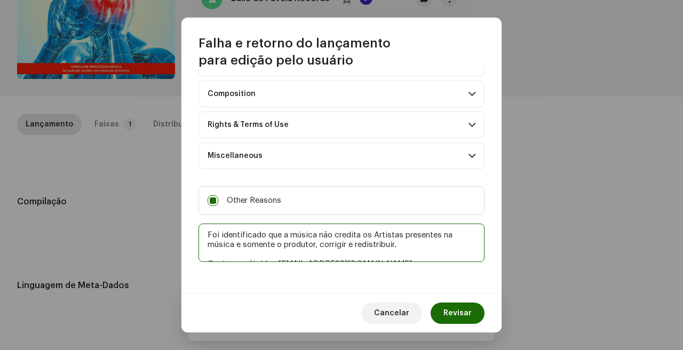
scroll to position [43, 0]
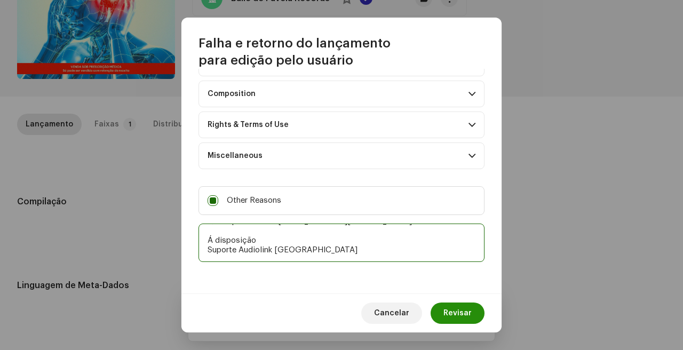
type textarea "Foi identificado que a música não credita os Artistas presentes na música e som…"
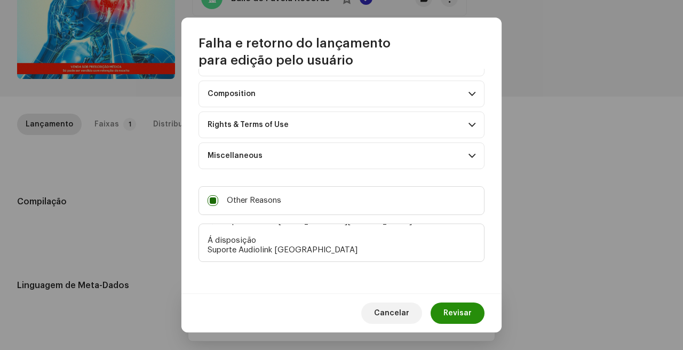
click at [460, 317] on span "Revisar" at bounding box center [457, 312] width 28 height 21
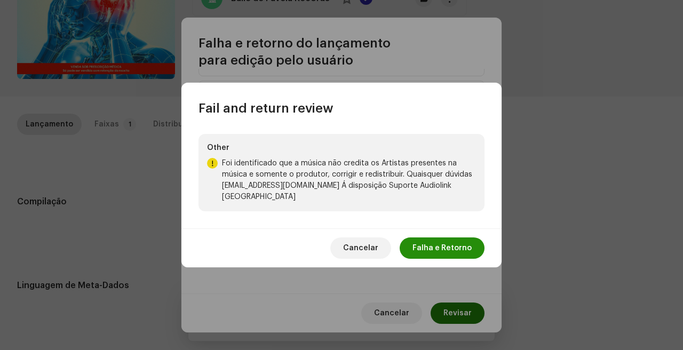
click at [429, 241] on span "Falha e Retorno" at bounding box center [441, 247] width 59 height 21
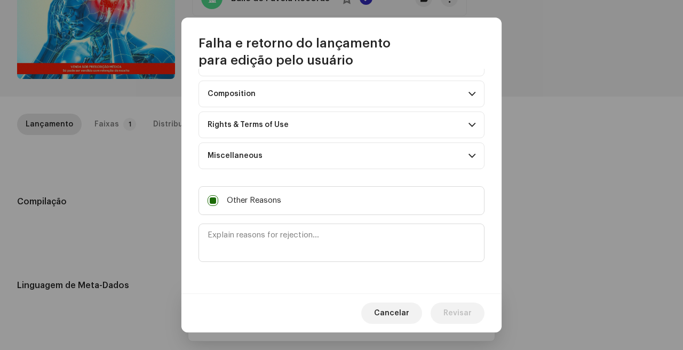
scroll to position [0, 0]
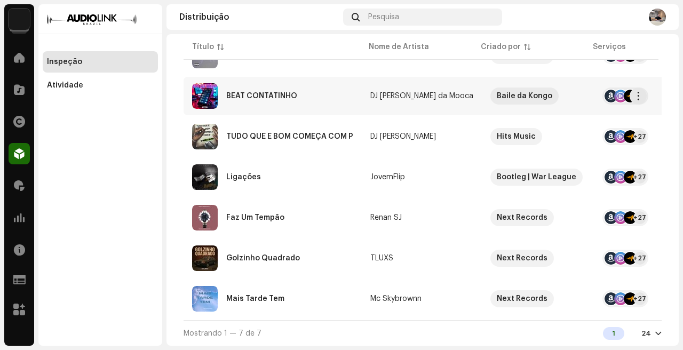
scroll to position [175, 0]
click at [335, 217] on div "Faz Um Tempão" at bounding box center [272, 218] width 161 height 26
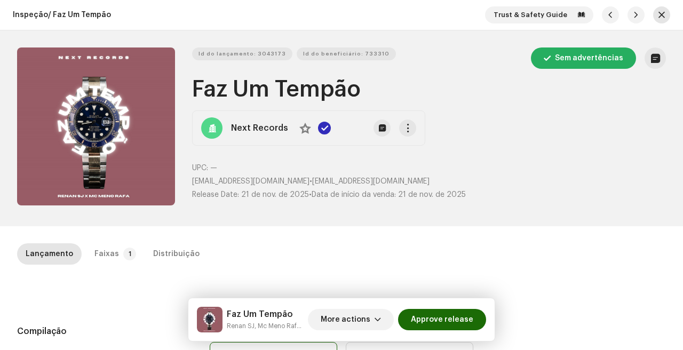
click at [663, 17] on button "button" at bounding box center [661, 14] width 17 height 17
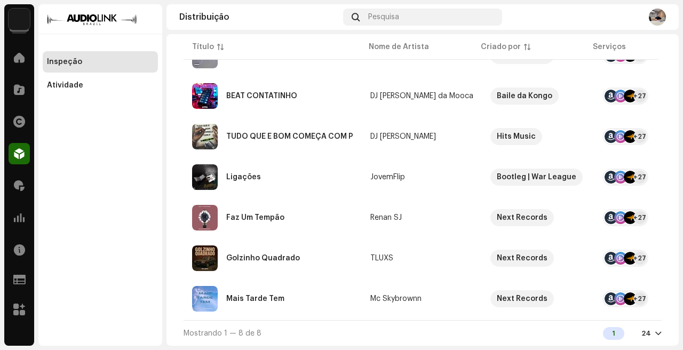
scroll to position [216, 0]
click at [317, 289] on div "Mais Tarde Tem" at bounding box center [272, 299] width 161 height 26
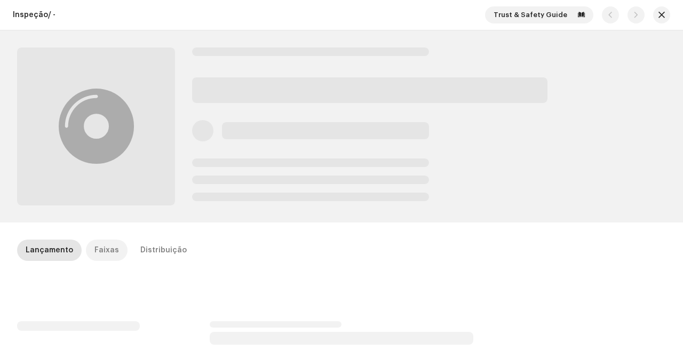
click at [101, 244] on div "Faixas" at bounding box center [106, 249] width 25 height 21
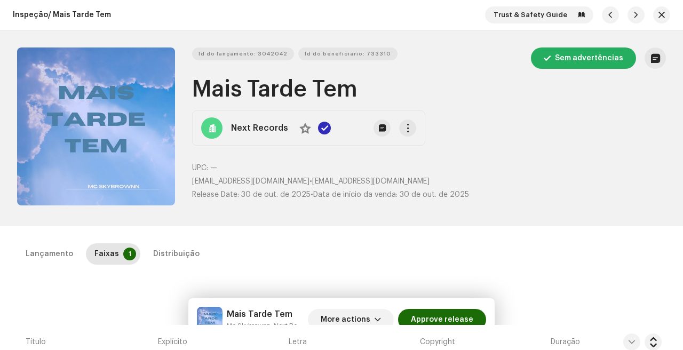
scroll to position [243, 0]
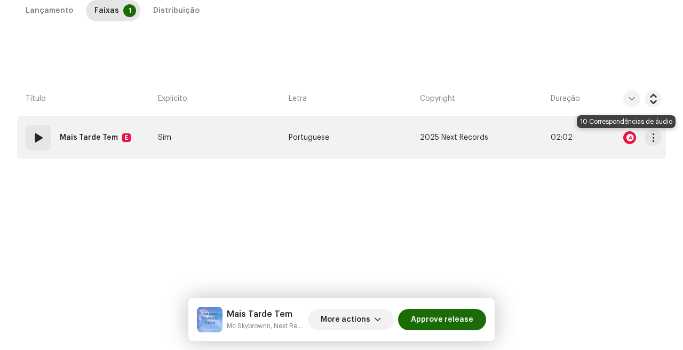
click at [627, 136] on div at bounding box center [629, 137] width 13 height 13
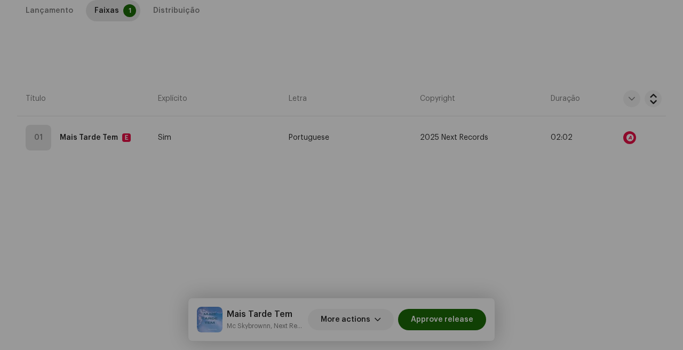
click at [576, 236] on div "Audio Recognition by Remix/Sample 10 All results require review/listening to av…" at bounding box center [341, 175] width 683 height 350
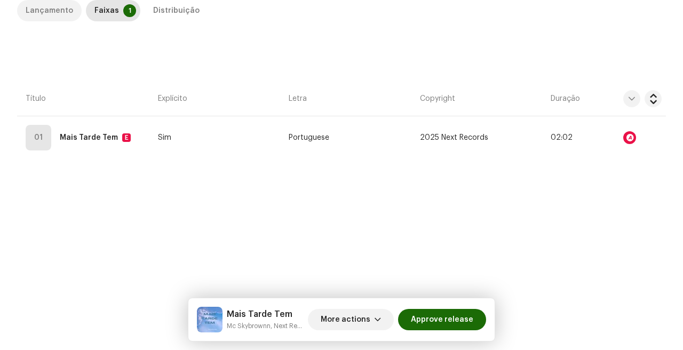
click at [44, 2] on div "Lançamento" at bounding box center [49, 10] width 47 height 21
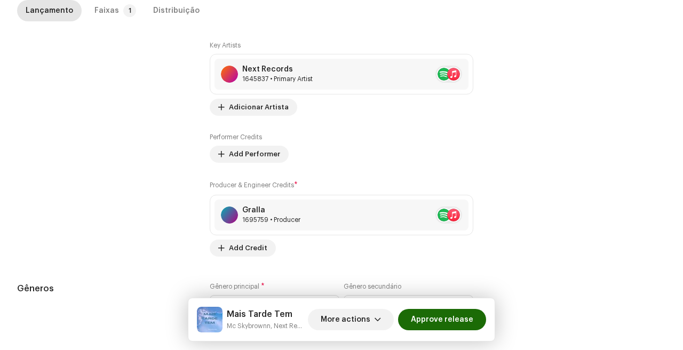
scroll to position [0, 0]
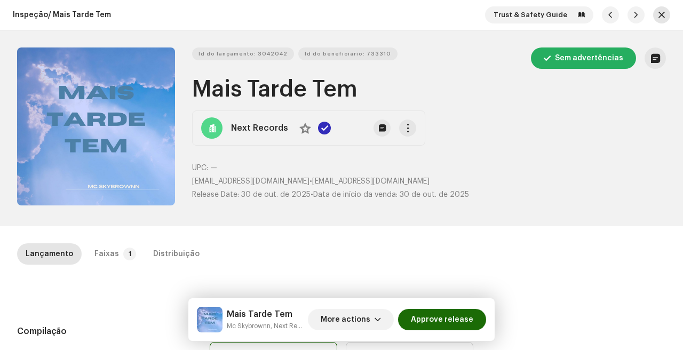
click at [662, 14] on button "button" at bounding box center [661, 14] width 17 height 17
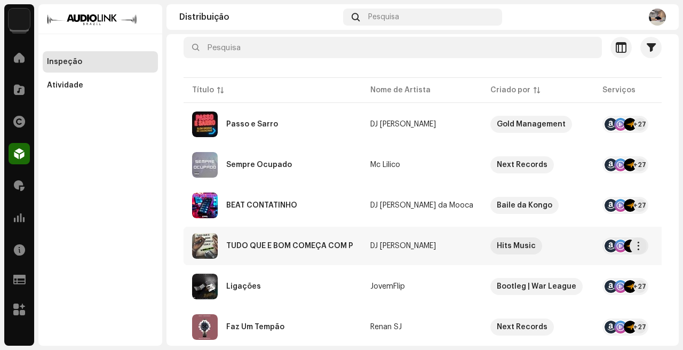
scroll to position [95, 0]
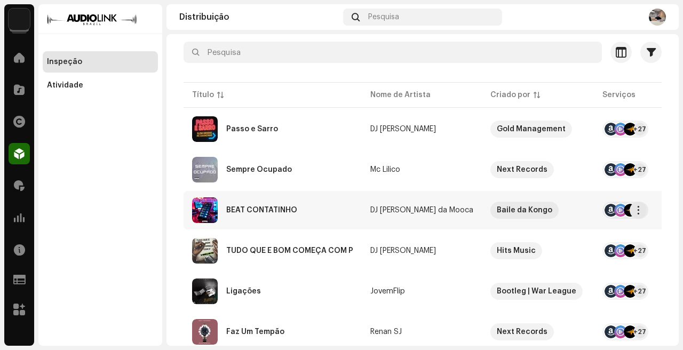
click at [334, 218] on div "BEAT CONTATINHO" at bounding box center [272, 210] width 161 height 26
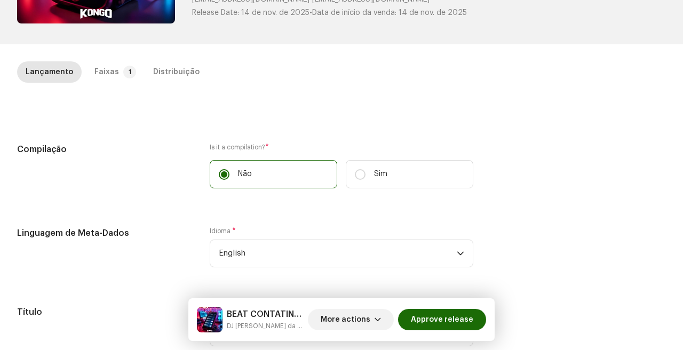
scroll to position [146, 0]
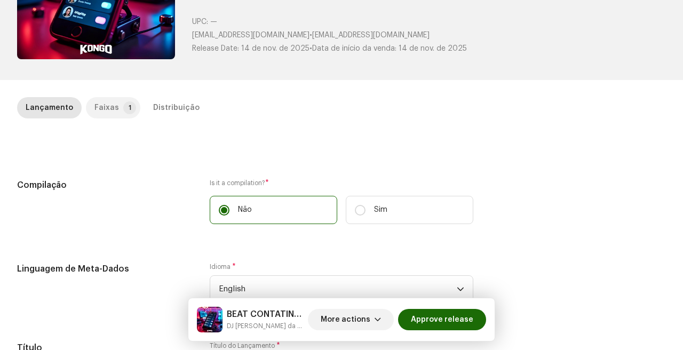
click at [96, 106] on div "Faixas" at bounding box center [106, 107] width 25 height 21
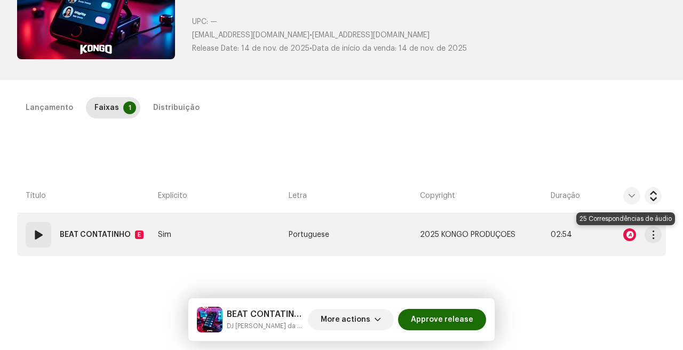
click at [627, 235] on div at bounding box center [629, 234] width 13 height 13
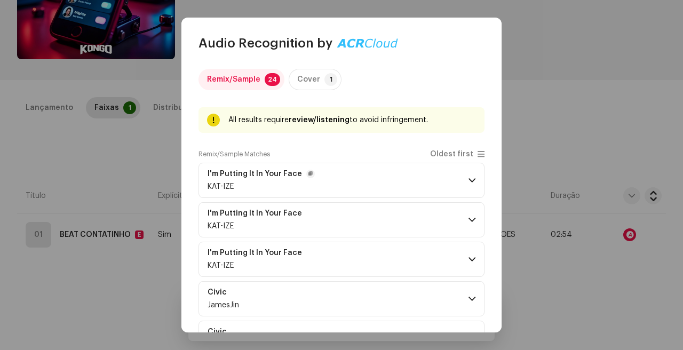
click at [413, 183] on p-accordion-header "I'm Putting It In Your Face KAT-IZE" at bounding box center [341, 180] width 286 height 35
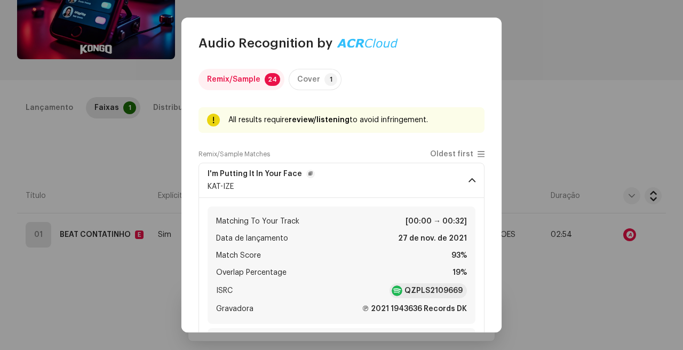
click at [411, 183] on p-accordion-header "I'm Putting It In Your Face KAT-IZE" at bounding box center [341, 180] width 286 height 35
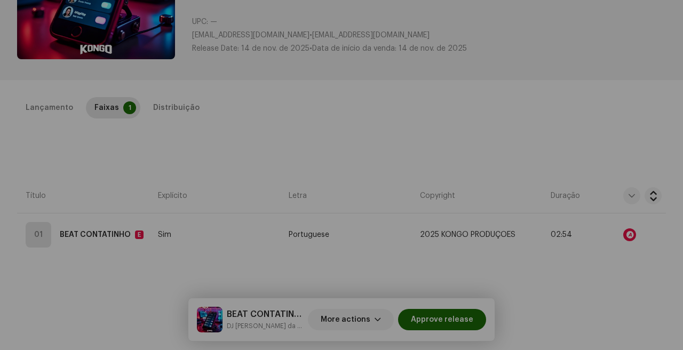
click at [516, 163] on div "Audio Recognition by Remix/Sample 24 Cover 1 All results require review/listeni…" at bounding box center [341, 175] width 683 height 350
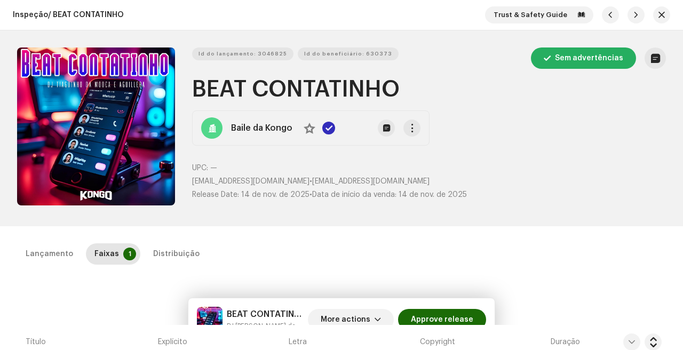
scroll to position [1, 0]
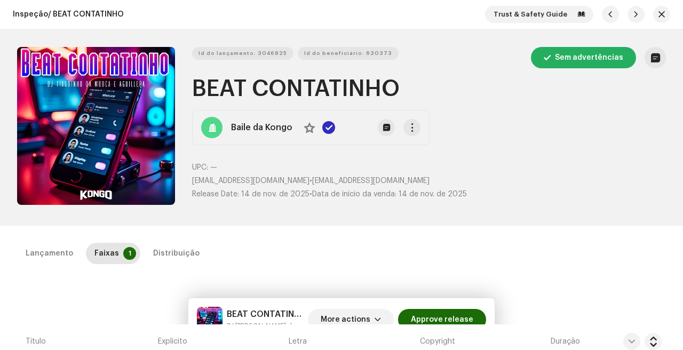
click at [661, 10] on button "button" at bounding box center [661, 14] width 17 height 17
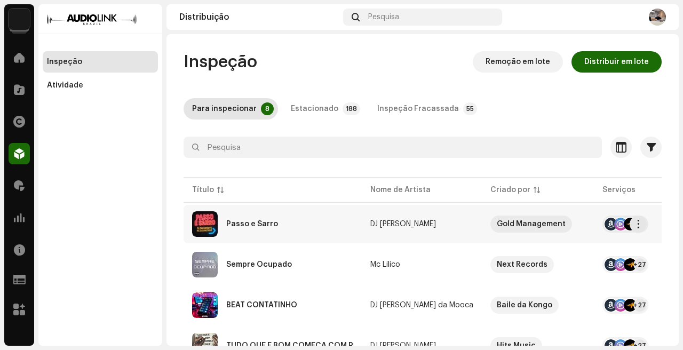
click at [315, 216] on div "Passo e Sarro" at bounding box center [272, 224] width 161 height 26
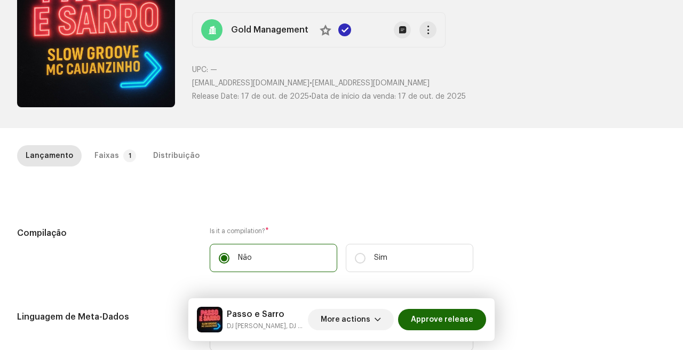
scroll to position [129, 0]
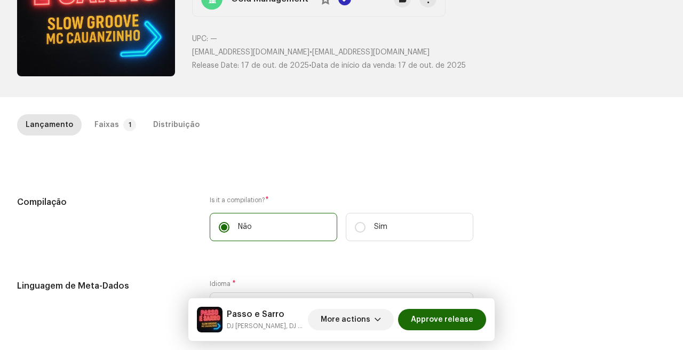
click at [114, 129] on p-tab "Faixas 1" at bounding box center [113, 124] width 54 height 21
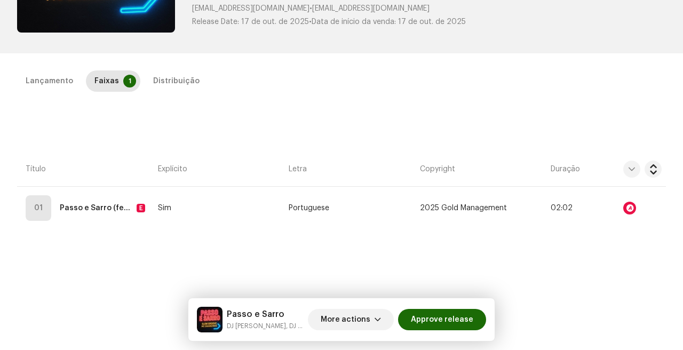
scroll to position [185, 0]
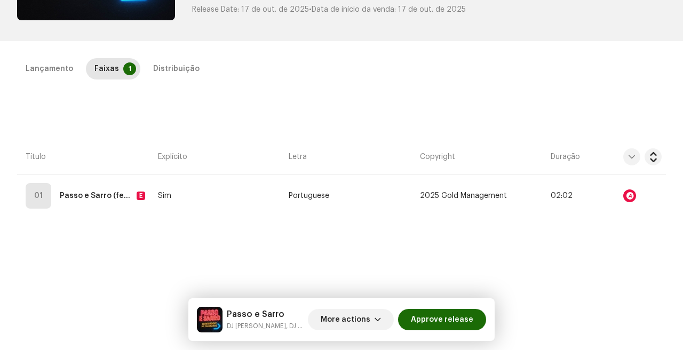
click at [553, 259] on div "Lançamento Faixas 1 Distribuição Compilação Is it a compilation? * Não Sim Ling…" at bounding box center [341, 207] width 683 height 299
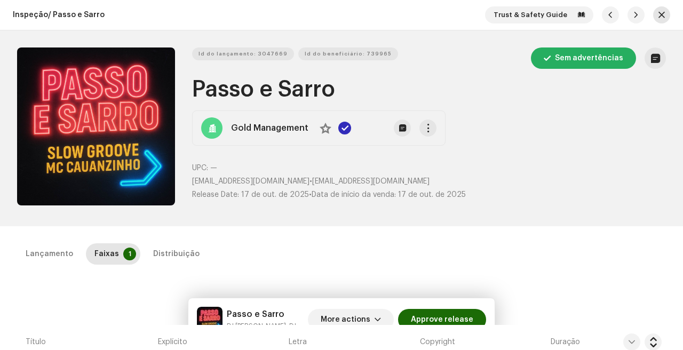
click at [658, 14] on span "button" at bounding box center [661, 15] width 6 height 9
